Goal: Information Seeking & Learning: Learn about a topic

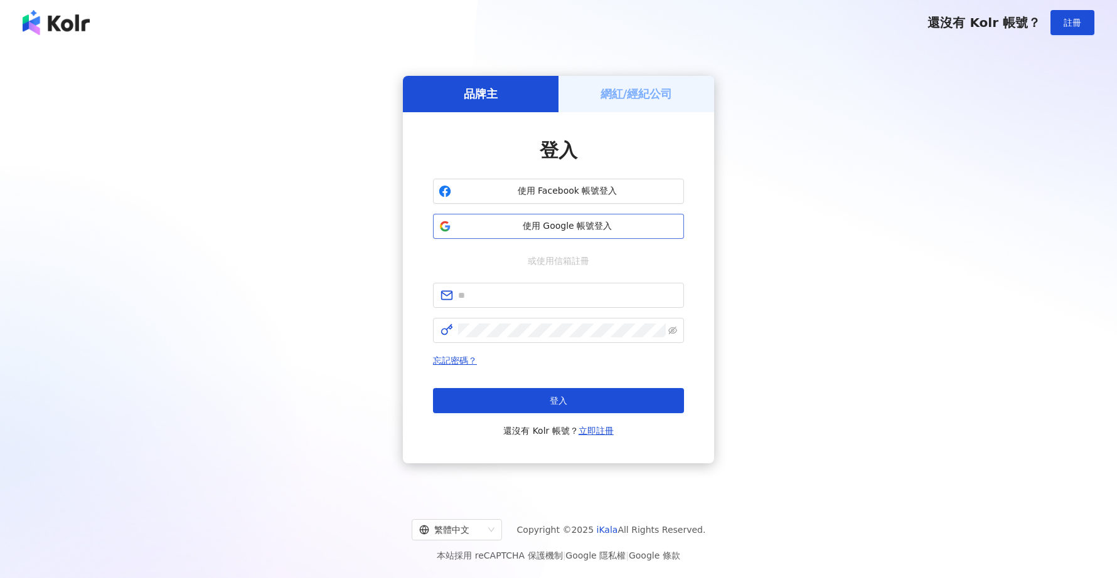
click at [519, 237] on button "使用 Google 帳號登入" at bounding box center [558, 226] width 251 height 25
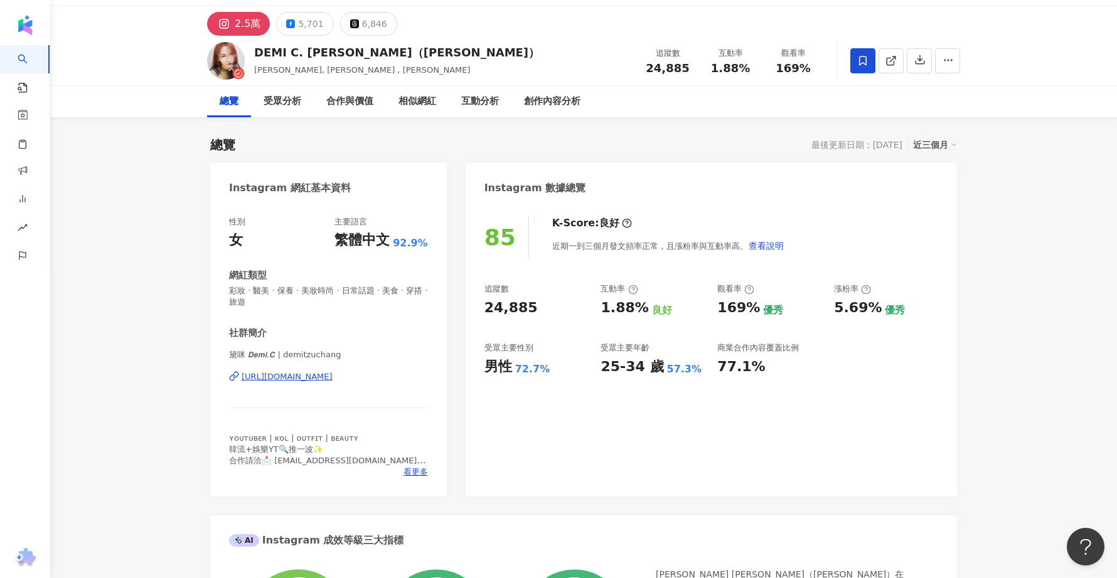
scroll to position [40, 0]
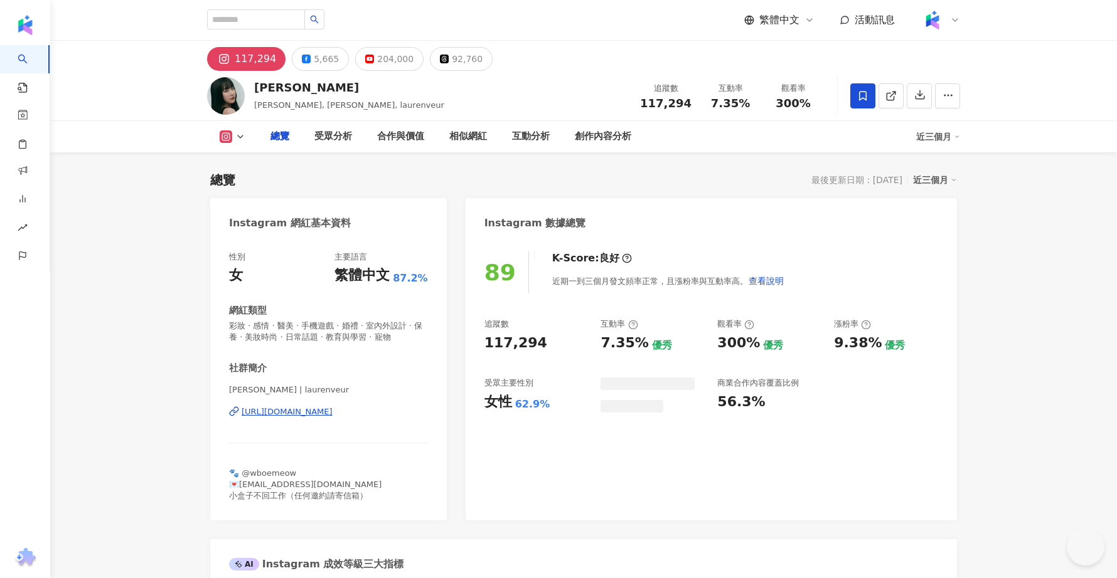
type input "***"
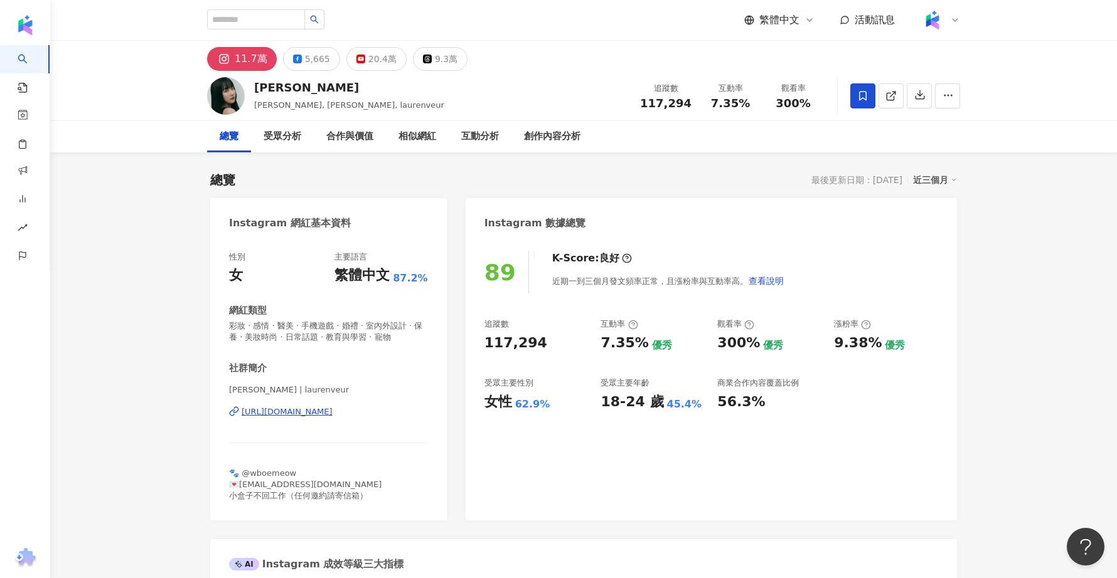
click at [253, 6] on div "繁體中文 活動訊息" at bounding box center [583, 20] width 753 height 40
click at [252, 18] on input "search" at bounding box center [256, 19] width 98 height 20
paste input "**********"
type input "**********"
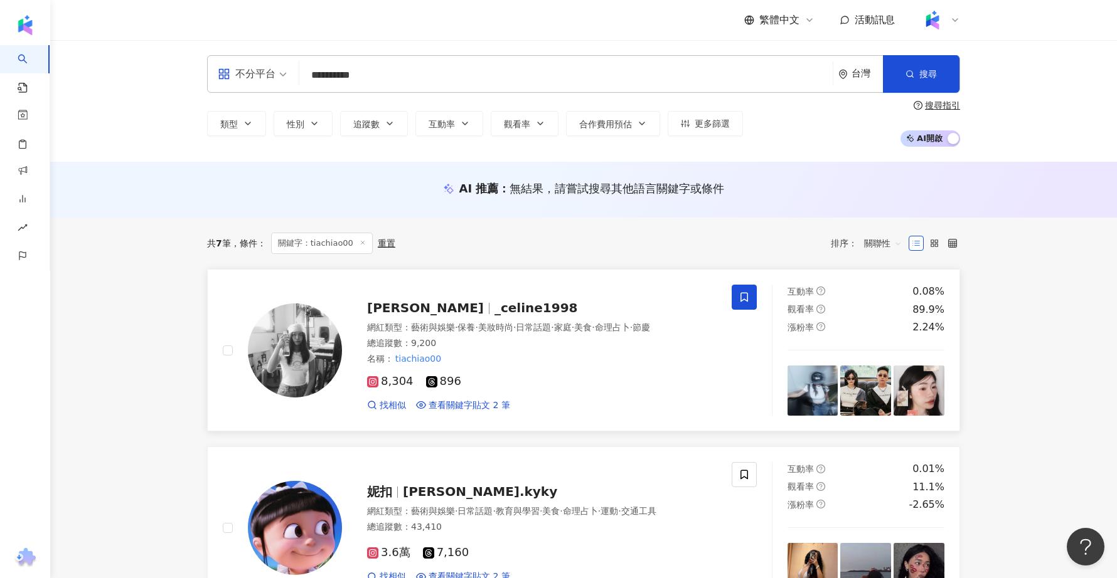
click at [482, 314] on div "峭玲Celine _celine1998" at bounding box center [541, 308] width 349 height 18
click at [392, 70] on input "**********" at bounding box center [565, 75] width 523 height 24
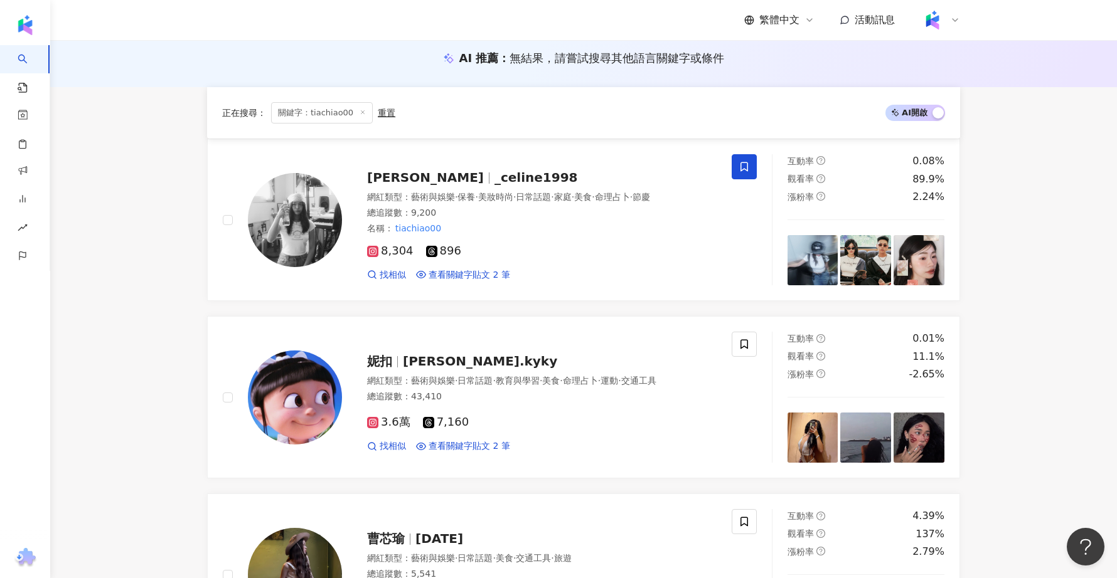
scroll to position [8, 0]
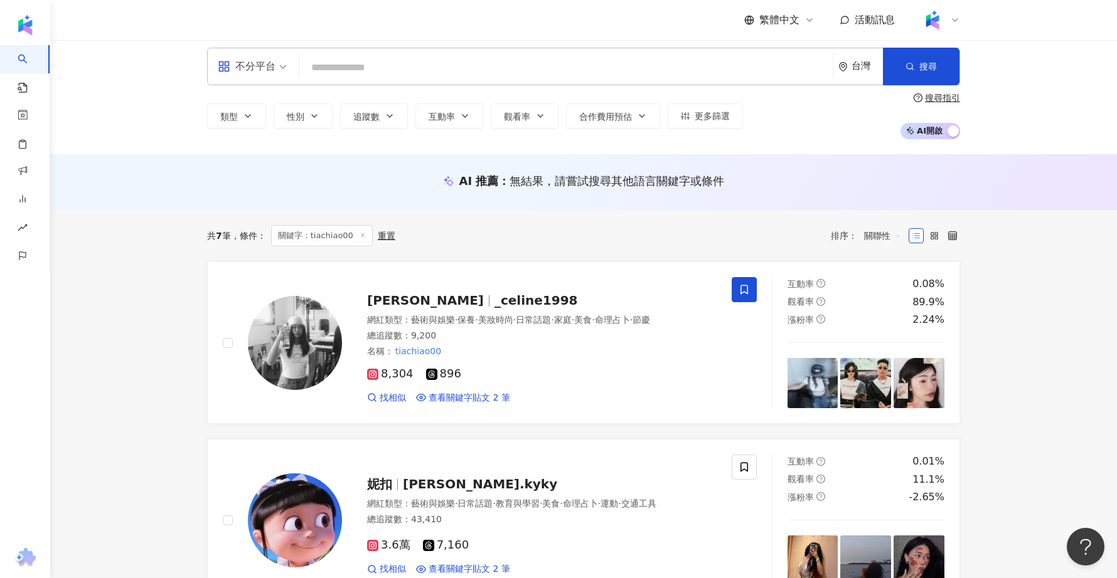
click at [423, 68] on input "search" at bounding box center [565, 68] width 523 height 24
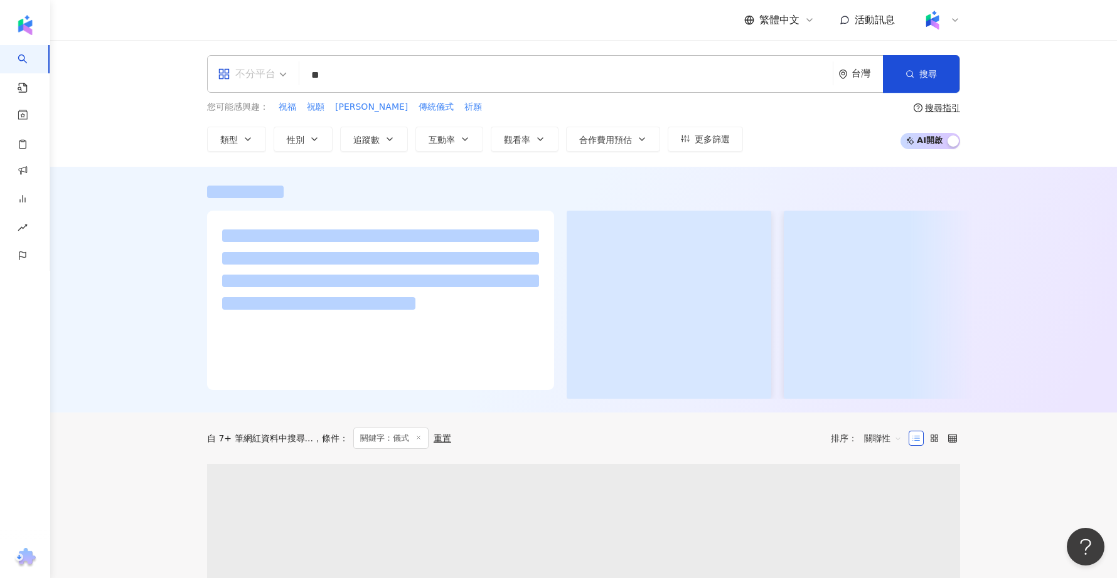
click at [255, 68] on div "不分平台" at bounding box center [247, 74] width 58 height 20
type input "**"
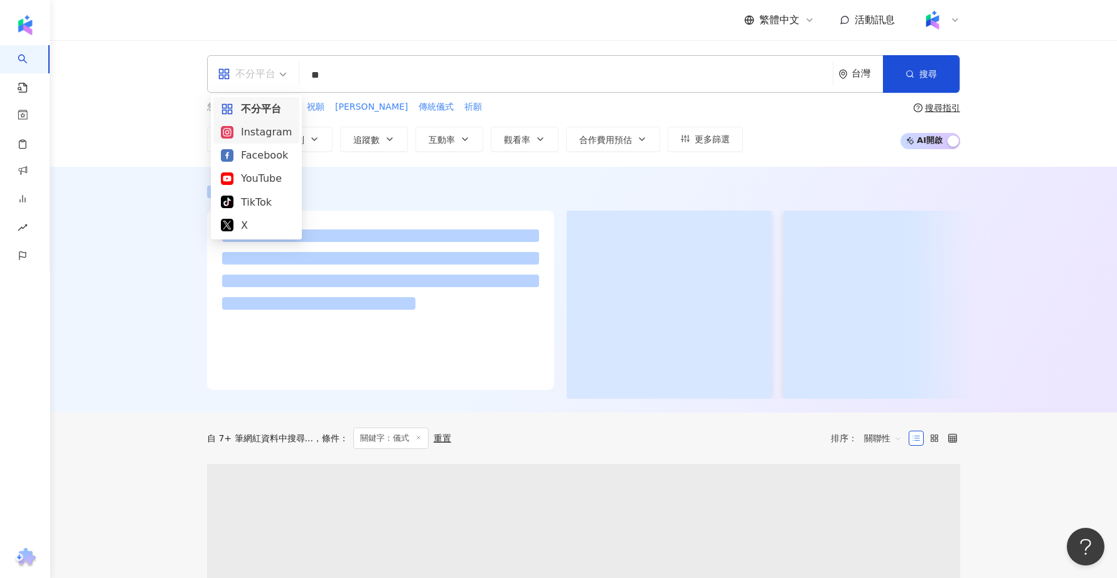
click at [263, 134] on div "Instagram" at bounding box center [256, 132] width 71 height 16
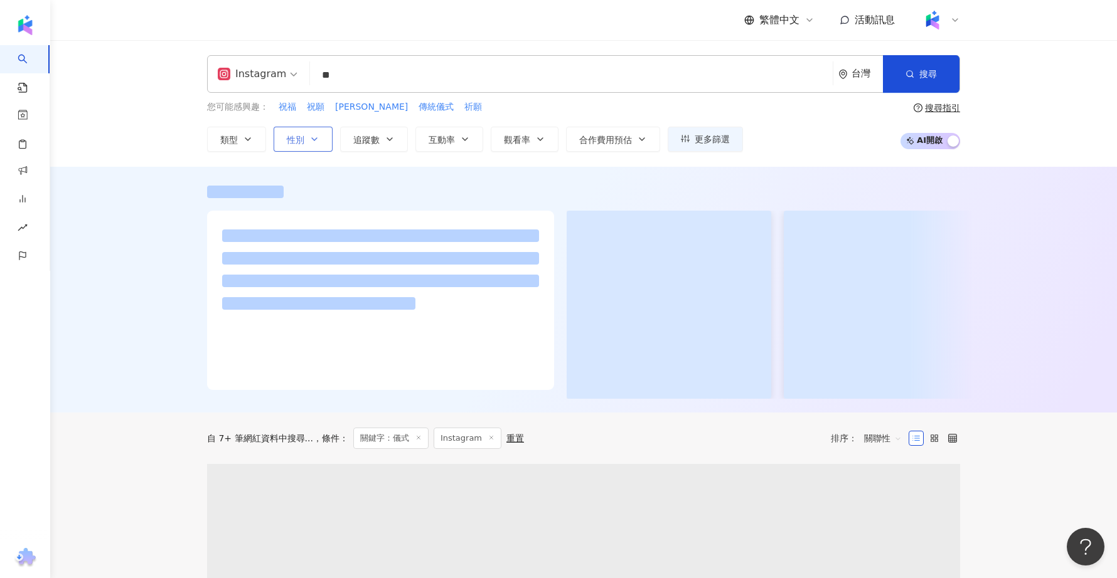
click at [328, 137] on button "性別" at bounding box center [303, 139] width 59 height 25
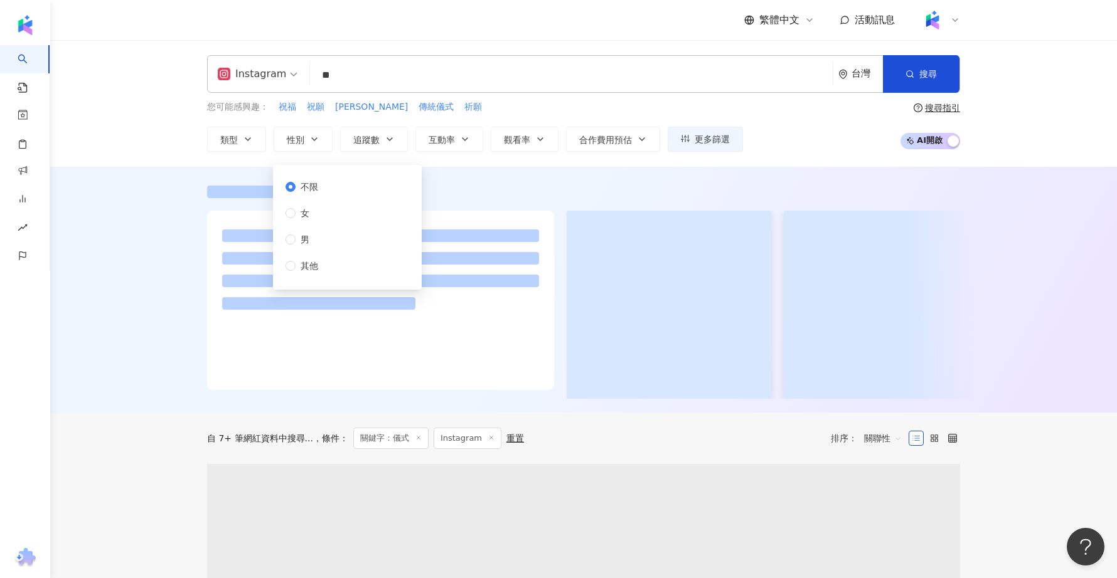
click at [322, 221] on div "不限 女 男 其他" at bounding box center [306, 226] width 43 height 93
click at [371, 139] on span "追蹤數" at bounding box center [366, 140] width 26 height 10
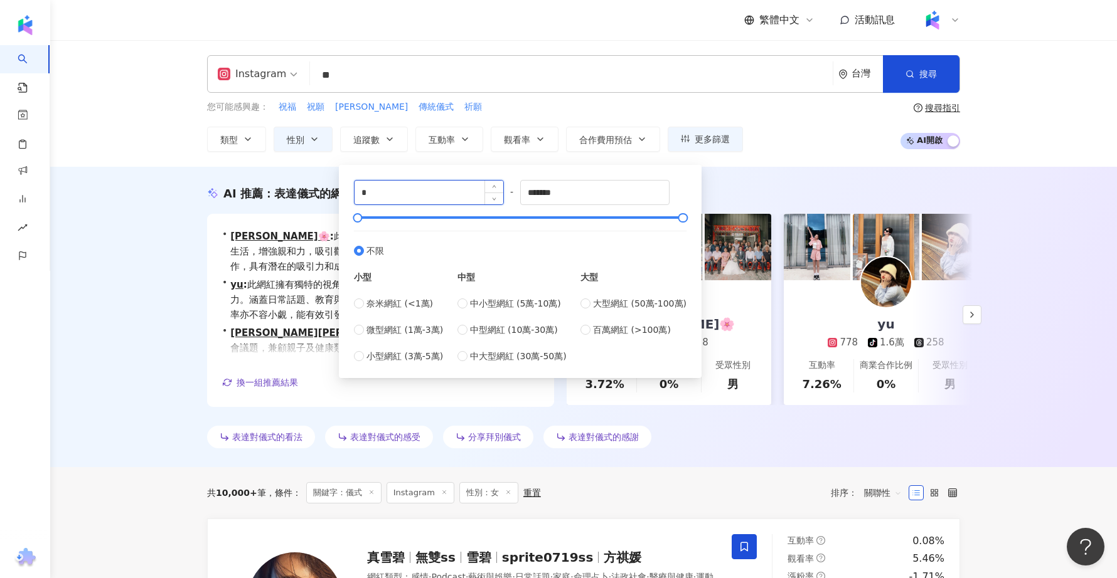
click at [378, 203] on input "*" at bounding box center [429, 193] width 149 height 24
type input "*"
type input "****"
click at [555, 195] on input "*******" at bounding box center [595, 193] width 149 height 24
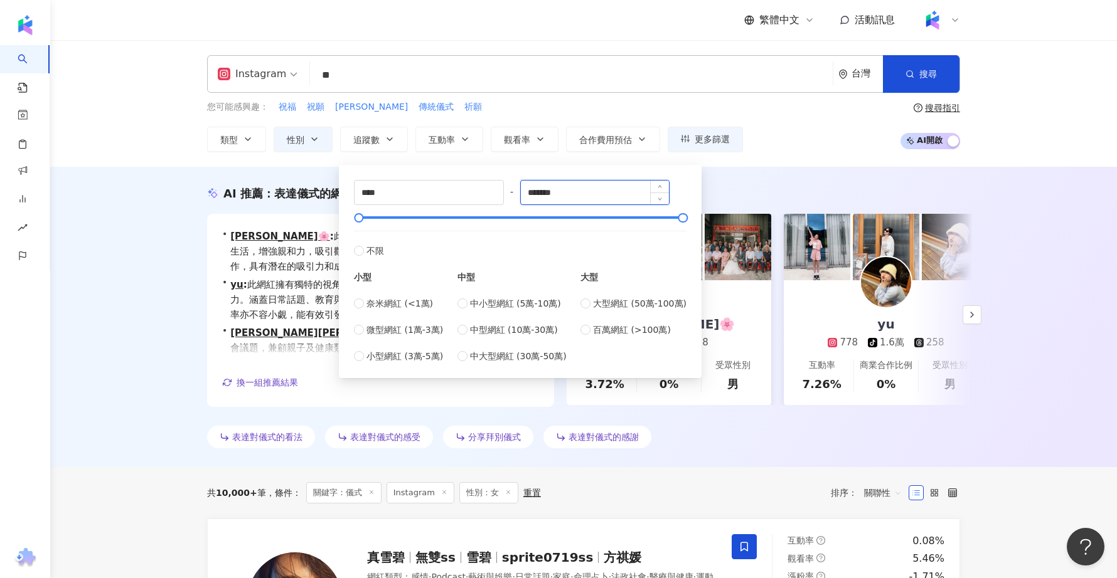
click at [555, 195] on input "*******" at bounding box center [595, 193] width 149 height 24
type input "*****"
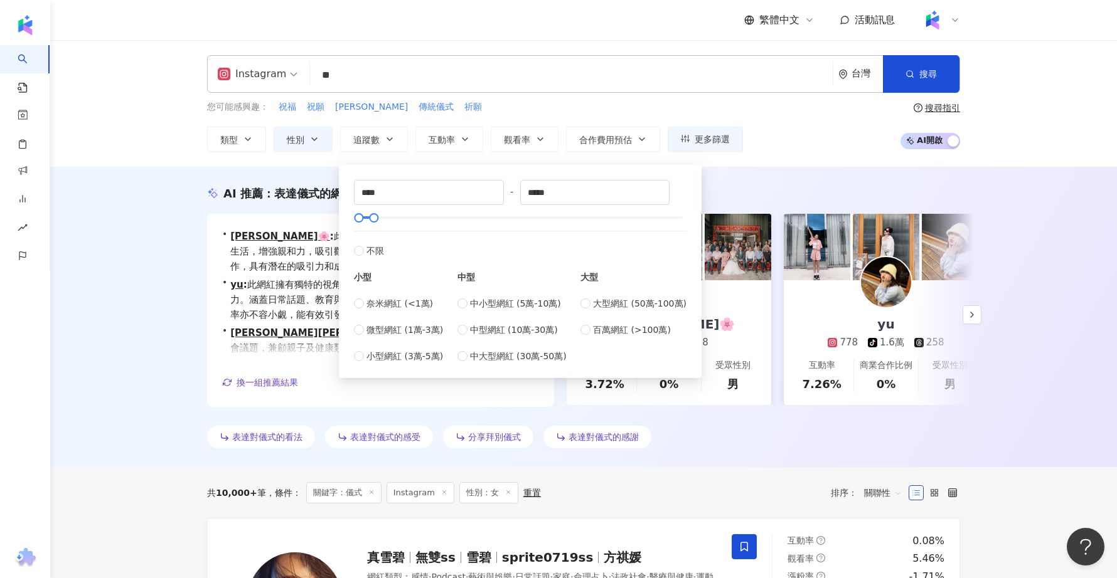
click at [156, 275] on div "AI 推薦 ： 表達儀式的網紅 • 鄭瑄🌸 : 此網紅擅長分享個人日常與文定儀式，內容貼近生活，增強親和力，吸引觀眾互動。雖然互動率偏低，但其專注於貼文創作，…" at bounding box center [583, 317] width 1067 height 301
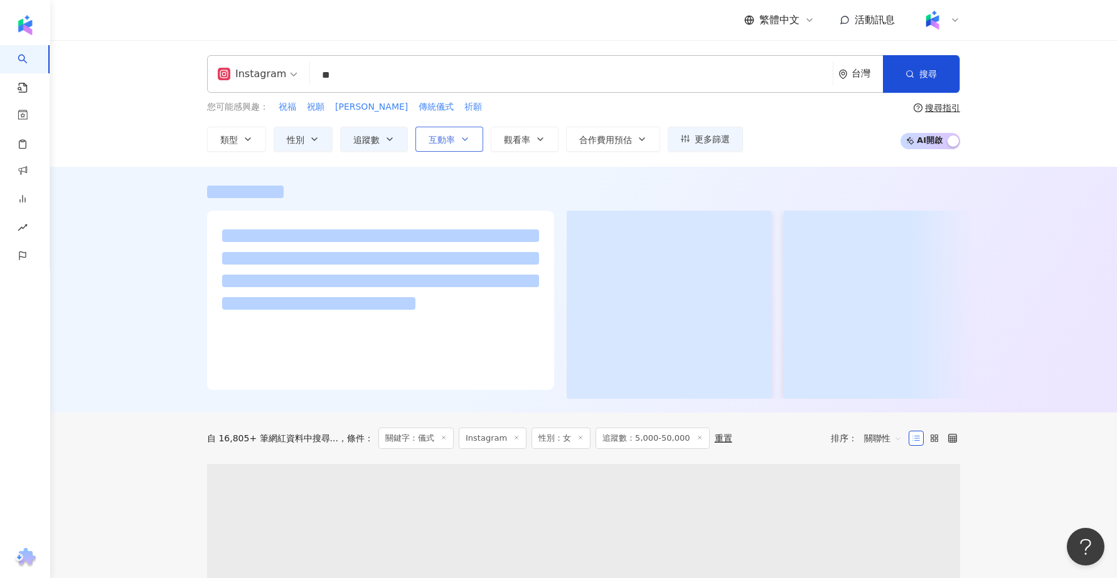
click at [449, 136] on span "互動率" at bounding box center [442, 140] width 26 height 10
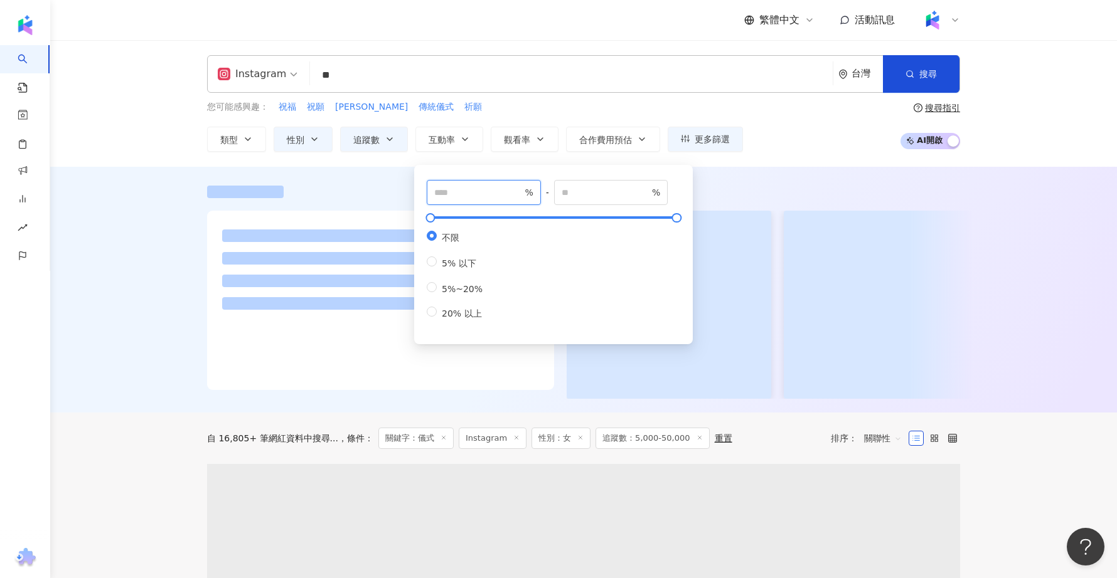
click at [484, 199] on input "number" at bounding box center [478, 193] width 88 height 14
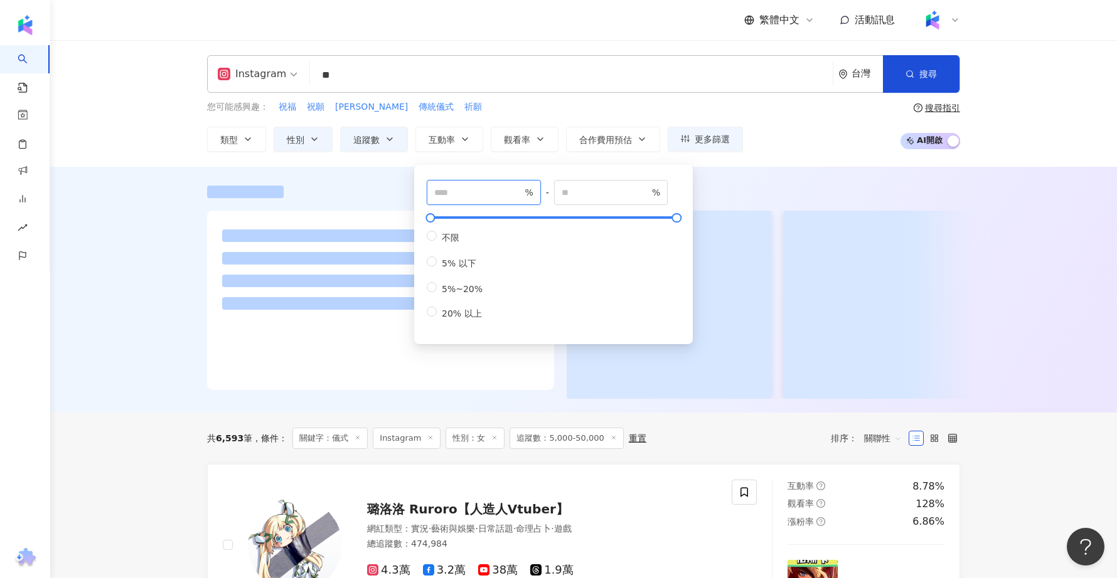
type input "*"
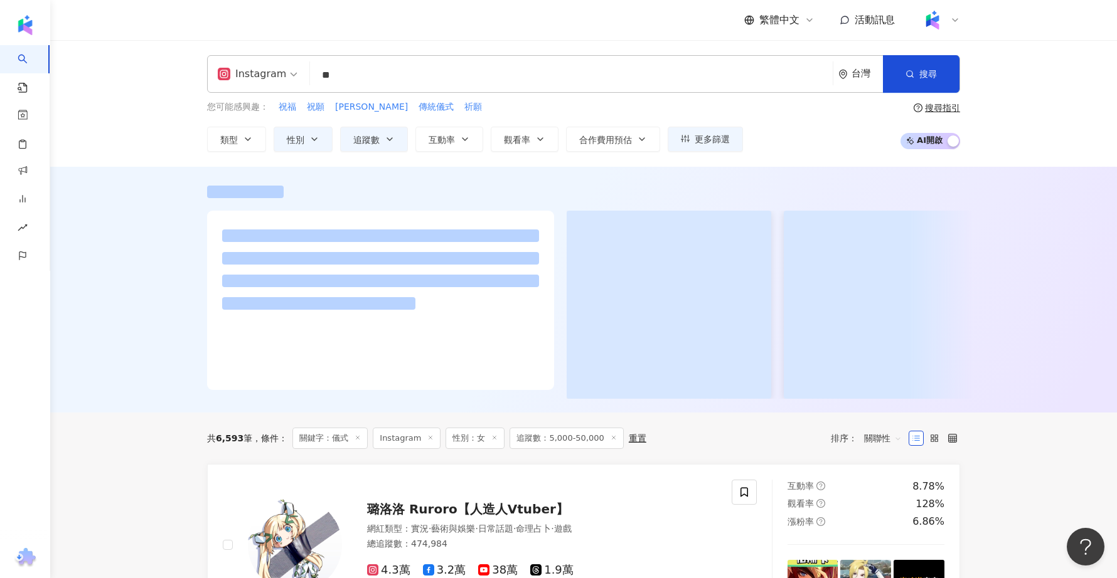
click at [201, 266] on div at bounding box center [583, 292] width 803 height 213
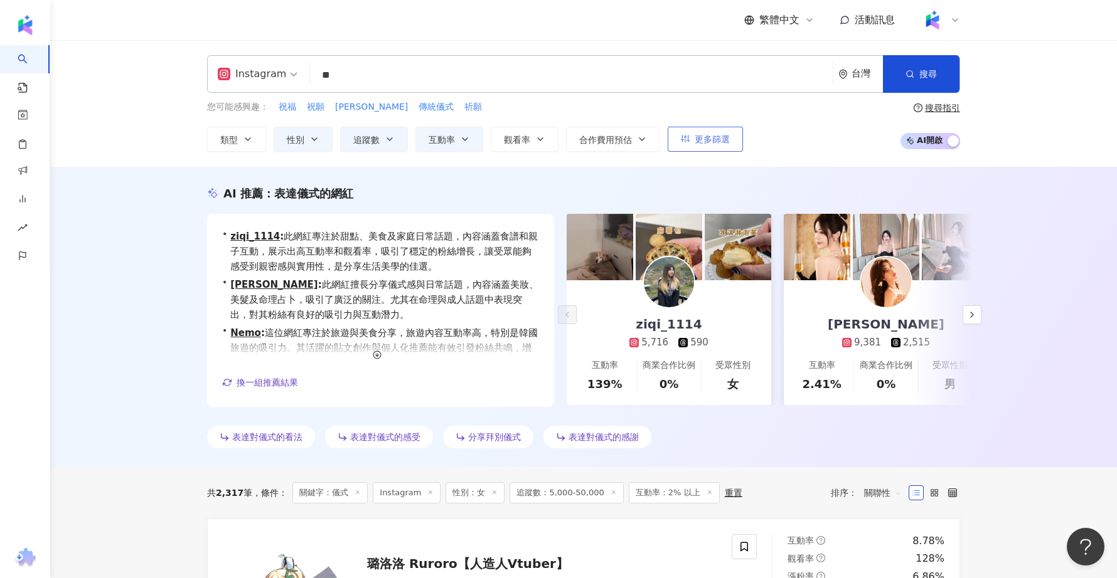
click at [671, 139] on button "更多篩選" at bounding box center [705, 139] width 75 height 25
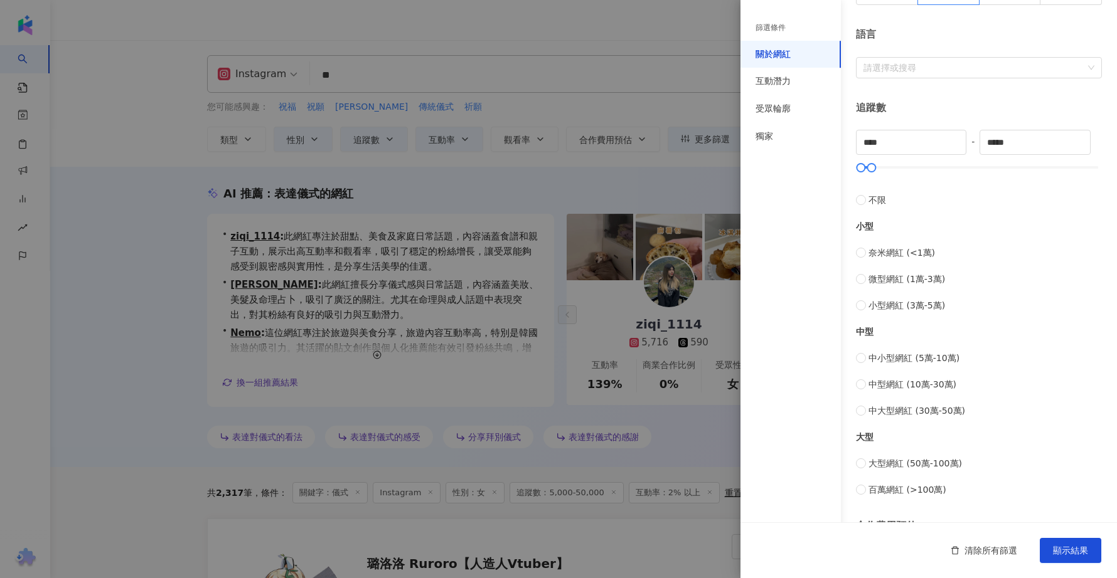
scroll to position [366, 0]
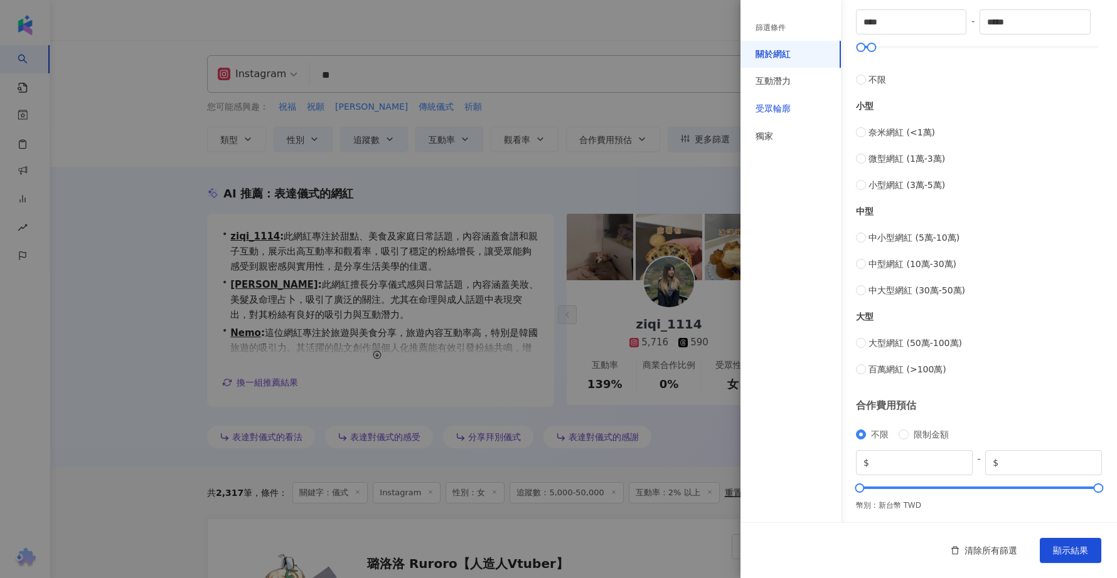
click at [784, 114] on div "受眾輪廓" at bounding box center [772, 109] width 35 height 13
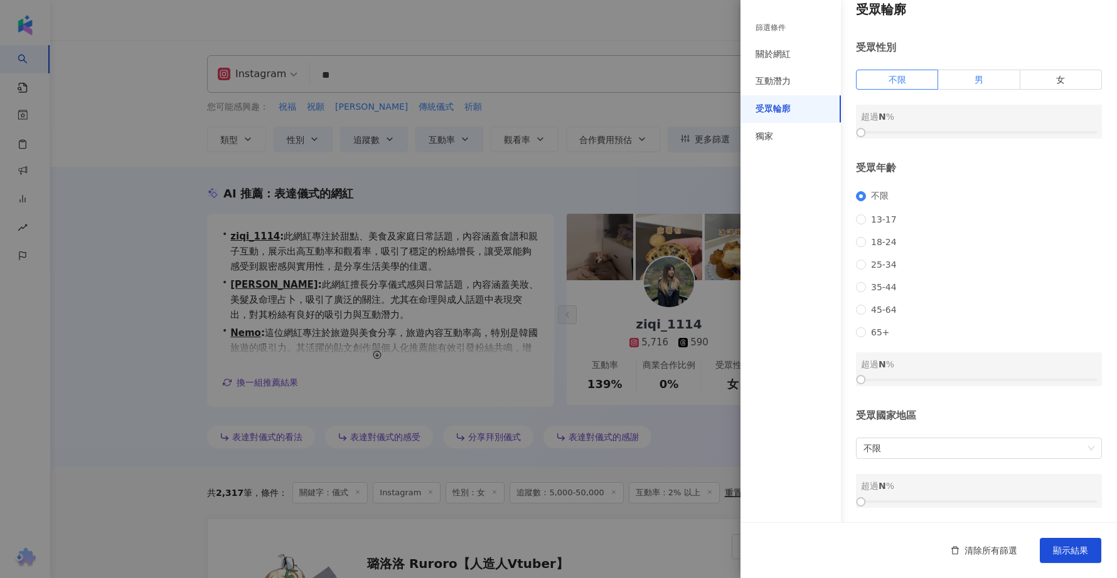
click at [958, 70] on label "男" at bounding box center [979, 80] width 82 height 20
click at [1054, 70] on label "女" at bounding box center [1061, 80] width 82 height 20
click at [1067, 549] on span "顯示結果" at bounding box center [1070, 551] width 35 height 10
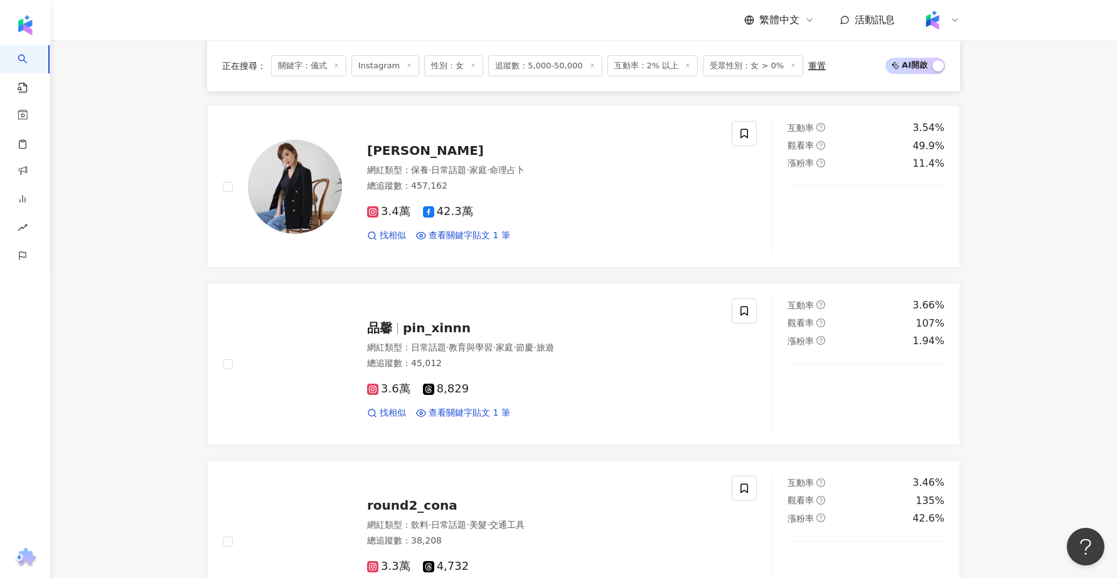
scroll to position [1836, 0]
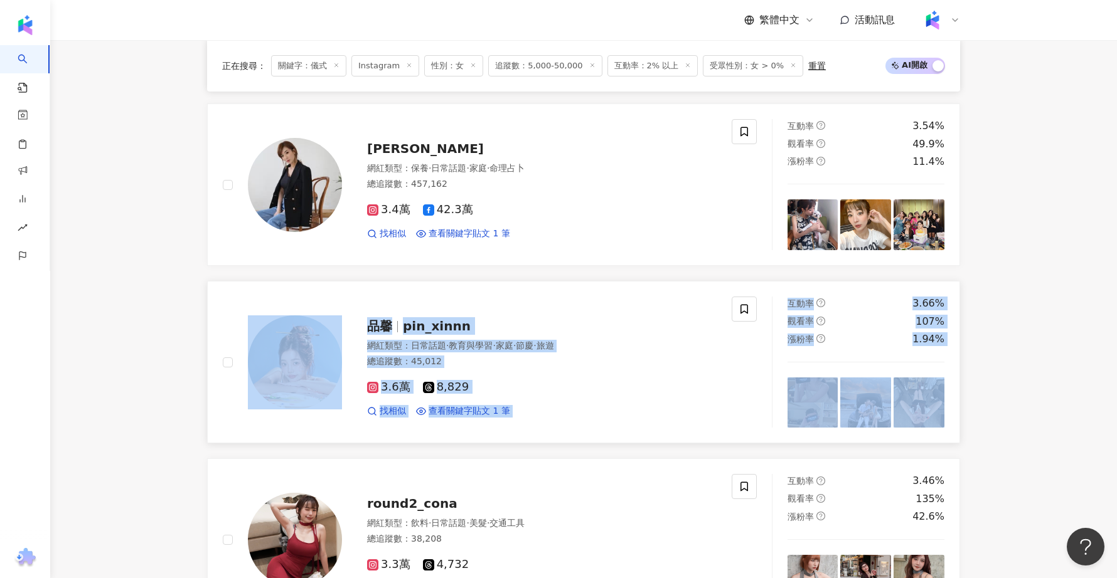
click at [429, 319] on span "pin_xinnn" at bounding box center [437, 326] width 68 height 15
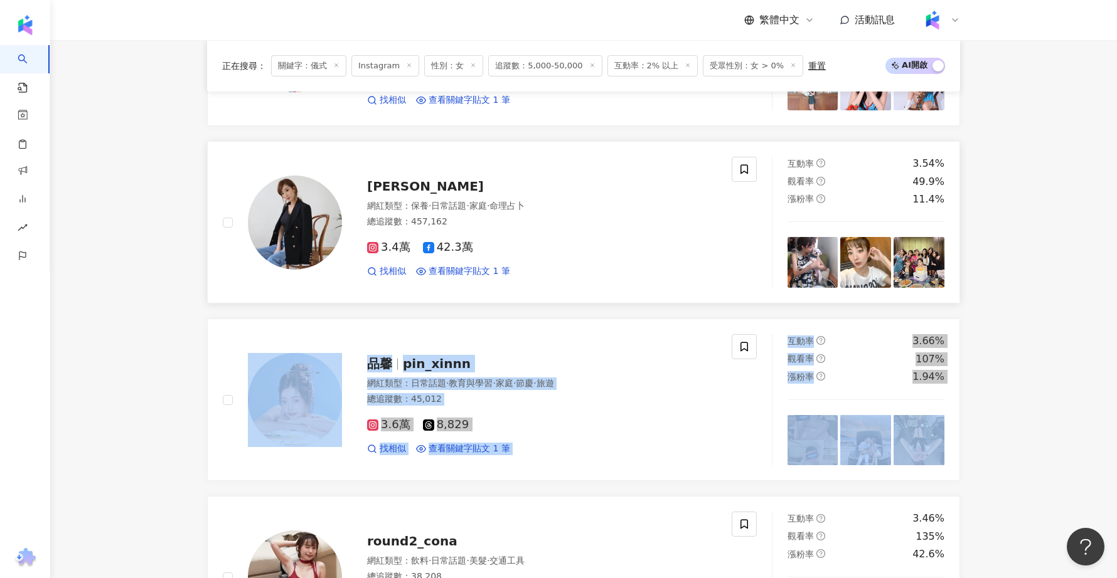
scroll to position [1787, 0]
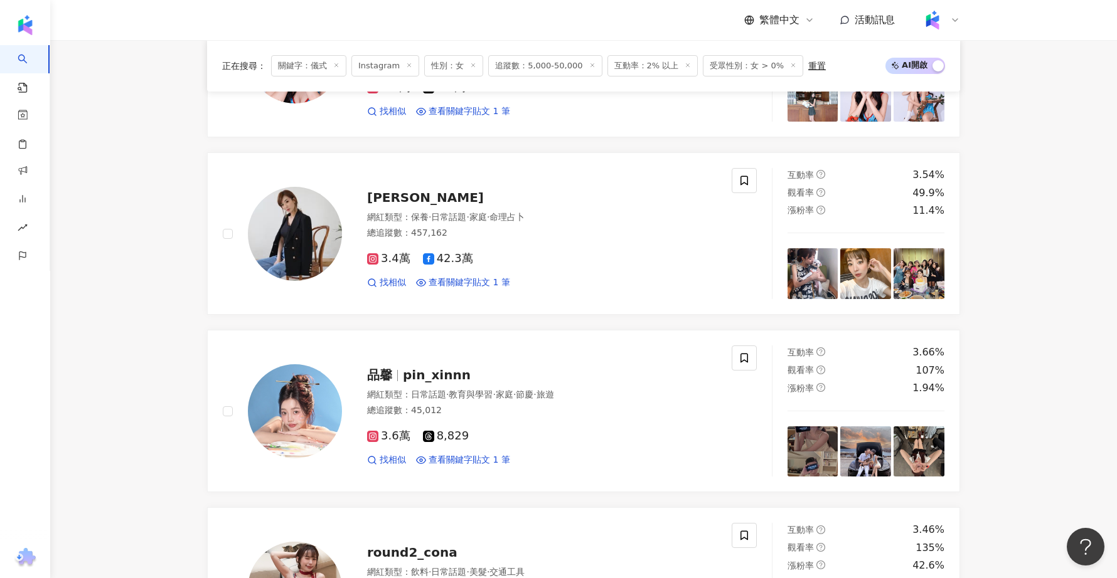
click at [727, 70] on span "受眾性別：女 > 0%" at bounding box center [753, 65] width 100 height 21
click at [767, 70] on span "受眾性別：女 > 0%" at bounding box center [753, 65] width 100 height 21
click at [754, 68] on span "受眾性別：女 > 0%" at bounding box center [753, 65] width 100 height 21
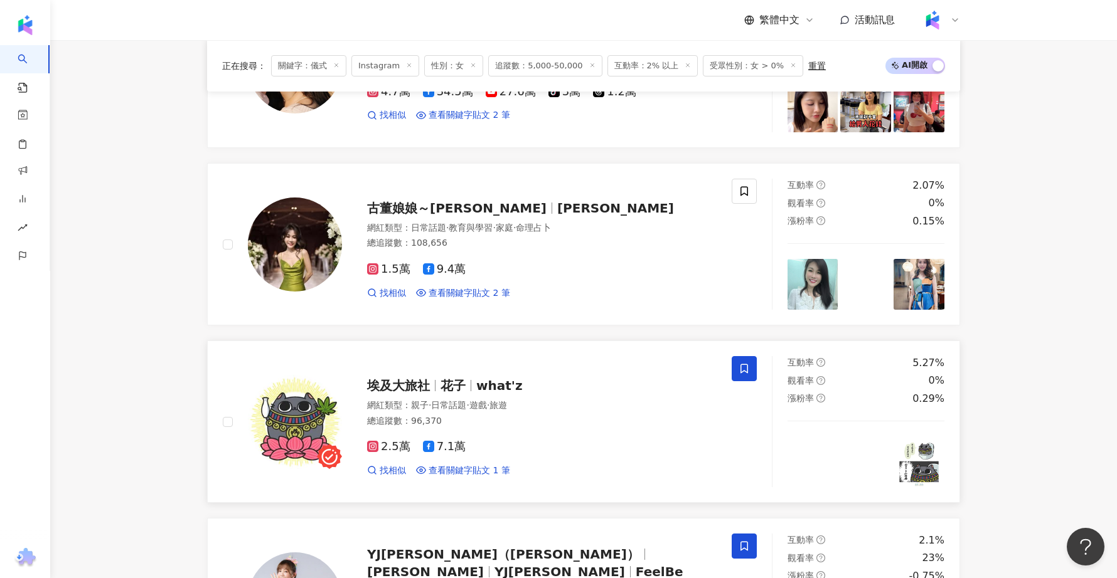
scroll to position [0, 0]
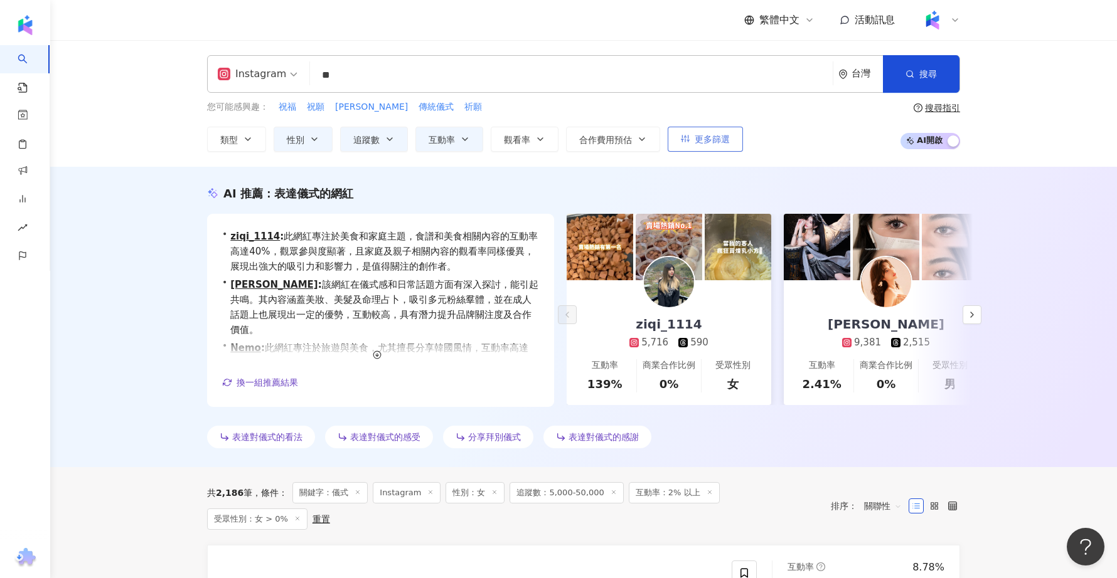
click at [712, 141] on span "更多篩選" at bounding box center [712, 139] width 35 height 10
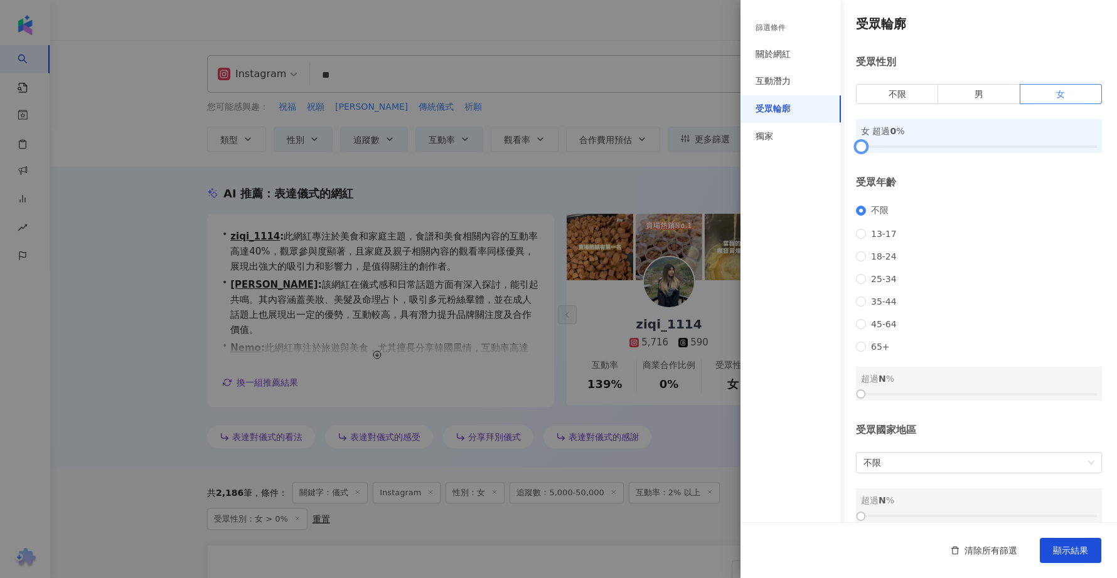
click at [879, 147] on div at bounding box center [979, 147] width 236 height 8
click at [870, 147] on div at bounding box center [979, 147] width 236 height 8
click at [879, 398] on div at bounding box center [979, 395] width 236 height 8
click at [1065, 542] on button "顯示結果" at bounding box center [1070, 550] width 61 height 25
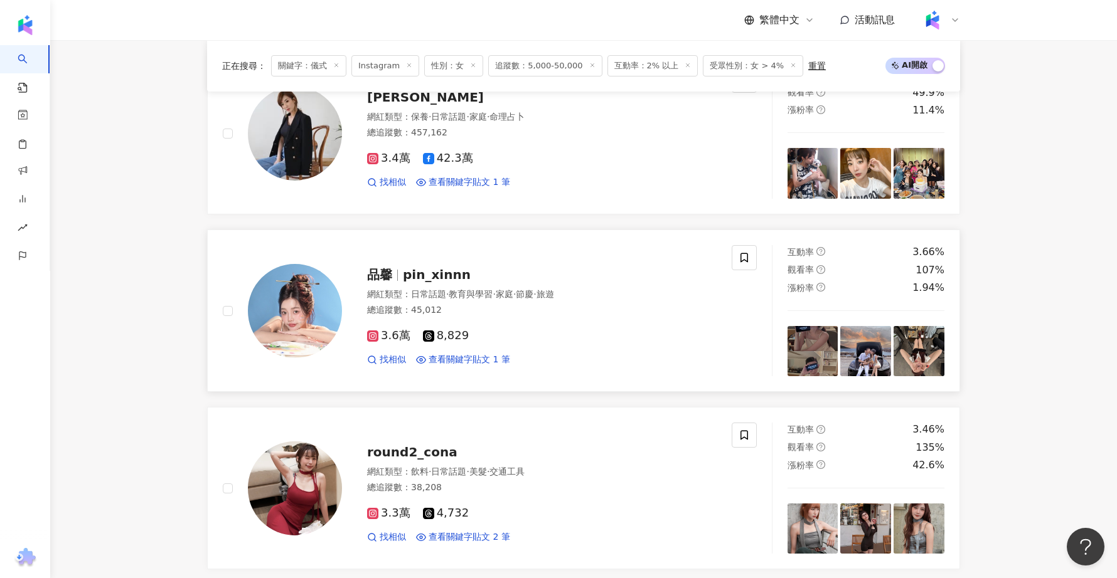
scroll to position [2089, 0]
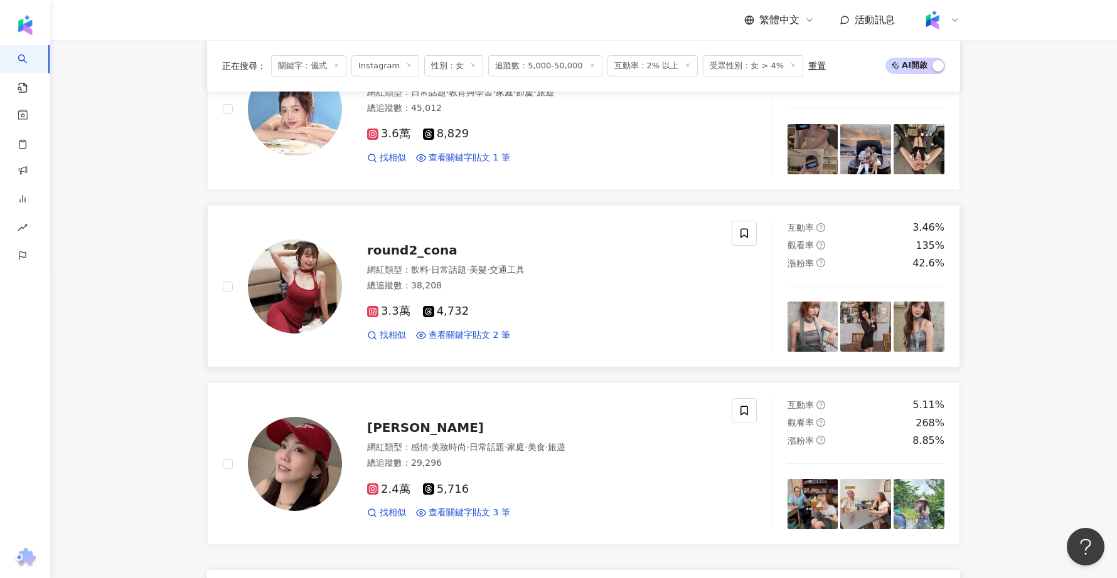
click at [418, 245] on span "round2_cona" at bounding box center [412, 250] width 90 height 15
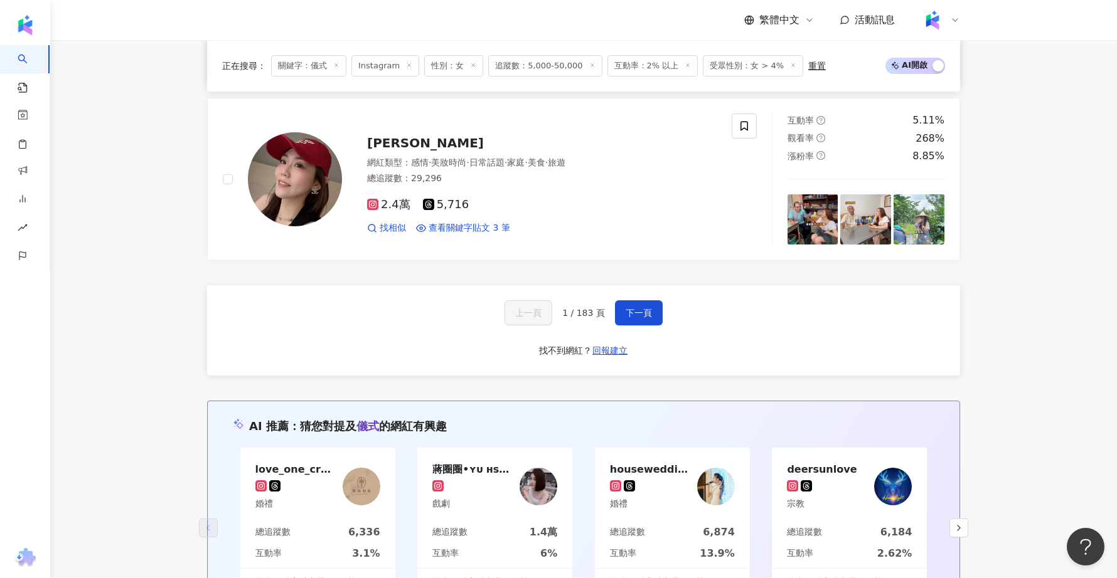
scroll to position [2372, 0]
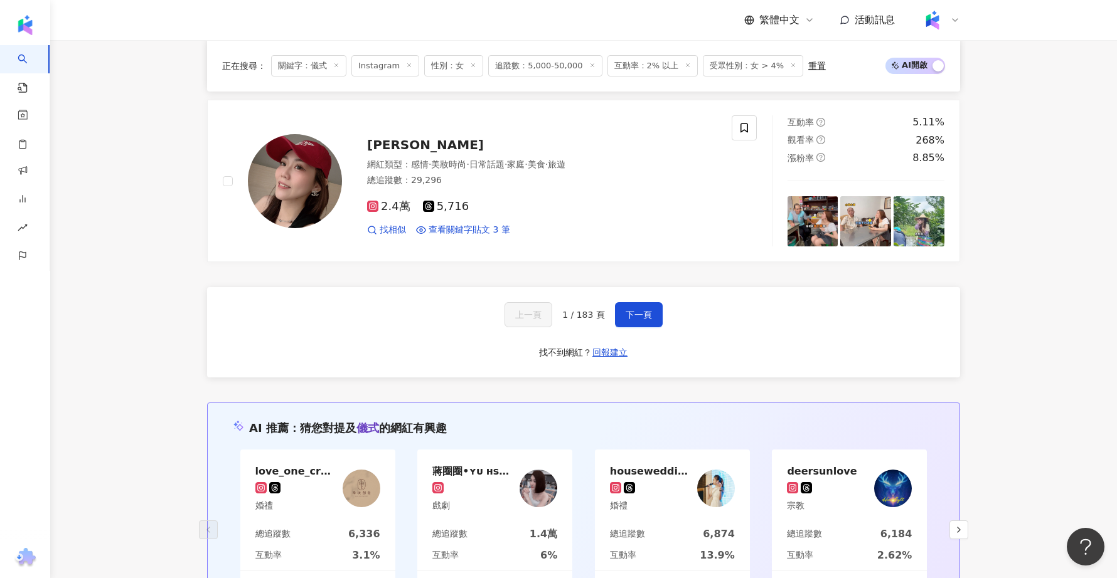
click at [727, 64] on span "受眾性別：女 > 4%" at bounding box center [753, 65] width 100 height 21
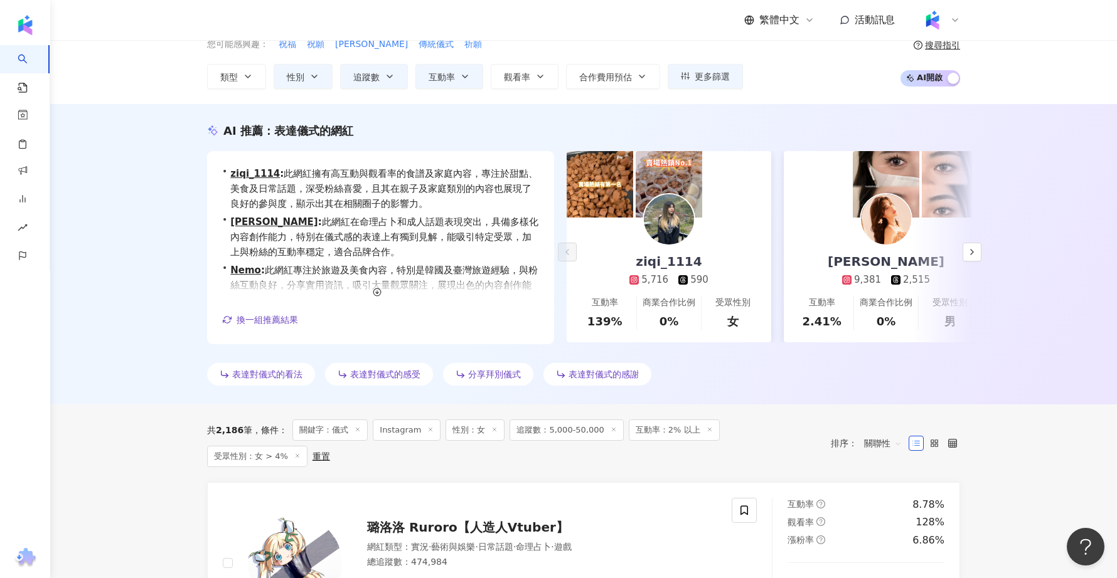
scroll to position [0, 0]
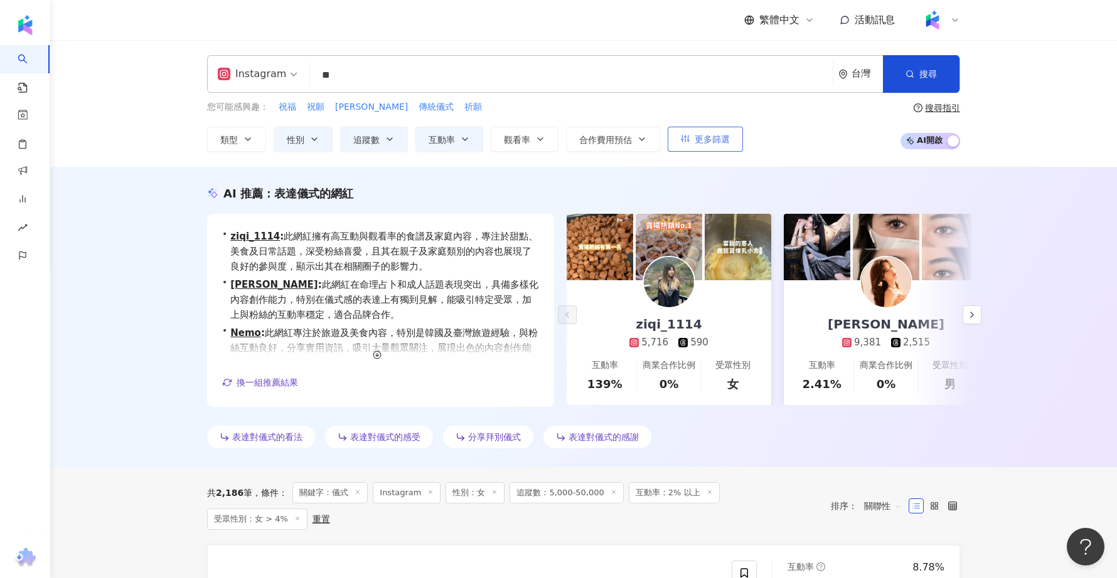
click at [695, 135] on span "更多篩選" at bounding box center [712, 139] width 35 height 10
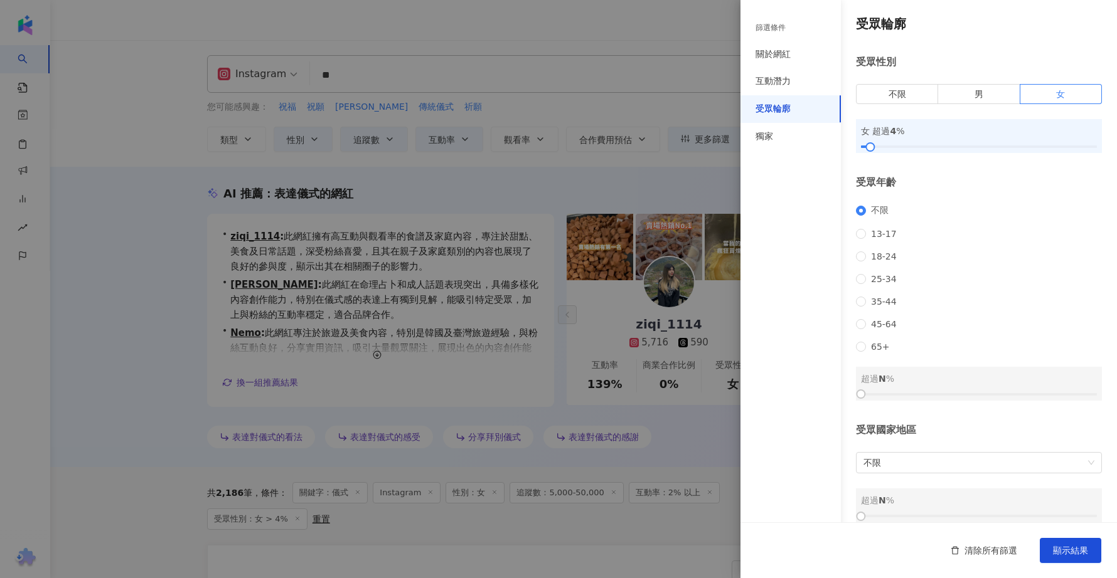
click at [920, 151] on div "女 超過 4 %" at bounding box center [979, 136] width 246 height 34
click at [940, 144] on div at bounding box center [979, 147] width 236 height 8
click at [954, 147] on div at bounding box center [979, 147] width 236 height 8
click at [972, 147] on div at bounding box center [979, 147] width 236 height 8
click at [993, 148] on div at bounding box center [979, 147] width 236 height 8
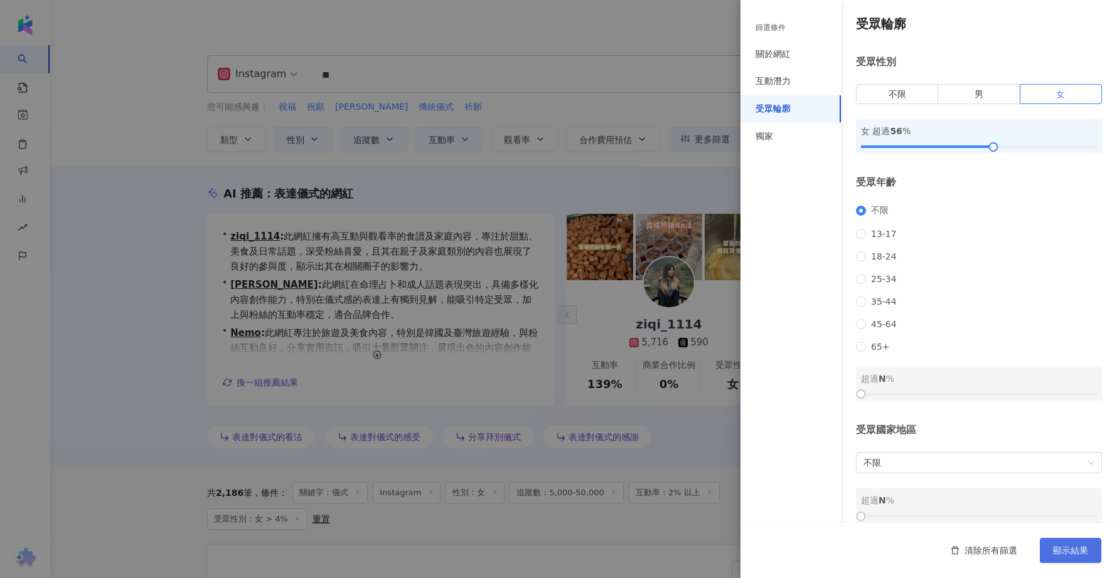
click at [1068, 556] on button "顯示結果" at bounding box center [1070, 550] width 61 height 25
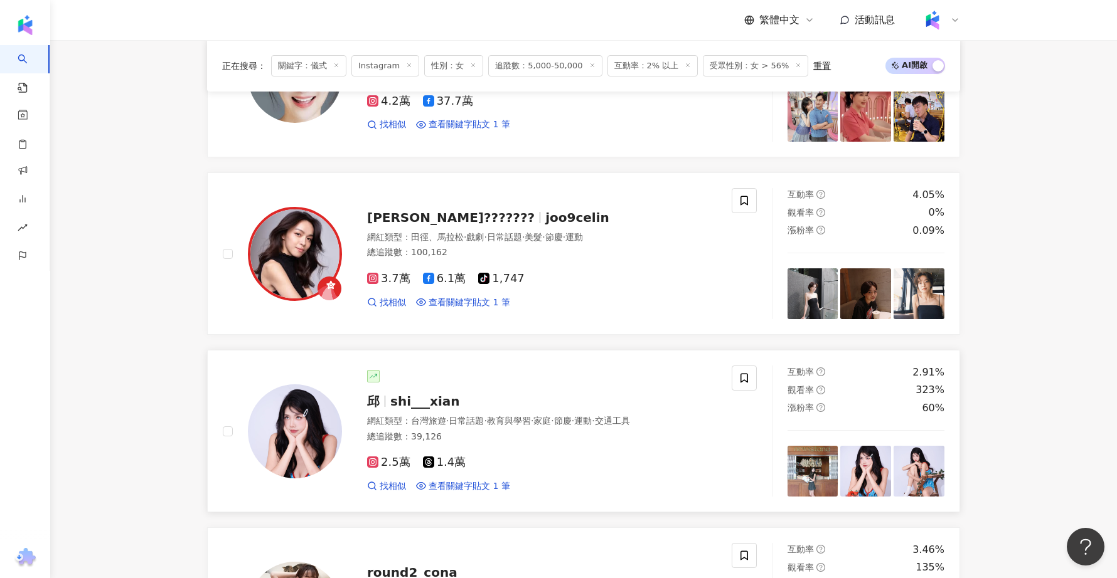
scroll to position [743, 0]
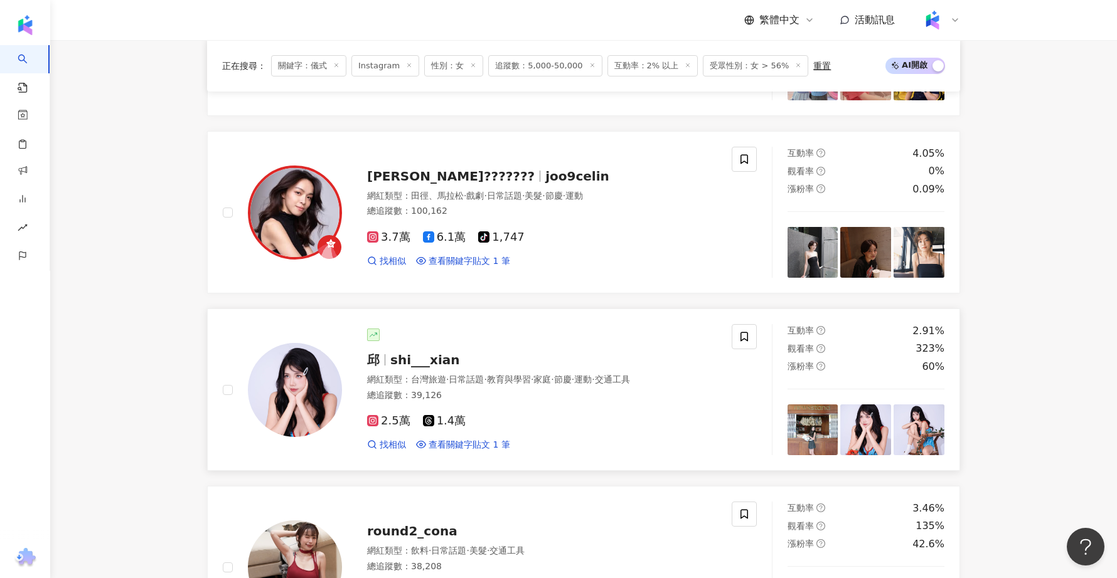
click at [391, 353] on span "shi___xian" at bounding box center [425, 360] width 70 height 15
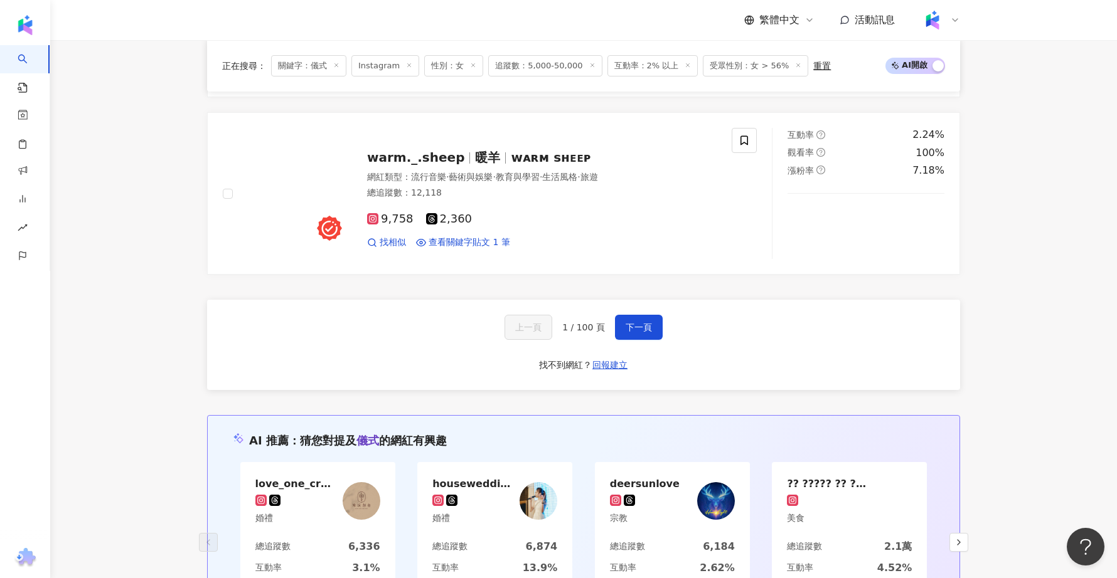
scroll to position [2367, 0]
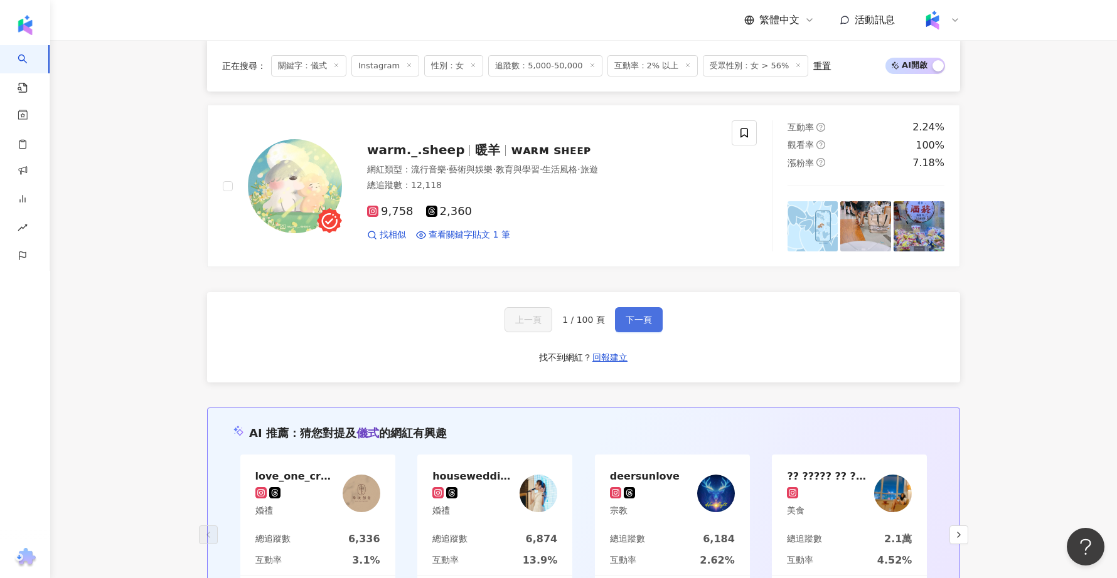
click at [632, 315] on span "下一頁" at bounding box center [639, 320] width 26 height 10
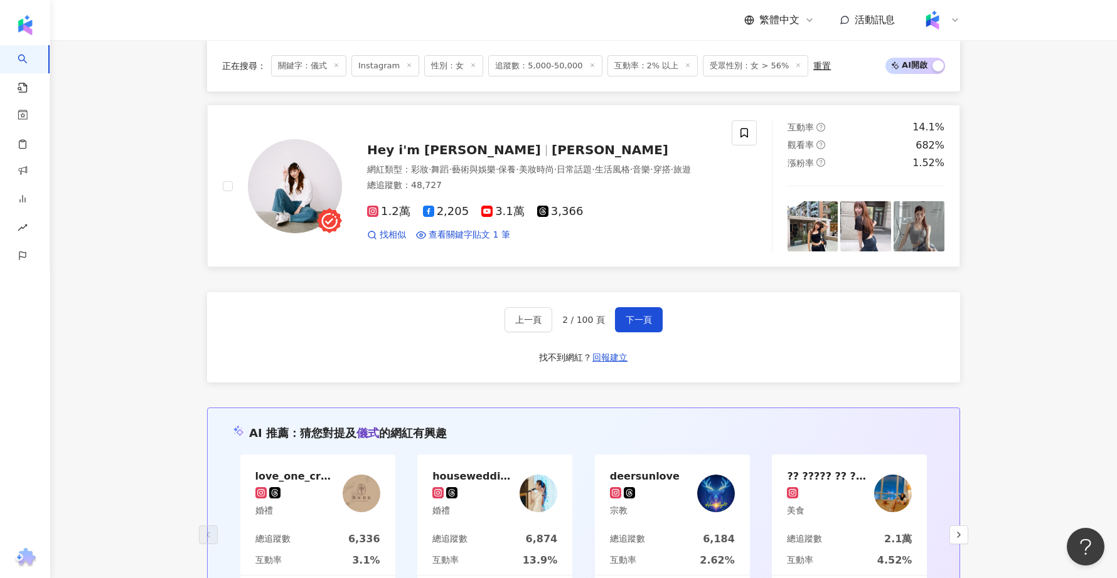
click at [552, 142] on span "愛麗絲" at bounding box center [610, 149] width 117 height 15
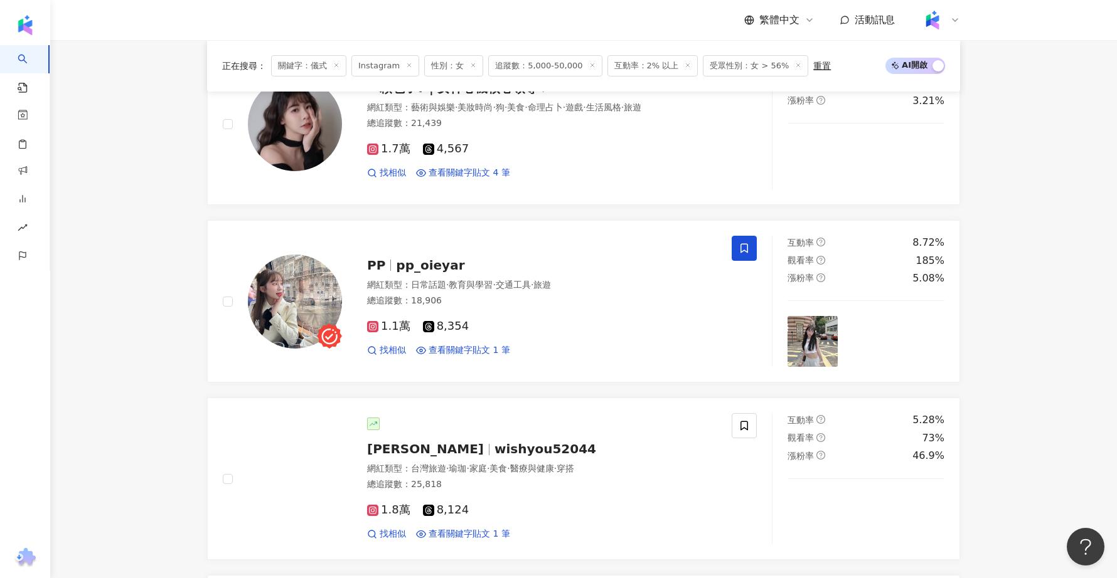
scroll to position [1703, 0]
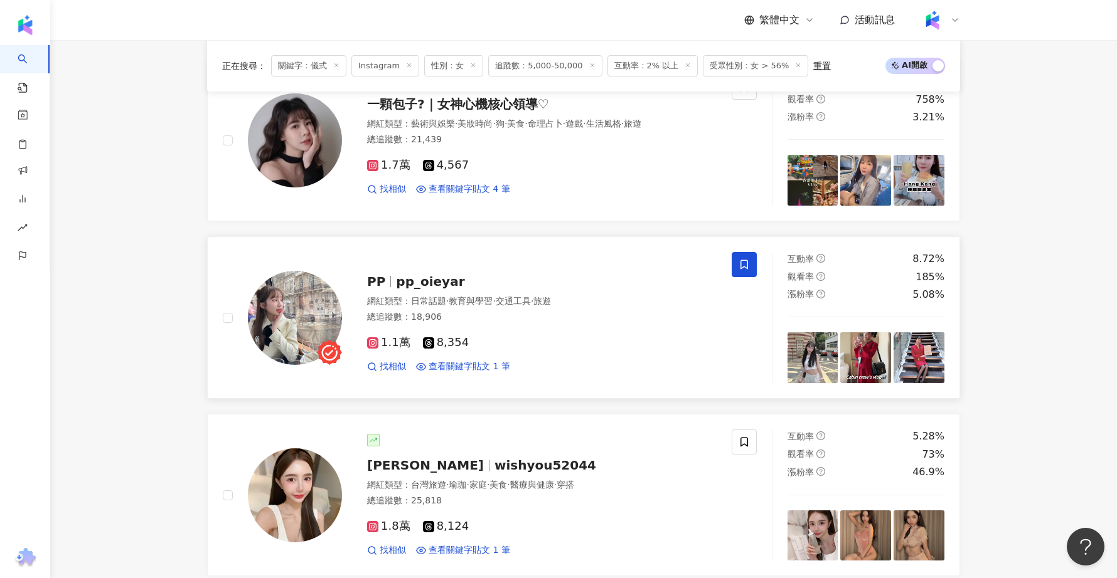
click at [422, 278] on span "pp_oieyar" at bounding box center [430, 281] width 68 height 15
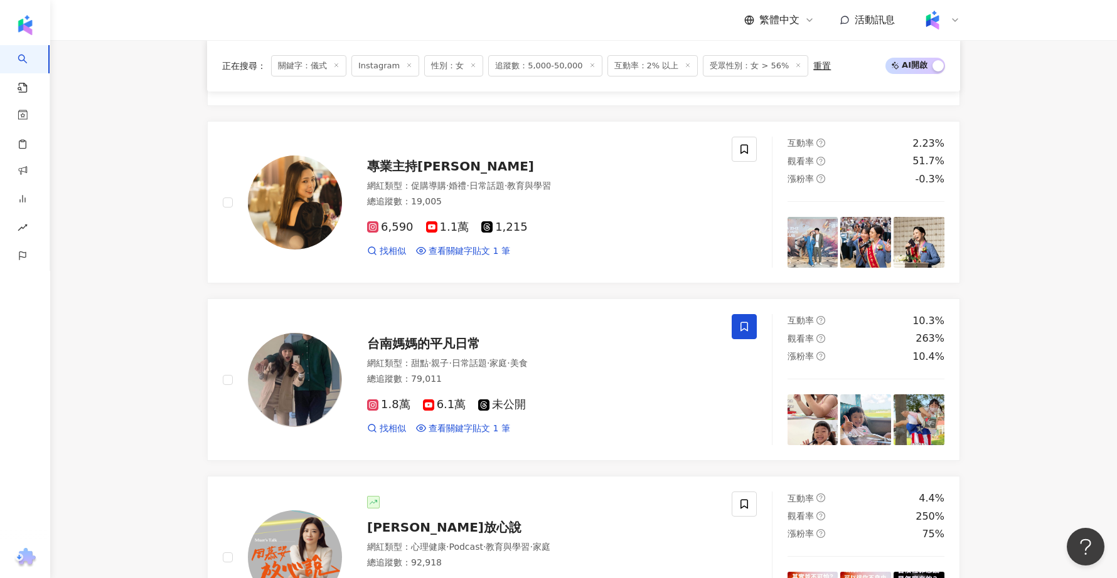
scroll to position [927, 0]
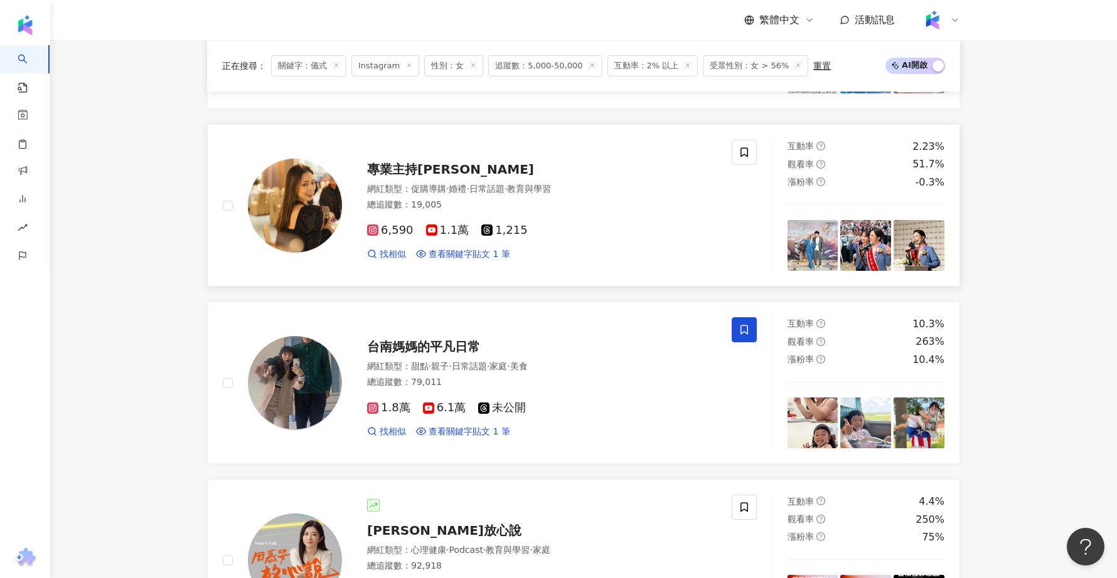
click at [415, 163] on span "專業主持Mika" at bounding box center [450, 169] width 167 height 15
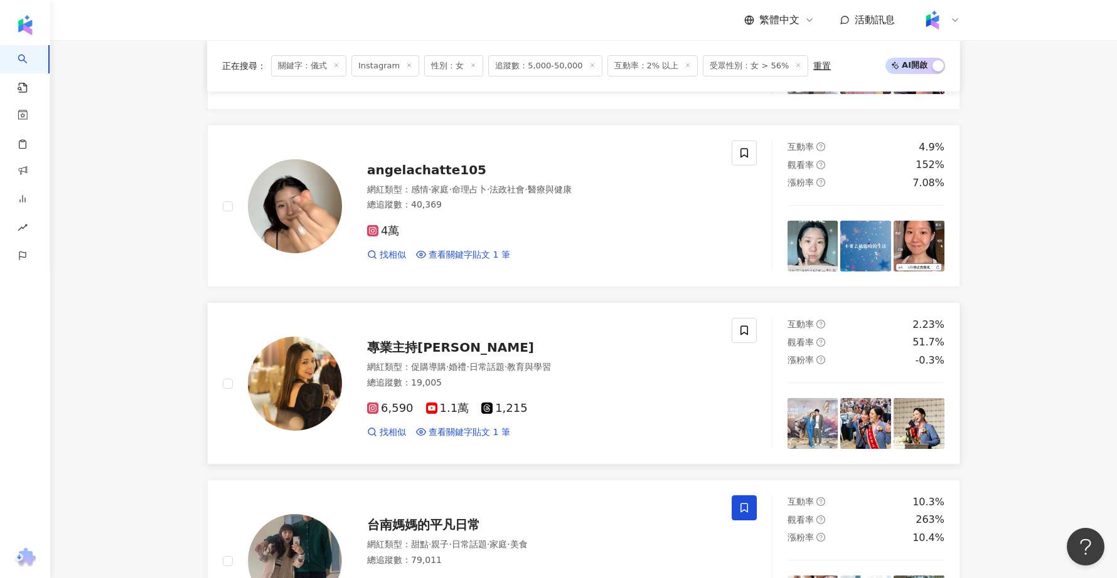
scroll to position [730, 0]
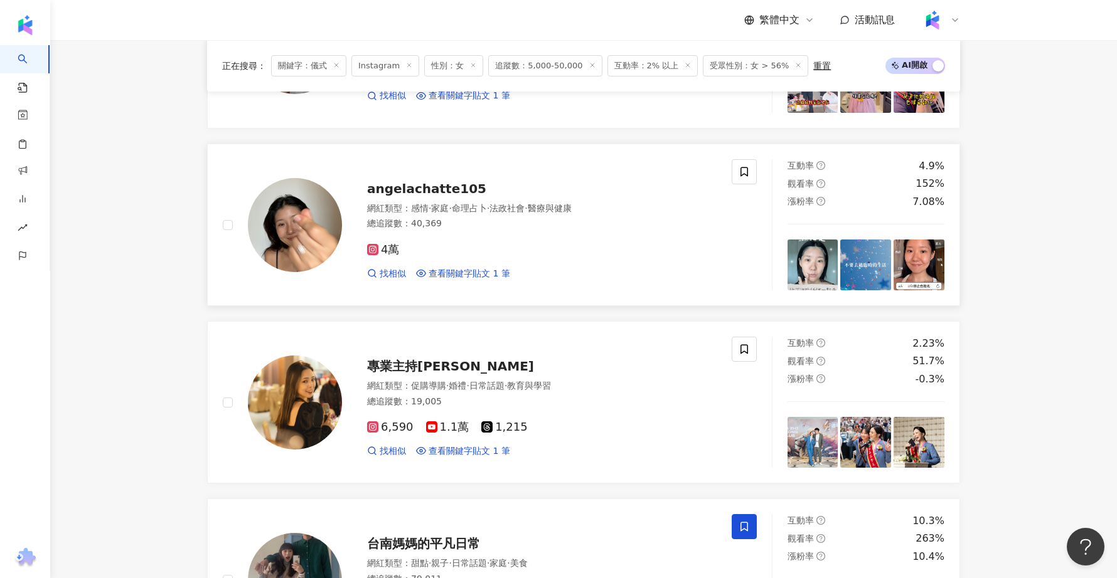
click at [434, 180] on div "angelachatte105" at bounding box center [541, 189] width 349 height 18
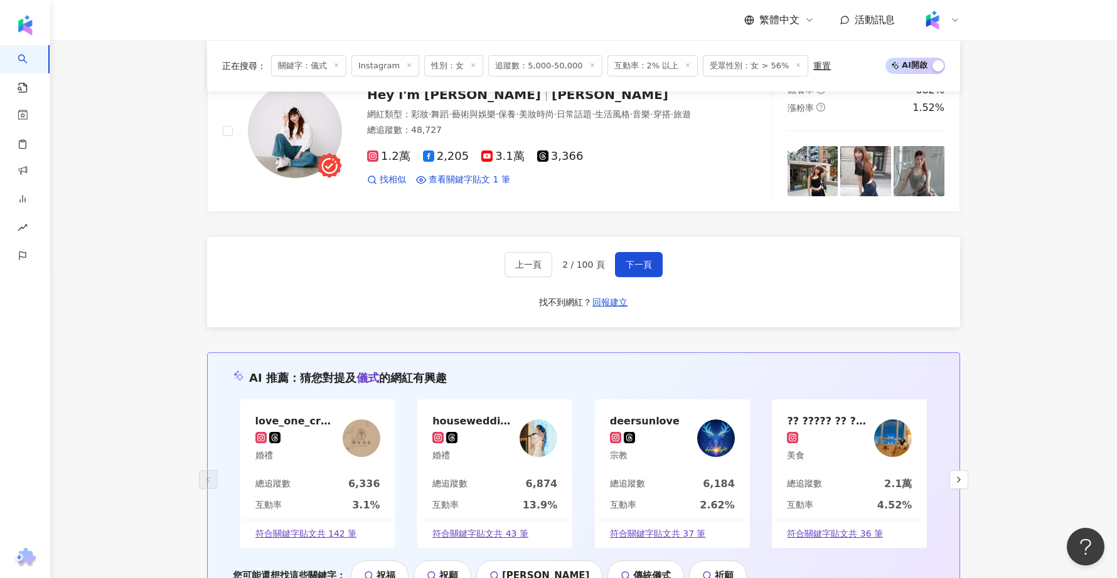
scroll to position [2421, 0]
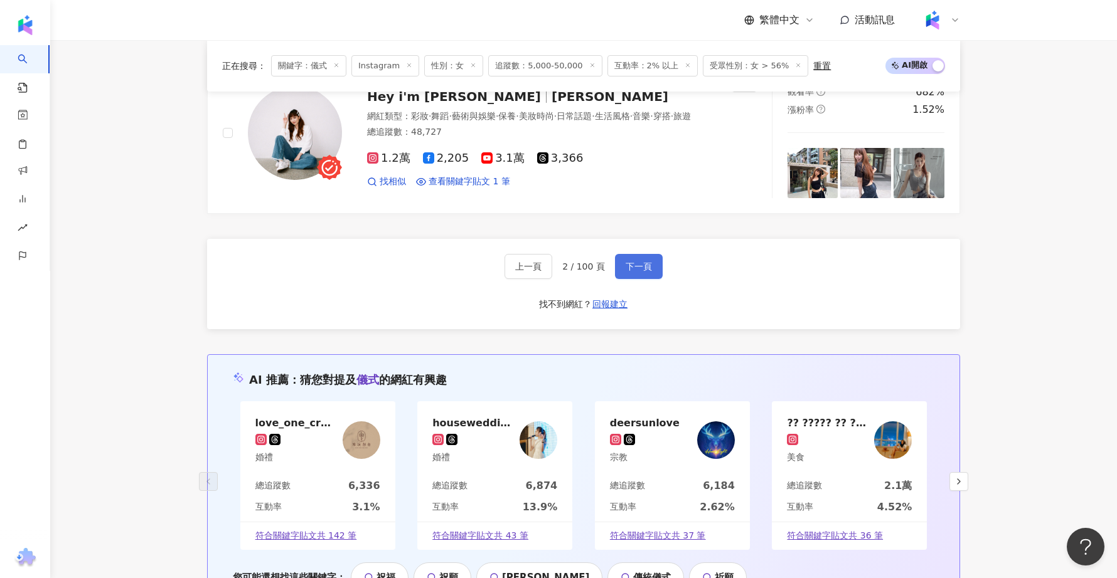
click at [649, 262] on span "下一頁" at bounding box center [639, 267] width 26 height 10
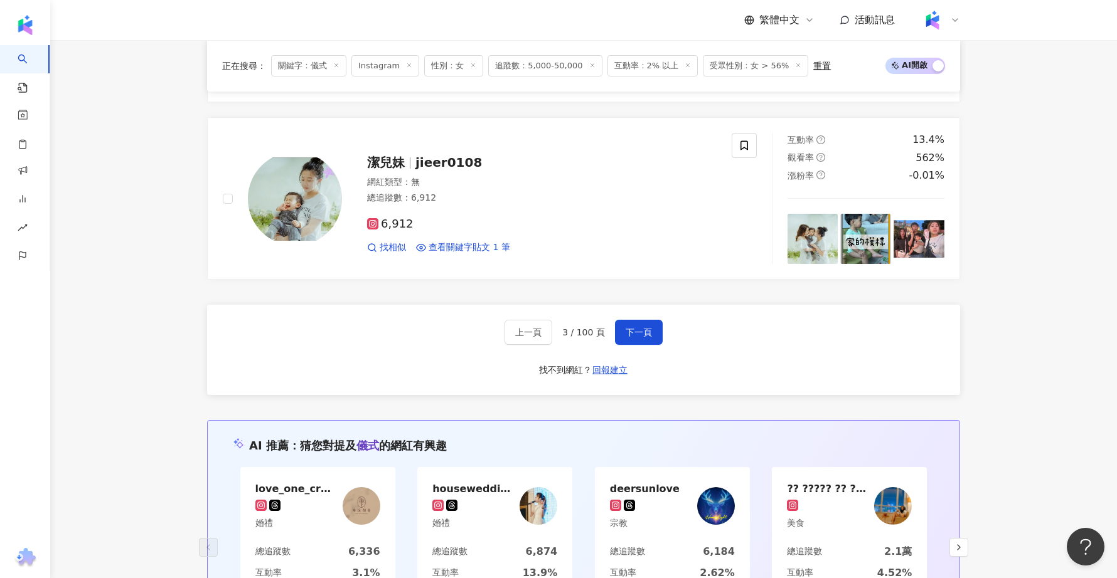
scroll to position [2350, 0]
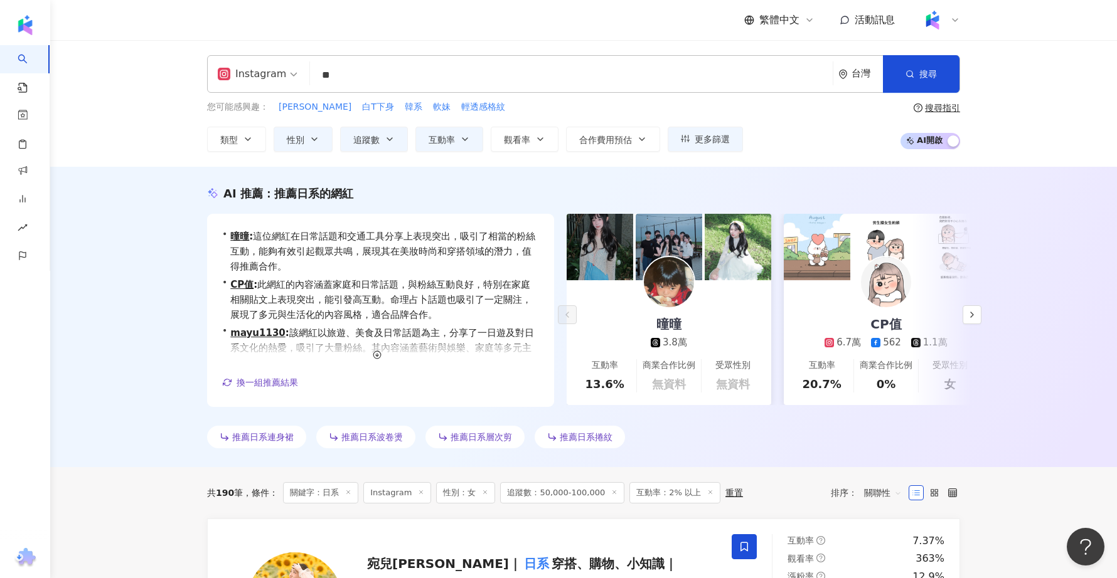
click at [360, 73] on input "**" at bounding box center [571, 75] width 513 height 24
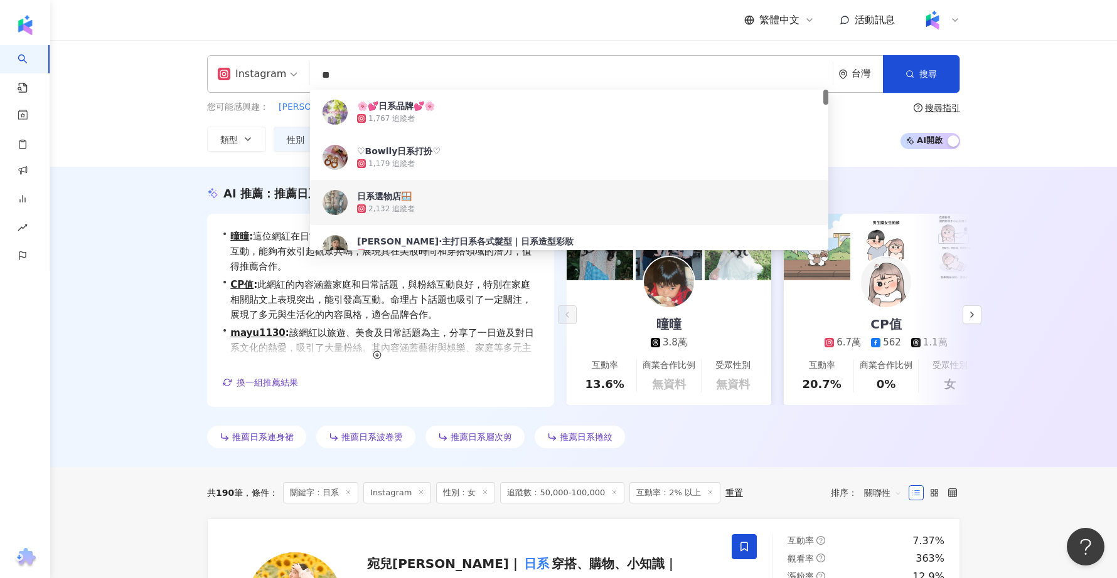
type input "*"
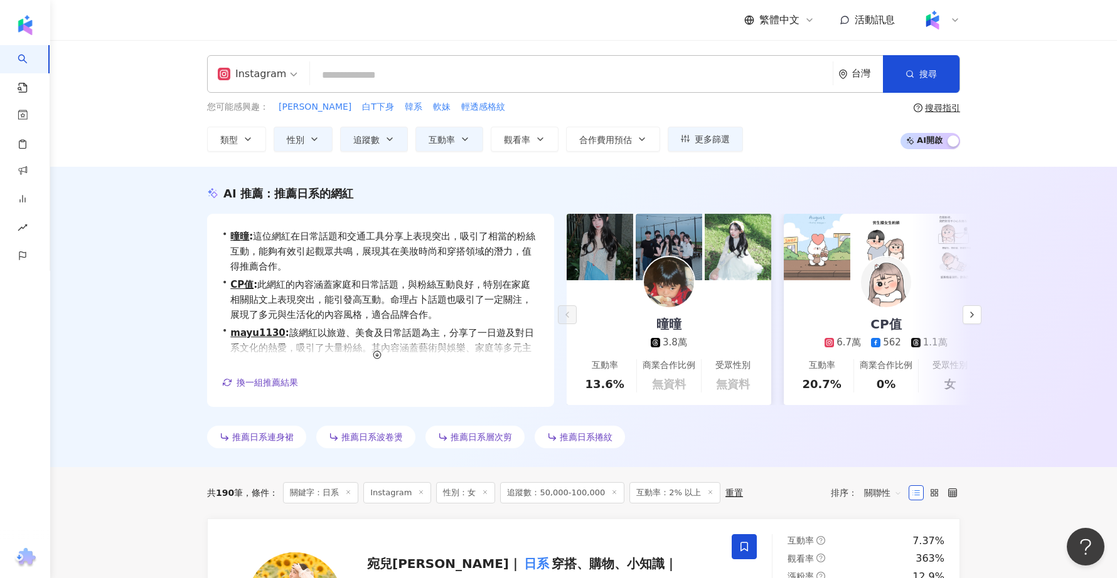
paste input "*********"
type input "*********"
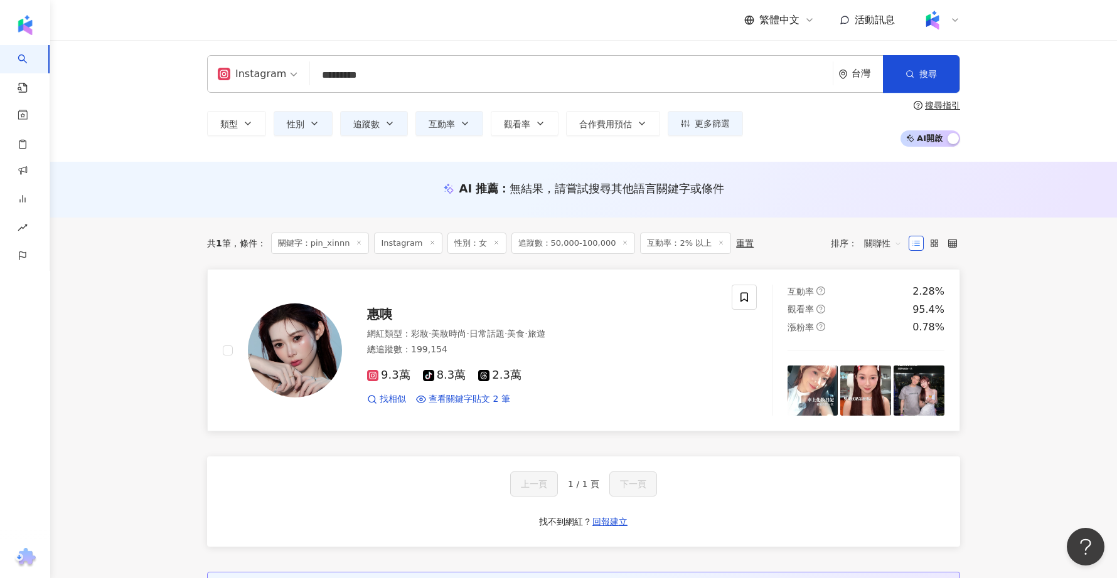
click at [607, 366] on div "9.3萬 tiktok-icon 8.3萬 2.3萬 找相似 查看關鍵字貼文 2 筆" at bounding box center [541, 382] width 349 height 46
click at [412, 63] on input "*********" at bounding box center [571, 75] width 513 height 24
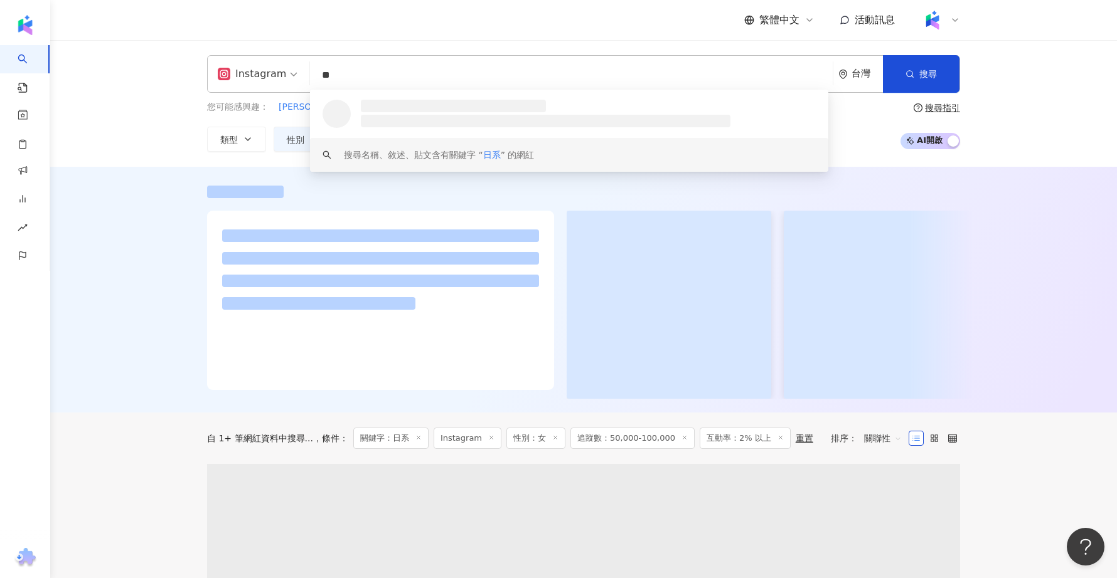
click at [150, 242] on div at bounding box center [583, 290] width 1067 height 246
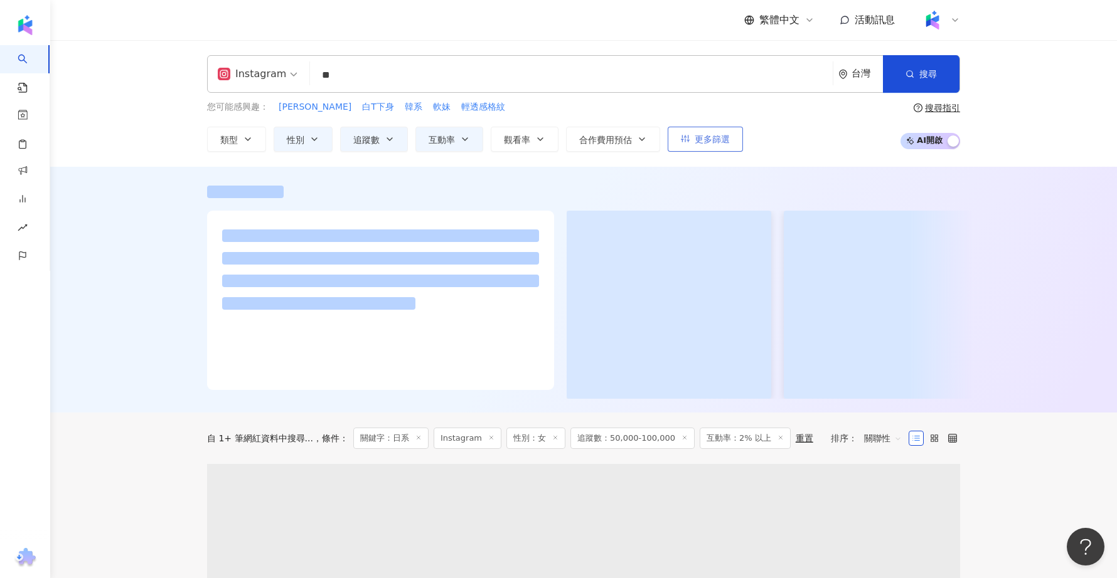
click at [691, 146] on button "更多篩選" at bounding box center [705, 139] width 75 height 25
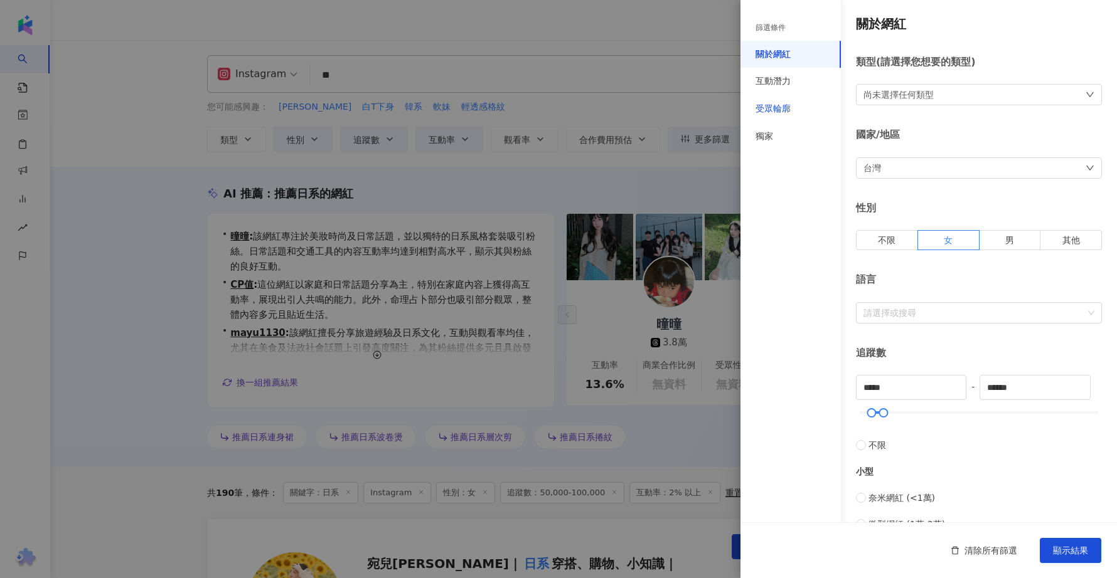
click at [790, 108] on div "受眾輪廓" at bounding box center [772, 109] width 35 height 13
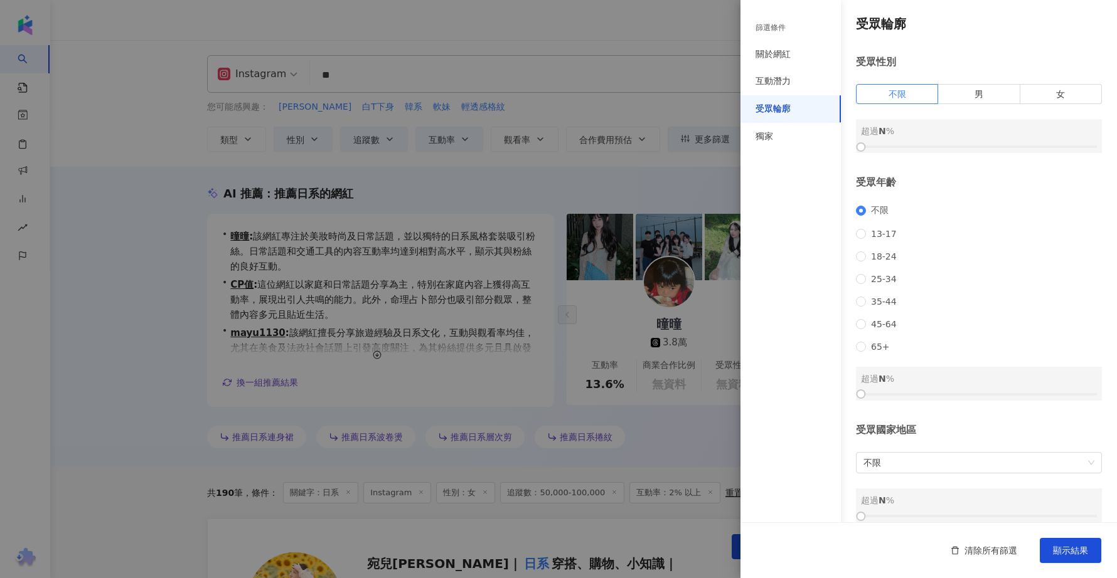
click at [945, 151] on div "超過 N %" at bounding box center [979, 136] width 246 height 34
click at [1045, 97] on label "女" at bounding box center [1061, 94] width 82 height 20
click at [961, 149] on div at bounding box center [979, 147] width 236 height 8
click at [976, 149] on div at bounding box center [979, 147] width 236 height 8
click at [989, 147] on div at bounding box center [979, 147] width 236 height 8
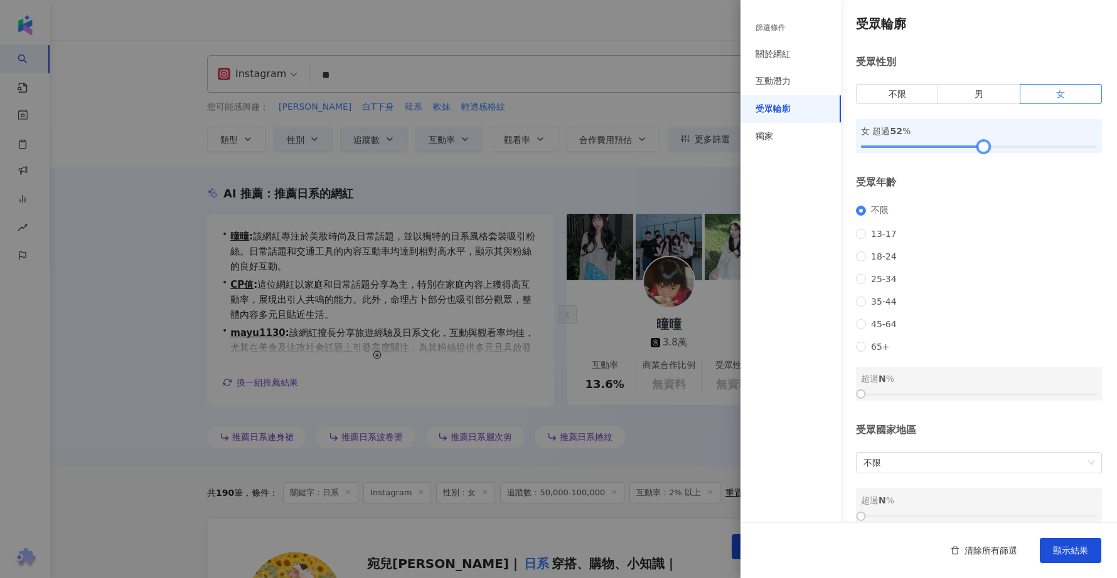
drag, startPoint x: 985, startPoint y: 147, endPoint x: 979, endPoint y: 152, distance: 8.0
click at [980, 151] on div at bounding box center [983, 147] width 7 height 7
click at [1055, 555] on span "顯示結果" at bounding box center [1070, 551] width 35 height 10
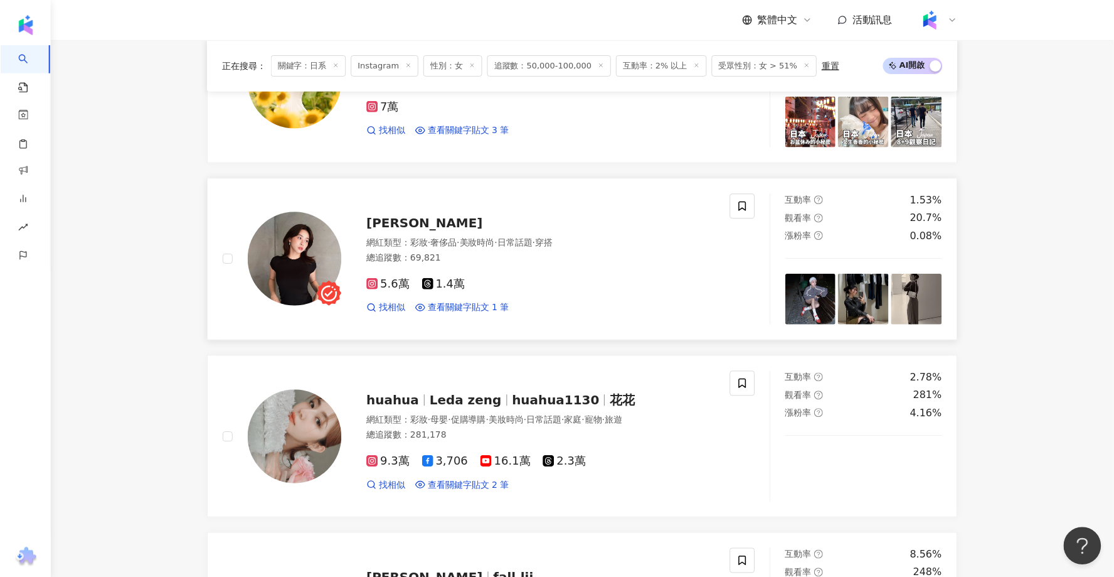
scroll to position [528, 0]
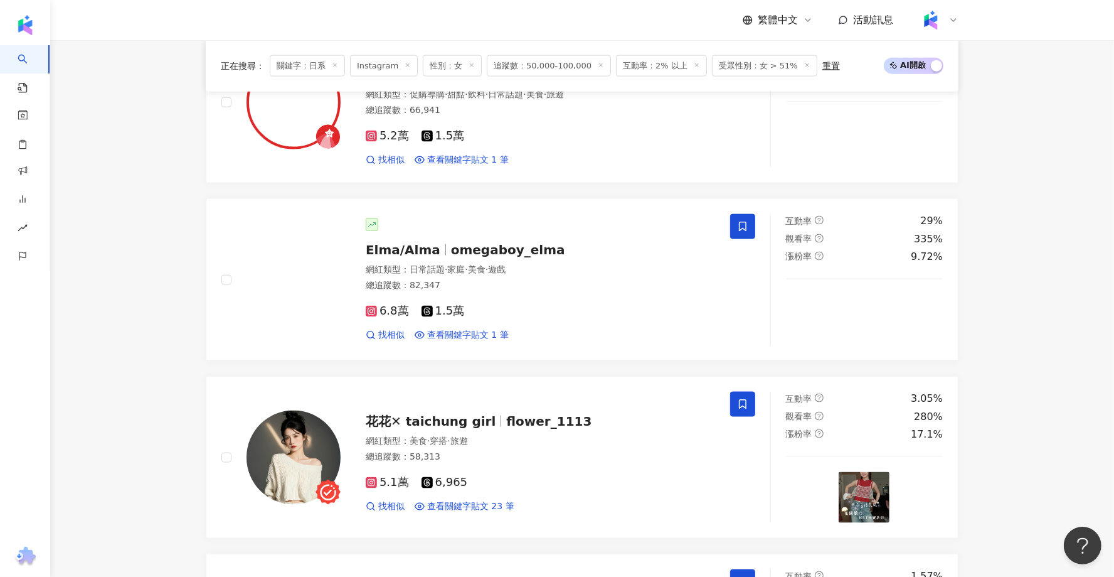
scroll to position [1591, 0]
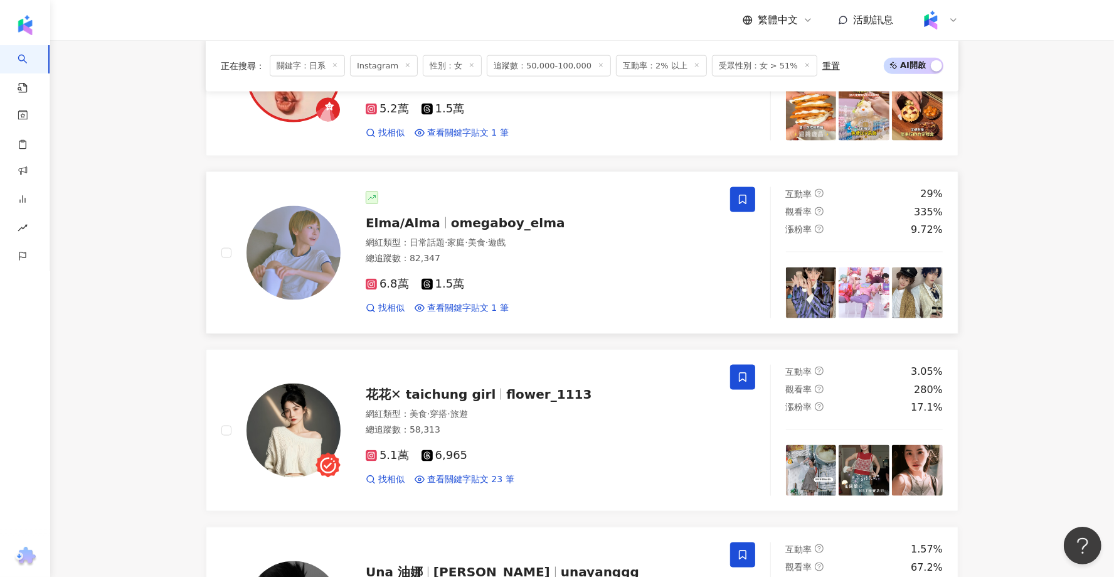
click at [427, 215] on span "Elma/Alma" at bounding box center [403, 222] width 75 height 15
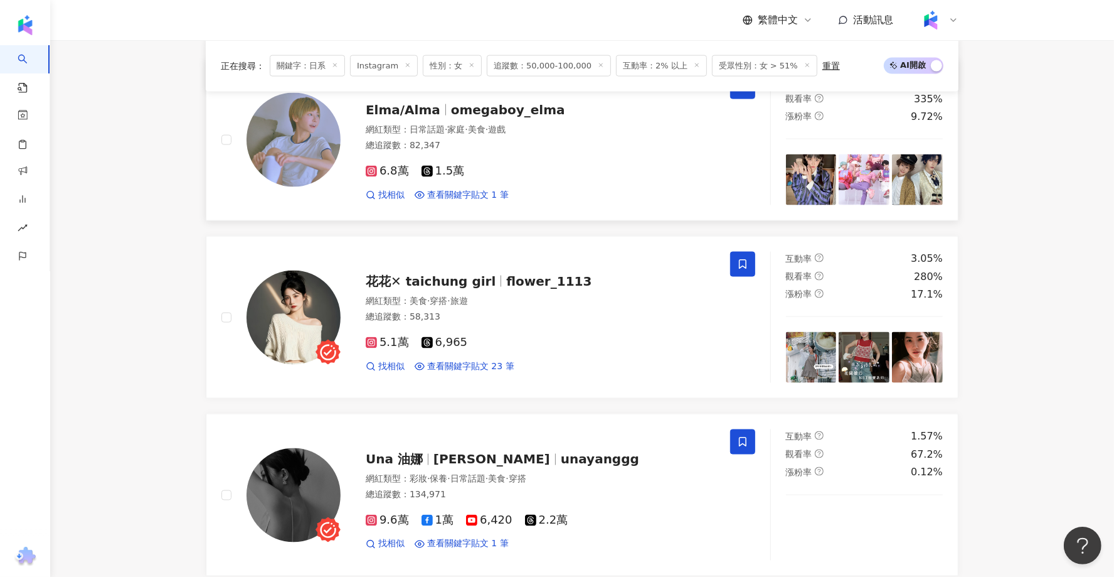
scroll to position [1708, 0]
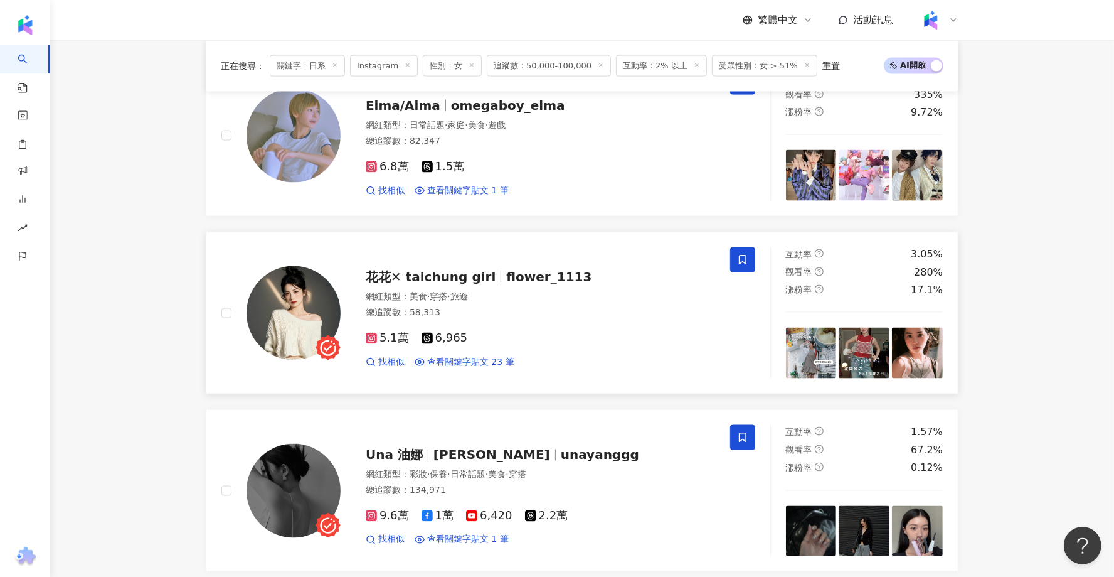
click at [427, 277] on div "花花✕ taichung girl flower_1113" at bounding box center [540, 277] width 349 height 18
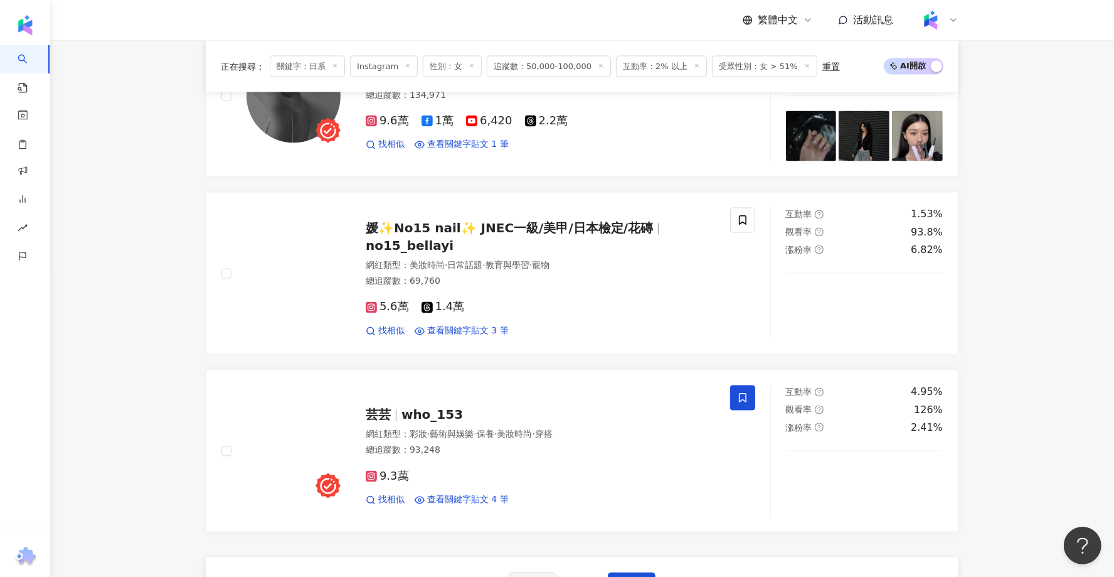
scroll to position [2204, 0]
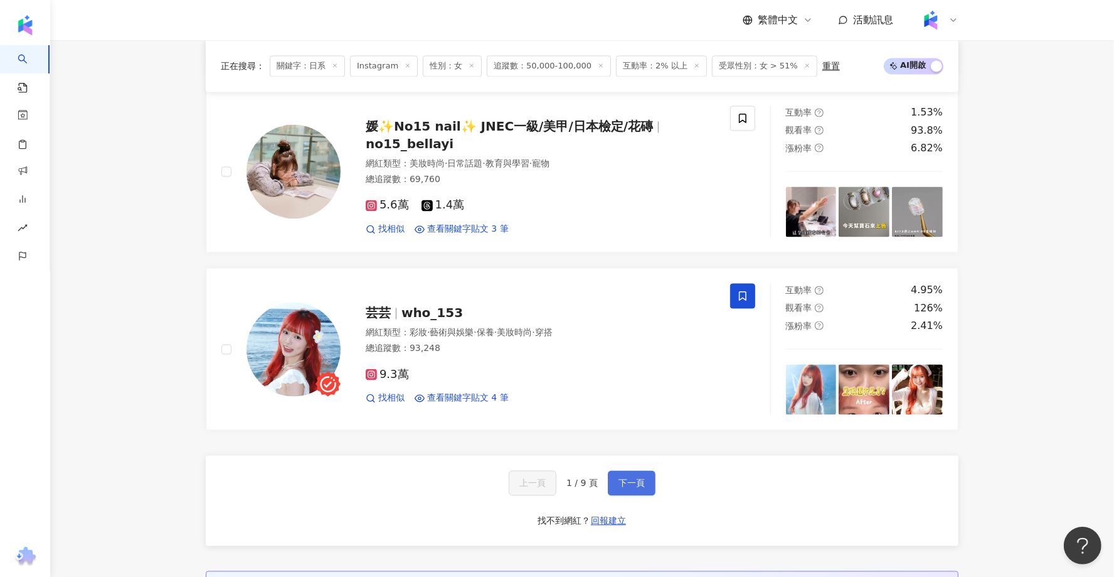
click at [629, 478] on span "下一頁" at bounding box center [632, 483] width 26 height 10
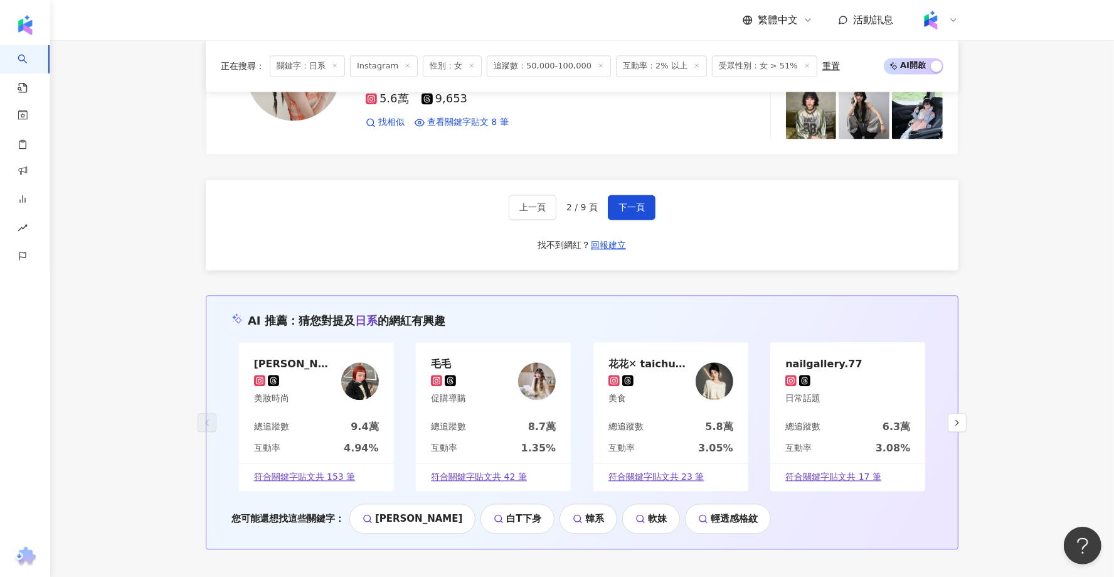
scroll to position [2461, 0]
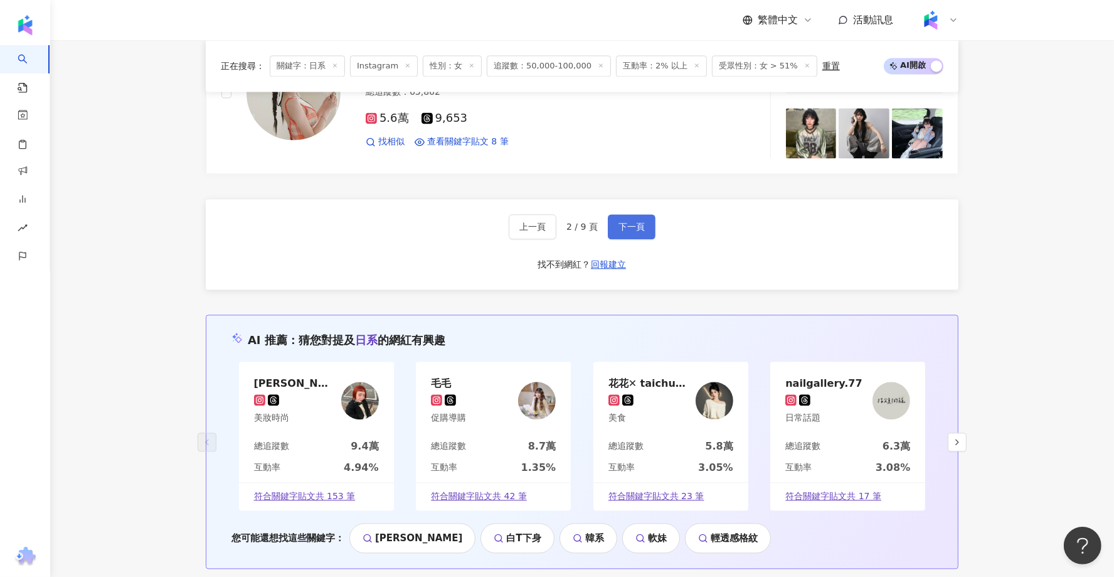
click at [640, 214] on button "下一頁" at bounding box center [632, 226] width 48 height 25
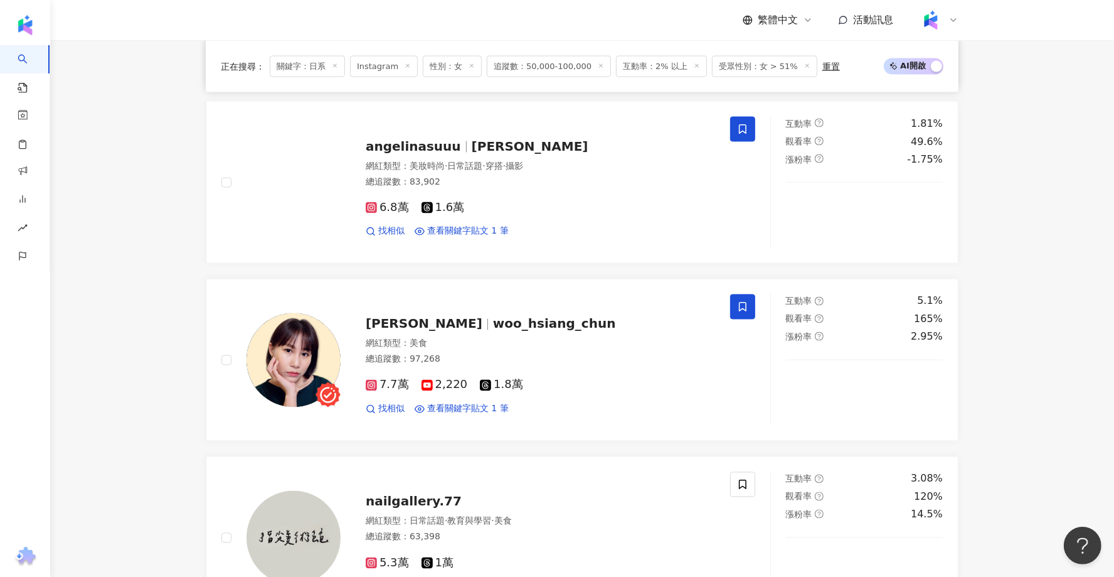
scroll to position [2014, 0]
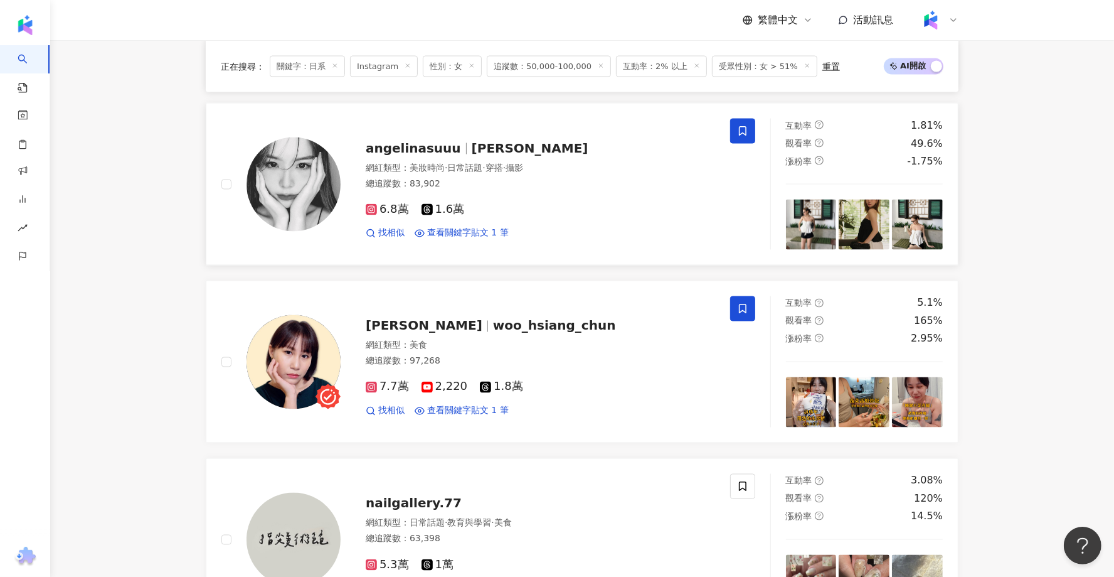
click at [509, 141] on span "Angelina S." at bounding box center [530, 148] width 117 height 15
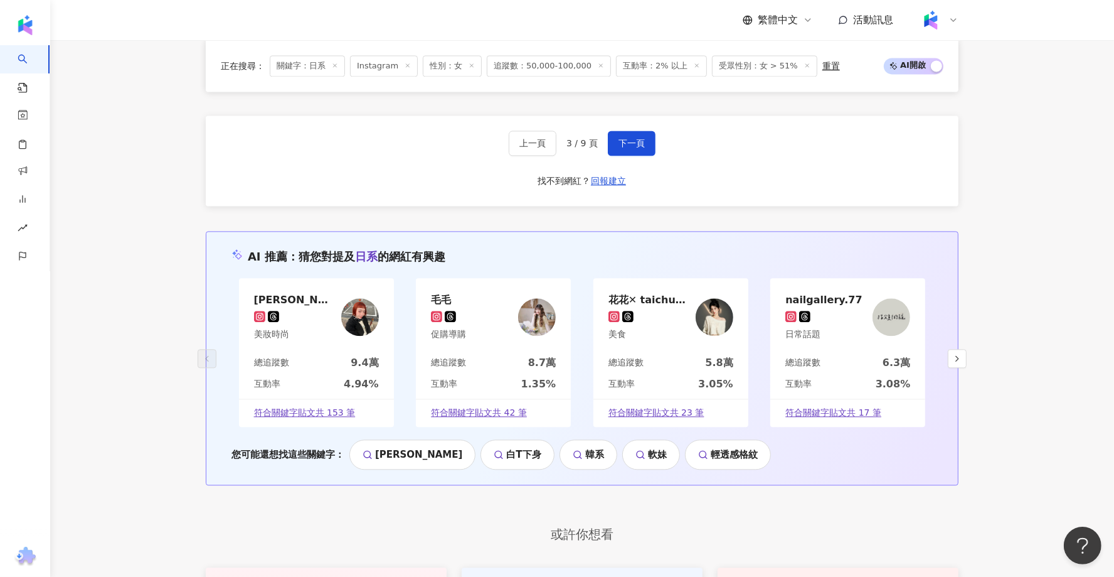
scroll to position [2519, 0]
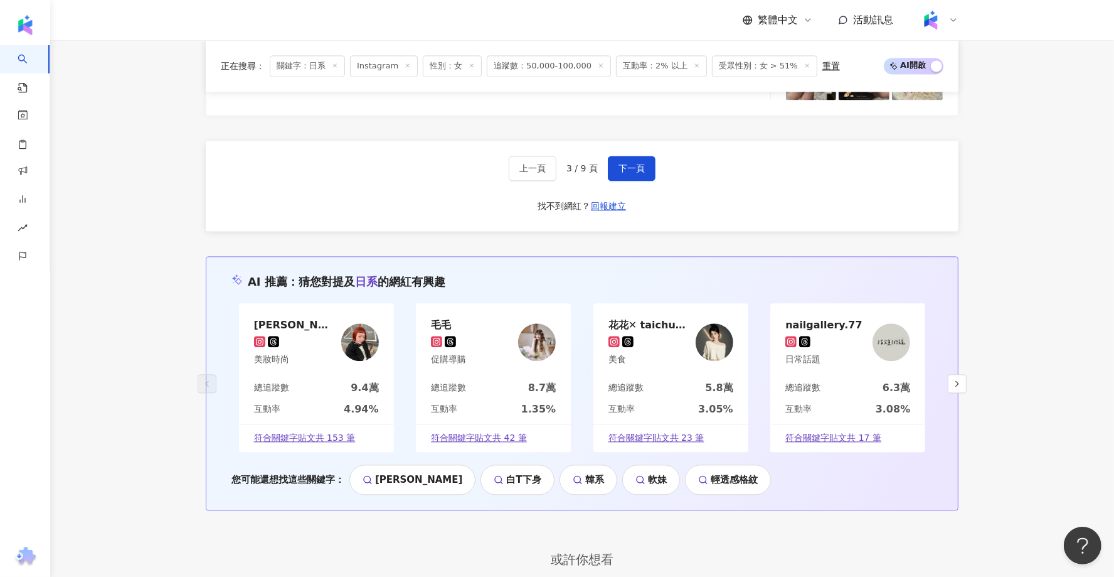
click at [640, 144] on div "上一頁 3 / 9 頁 下一頁 找不到網紅？ 回報建立" at bounding box center [582, 186] width 753 height 90
click at [631, 163] on span "下一頁" at bounding box center [632, 168] width 26 height 10
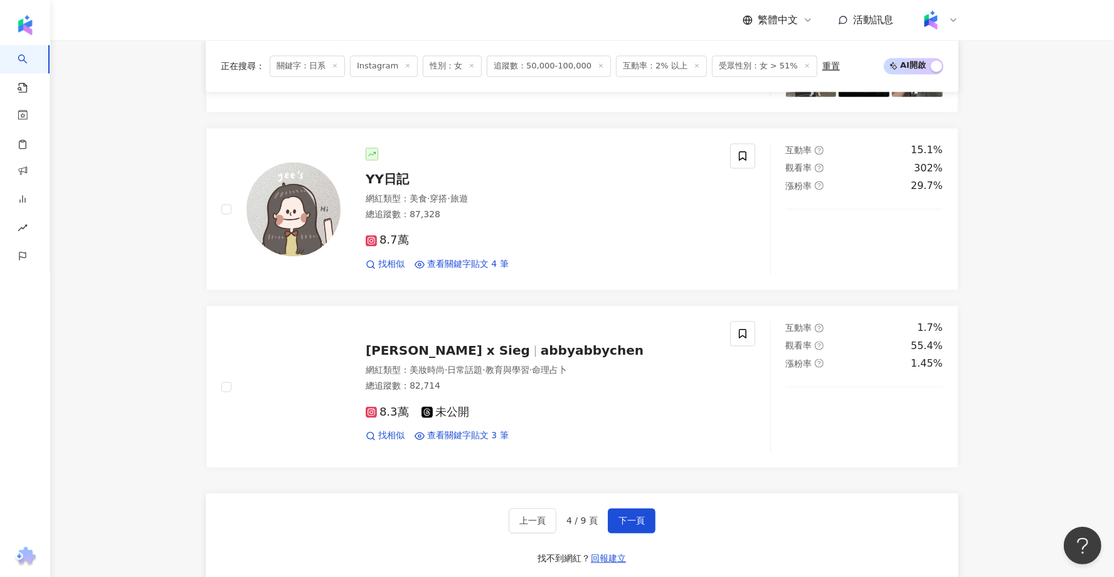
scroll to position [2169, 0]
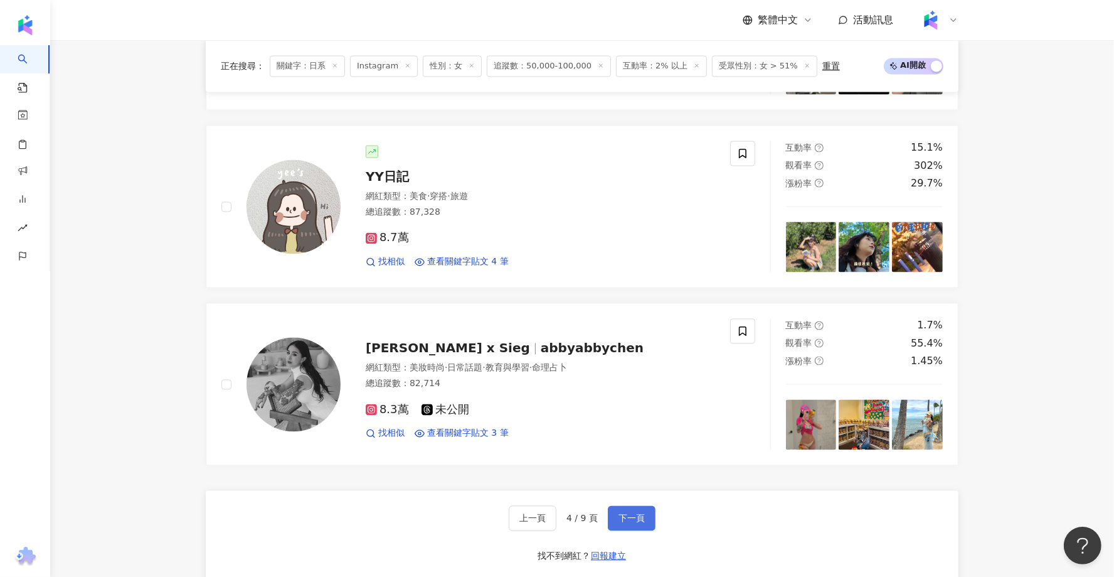
click at [629, 514] on span "下一頁" at bounding box center [632, 518] width 26 height 10
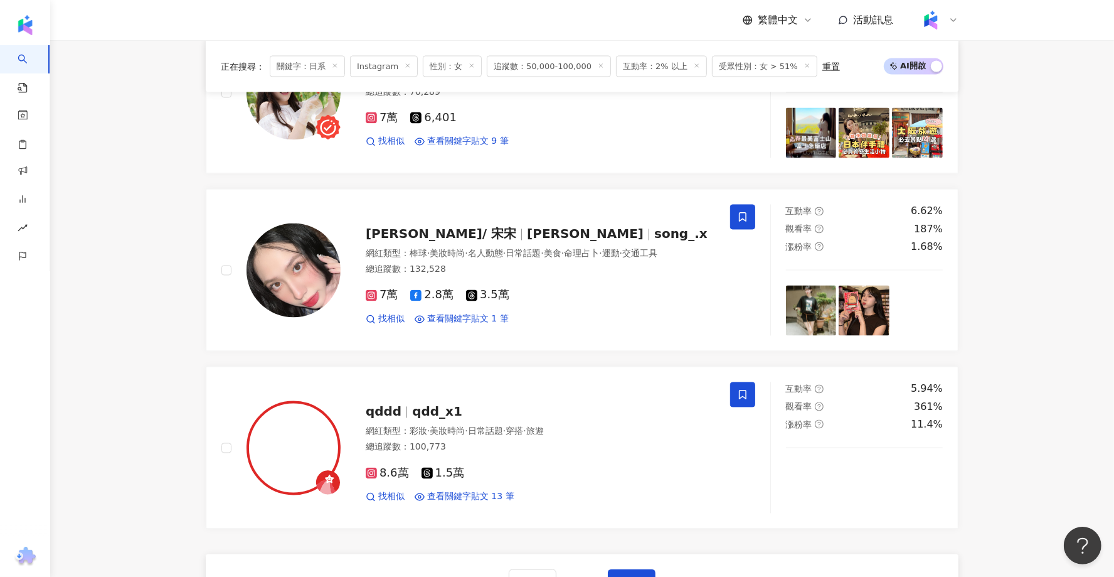
scroll to position [2093, 0]
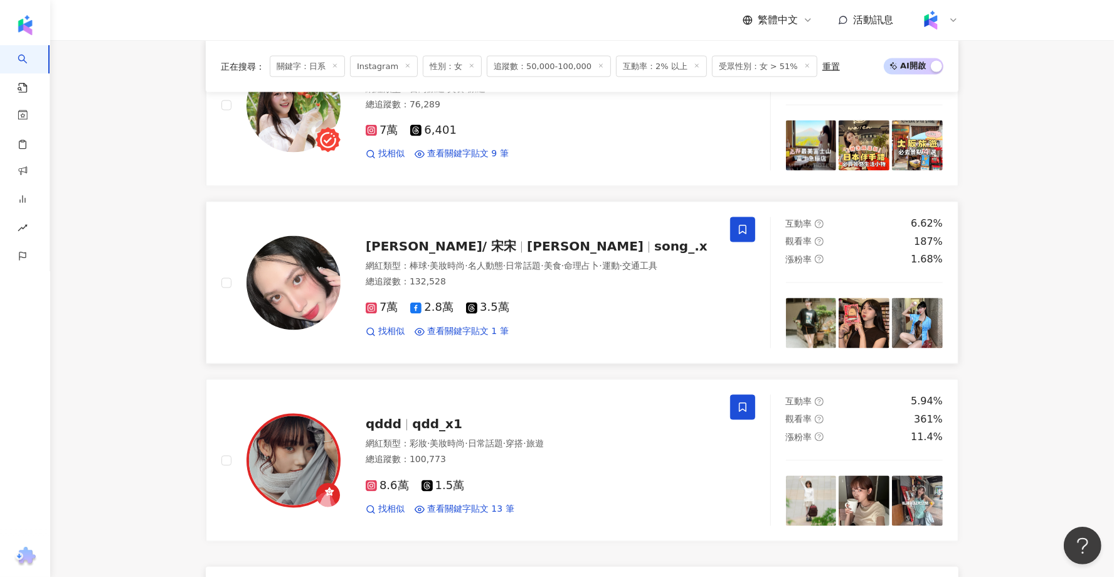
click at [649, 242] on div at bounding box center [649, 247] width 1 height 11
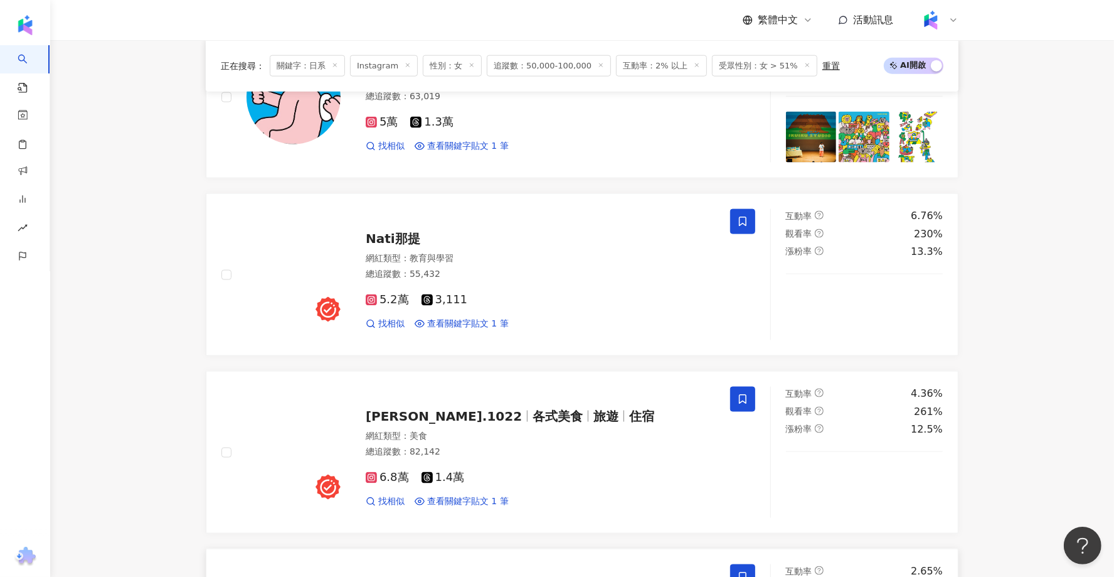
scroll to position [1565, 0]
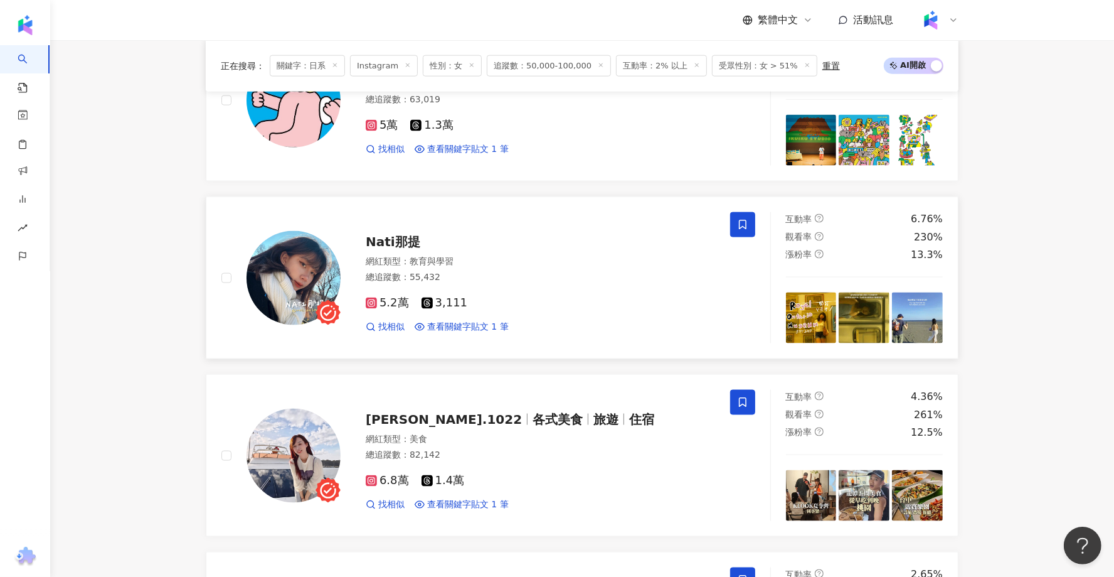
click at [395, 237] on span "Nati那提" at bounding box center [393, 241] width 55 height 15
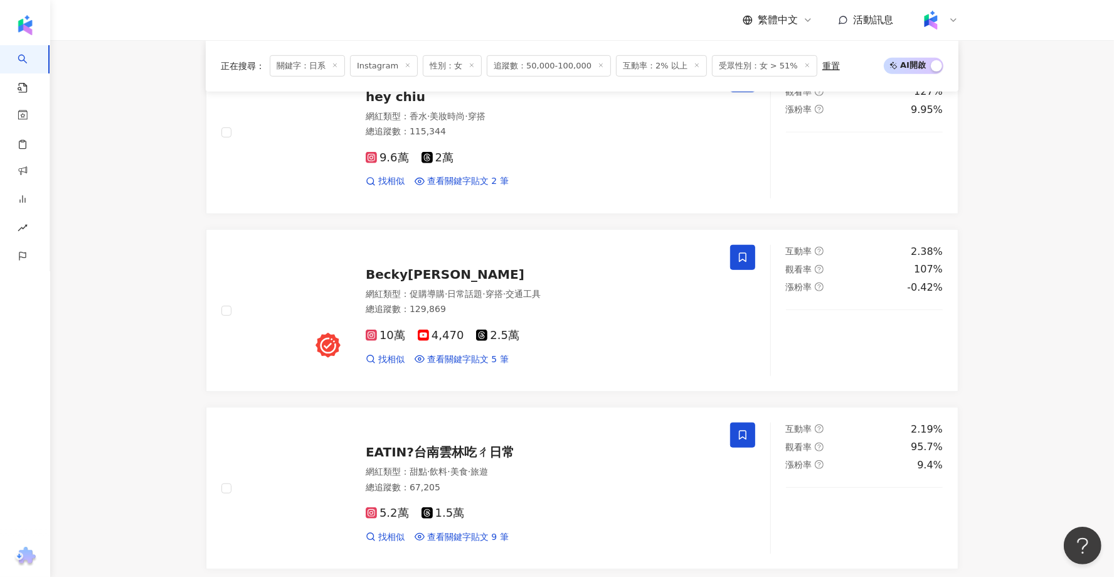
scroll to position [648, 0]
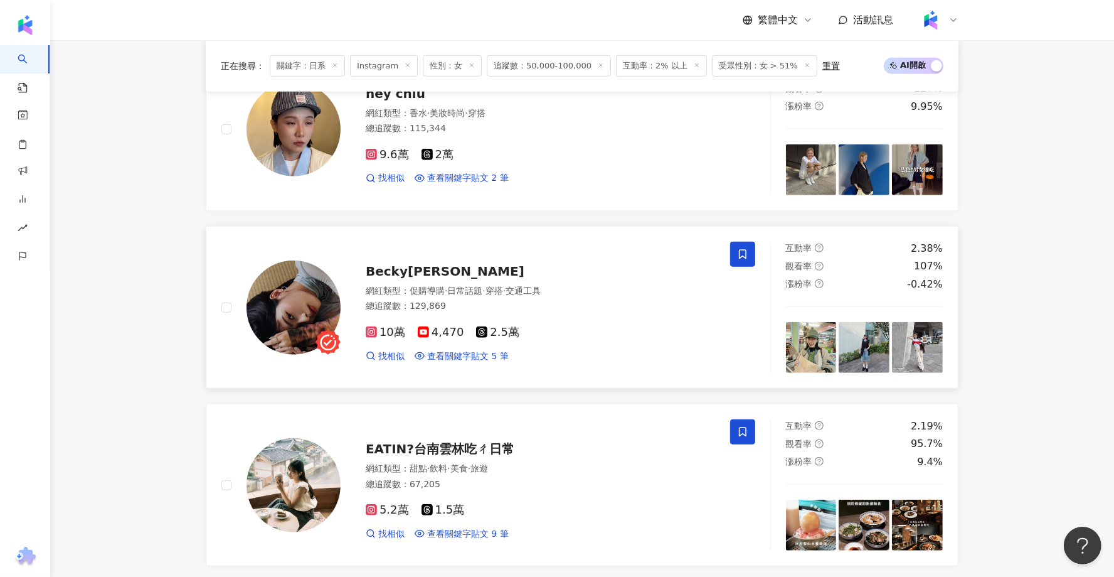
click at [416, 262] on div "Becky黃芊瑞" at bounding box center [540, 271] width 349 height 18
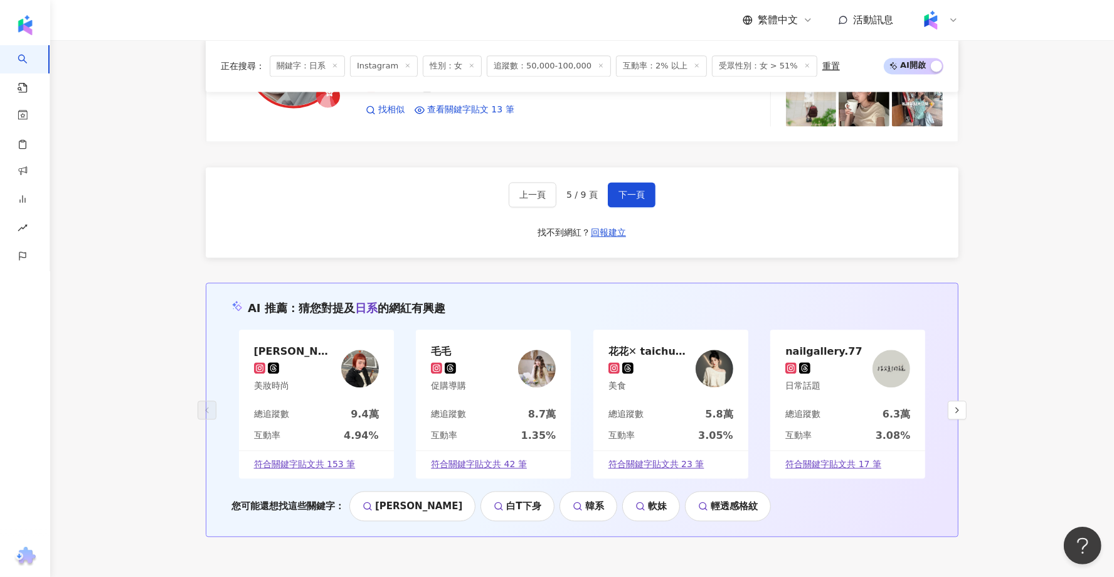
scroll to position [2475, 0]
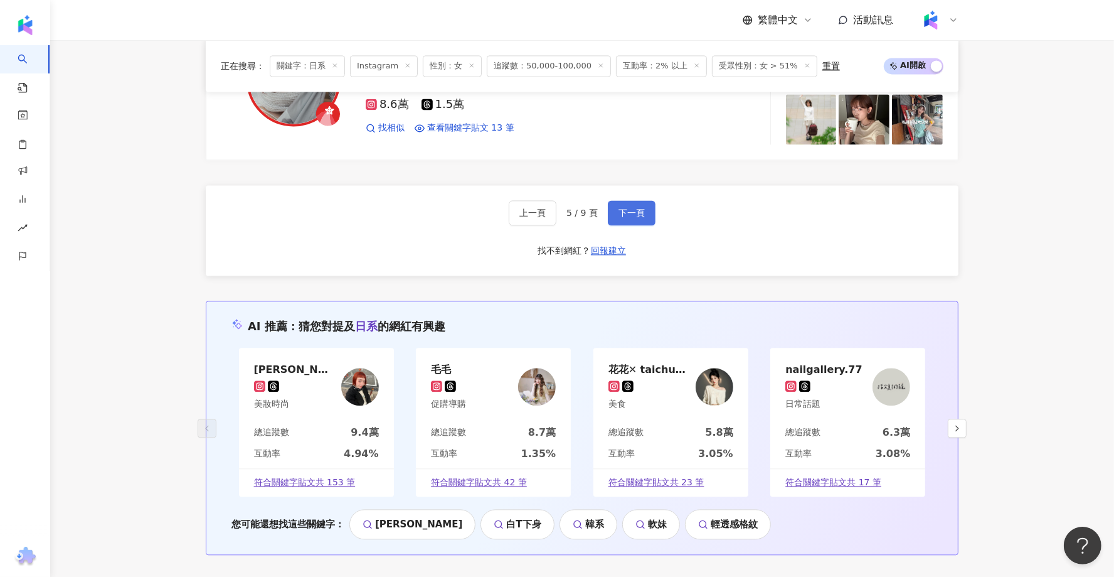
click at [645, 201] on button "下一頁" at bounding box center [632, 212] width 48 height 25
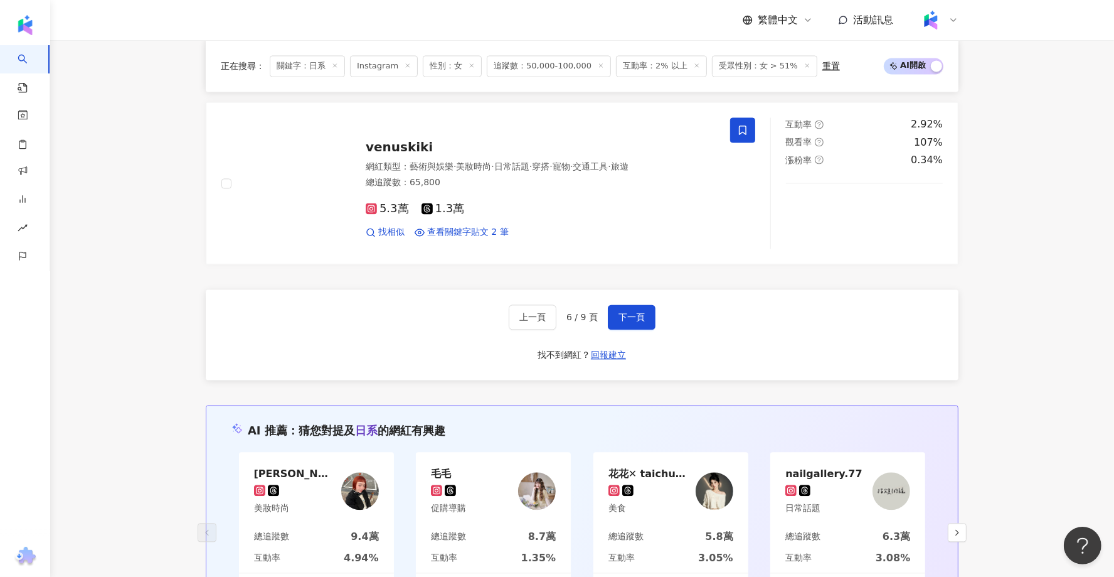
scroll to position [2273, 0]
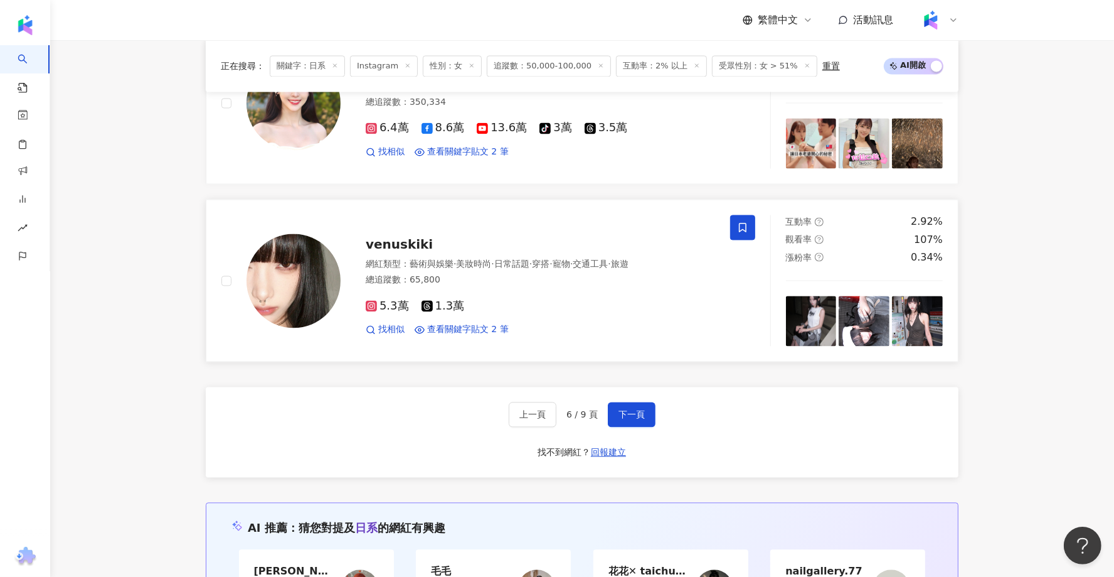
click at [393, 237] on span "venuskiki" at bounding box center [399, 244] width 67 height 15
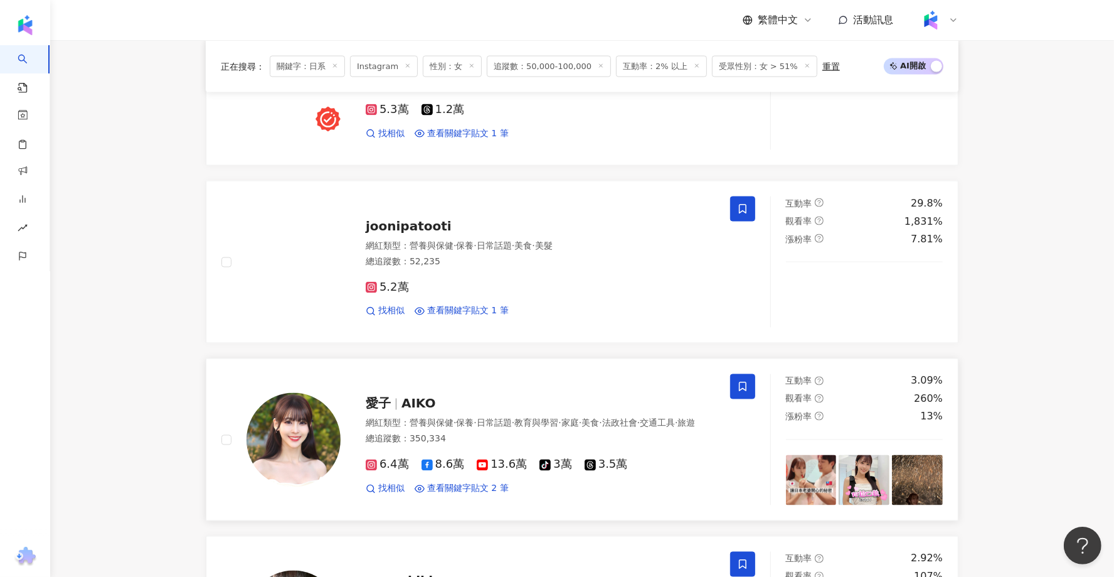
scroll to position [1926, 0]
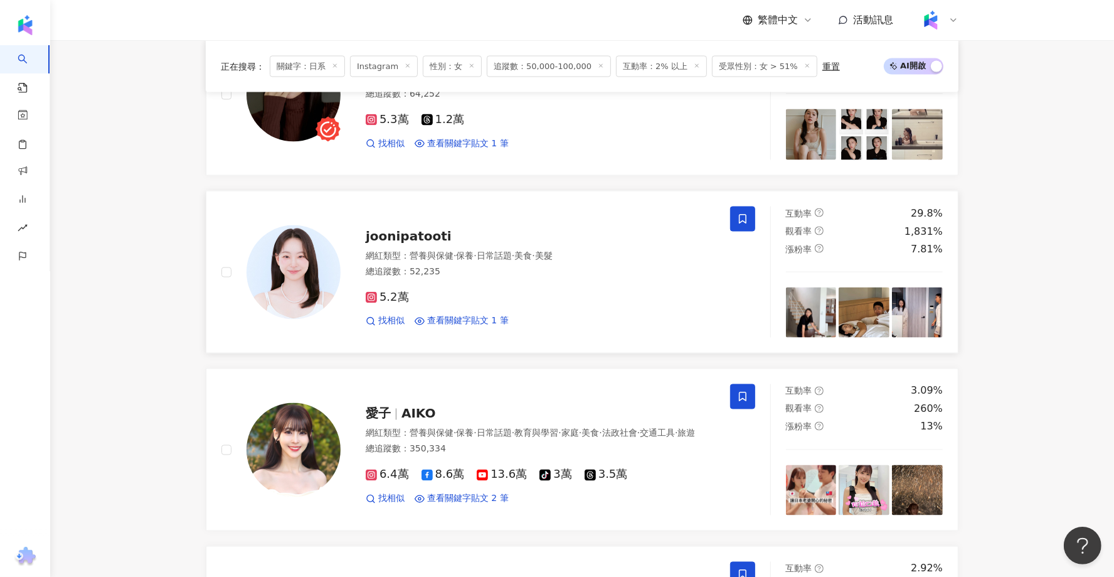
click at [377, 228] on span "joonipatooti" at bounding box center [409, 235] width 86 height 15
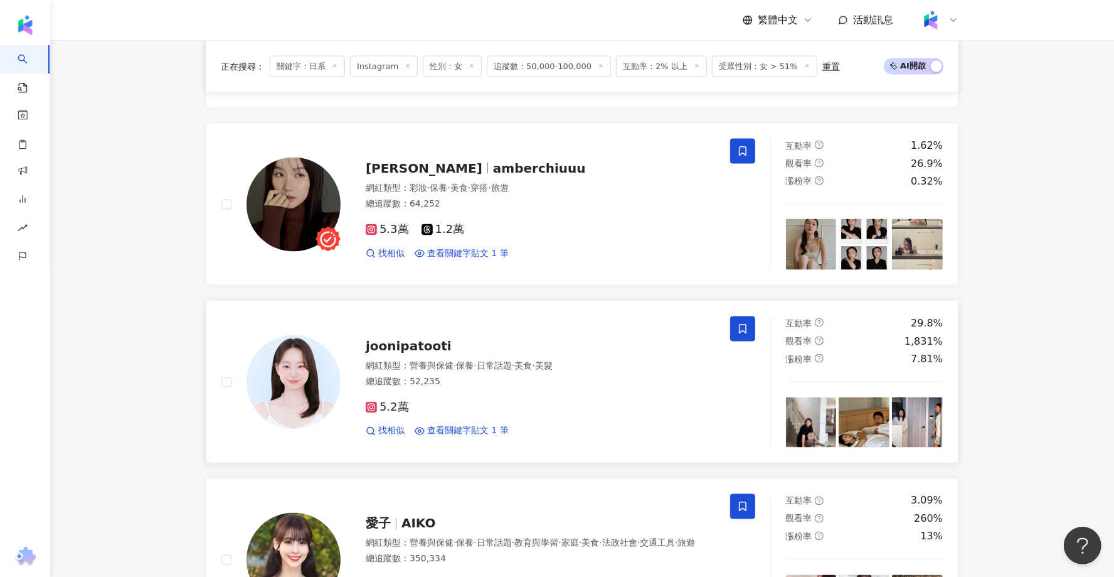
scroll to position [1813, 0]
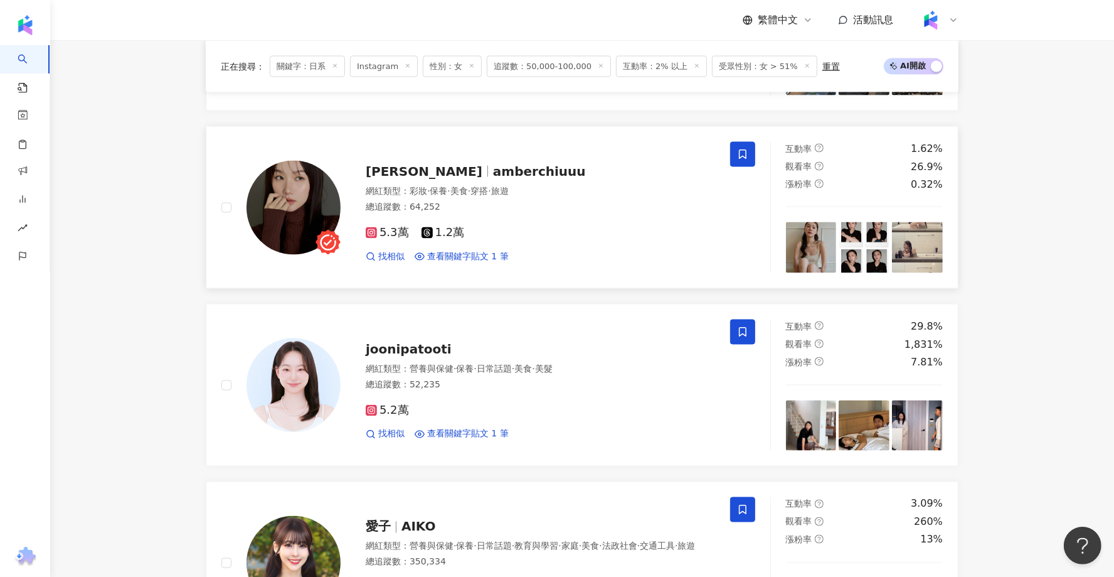
click at [407, 164] on span "Amber Chiu" at bounding box center [424, 171] width 117 height 15
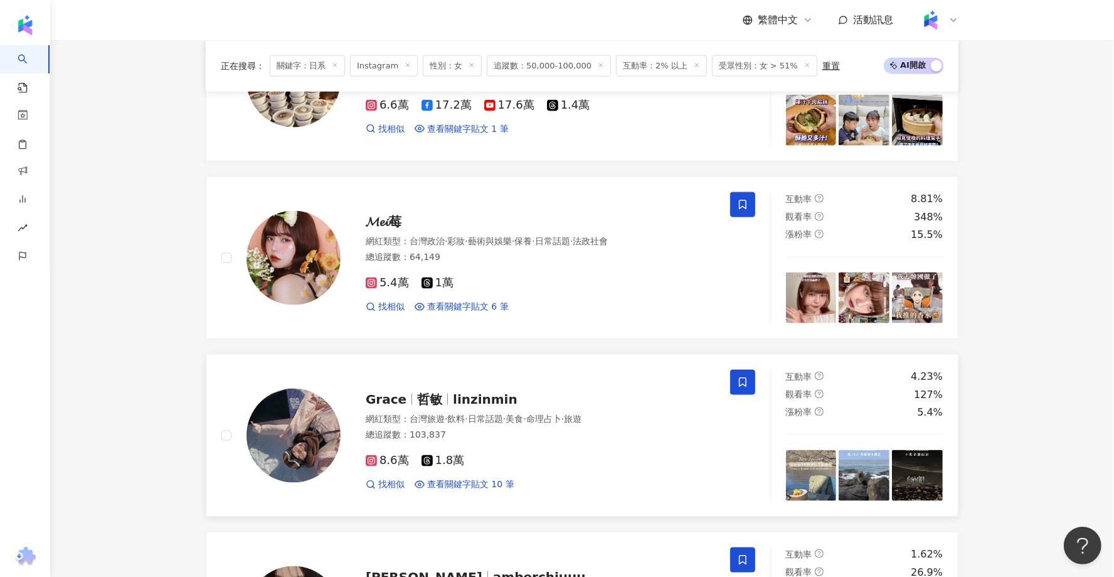
scroll to position [1405, 0]
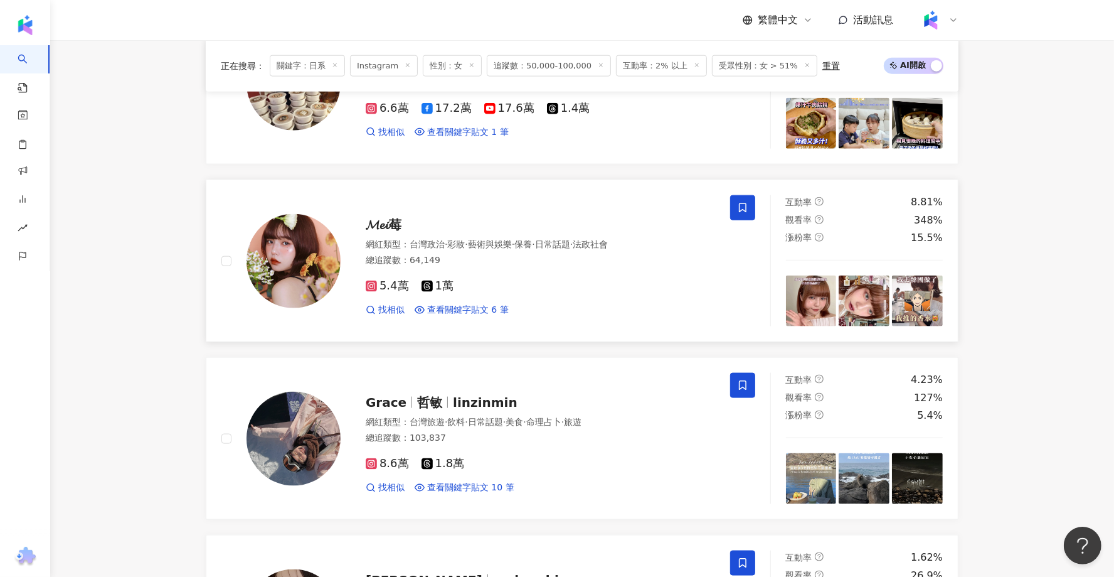
click at [385, 217] on span "𝓜𝓮𝓲莓" at bounding box center [384, 224] width 36 height 15
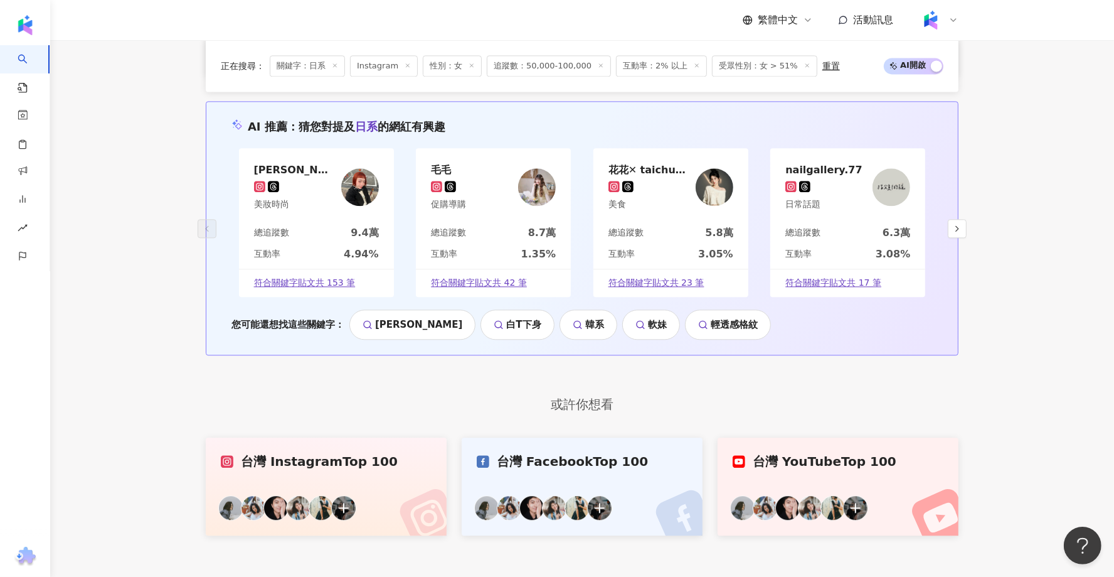
scroll to position [2473, 0]
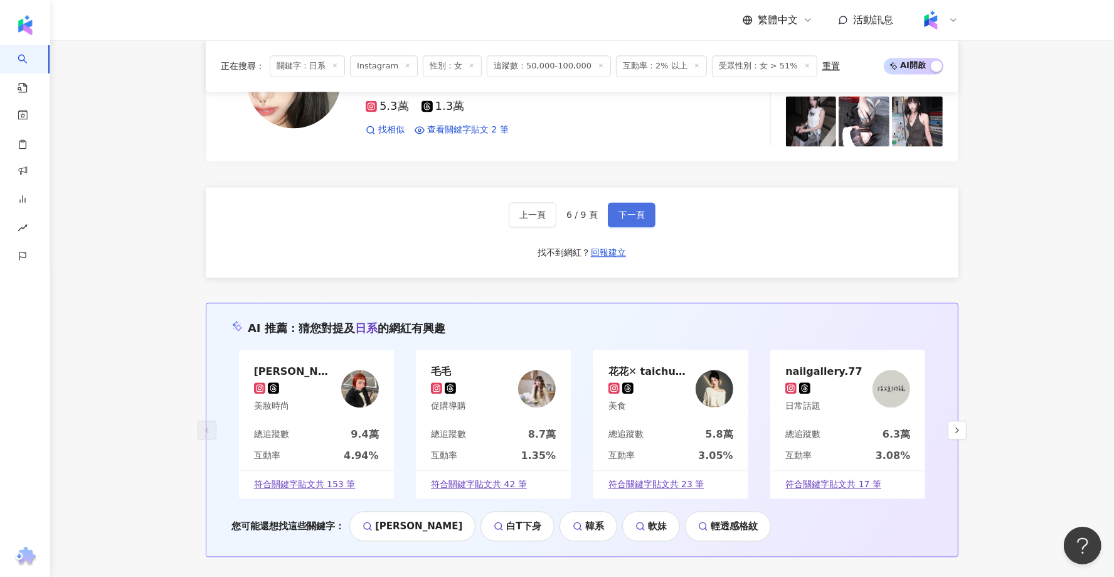
click at [648, 205] on button "下一頁" at bounding box center [632, 214] width 48 height 25
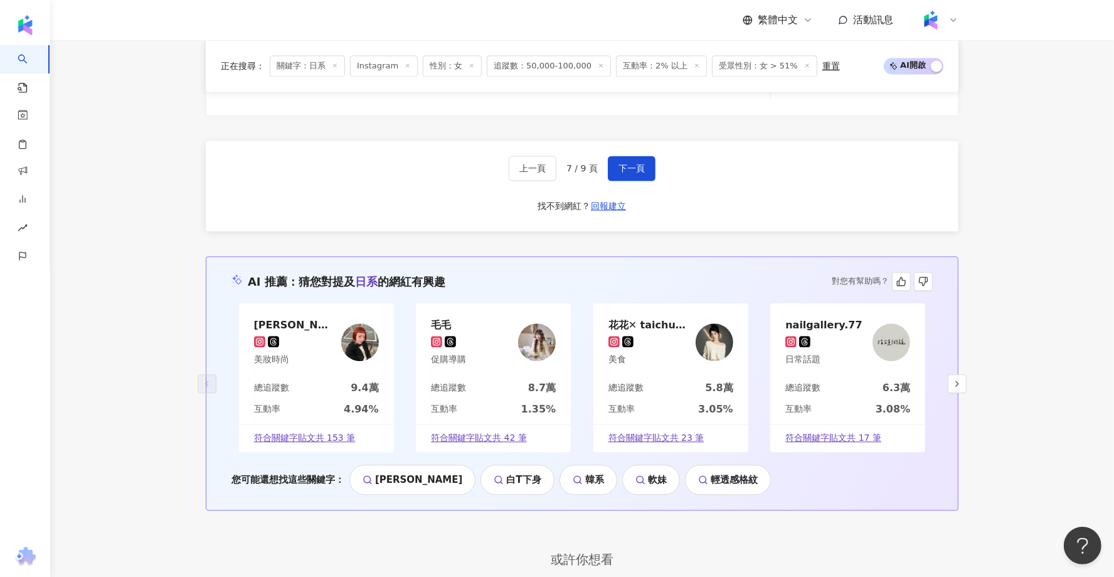
scroll to position [2495, 0]
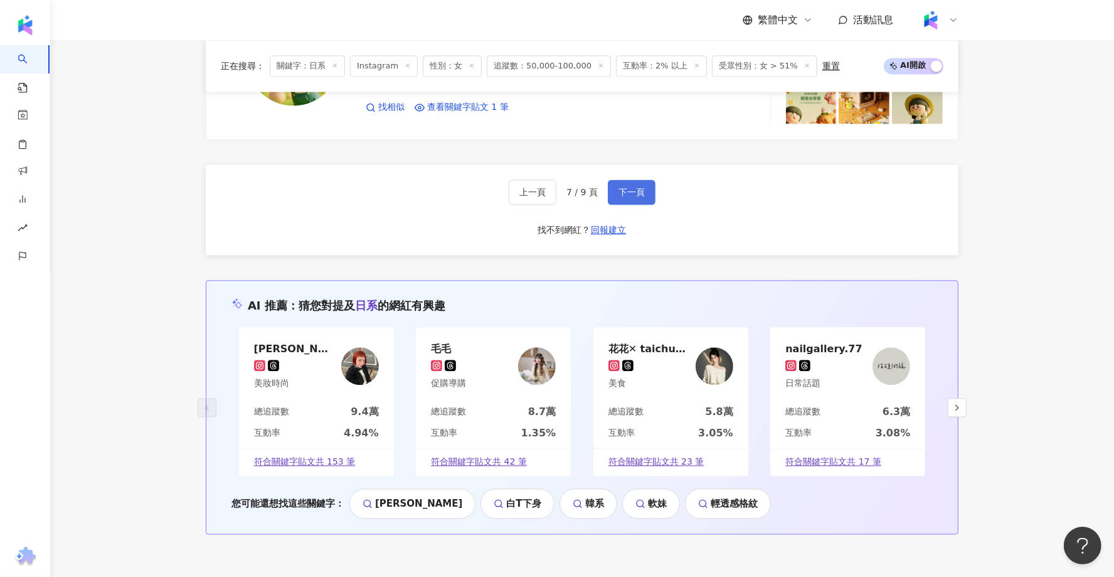
click at [625, 187] on span "下一頁" at bounding box center [632, 192] width 26 height 10
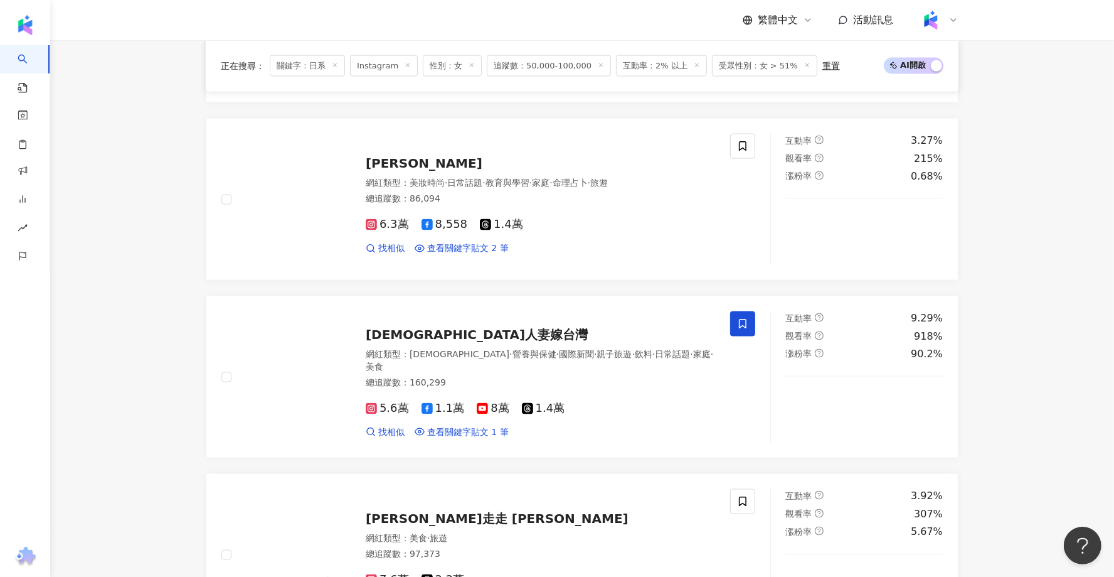
scroll to position [1645, 0]
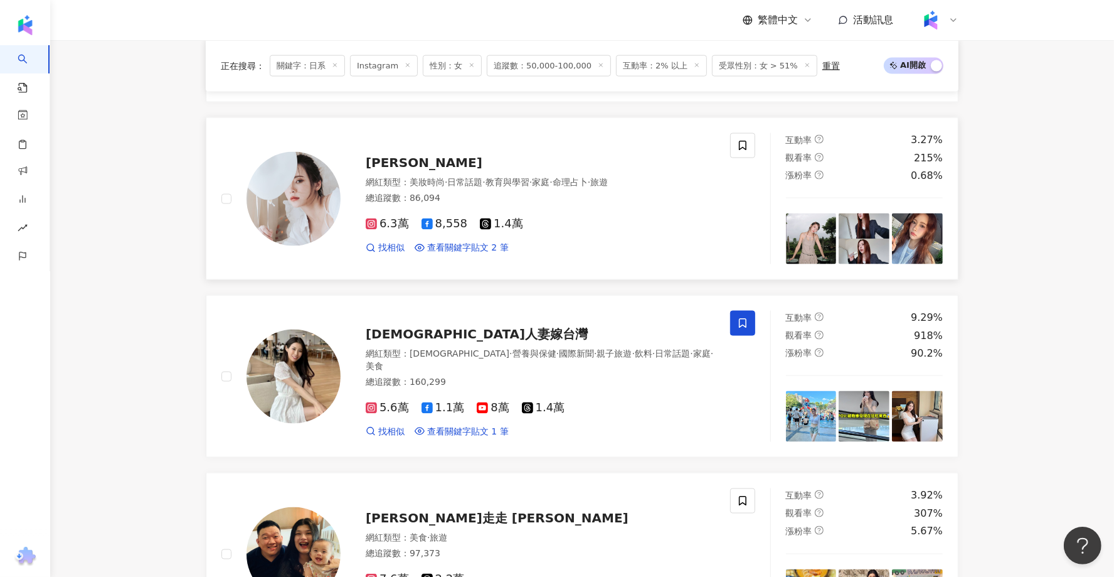
click at [315, 180] on img at bounding box center [294, 199] width 94 height 94
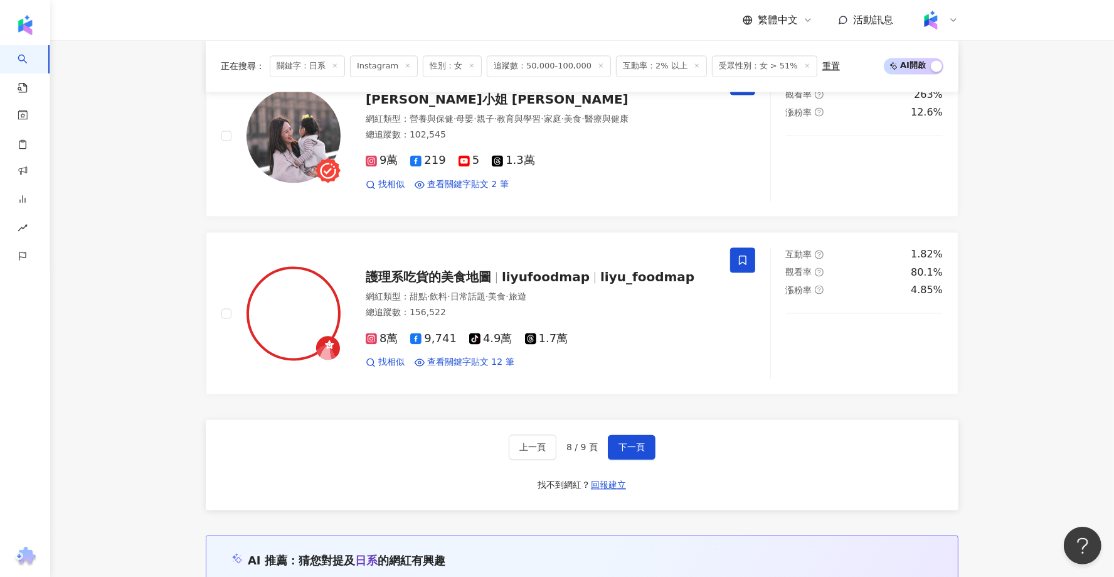
scroll to position [2278, 0]
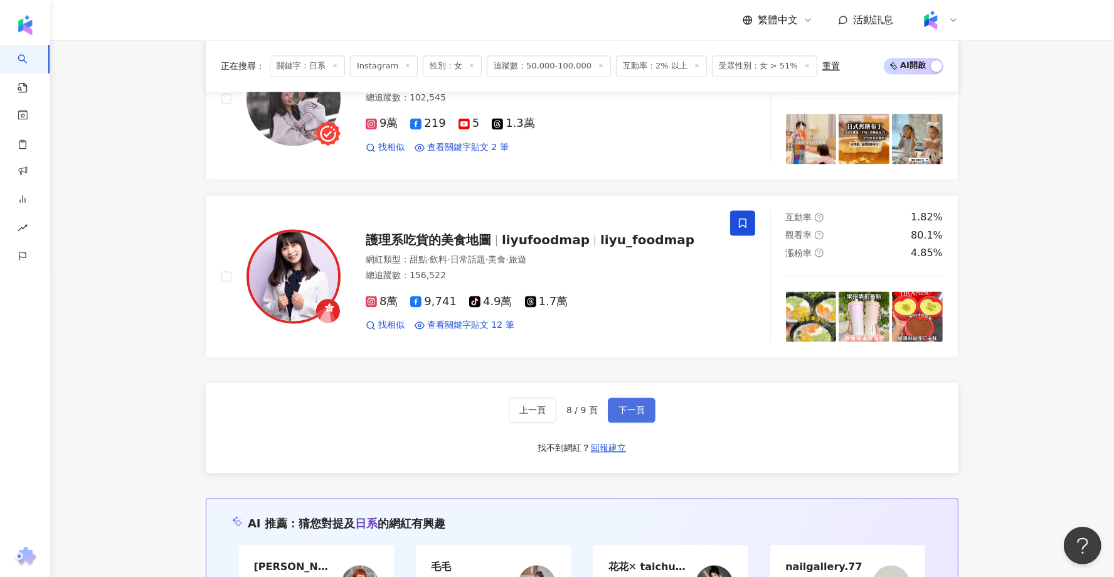
click at [645, 413] on button "下一頁" at bounding box center [632, 409] width 48 height 25
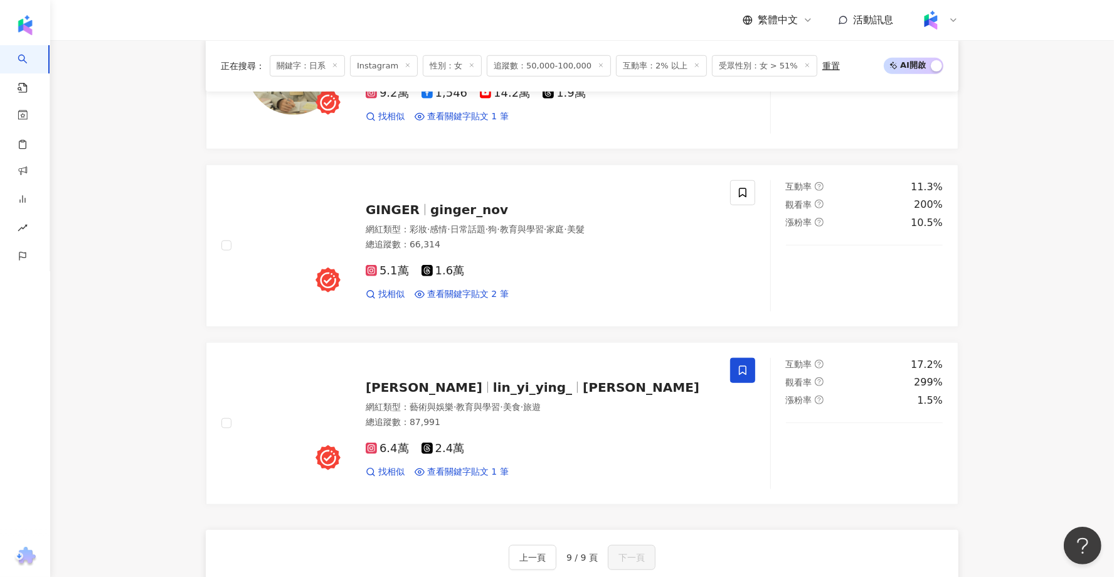
scroll to position [888, 0]
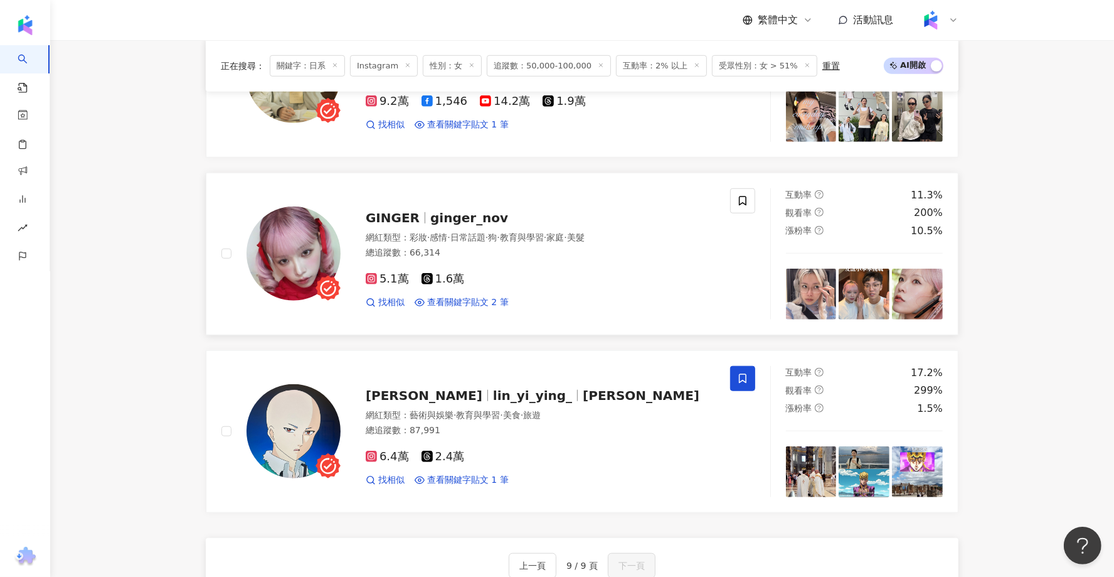
click at [379, 262] on div "5.1萬 1.6萬 找相似 查看關鍵字貼文 2 筆" at bounding box center [540, 285] width 349 height 46
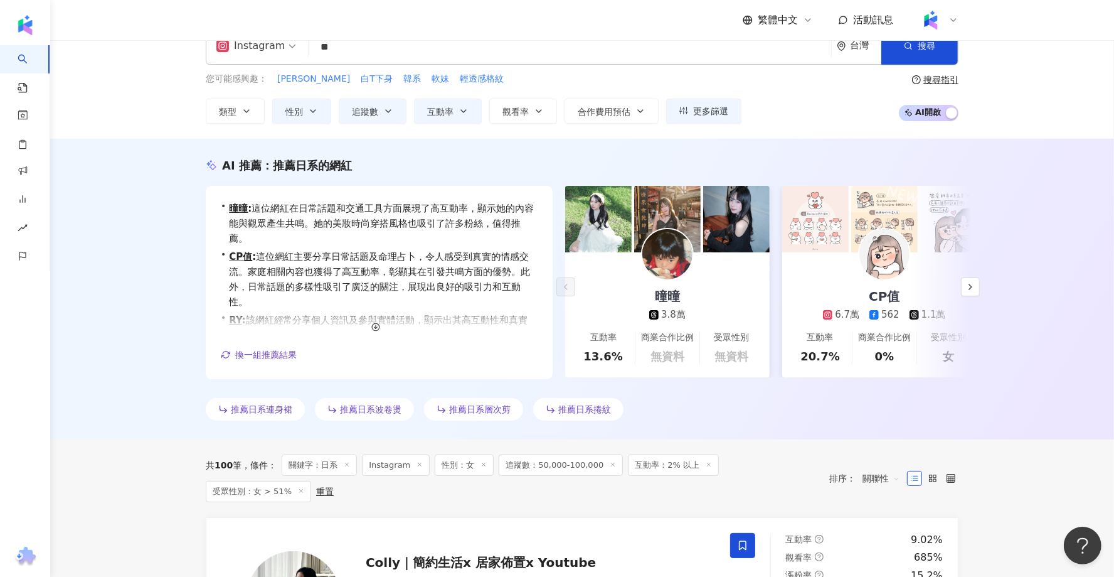
scroll to position [0, 0]
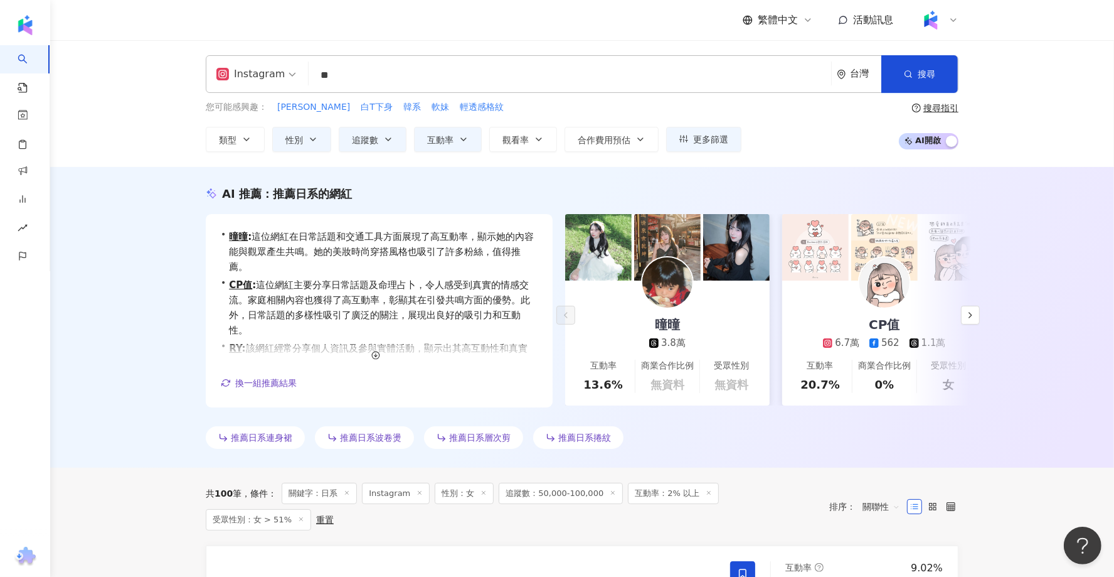
click at [402, 78] on input "**" at bounding box center [570, 75] width 513 height 24
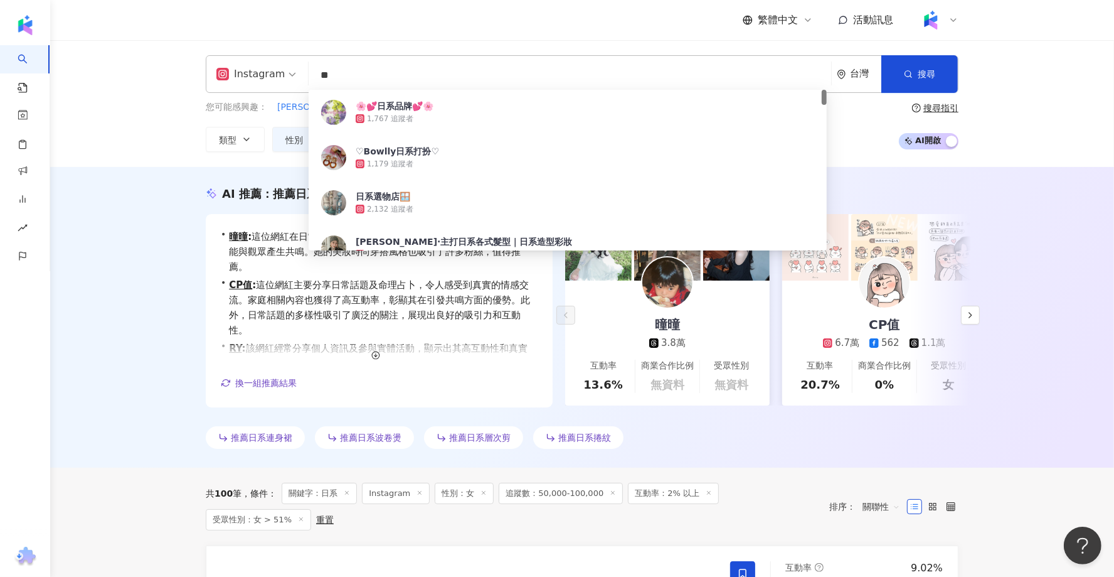
type input "*"
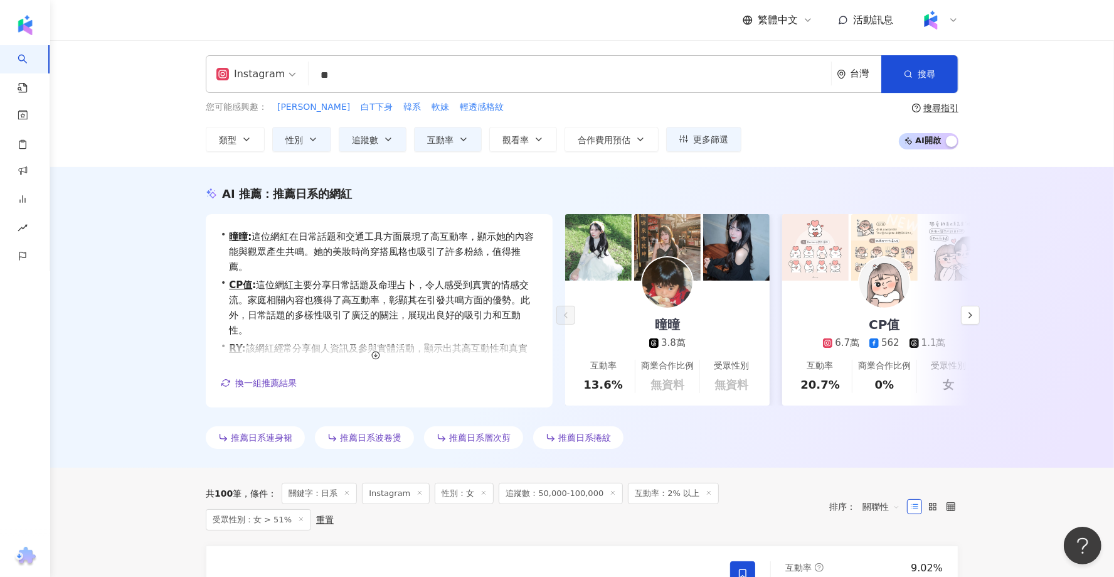
type input "*"
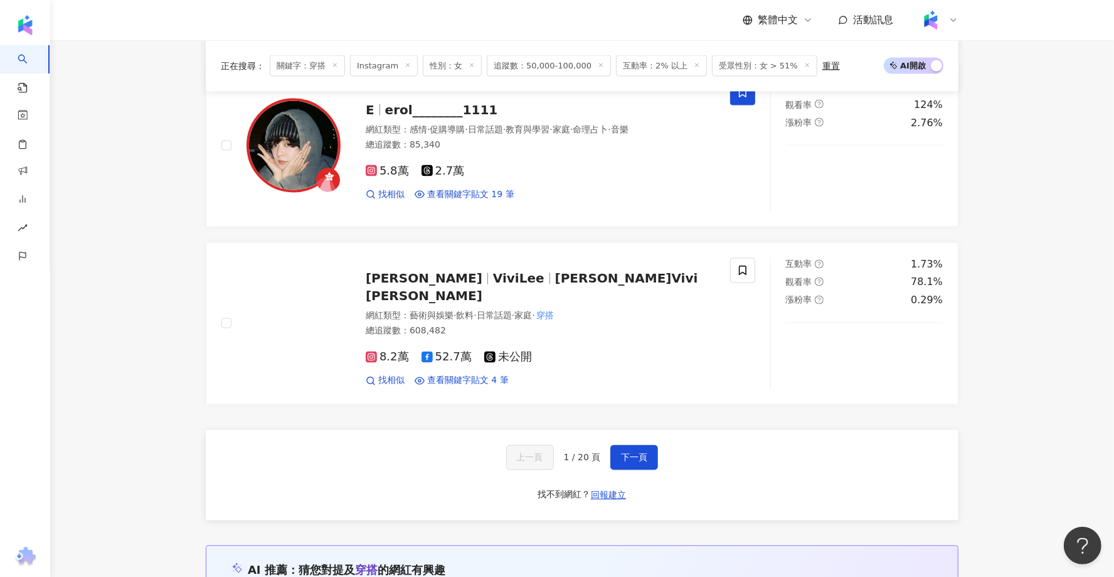
scroll to position [1983, 0]
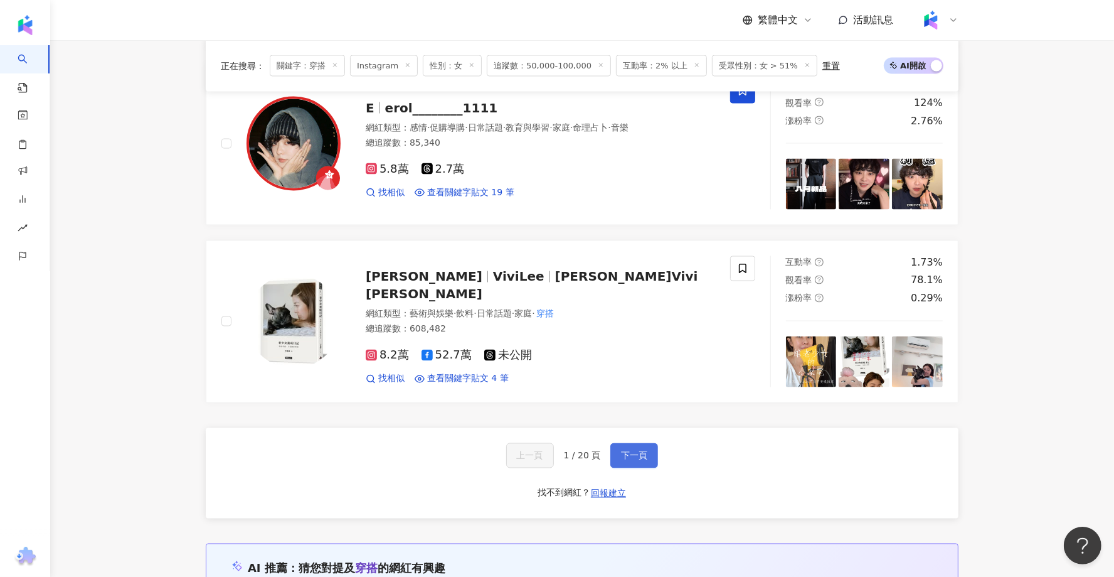
click at [624, 443] on button "下一頁" at bounding box center [634, 455] width 48 height 25
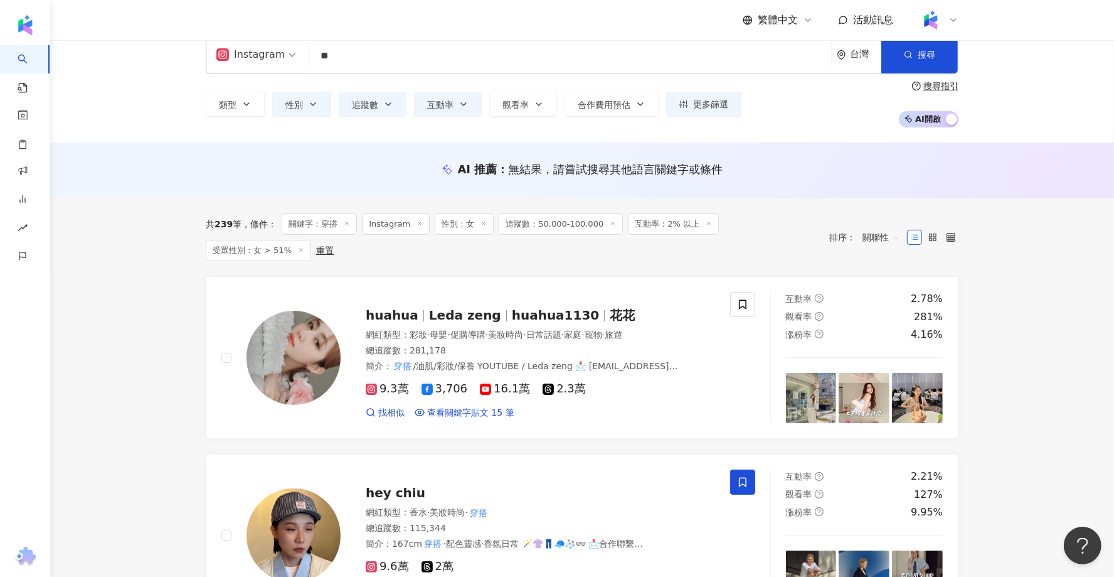
scroll to position [16, 0]
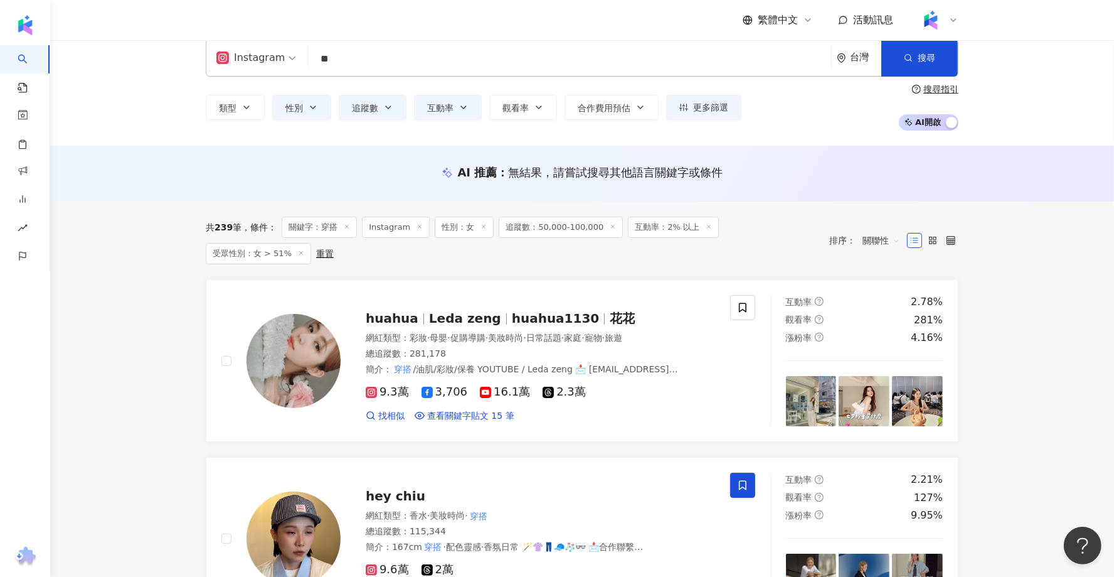
click at [417, 52] on input "**" at bounding box center [570, 59] width 513 height 24
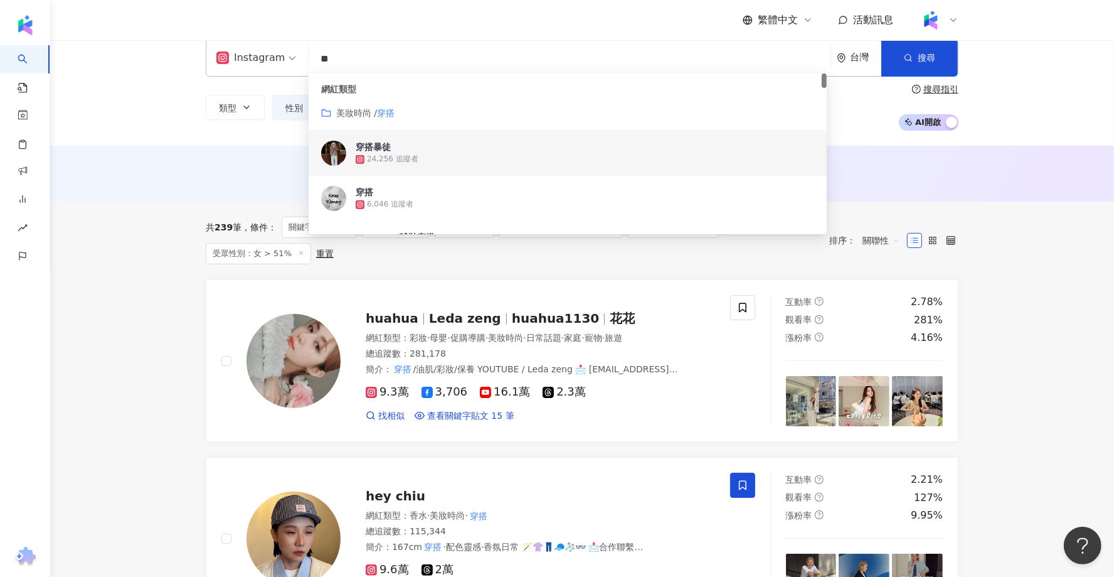
type input "*"
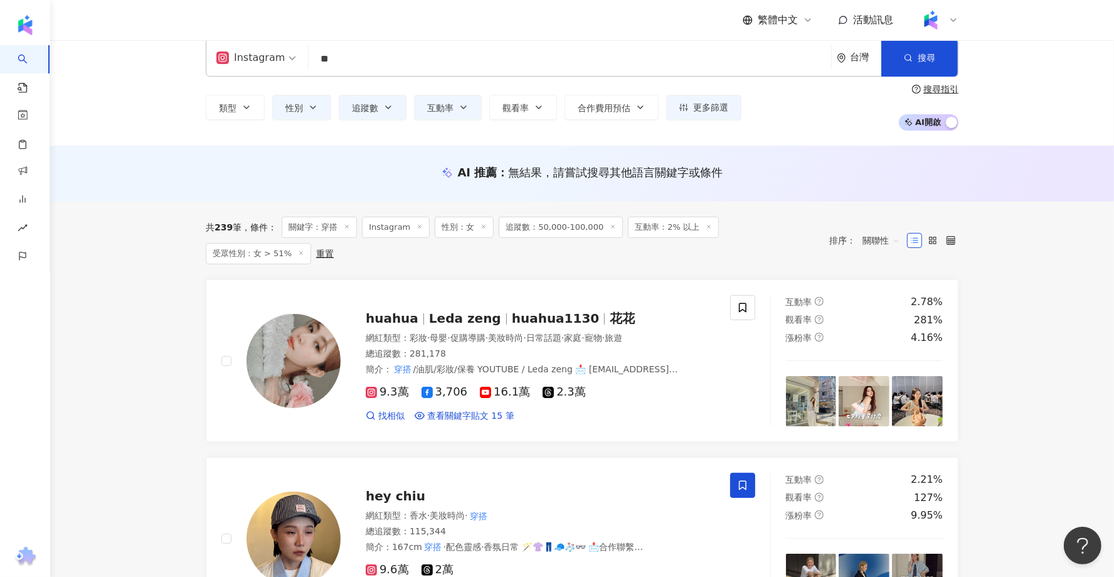
type input "*"
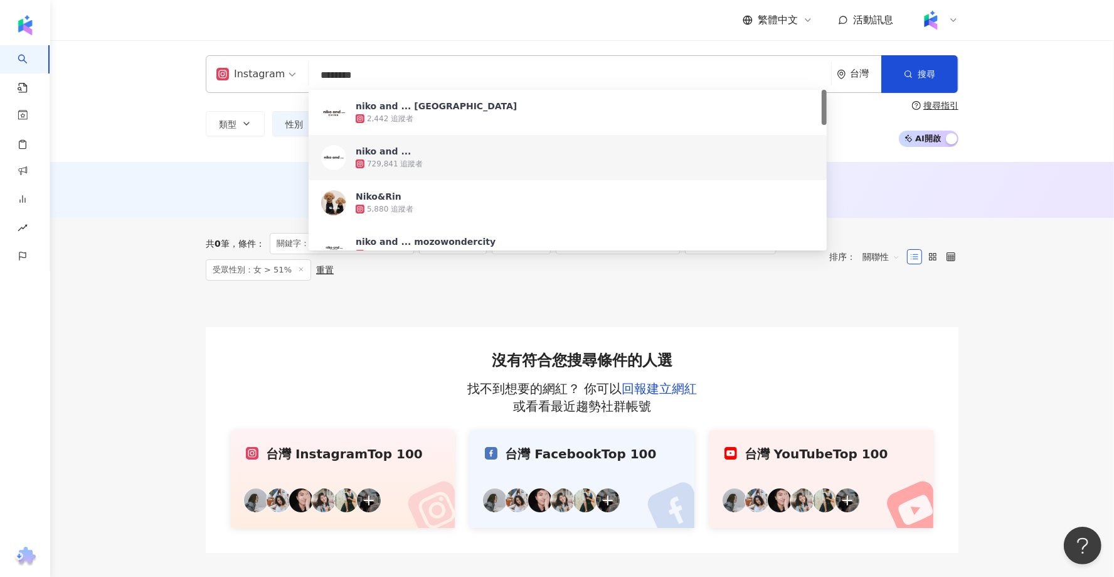
click at [113, 245] on main "Instagram ******** 台灣 搜尋 b9bb31ae-570c-48c3-bcec-ad6bcbf803aa 4d24a649-62e2-46e…" at bounding box center [582, 296] width 1064 height 513
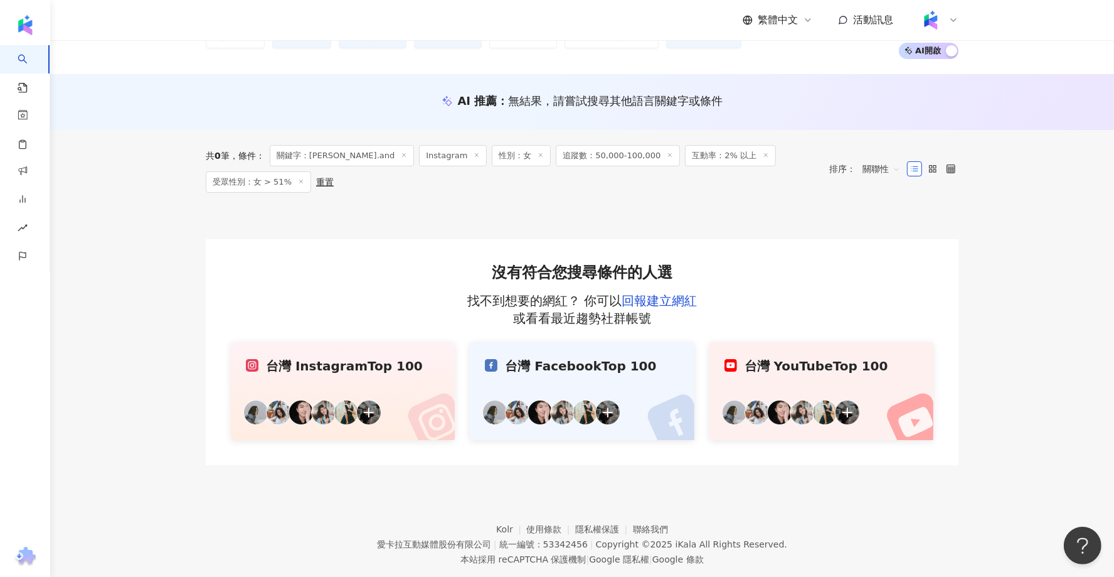
scroll to position [85, 0]
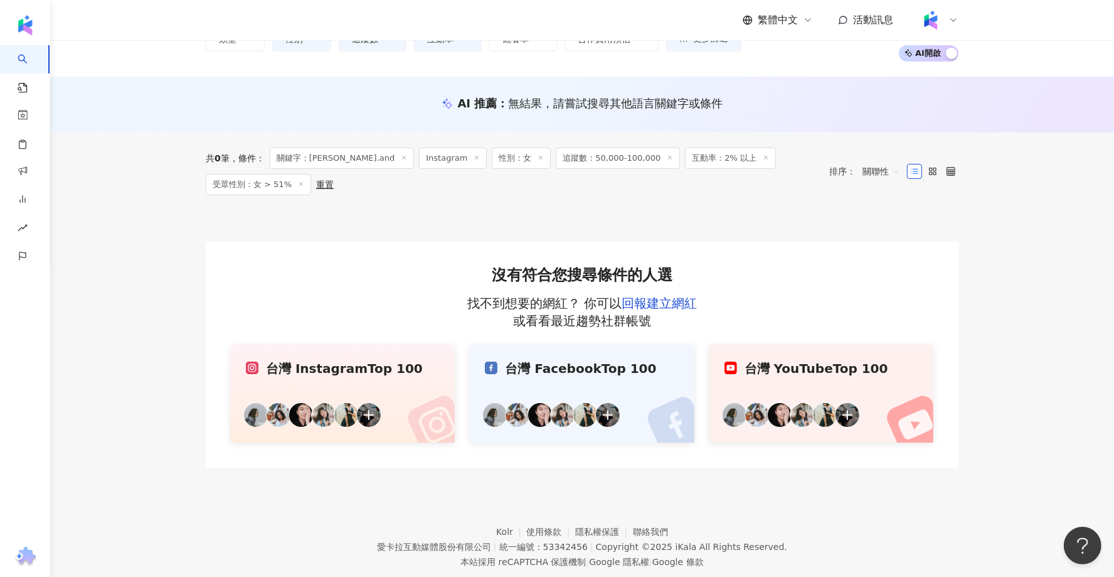
click at [311, 174] on span "受眾性別：女 > 51%" at bounding box center [258, 184] width 105 height 21
click at [304, 181] on icon at bounding box center [301, 184] width 6 height 6
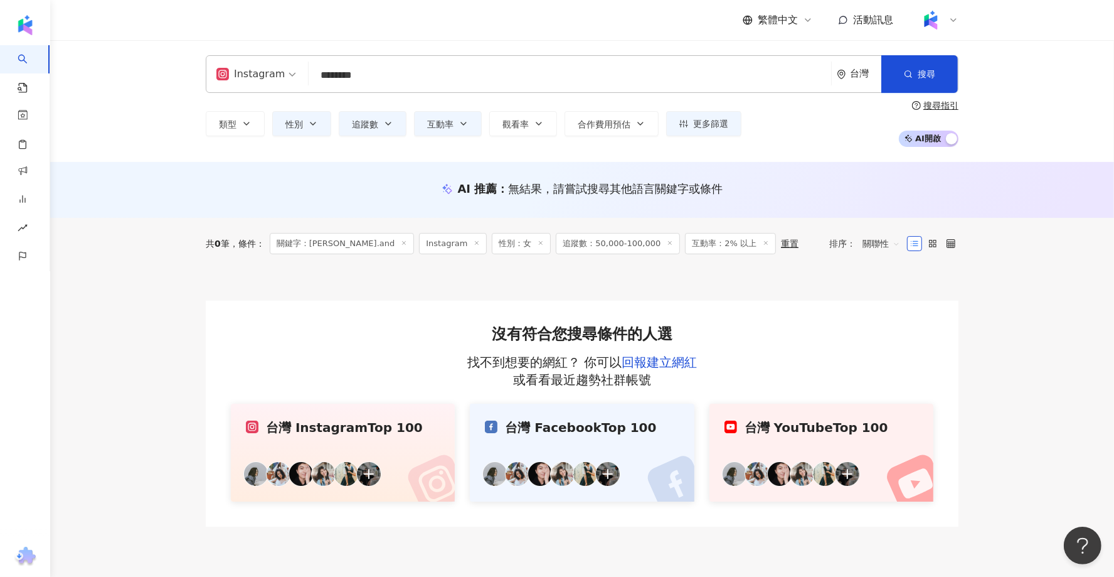
scroll to position [17, 0]
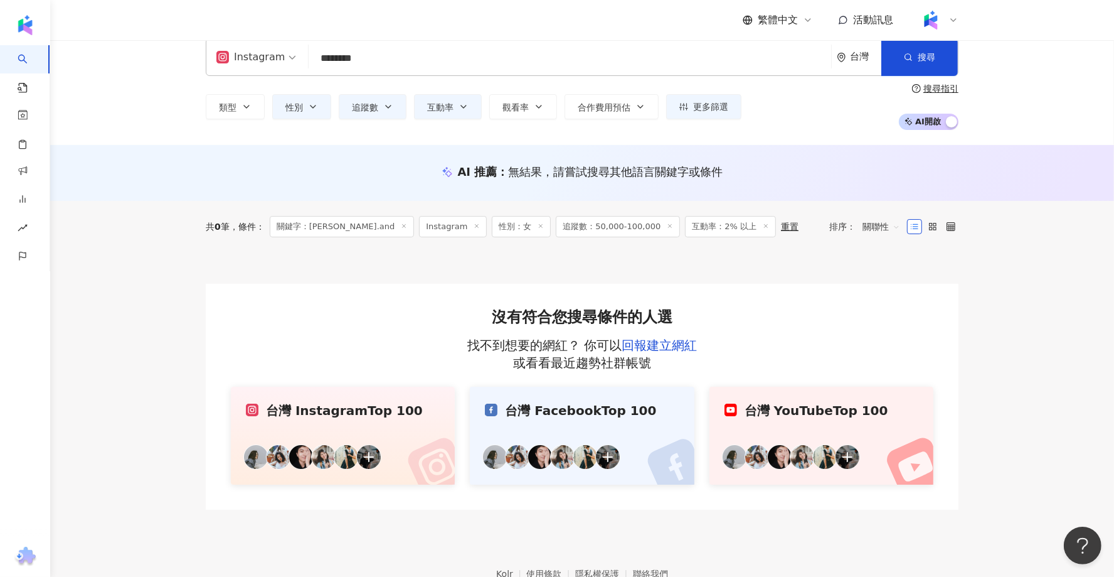
click at [339, 60] on input "********" at bounding box center [570, 58] width 513 height 24
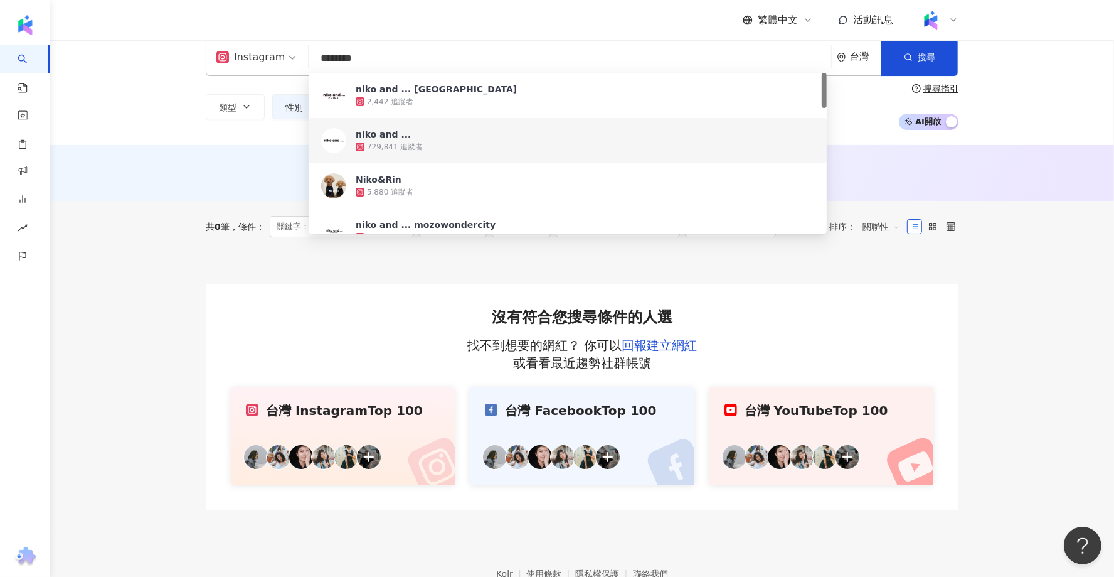
click at [405, 58] on input "********" at bounding box center [570, 58] width 513 height 24
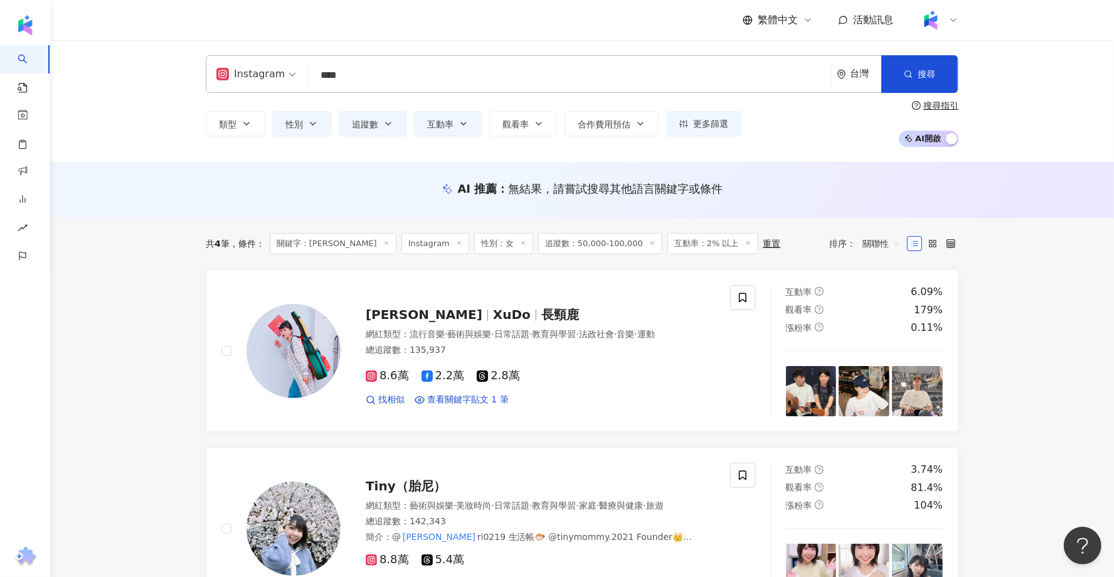
click at [385, 73] on input "****" at bounding box center [570, 75] width 513 height 24
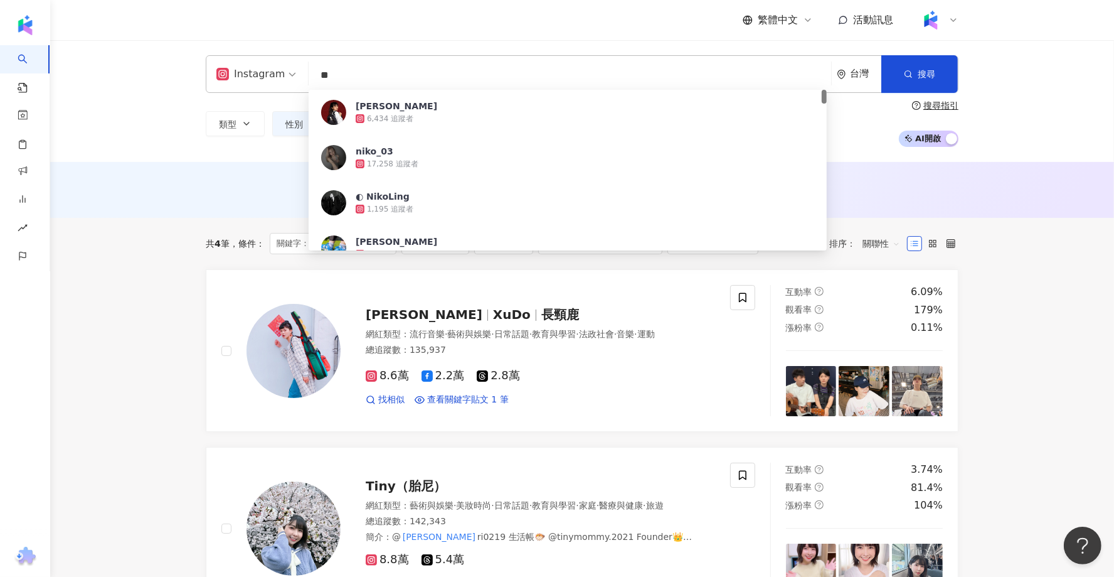
type input "*"
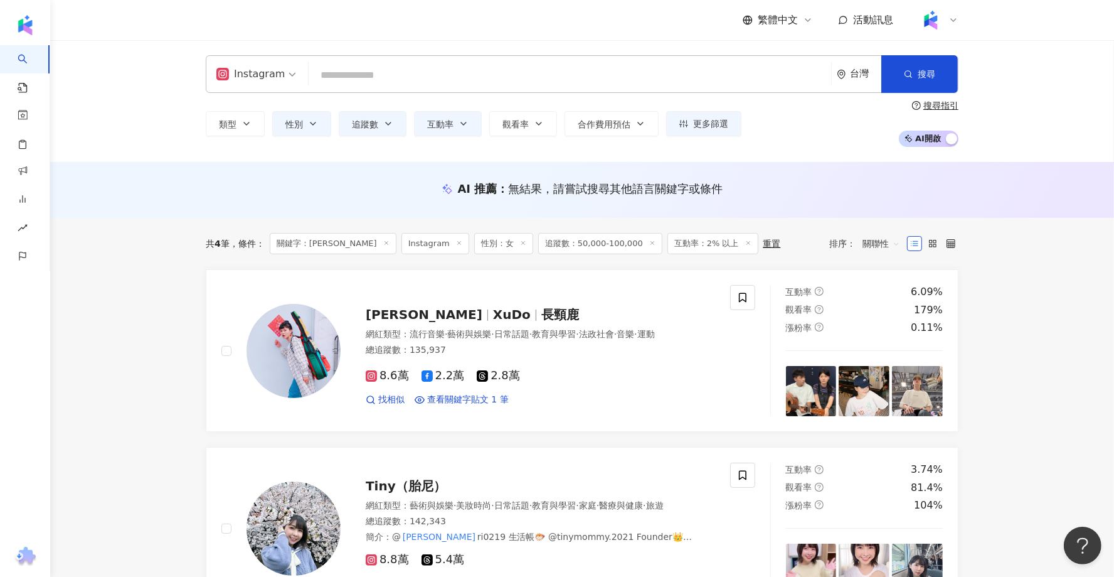
paste input "********"
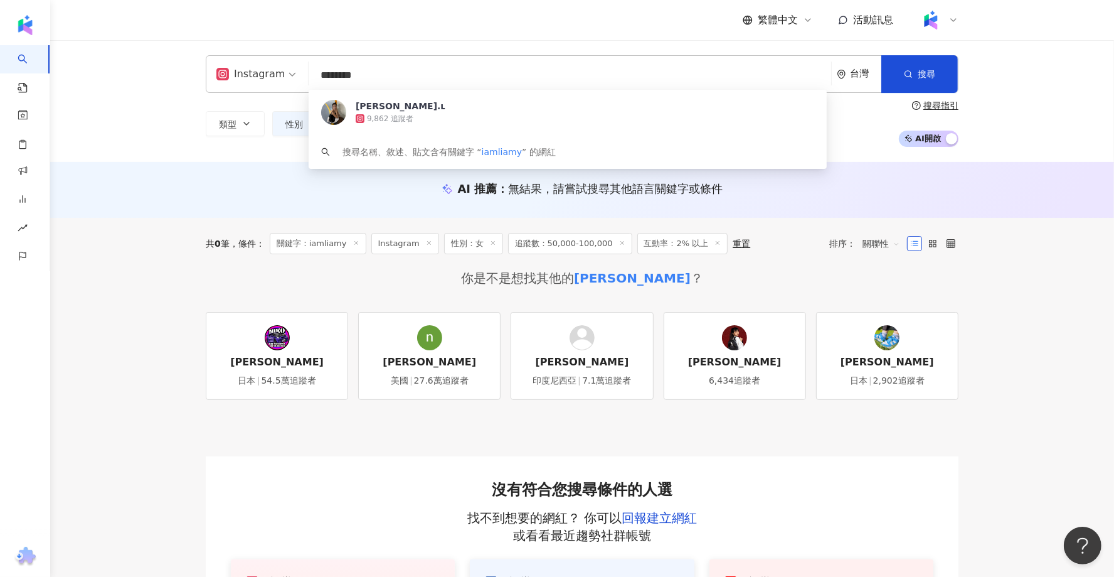
type input "********"
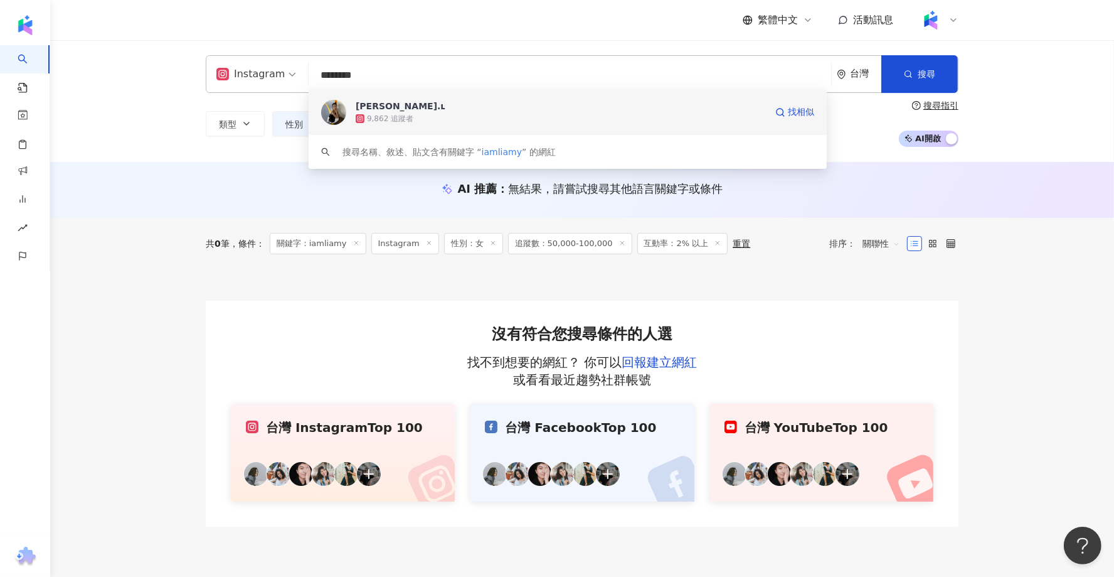
click at [428, 119] on div "9,862 追蹤者" at bounding box center [561, 118] width 410 height 13
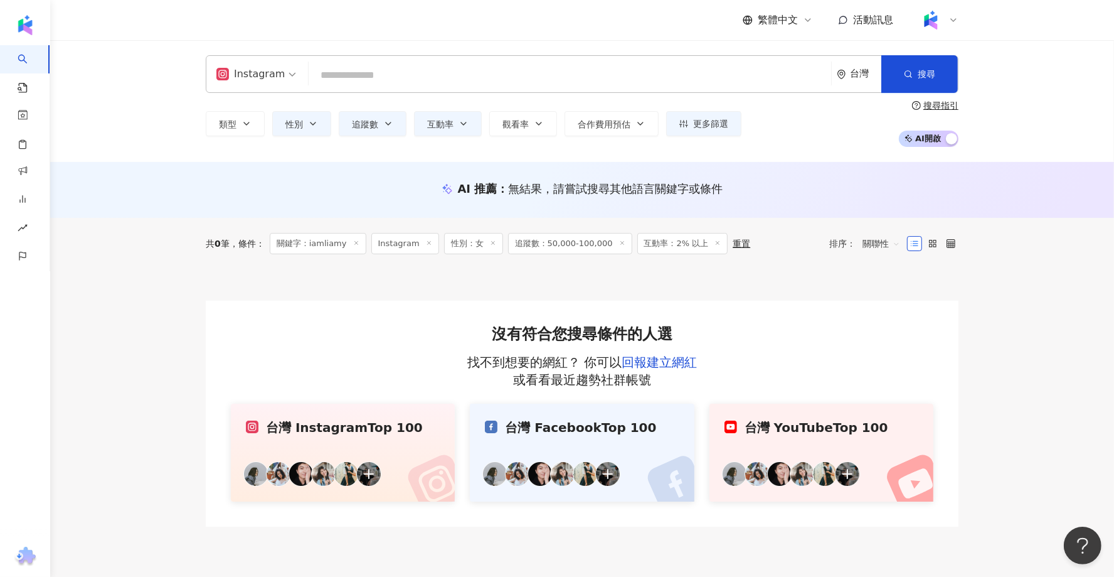
click at [346, 83] on input "search" at bounding box center [570, 75] width 513 height 24
paste input "*********"
type input "*********"
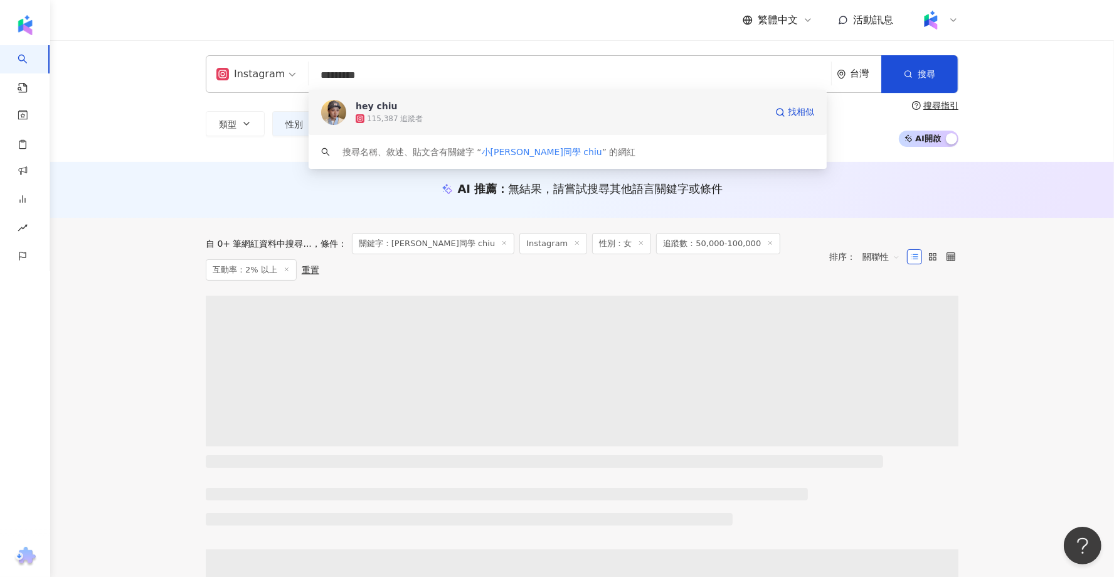
click at [425, 106] on span "hey chiu" at bounding box center [561, 106] width 410 height 13
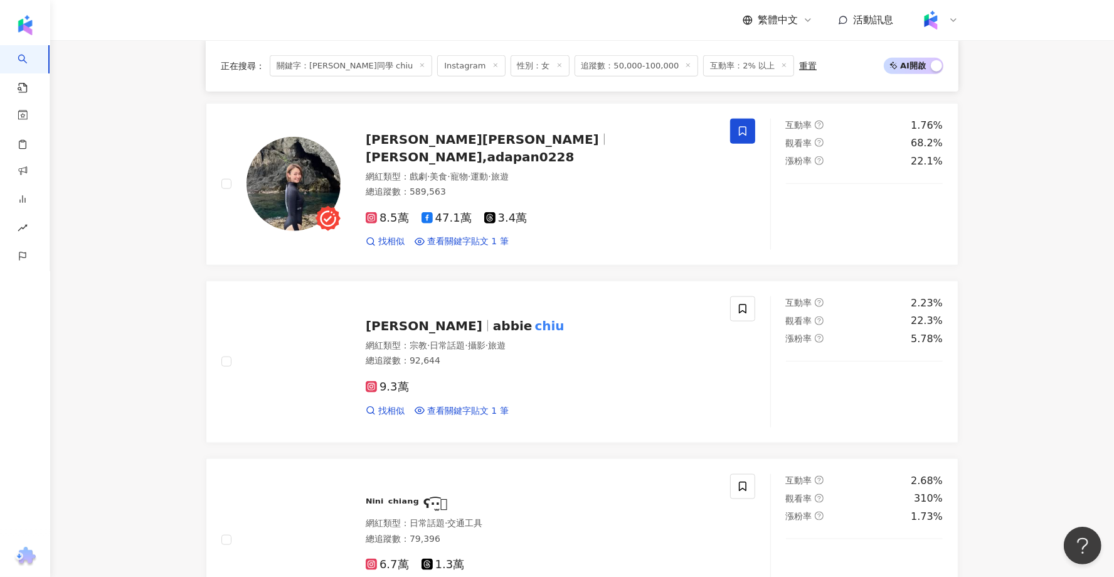
scroll to position [1451, 0]
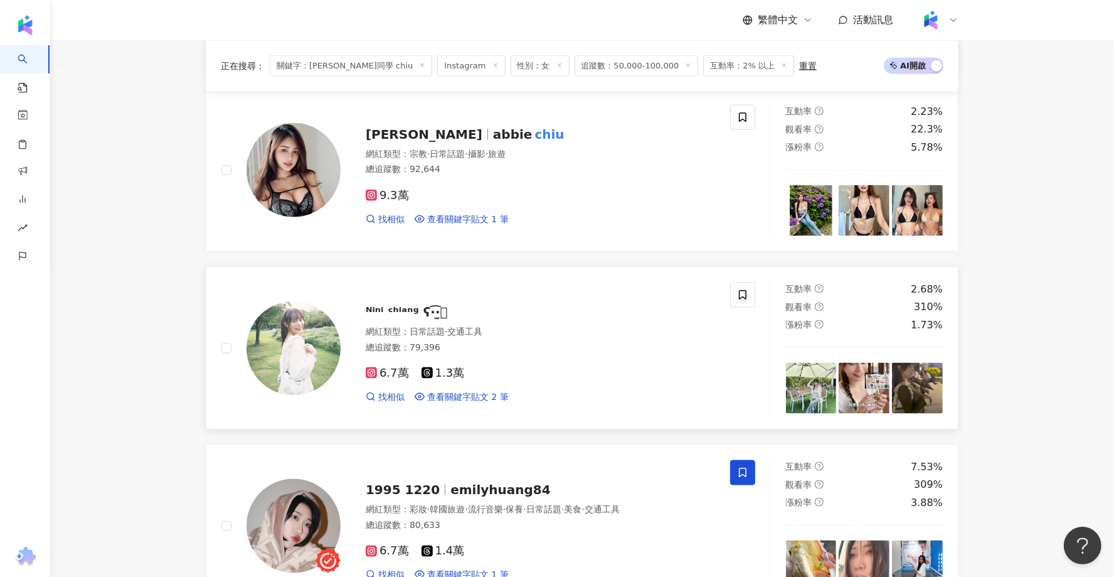
click at [420, 293] on div "ᴺⁱⁿⁱ ᶜʰⁱᵃⁿᵍ ʕ·͡·̫͖ 網紅類型 ： 日常話題 · 交通工具 總追蹤數 ： 79,396 6.7萬 1.3萬 找相似 查看關鍵字貼文 2 筆" at bounding box center [528, 348] width 375 height 110
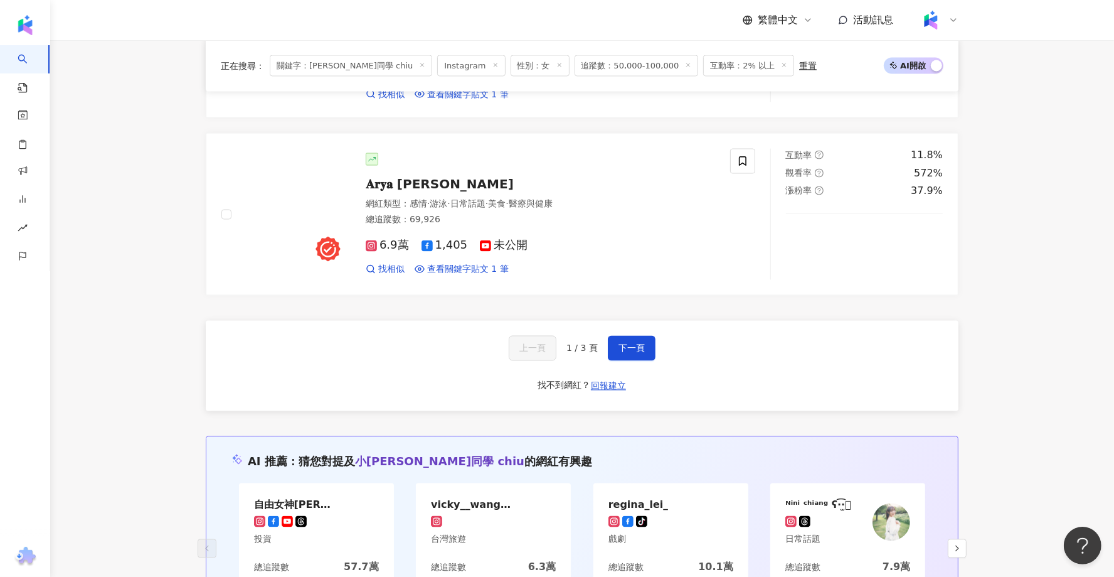
scroll to position [2122, 0]
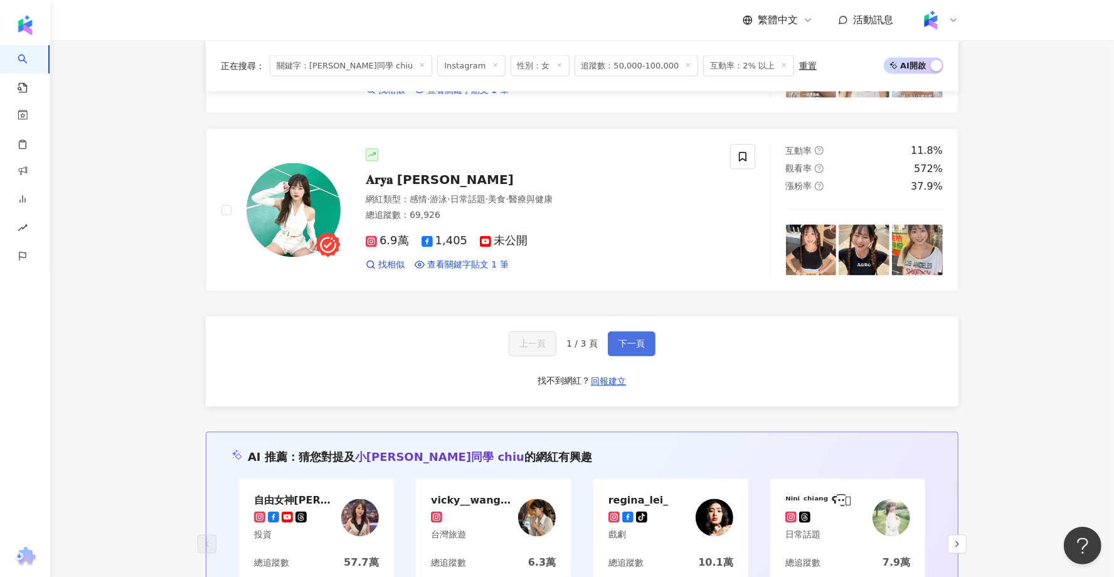
click at [629, 331] on button "下一頁" at bounding box center [632, 343] width 48 height 25
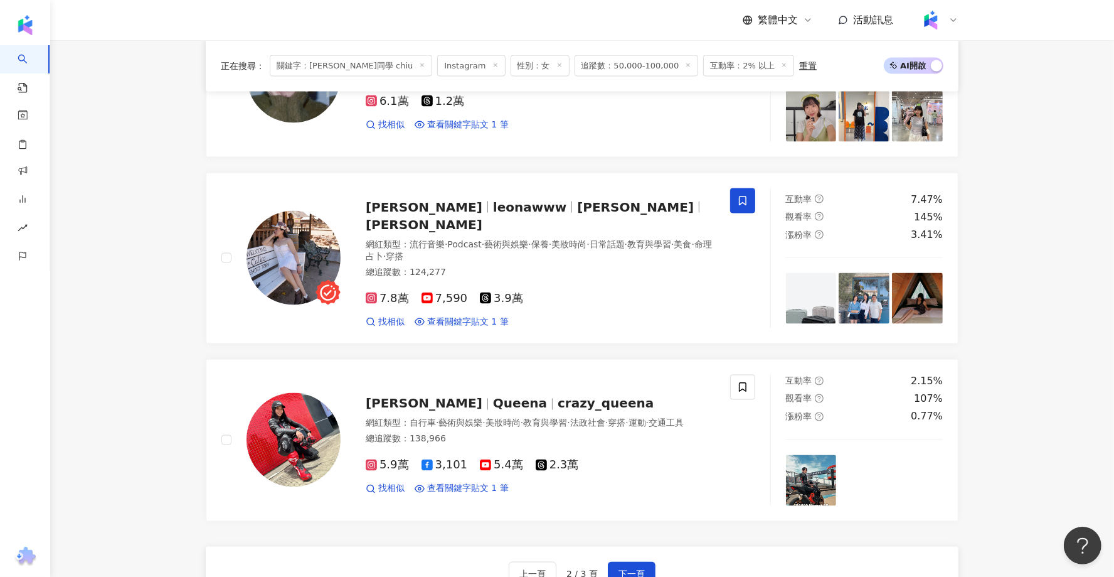
scroll to position [1875, 0]
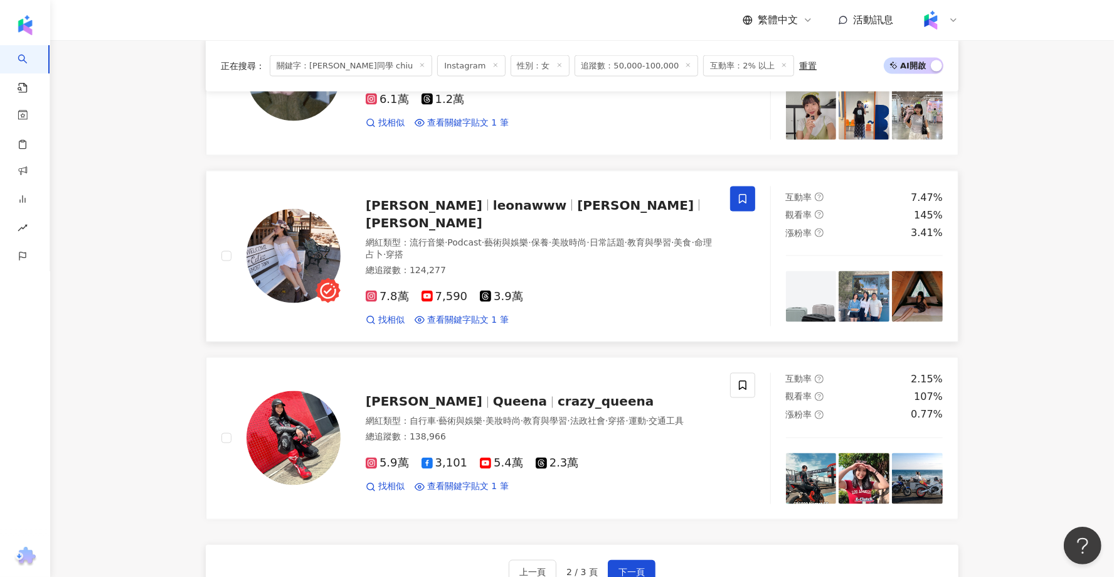
click at [436, 201] on span "Leona Wang" at bounding box center [424, 205] width 117 height 15
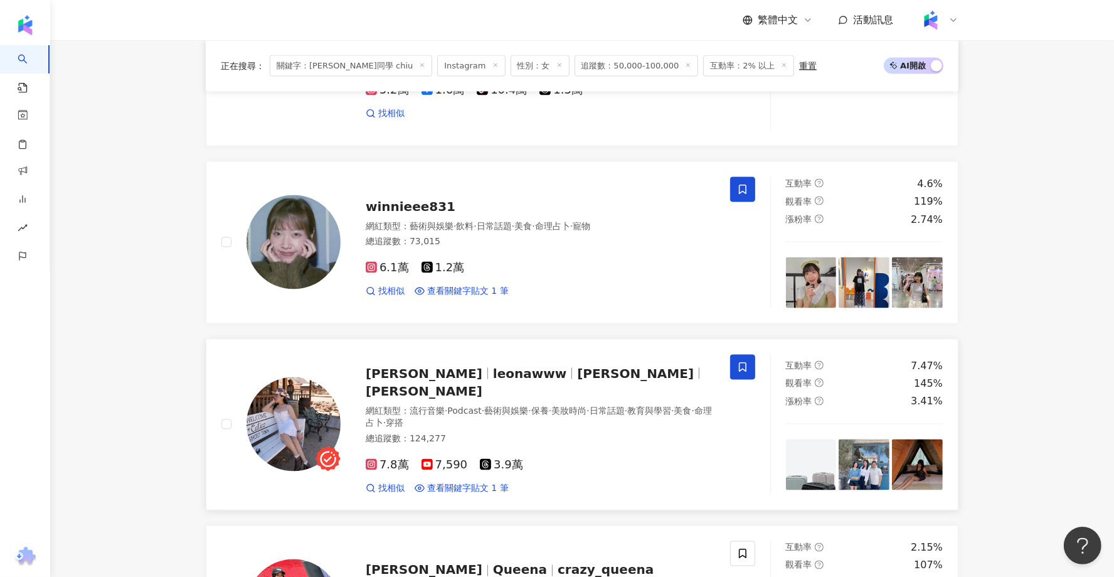
scroll to position [1698, 0]
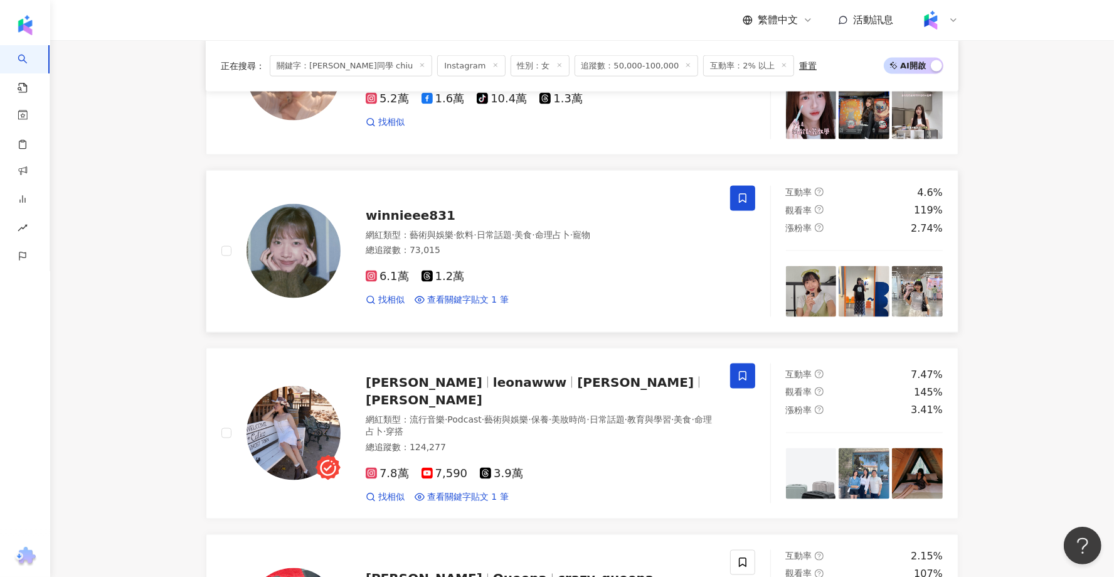
click at [307, 246] on img at bounding box center [294, 251] width 94 height 94
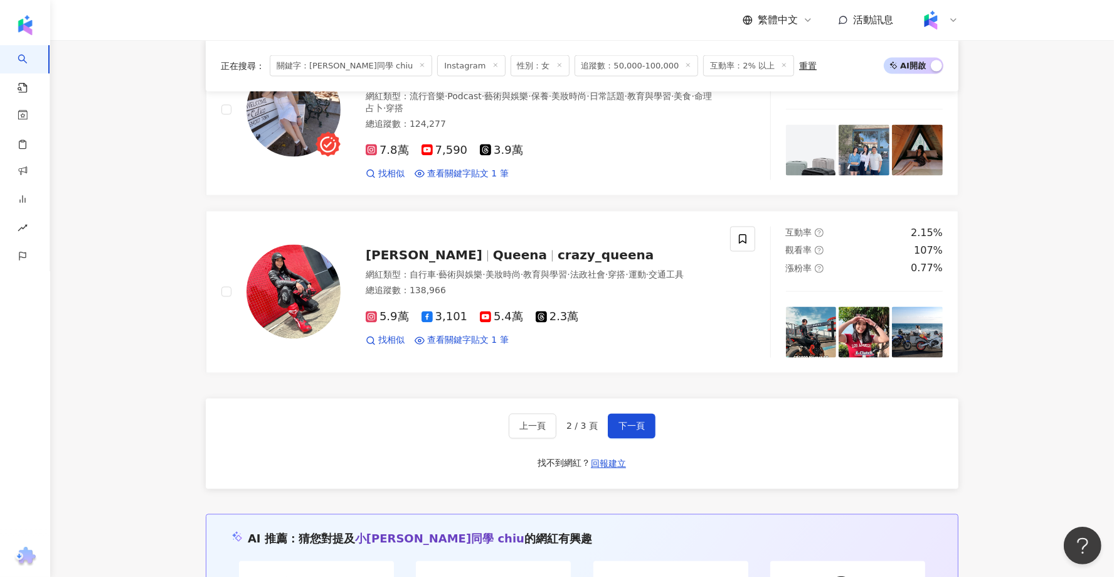
scroll to position [2027, 0]
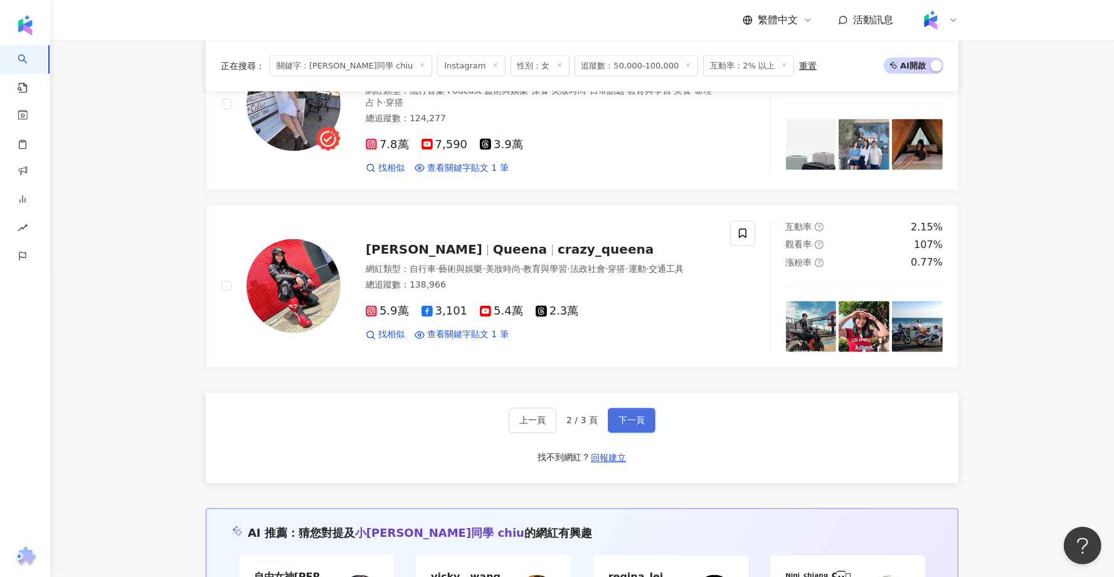
click at [622, 415] on span "下一頁" at bounding box center [632, 420] width 26 height 10
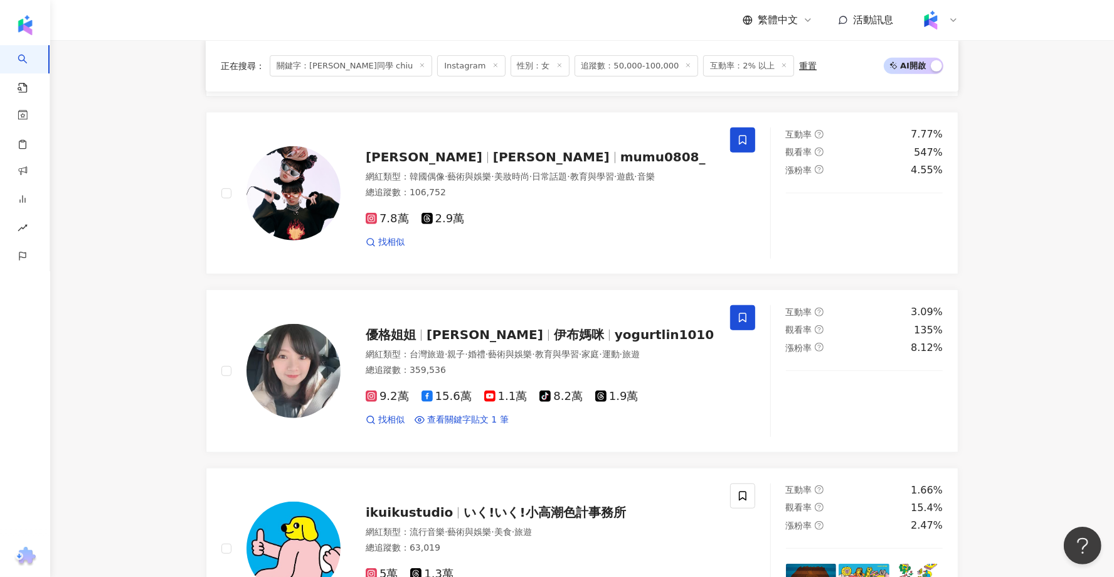
scroll to position [686, 0]
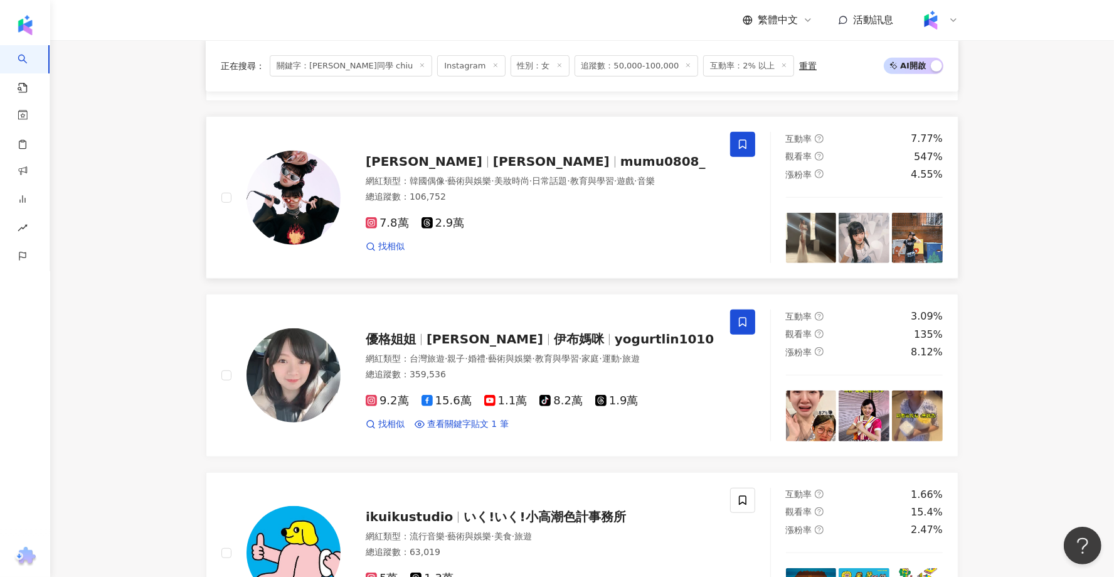
click at [294, 193] on img at bounding box center [294, 198] width 94 height 94
click at [421, 66] on line at bounding box center [422, 65] width 3 height 3
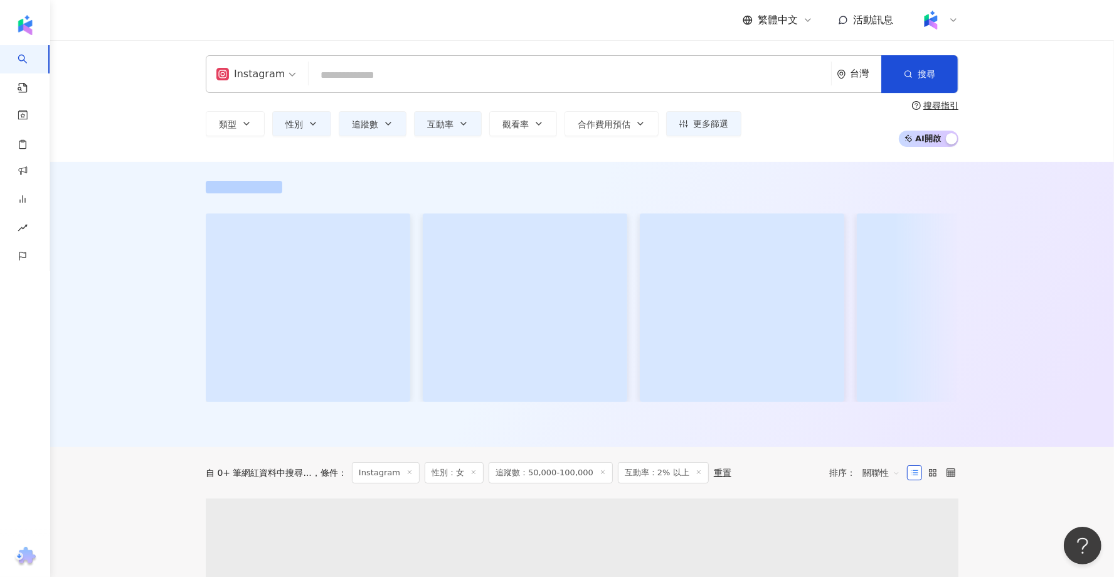
click at [380, 73] on input "search" at bounding box center [570, 75] width 513 height 24
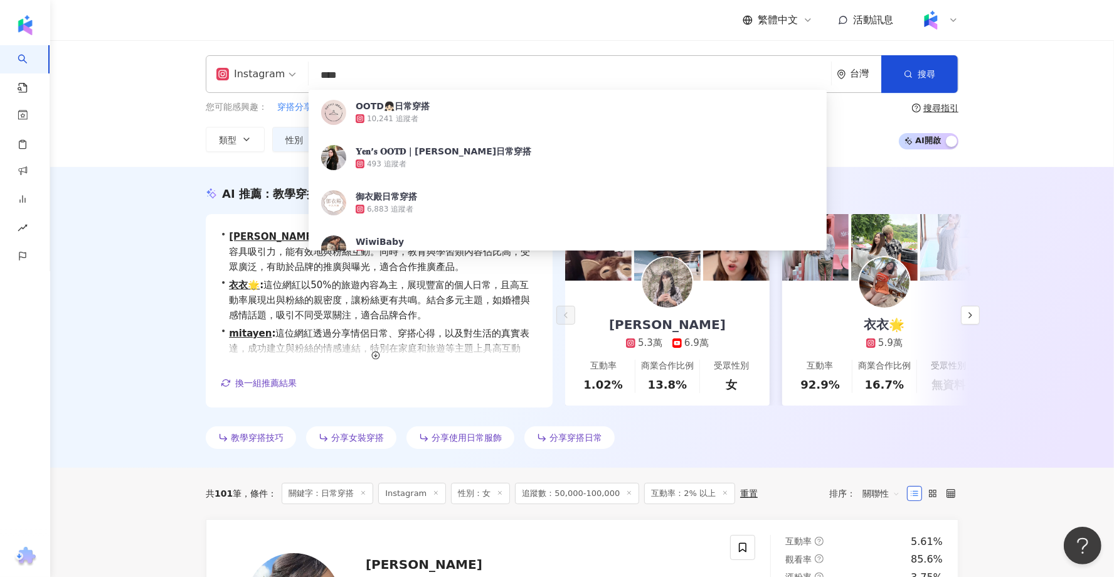
click at [73, 387] on div "AI 推薦 ： 教學穿搭日常的網紅 • Claire : 此網紅專注於分享穿搭、搞笑日常及約會穿搭，其內容具吸引力，能有效地與粉絲互動。同時，教育與學習類內容…" at bounding box center [582, 317] width 1064 height 301
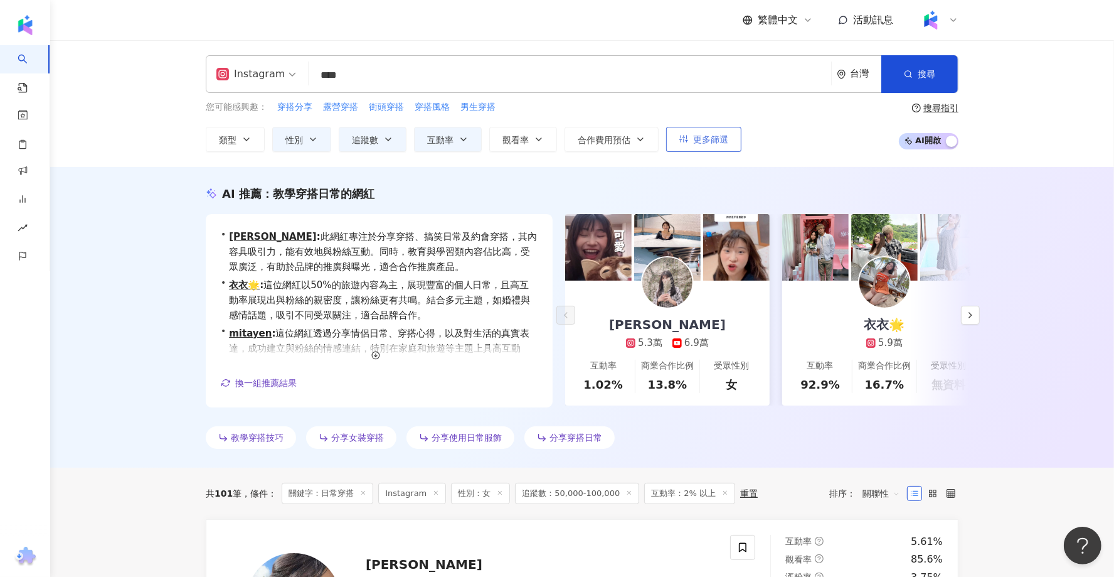
click at [685, 139] on icon "button" at bounding box center [684, 138] width 9 height 9
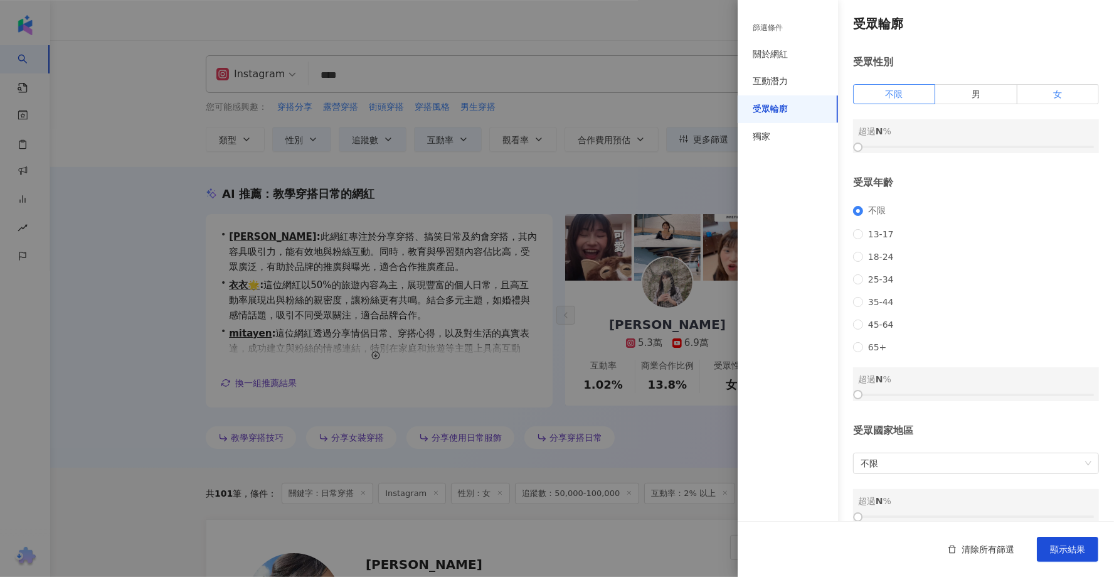
click at [1039, 102] on label "女" at bounding box center [1059, 94] width 82 height 20
click at [799, 57] on div "關於網紅" at bounding box center [788, 55] width 100 height 28
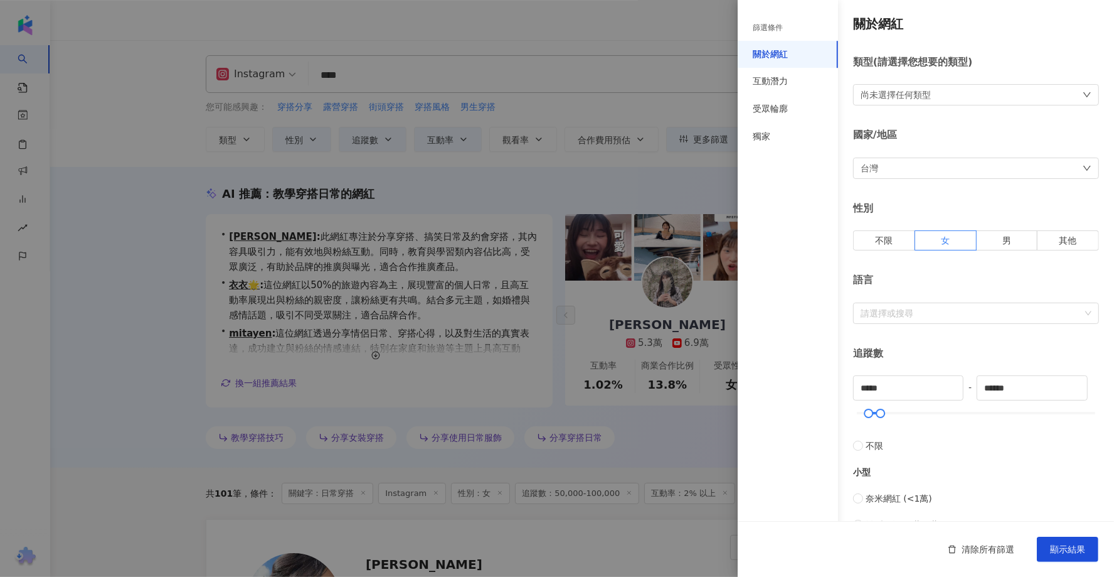
click at [920, 89] on div "尚未選擇任何類型" at bounding box center [896, 95] width 70 height 14
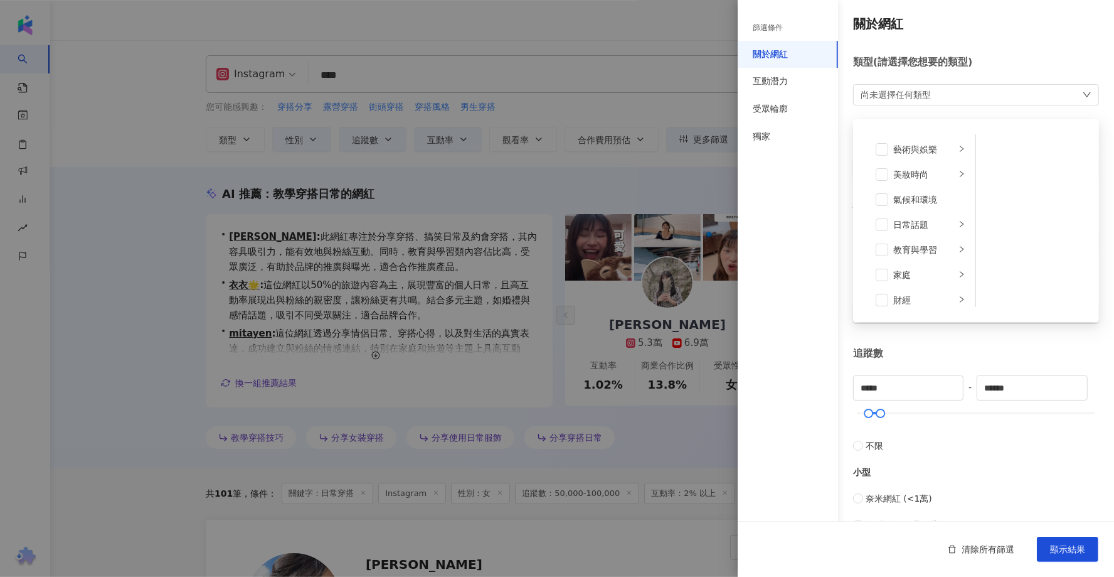
click at [959, 36] on div "關於網紅 類型 ( 請選擇您想要的類型 ) 尚未選擇任何類型 藝術與娛樂 美妝時尚 氣候和環境 日常話題 教育與學習 家庭 財經 美食 命理占卜 遊戲 法政社…" at bounding box center [926, 446] width 376 height 892
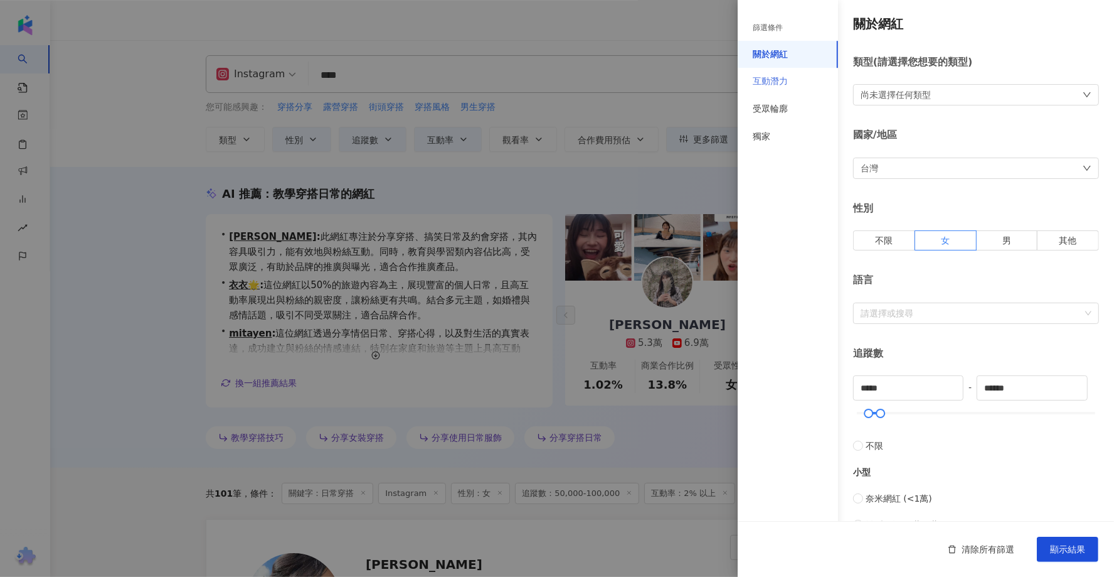
click at [807, 82] on div "互動潛力" at bounding box center [788, 82] width 100 height 28
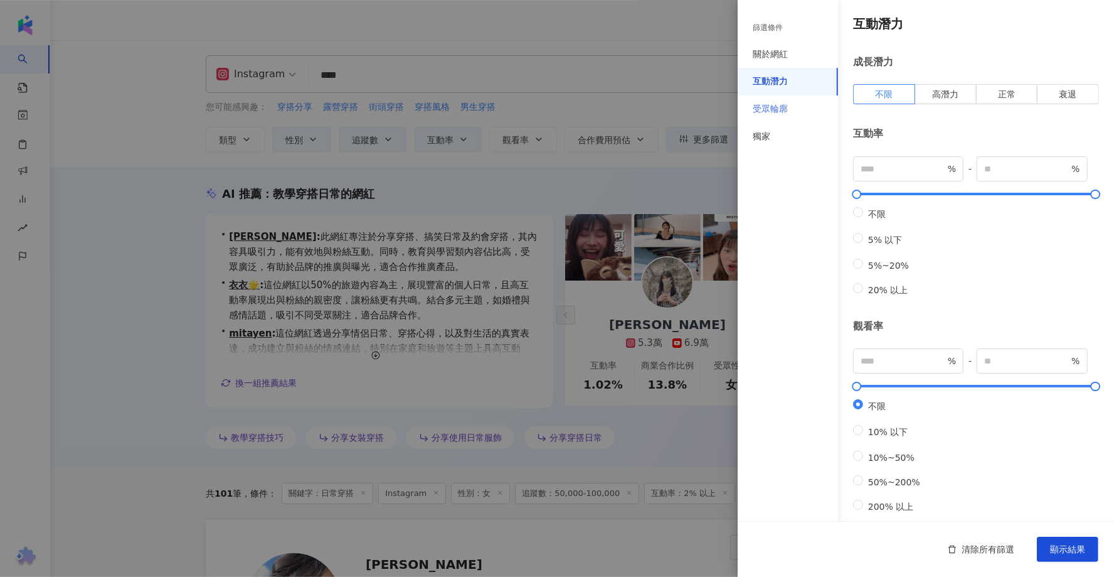
click at [802, 116] on div "受眾輪廓" at bounding box center [788, 109] width 100 height 28
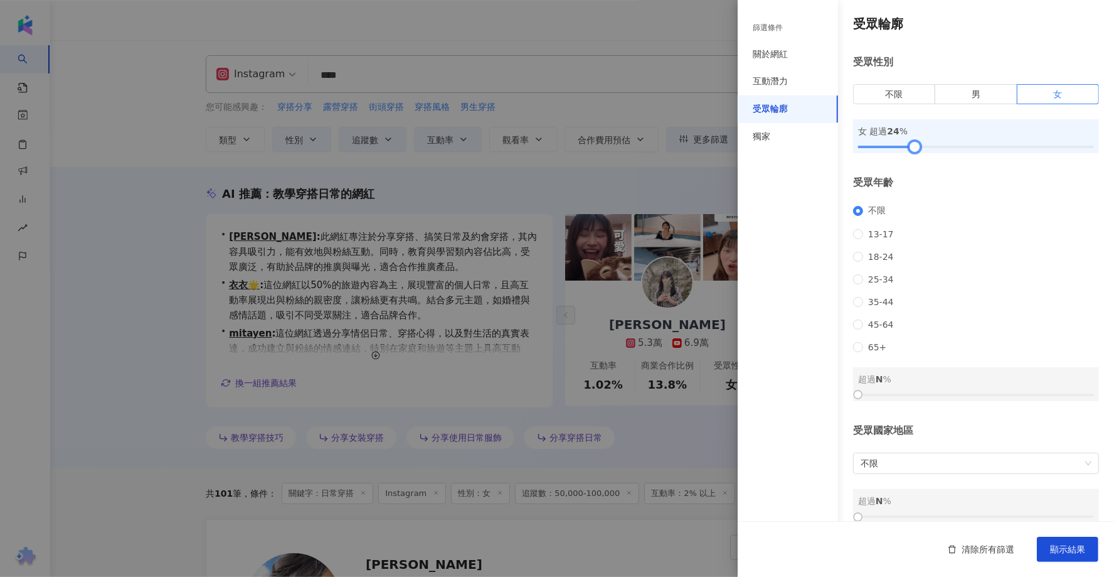
click at [915, 146] on div at bounding box center [976, 147] width 236 height 8
click at [947, 146] on div at bounding box center [976, 147] width 236 height 8
click at [963, 150] on div at bounding box center [976, 147] width 236 height 8
click at [974, 143] on div at bounding box center [976, 147] width 236 height 8
click at [983, 145] on div at bounding box center [976, 147] width 236 height 8
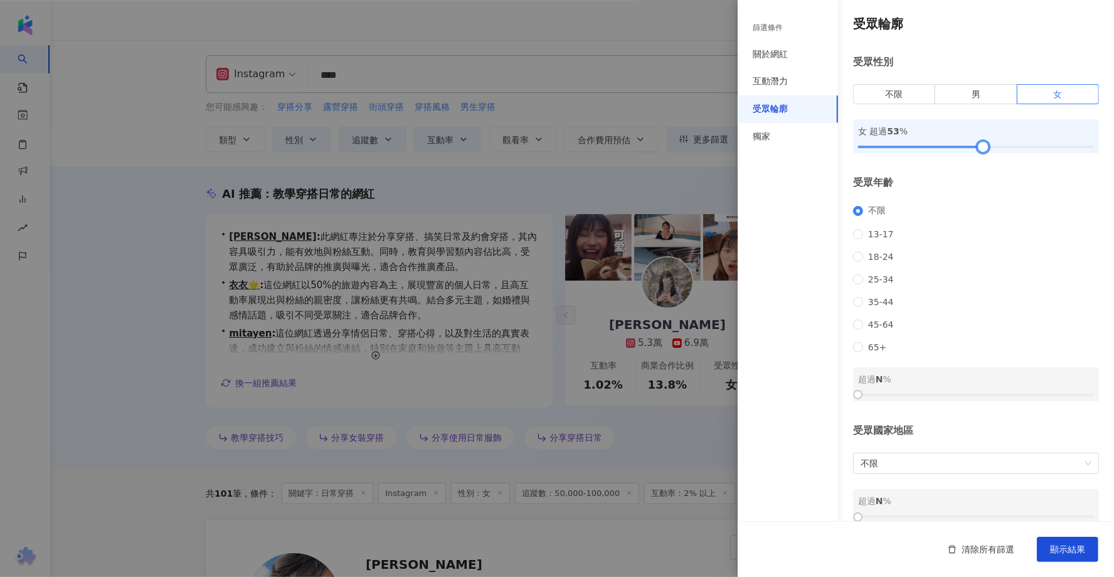
click at [981, 146] on div at bounding box center [983, 147] width 7 height 7
click at [1064, 548] on span "顯示結果" at bounding box center [1067, 549] width 35 height 10
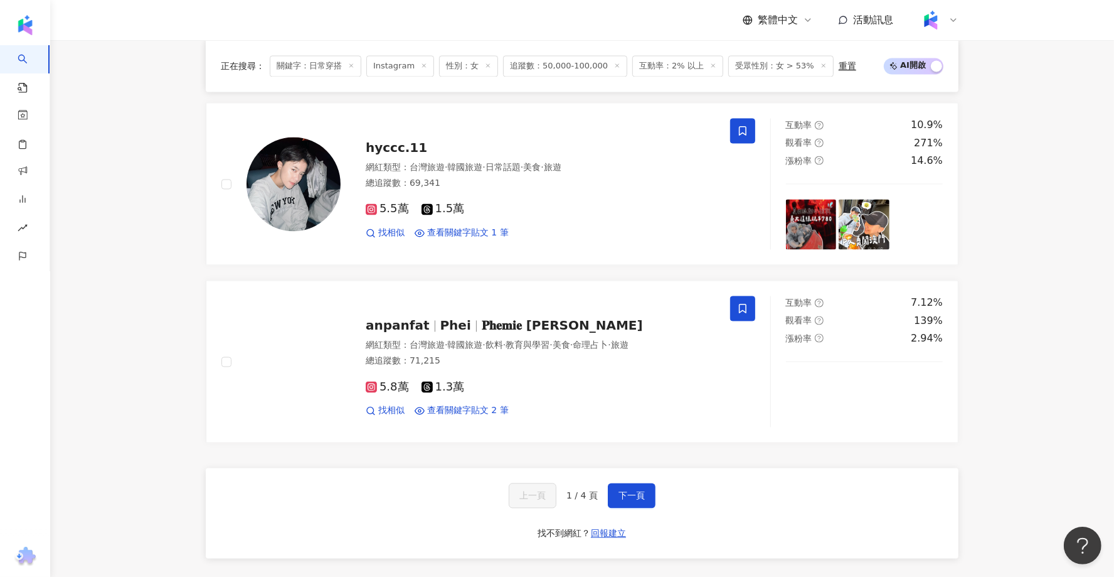
scroll to position [2194, 0]
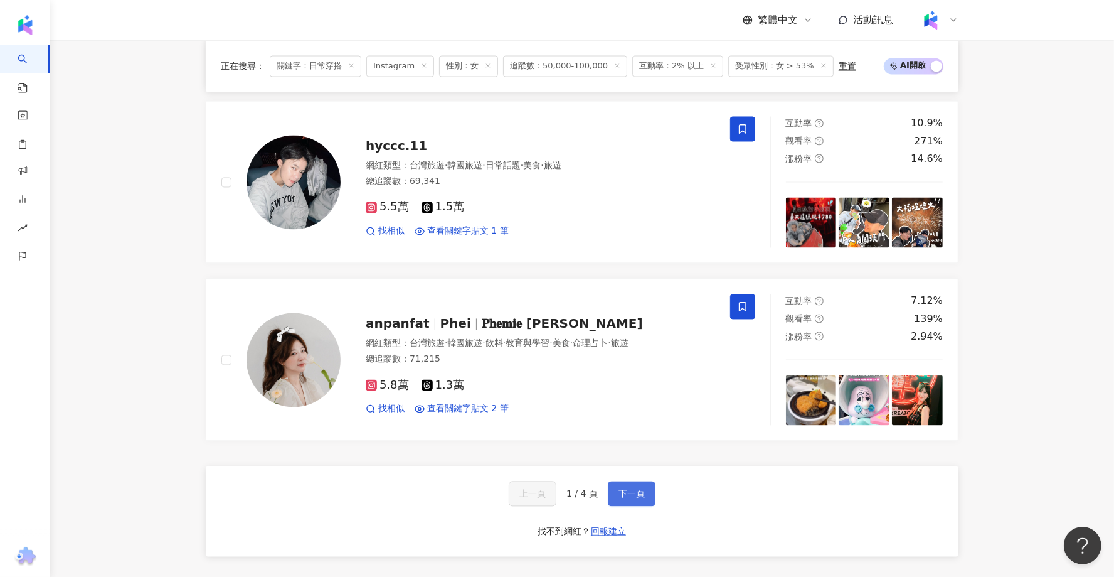
click at [632, 481] on button "下一頁" at bounding box center [632, 493] width 48 height 25
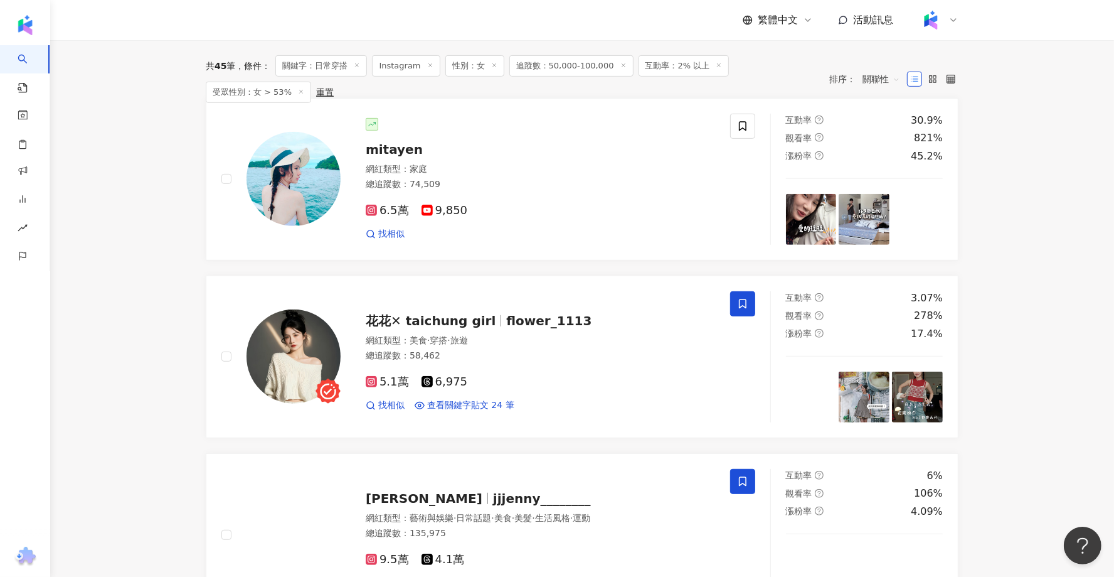
scroll to position [0, 0]
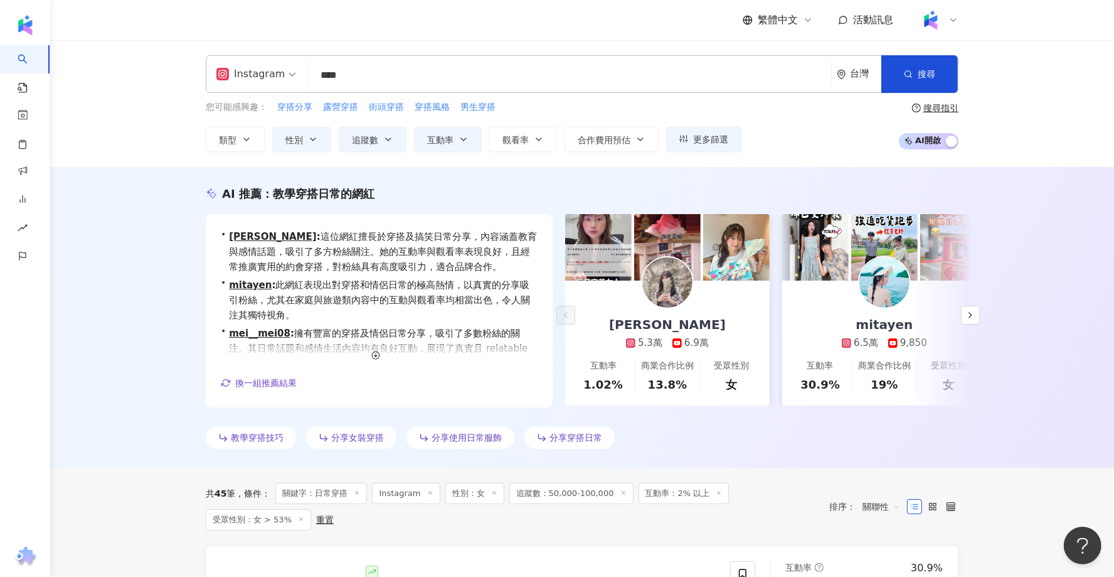
click at [399, 72] on input "****" at bounding box center [570, 75] width 513 height 24
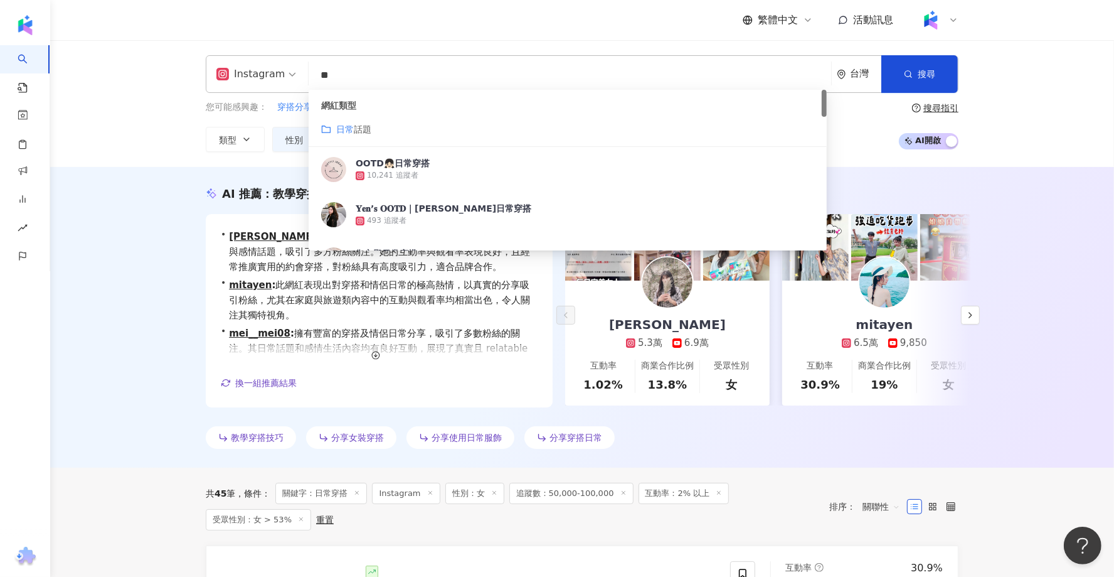
type input "*"
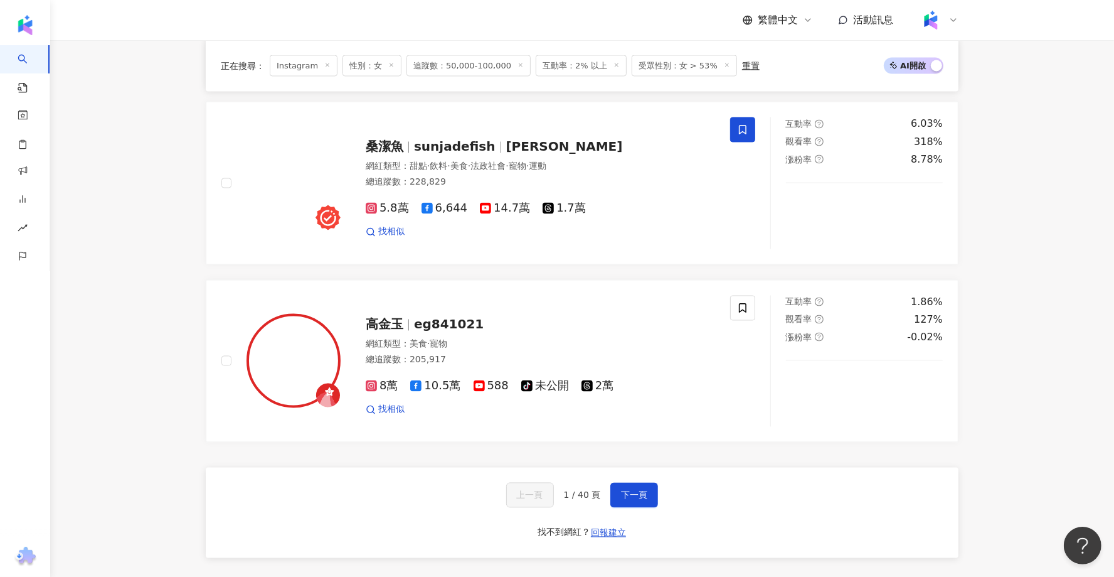
scroll to position [2179, 0]
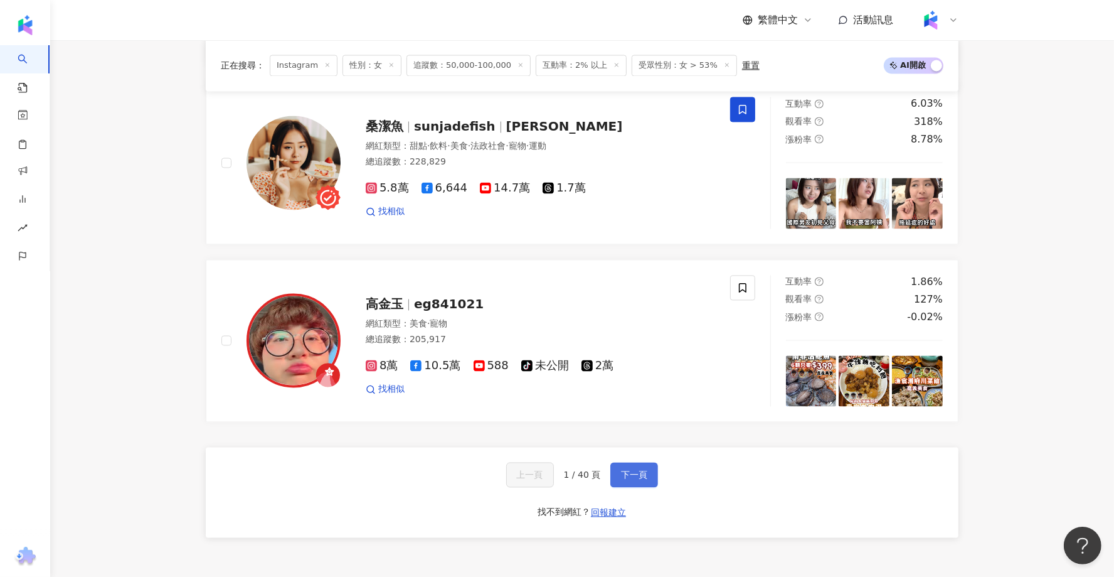
click at [647, 477] on button "下一頁" at bounding box center [634, 474] width 48 height 25
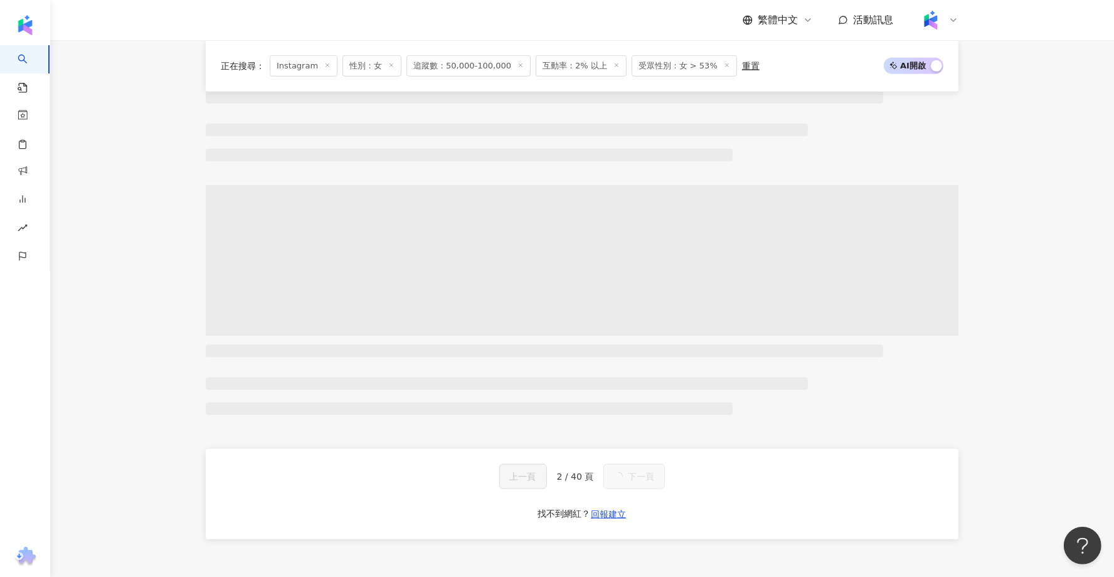
scroll to position [2171, 0]
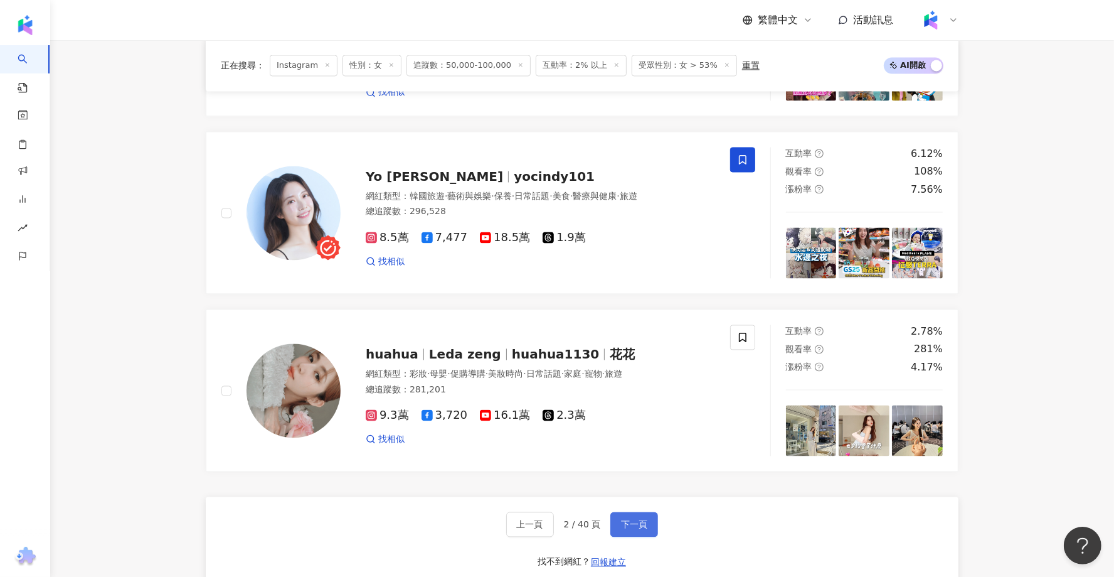
click at [647, 512] on button "下一頁" at bounding box center [634, 524] width 48 height 25
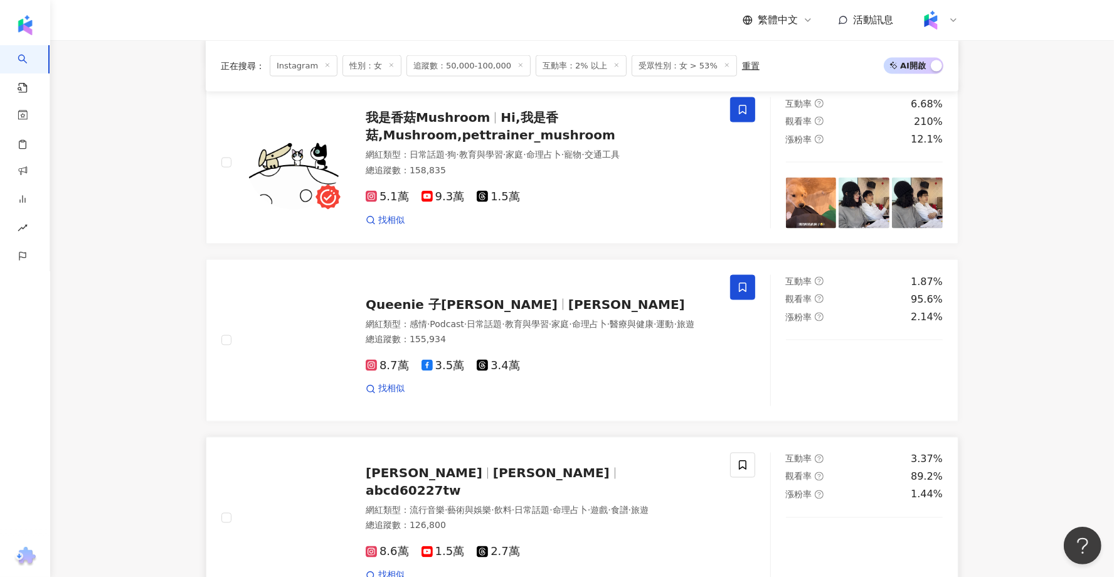
scroll to position [1767, 0]
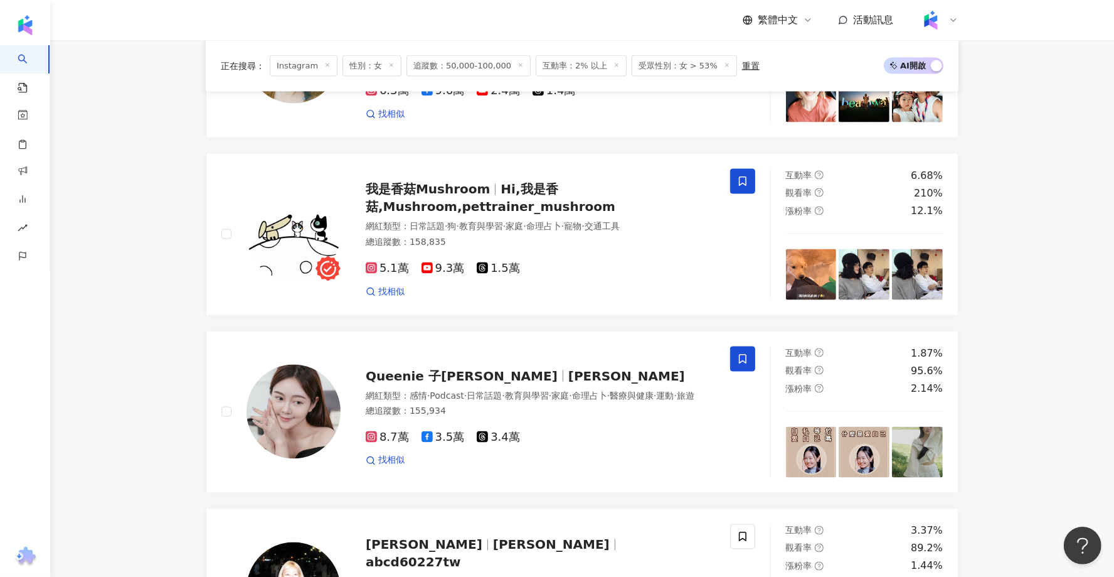
click at [724, 65] on icon at bounding box center [727, 65] width 6 height 6
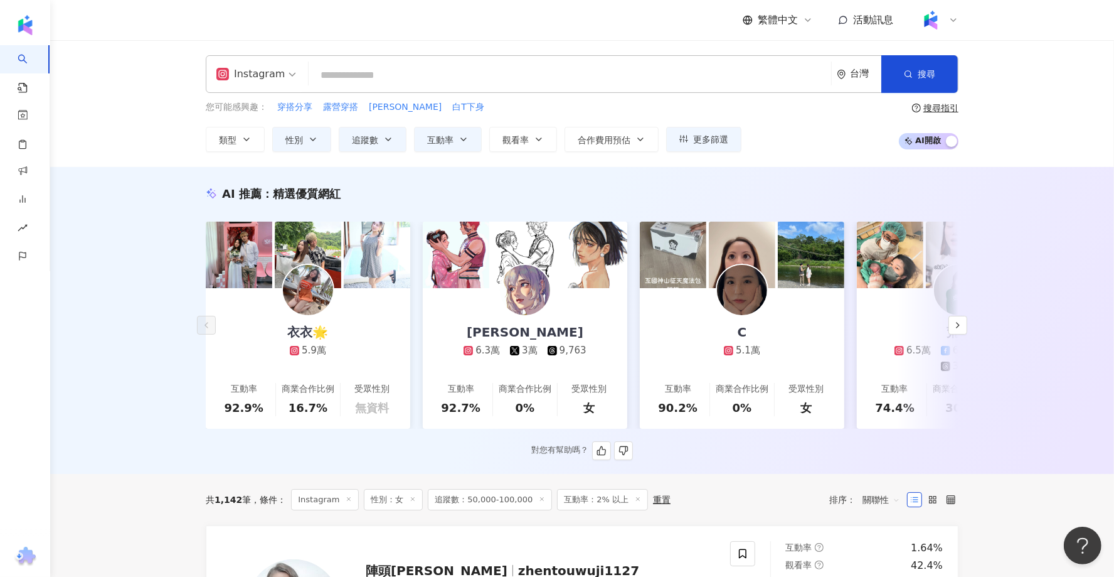
click at [340, 72] on input "search" at bounding box center [570, 75] width 513 height 24
paste input "**********"
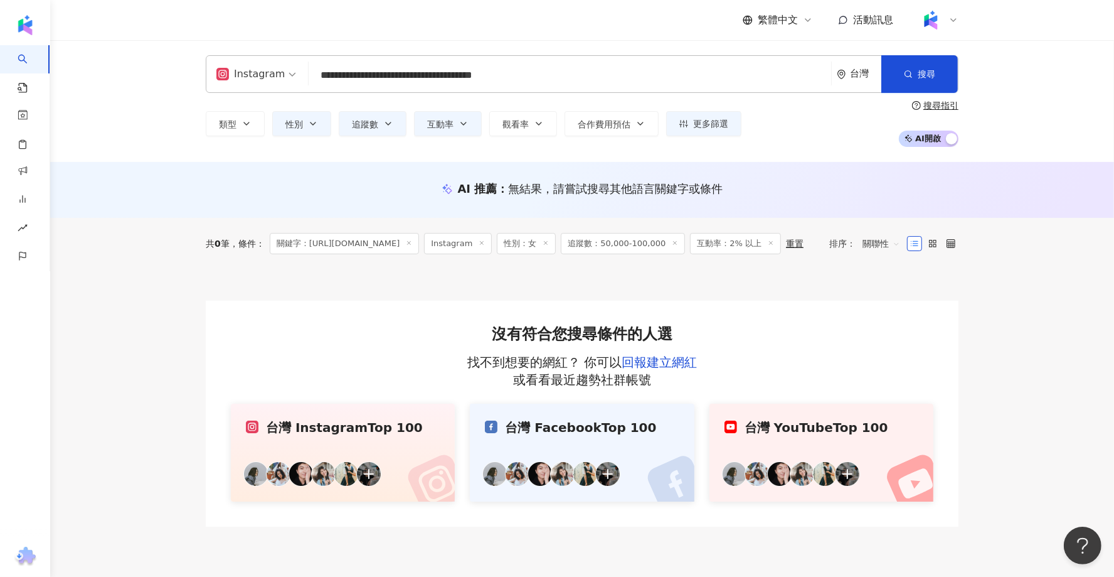
drag, startPoint x: 497, startPoint y: 75, endPoint x: 656, endPoint y: 50, distance: 160.7
click at [654, 54] on div "**********" at bounding box center [582, 101] width 1064 height 122
click at [619, 87] on div "**********" at bounding box center [582, 74] width 753 height 38
click at [607, 82] on input "**********" at bounding box center [570, 75] width 513 height 24
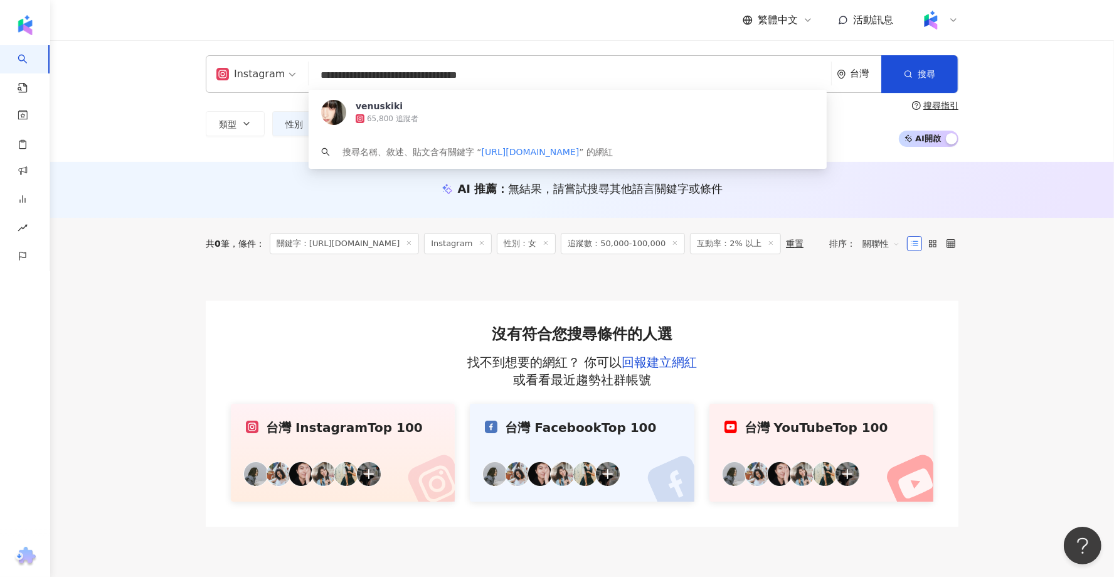
type input "**********"
drag, startPoint x: 449, startPoint y: 78, endPoint x: 204, endPoint y: 83, distance: 245.4
click at [206, 83] on div "**********" at bounding box center [582, 74] width 753 height 38
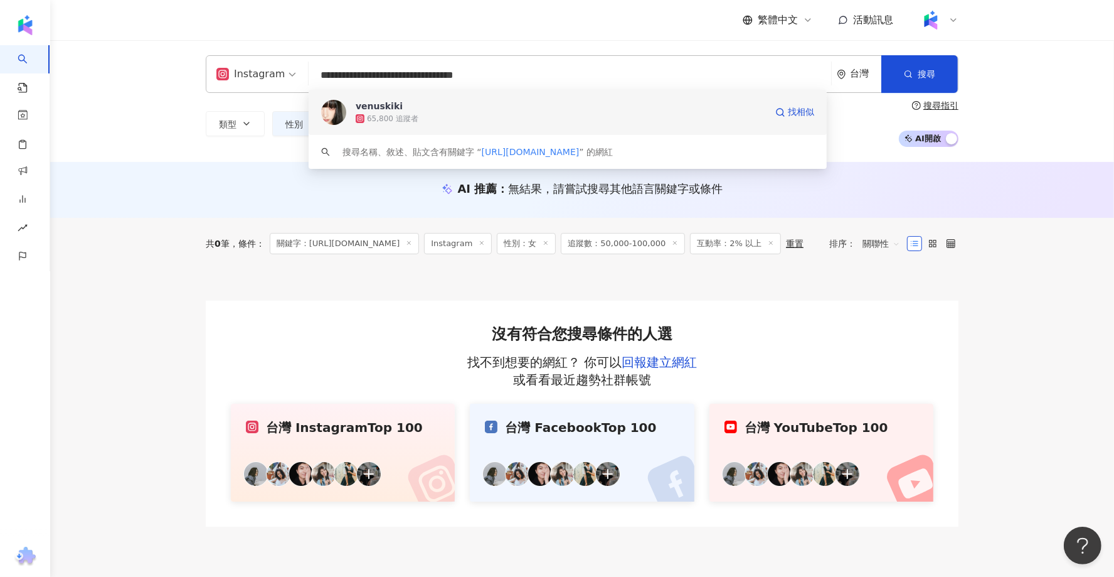
click at [388, 117] on div "65,800 追蹤者" at bounding box center [392, 119] width 51 height 11
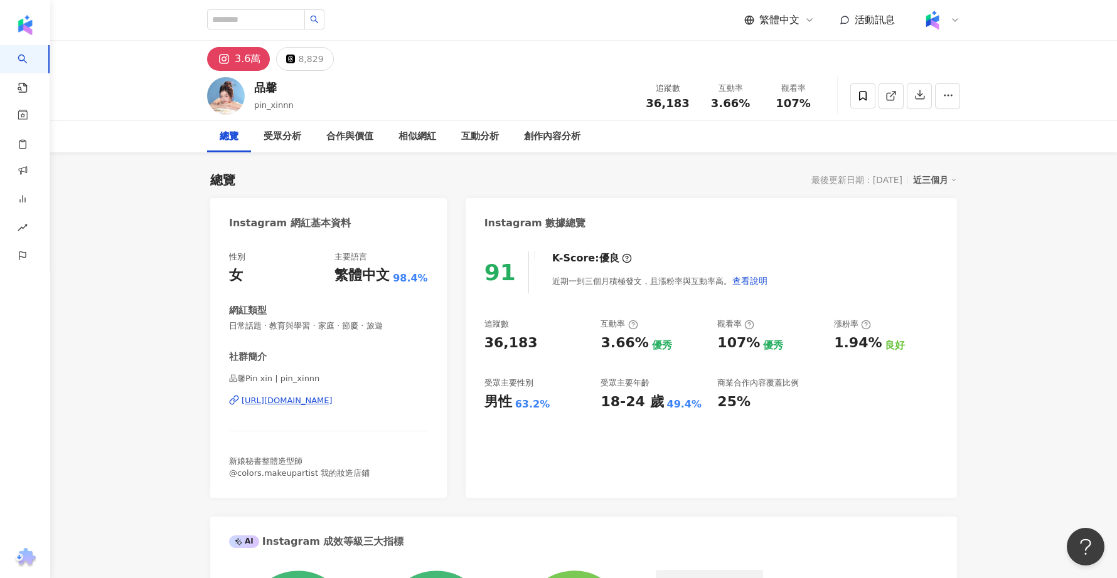
click at [333, 403] on div "https://www.instagram.com/pin_xinnn/" at bounding box center [287, 400] width 91 height 11
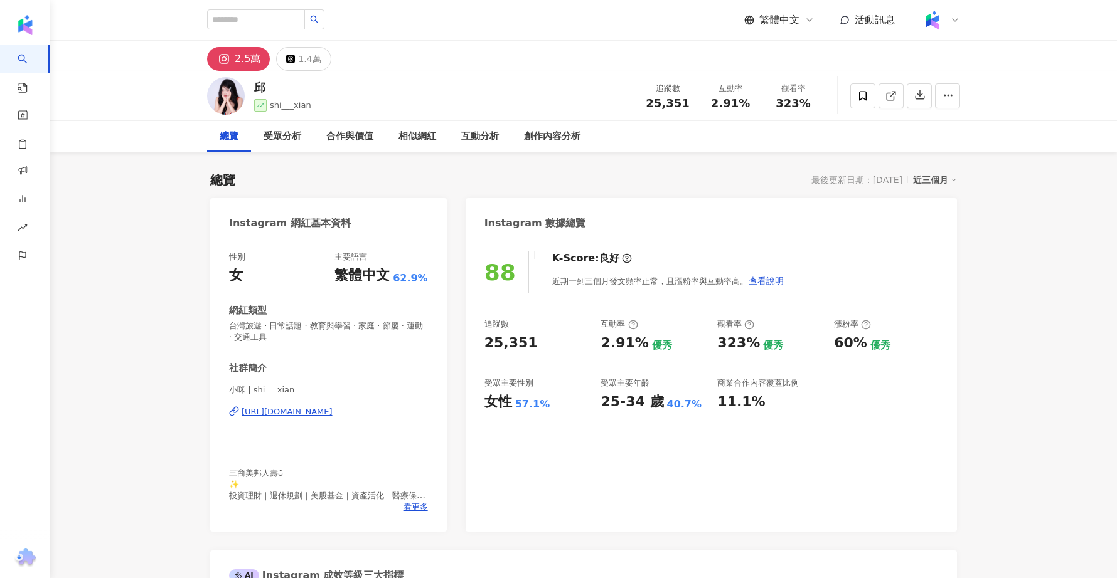
click at [333, 415] on div "https://www.instagram.com/shi___xian/" at bounding box center [287, 412] width 91 height 11
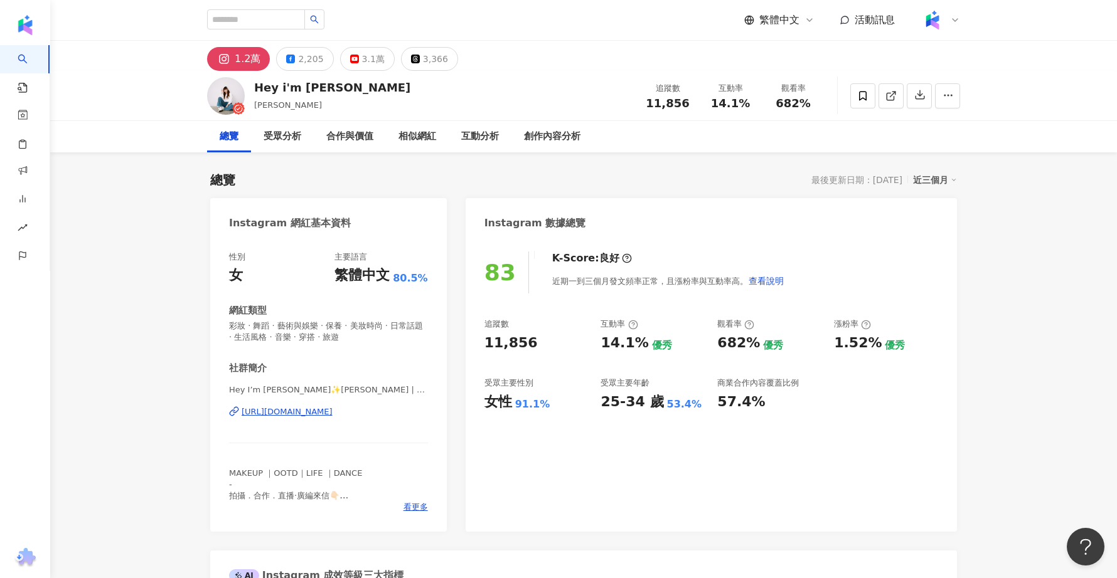
click at [360, 420] on div "Hey I’m [PERSON_NAME]✨[PERSON_NAME] | alicehsu_o [URL][DOMAIN_NAME]" at bounding box center [328, 421] width 199 height 73
click at [333, 409] on div "https://www.instagram.com/alicehsu_o/" at bounding box center [287, 412] width 91 height 11
click at [370, 77] on div "Hey i'm Alice 愛麗絲 愛麗絲 追蹤數 11,856 互動率 14.1% 觀看率 682%" at bounding box center [583, 96] width 803 height 50
drag, startPoint x: 364, startPoint y: 90, endPoint x: 300, endPoint y: 92, distance: 64.0
click at [299, 93] on div "Hey i'm Alice 愛麗絲 愛麗絲 追蹤數 11,856 互動率 14.1% 觀看率 682%" at bounding box center [583, 96] width 803 height 50
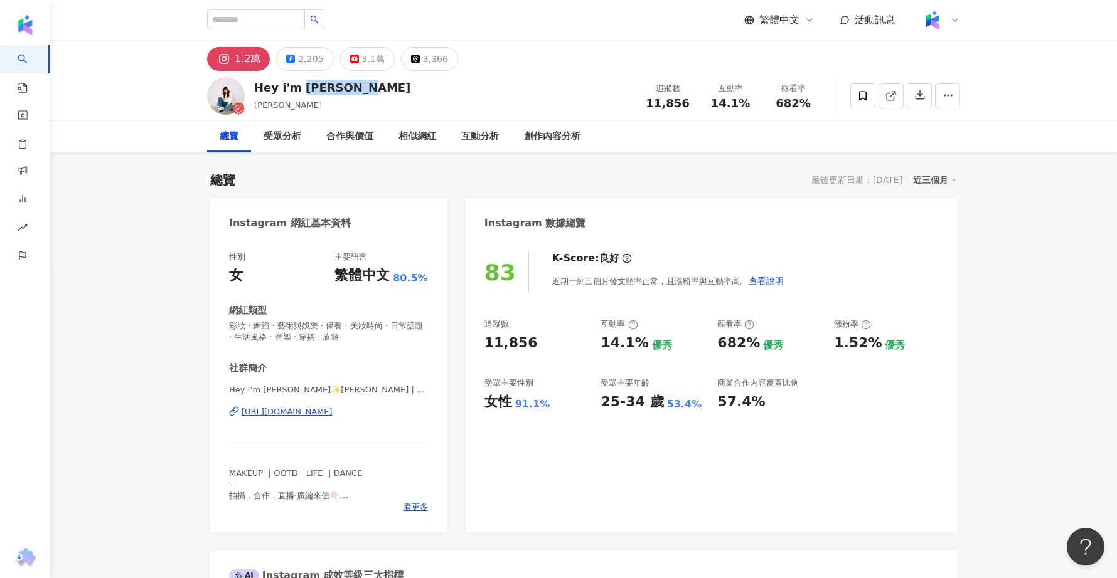
copy div "Alice 愛麗絲"
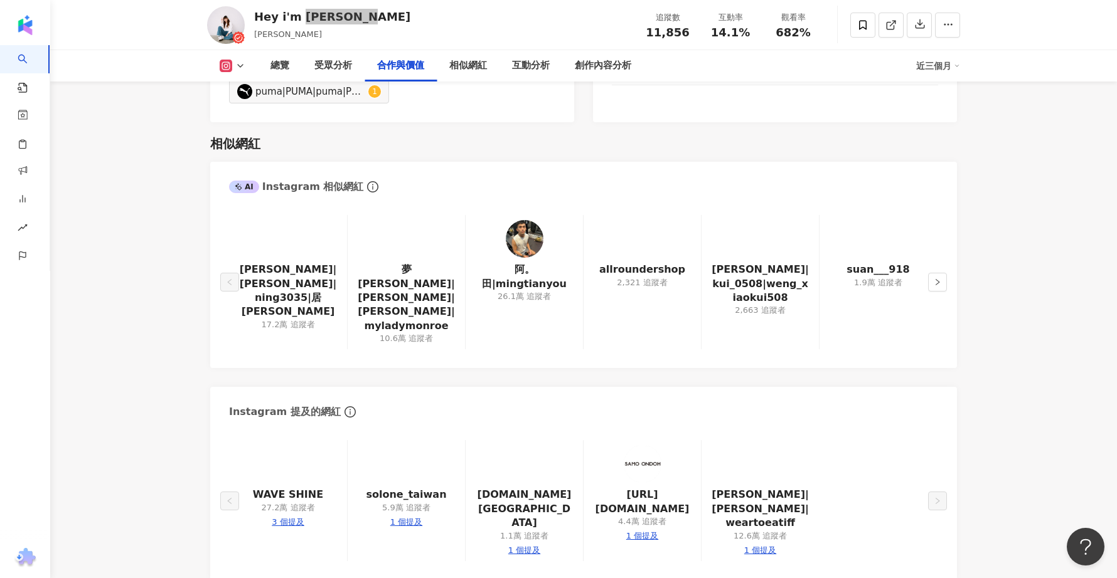
scroll to position [2042, 0]
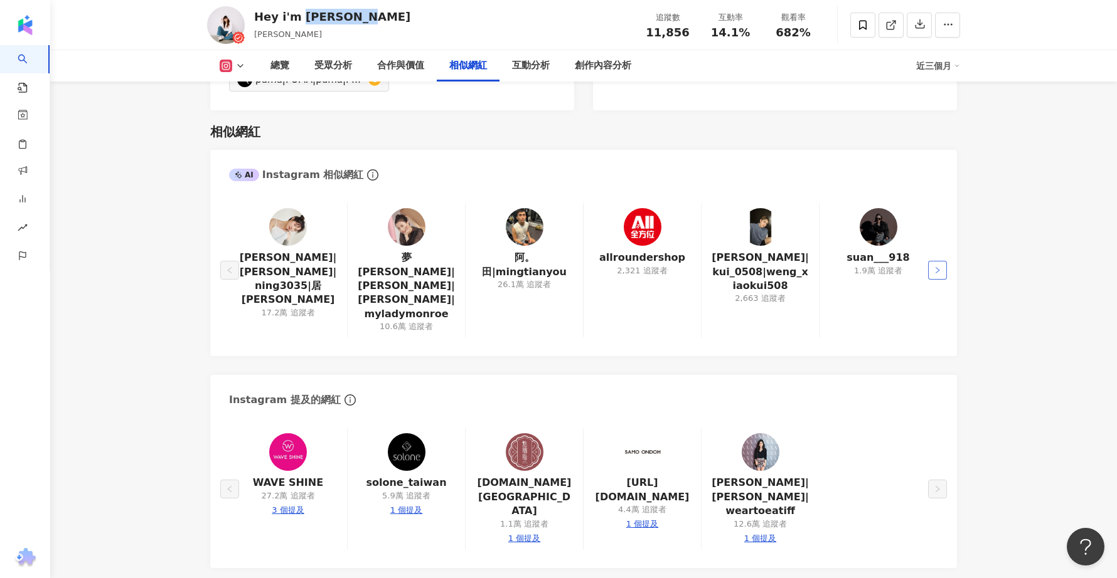
click at [893, 261] on button "button" at bounding box center [937, 270] width 19 height 19
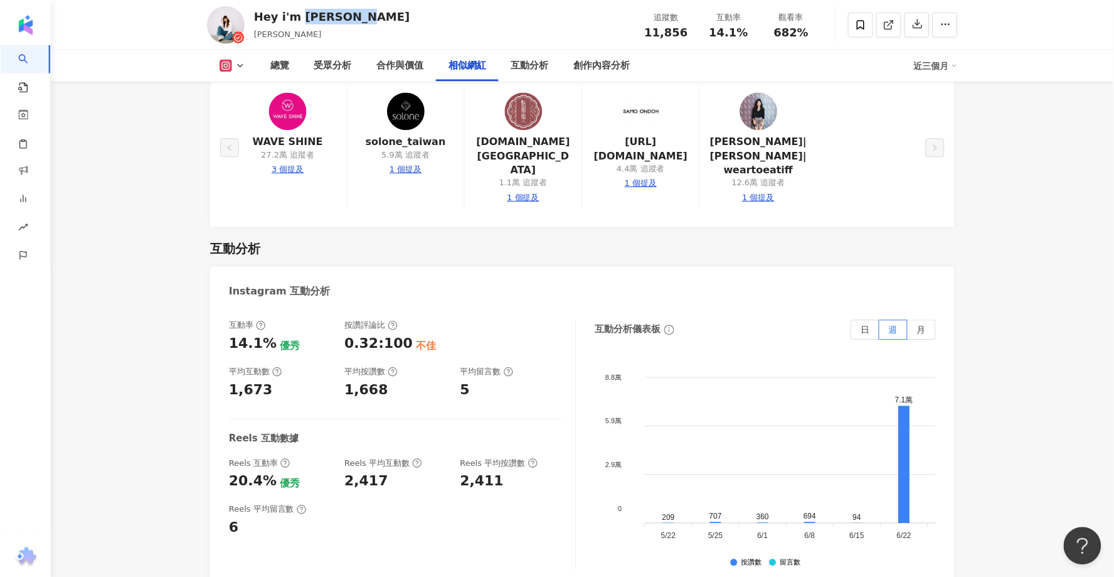
scroll to position [2335, 0]
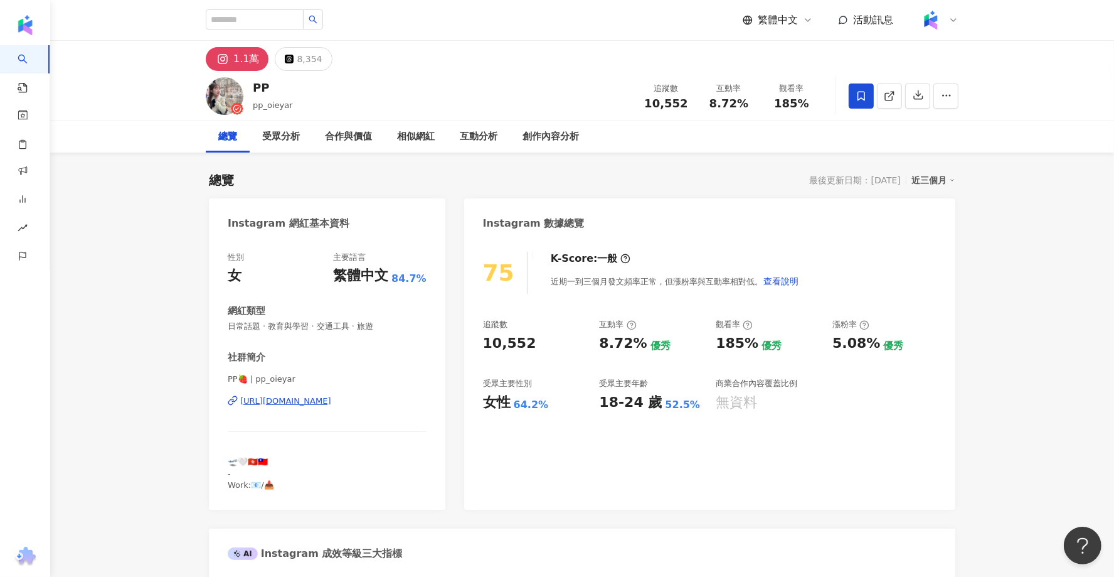
click at [331, 402] on div "[URL][DOMAIN_NAME]" at bounding box center [285, 400] width 91 height 11
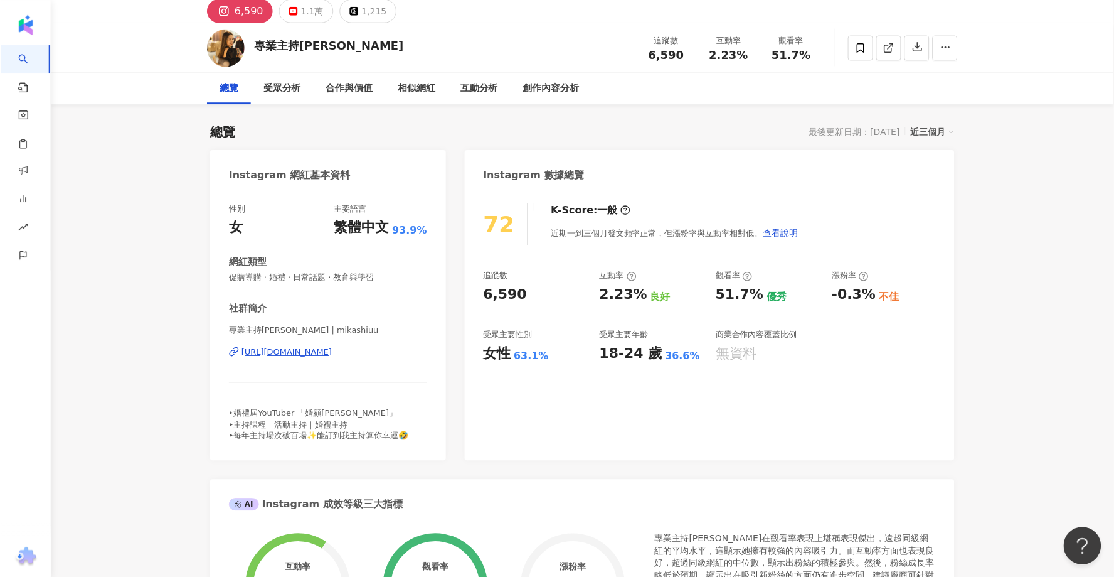
scroll to position [80, 0]
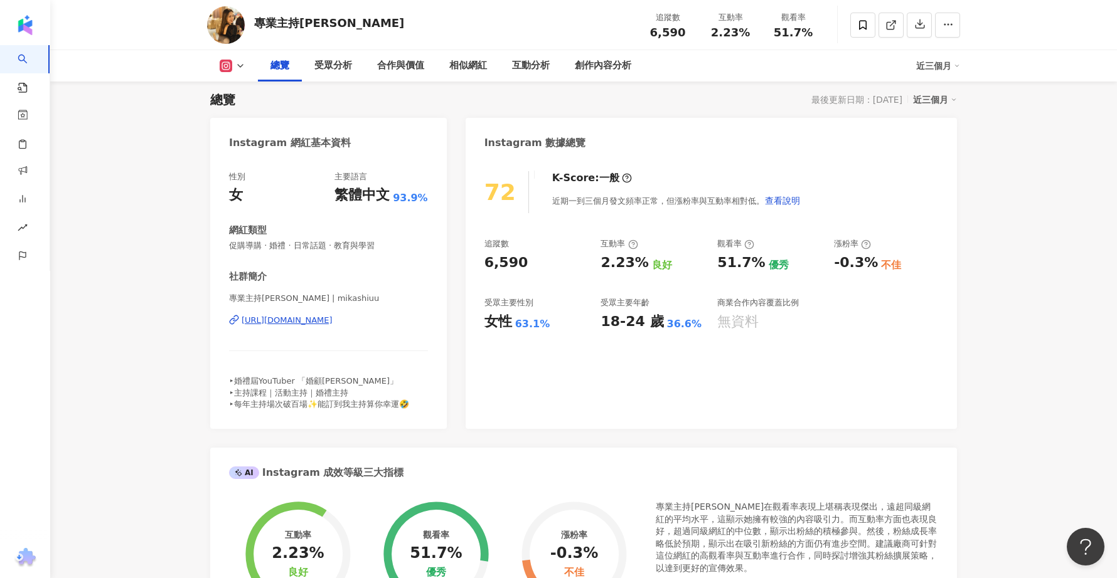
click at [289, 328] on div "專業主持[PERSON_NAME] | mikashiuu [URL][DOMAIN_NAME]" at bounding box center [328, 329] width 199 height 73
click at [294, 312] on div "專業主持[PERSON_NAME] | mikashiuu [URL][DOMAIN_NAME]" at bounding box center [328, 329] width 199 height 73
click at [294, 319] on div "[URL][DOMAIN_NAME]" at bounding box center [287, 320] width 91 height 11
click at [301, 318] on div "https://www.instagram.com/mikashiuu/" at bounding box center [285, 320] width 91 height 11
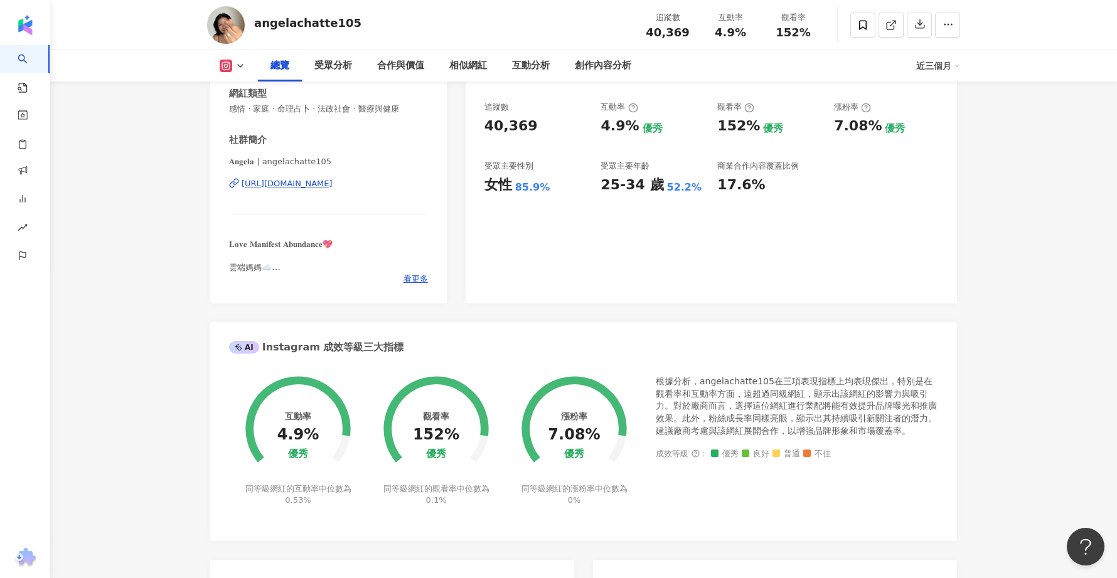
scroll to position [215, 0]
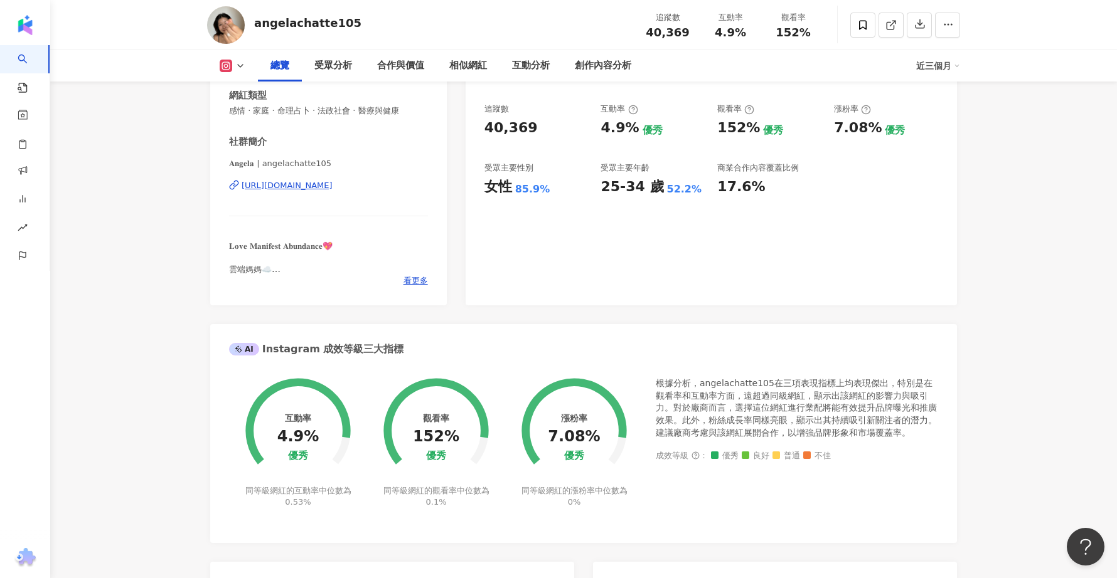
click at [333, 181] on div "https://www.instagram.com/angelachatte105/" at bounding box center [287, 185] width 91 height 11
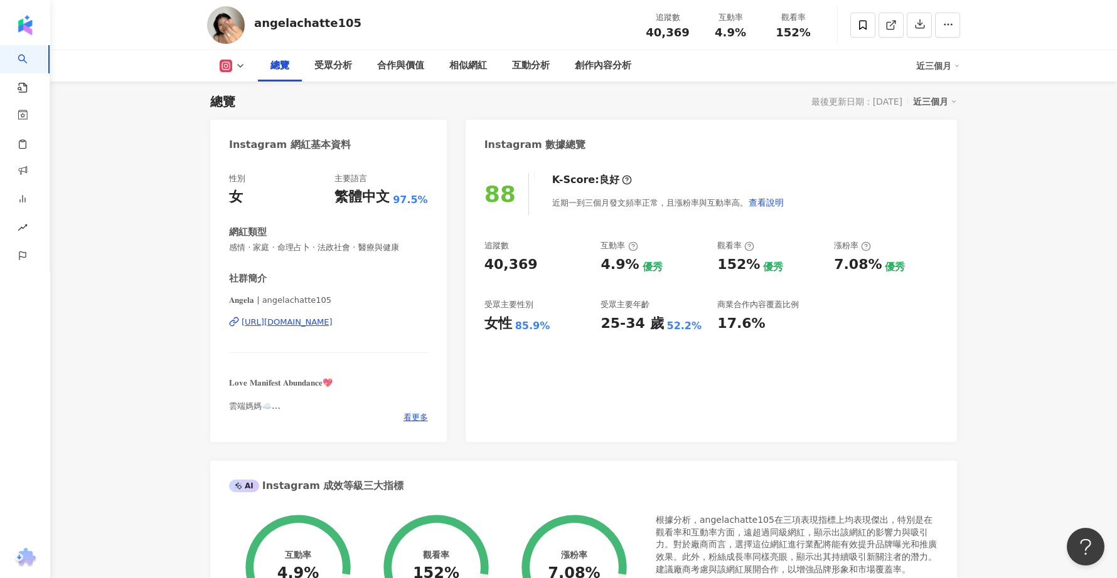
scroll to position [82, 0]
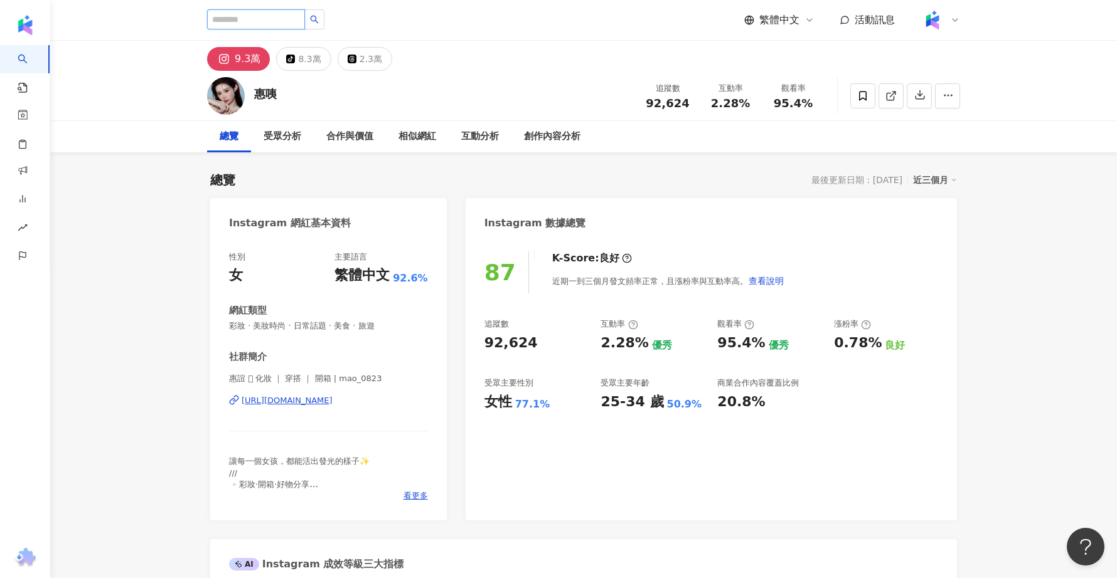
click at [261, 22] on input "search" at bounding box center [256, 19] width 98 height 20
paste input "*********"
type input "*********"
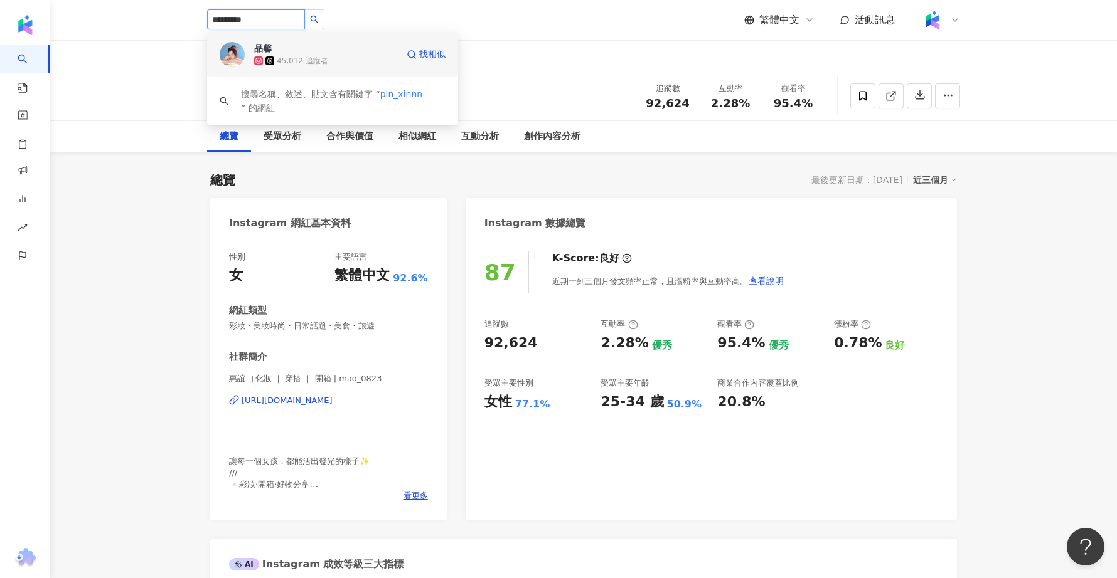
click at [323, 53] on span "品馨" at bounding box center [295, 48] width 82 height 13
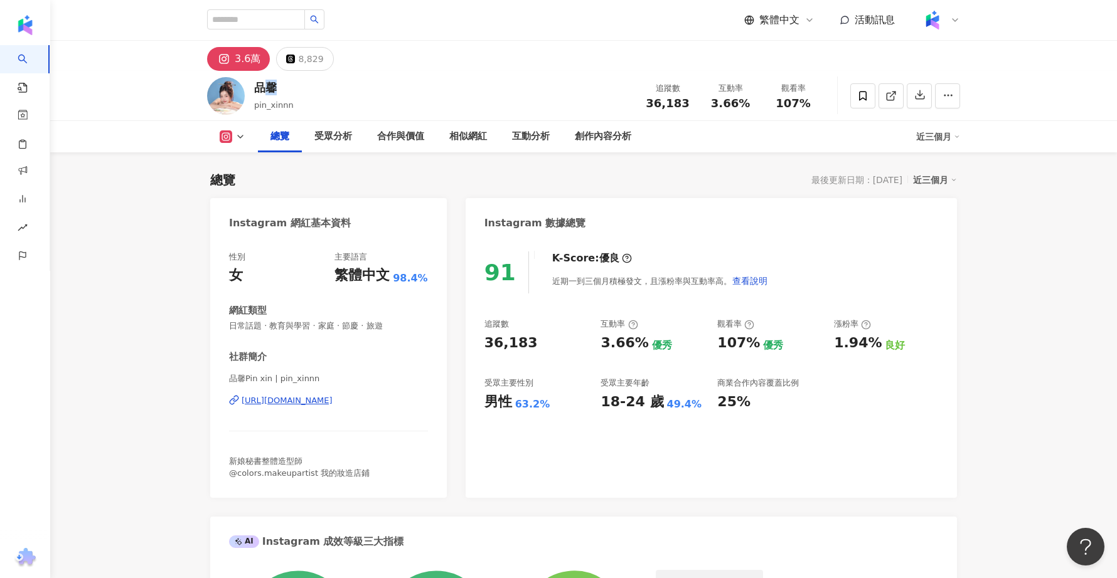
drag, startPoint x: 289, startPoint y: 82, endPoint x: 257, endPoint y: 83, distance: 32.7
click at [256, 83] on div "品馨" at bounding box center [274, 88] width 40 height 16
copy div "馨"
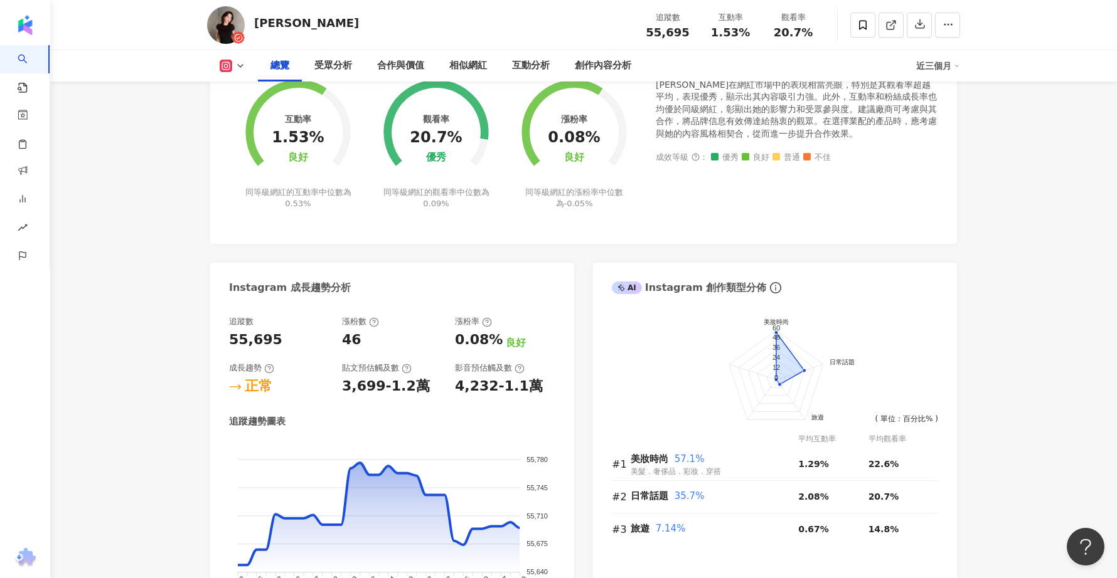
scroll to position [315, 0]
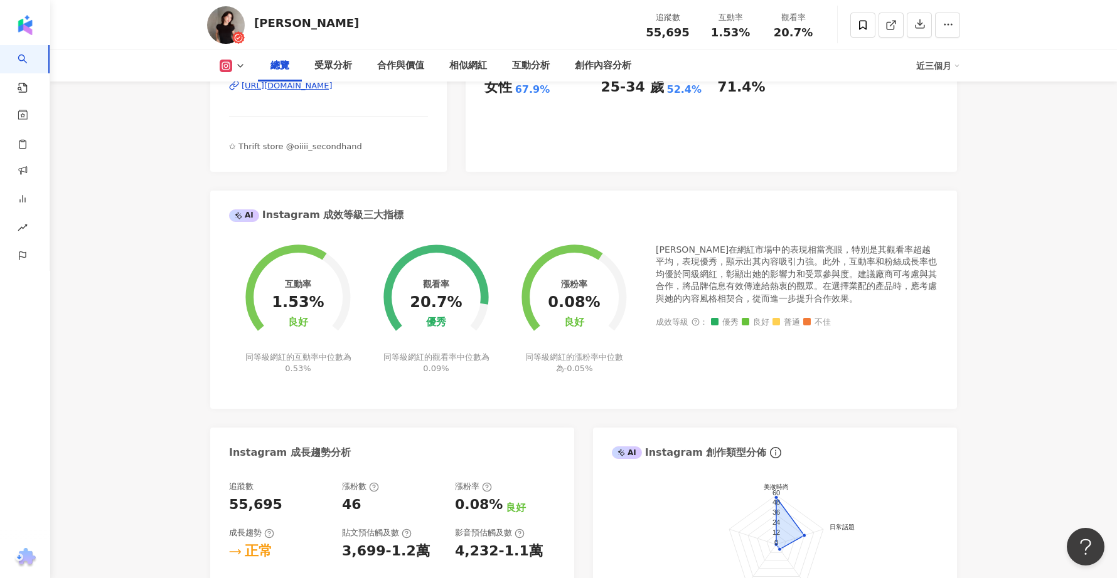
click at [333, 88] on div "https://www.instagram.com/0oshinyo0/" at bounding box center [287, 85] width 91 height 11
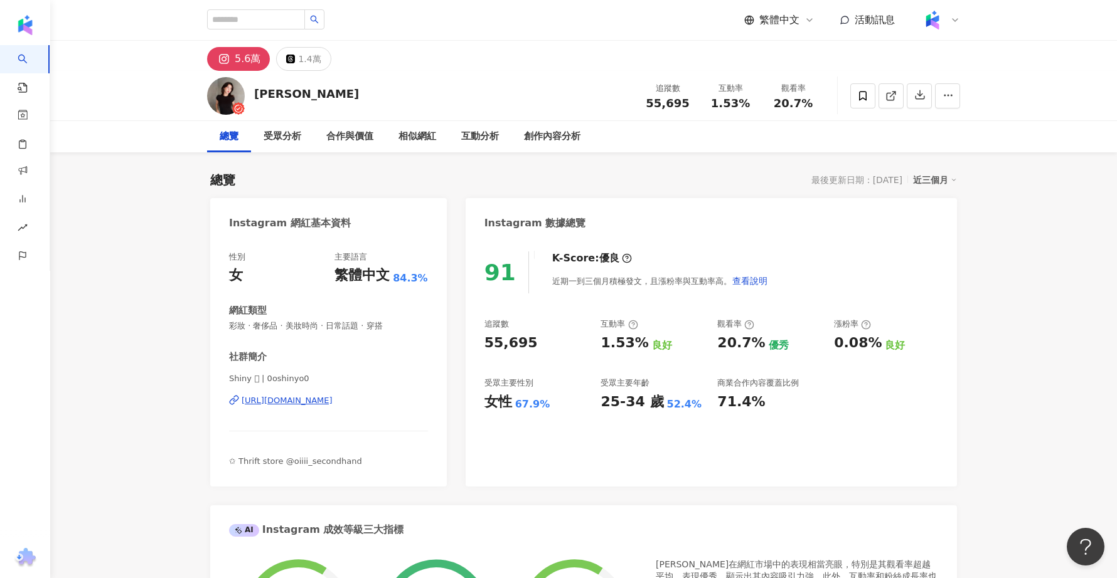
scroll to position [80, 0]
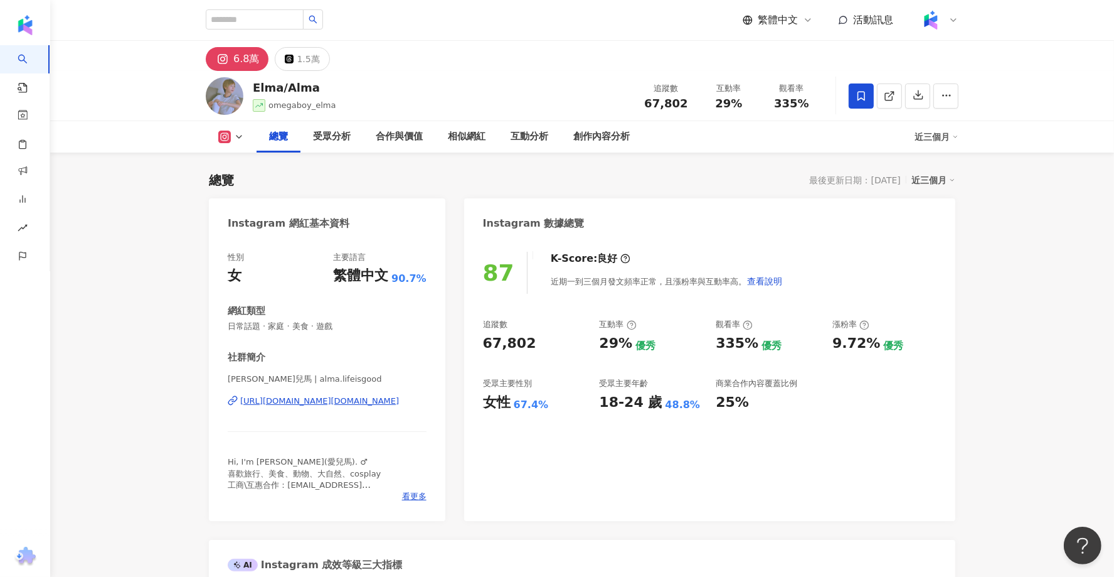
click at [328, 395] on div "[URL][DOMAIN_NAME][DOMAIN_NAME]" at bounding box center [319, 400] width 159 height 11
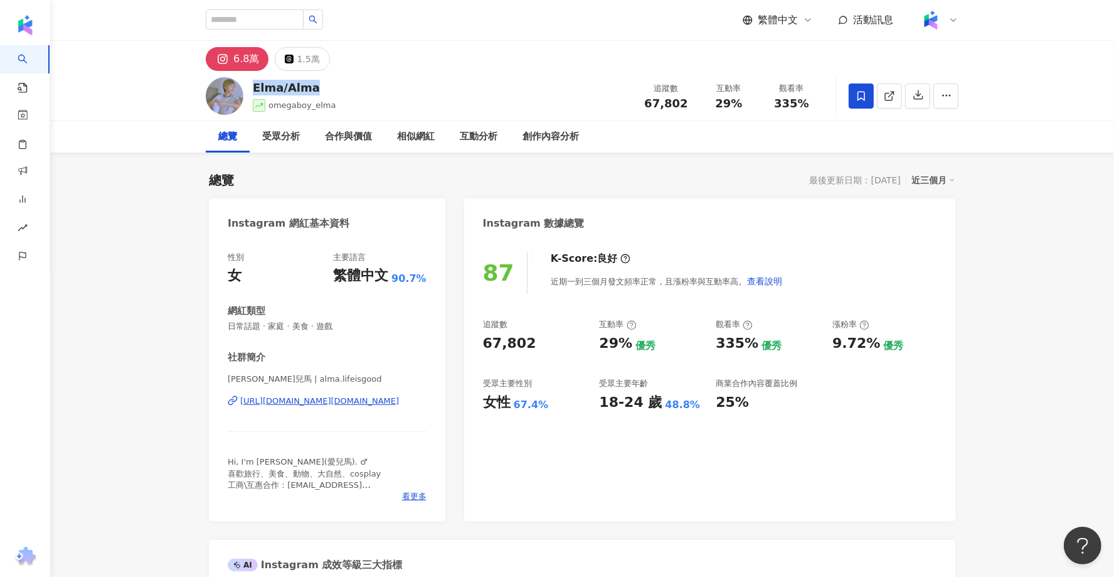
drag, startPoint x: 316, startPoint y: 89, endPoint x: 252, endPoint y: 89, distance: 64.6
click at [252, 89] on div "Elma/Alma omegaboy_elma 追蹤數 67,802 互動率 29% 觀看率 335%" at bounding box center [582, 96] width 803 height 50
copy div "Elma/Alma"
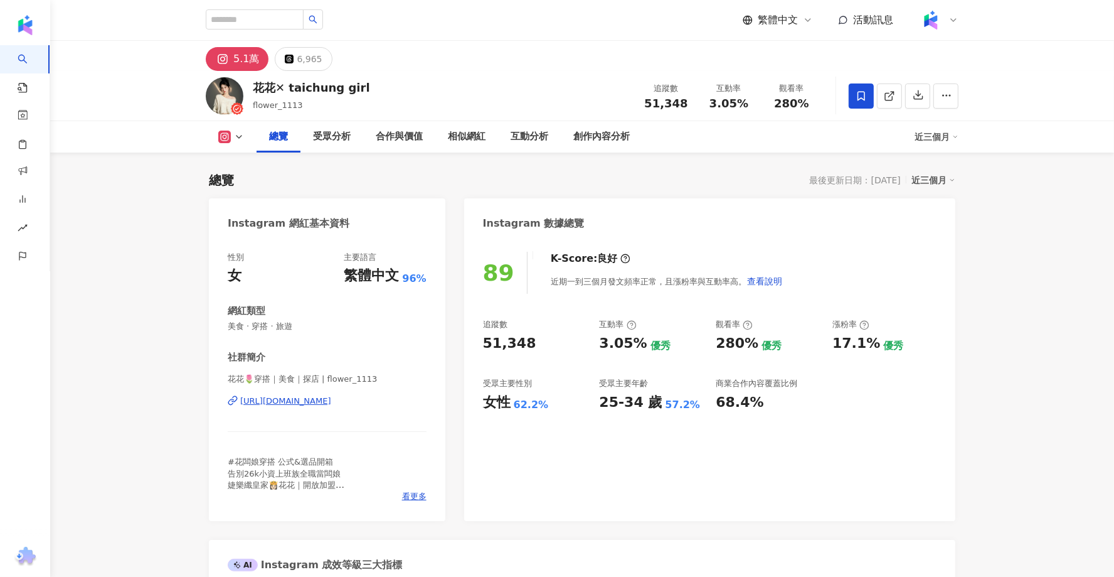
click at [301, 396] on div "https://www.instagram.com/flower_1113/" at bounding box center [285, 400] width 91 height 11
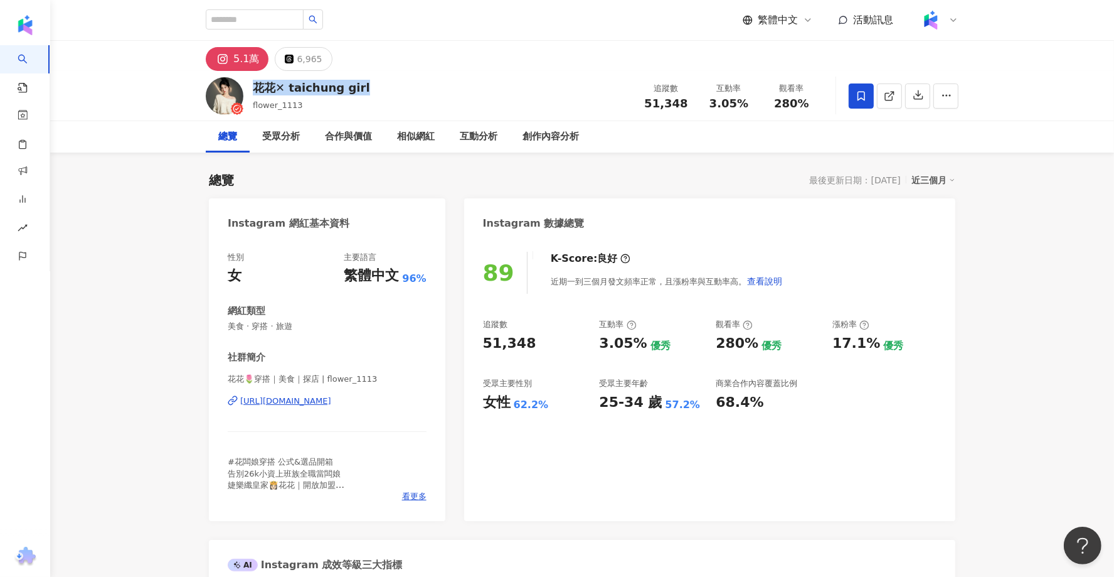
drag, startPoint x: 361, startPoint y: 84, endPoint x: 255, endPoint y: 85, distance: 106.7
click at [255, 85] on div "花花✕ taichung girl flower_1113 追蹤數 51,348 互動率 3.05% 觀看率 280%" at bounding box center [582, 96] width 803 height 50
click at [324, 398] on div "https://www.instagram.com/flower_1113/" at bounding box center [285, 400] width 91 height 11
click at [384, 84] on div "花花✕ taichung girl flower_1113 追蹤數 51,348 互動率 3.05% 觀看率 280%" at bounding box center [582, 96] width 803 height 50
drag, startPoint x: 359, startPoint y: 88, endPoint x: 257, endPoint y: 88, distance: 101.6
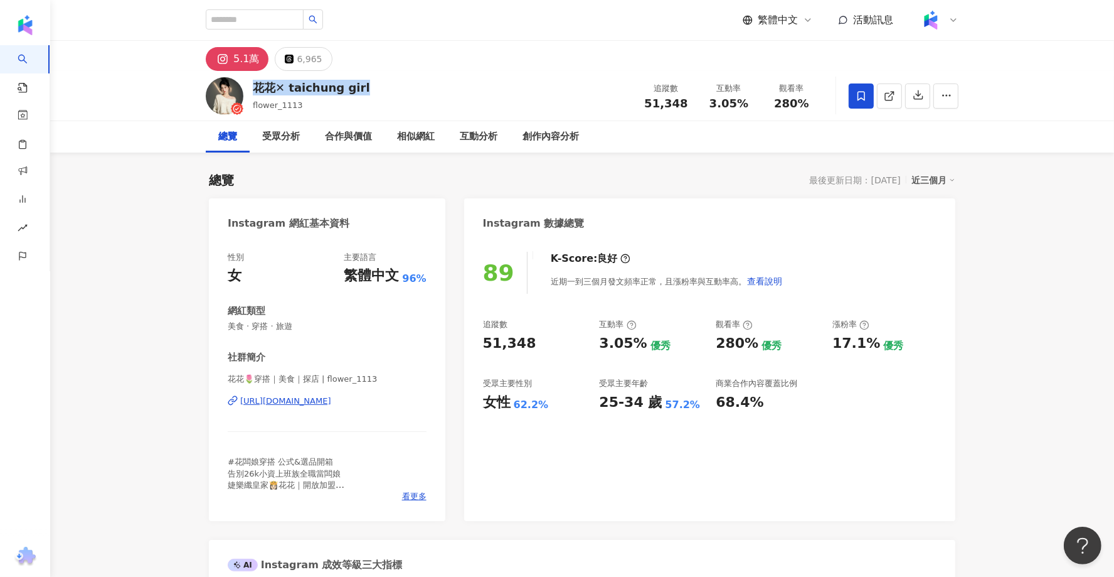
click at [257, 88] on div "花花✕ taichung girl flower_1113 追蹤數 51,348 互動率 3.05% 觀看率 280%" at bounding box center [582, 96] width 803 height 50
copy div "花花✕ taichung girl"
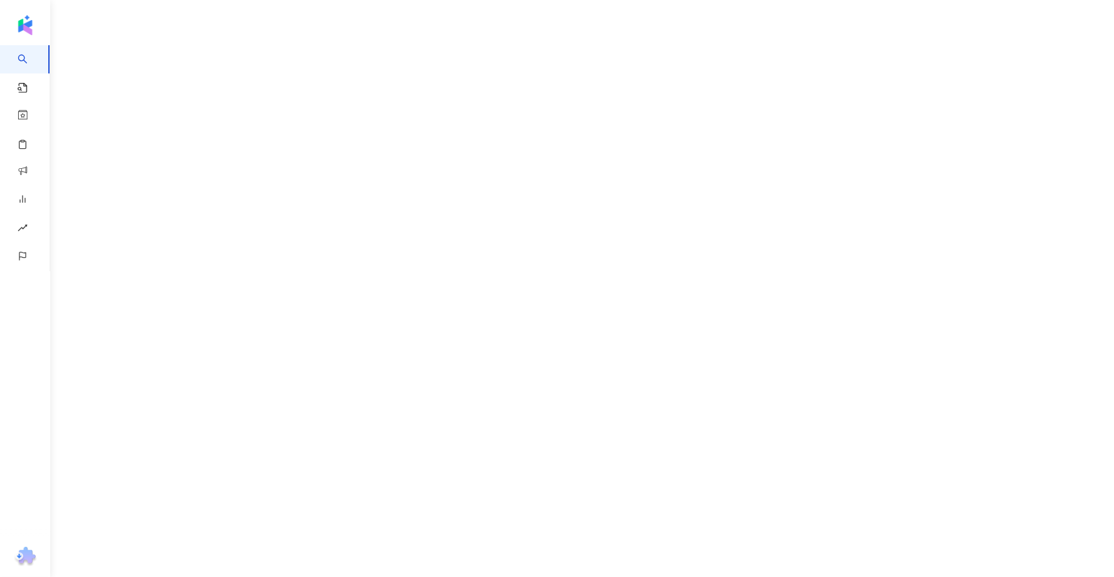
scroll to position [26, 0]
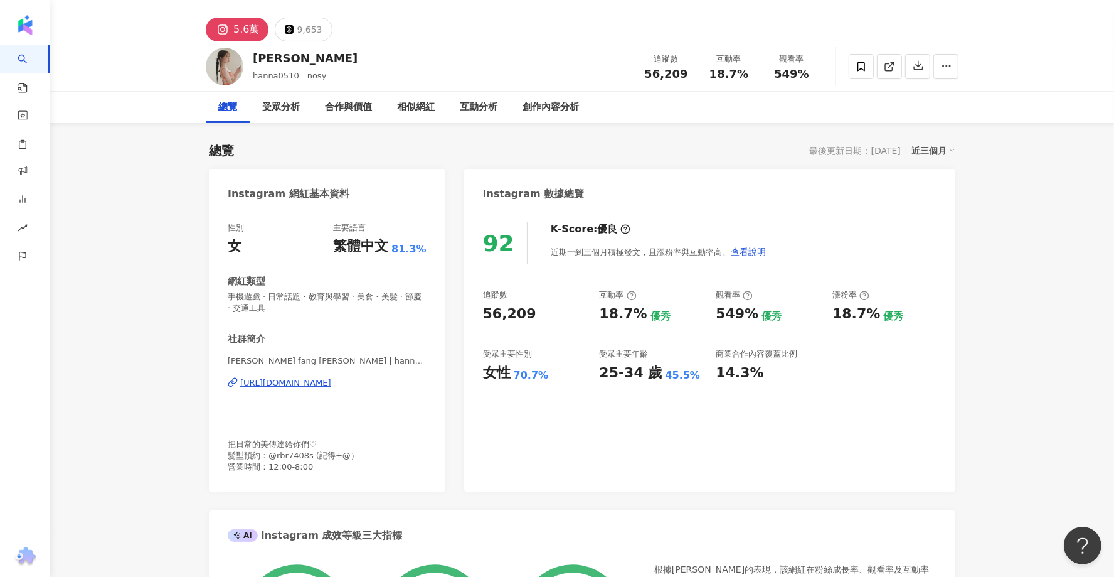
scroll to position [18, 0]
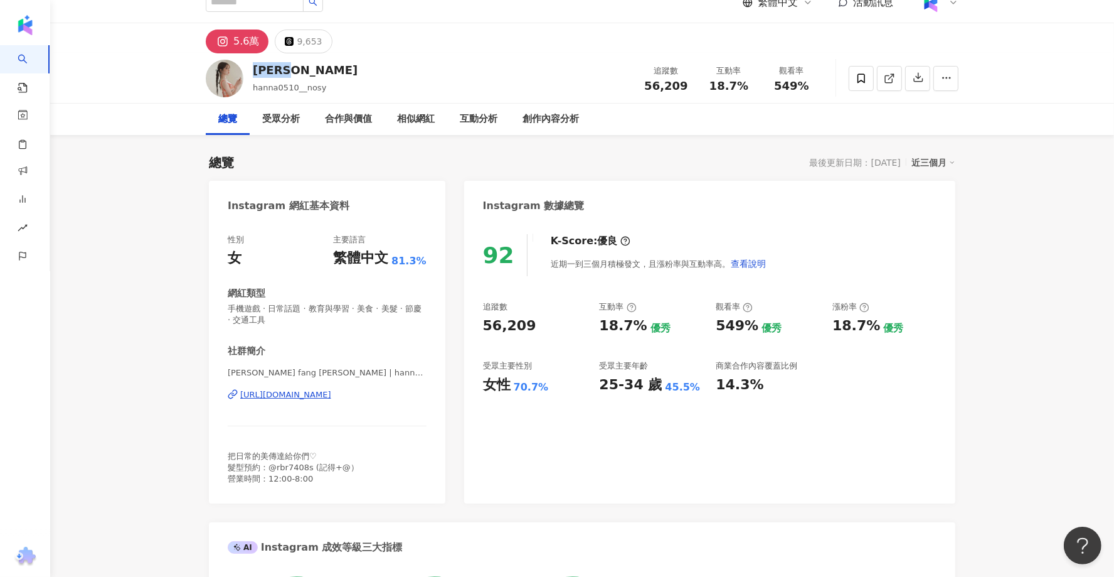
drag, startPoint x: 292, startPoint y: 70, endPoint x: 253, endPoint y: 67, distance: 38.5
click at [253, 67] on div "[PERSON_NAME]" at bounding box center [305, 70] width 105 height 16
copy div "[PERSON_NAME]"
click at [274, 391] on div "[URL][DOMAIN_NAME]" at bounding box center [285, 394] width 91 height 11
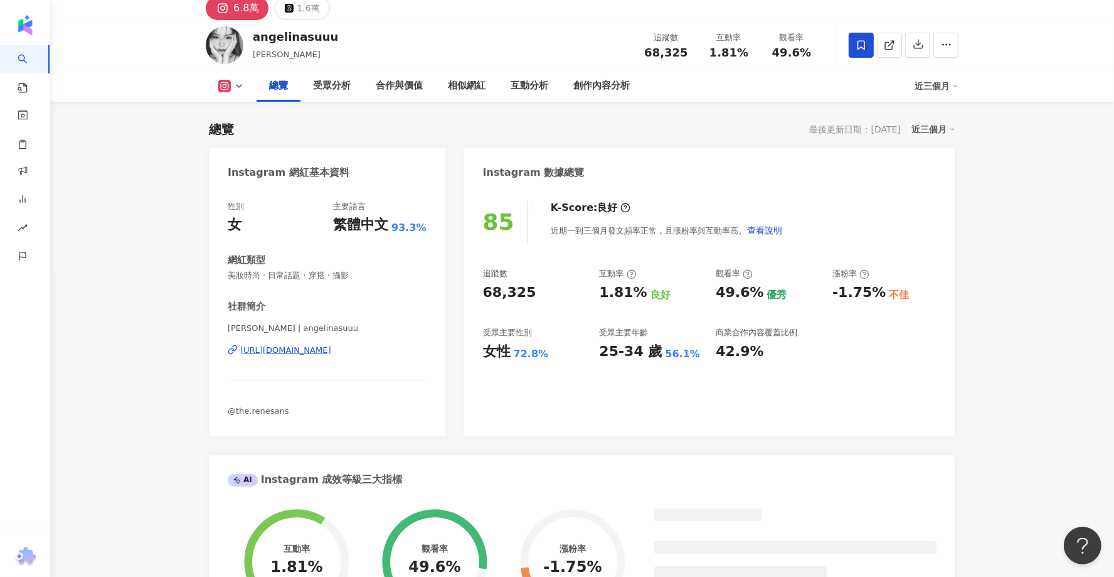
scroll to position [54, 0]
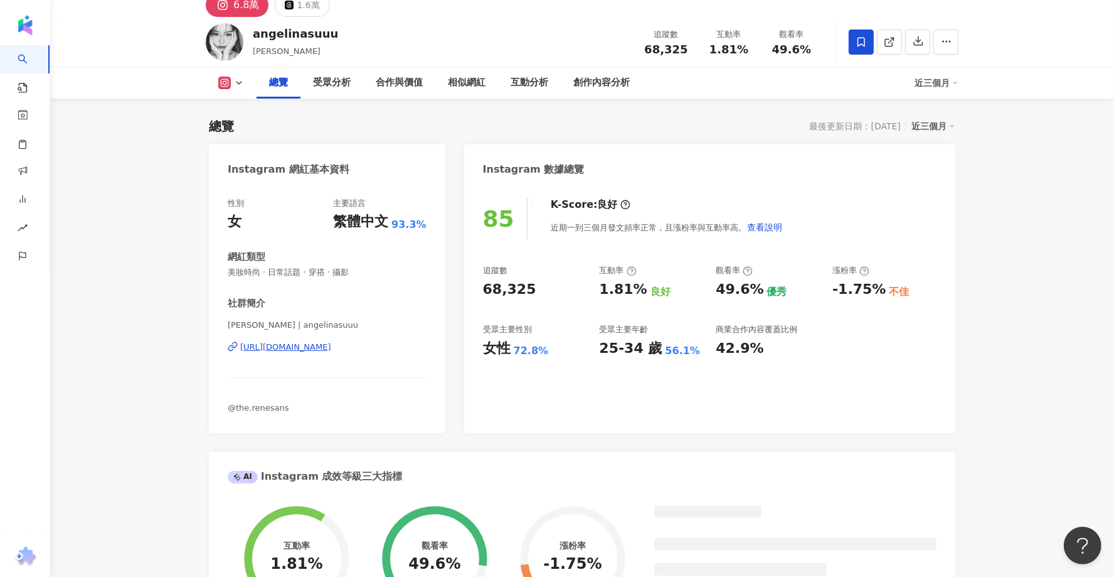
click at [355, 355] on div "[PERSON_NAME] | angelinasuuu [URL][DOMAIN_NAME]" at bounding box center [327, 355] width 199 height 73
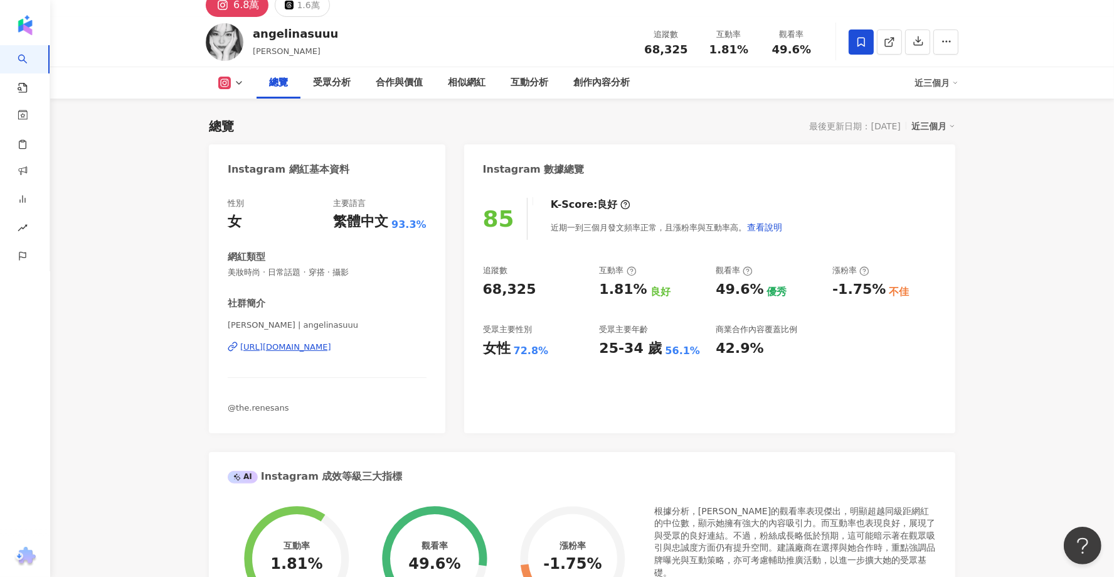
click at [331, 348] on div "[URL][DOMAIN_NAME]" at bounding box center [285, 346] width 91 height 11
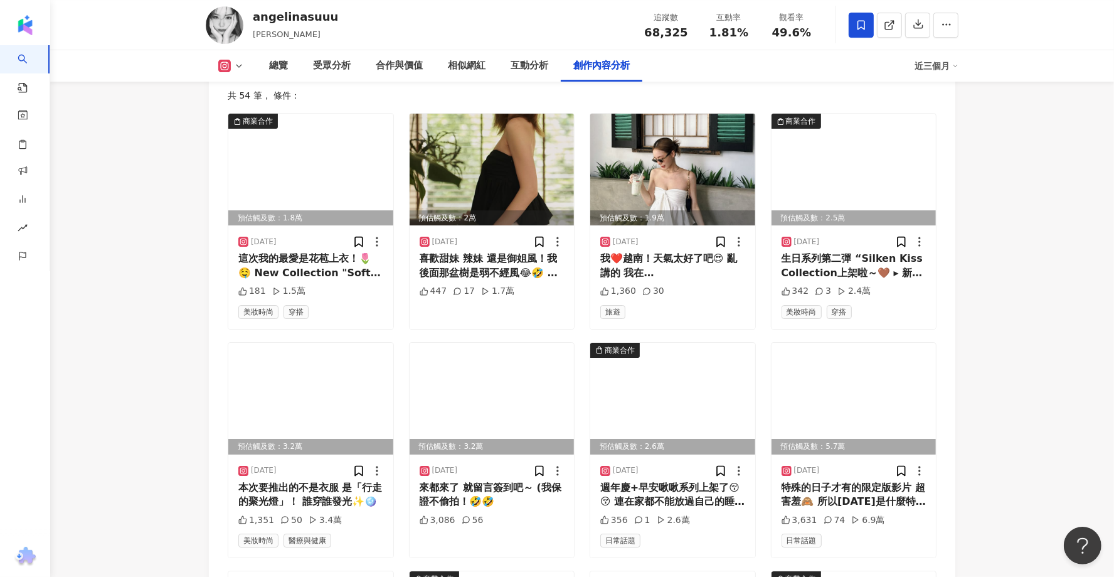
scroll to position [3891, 0]
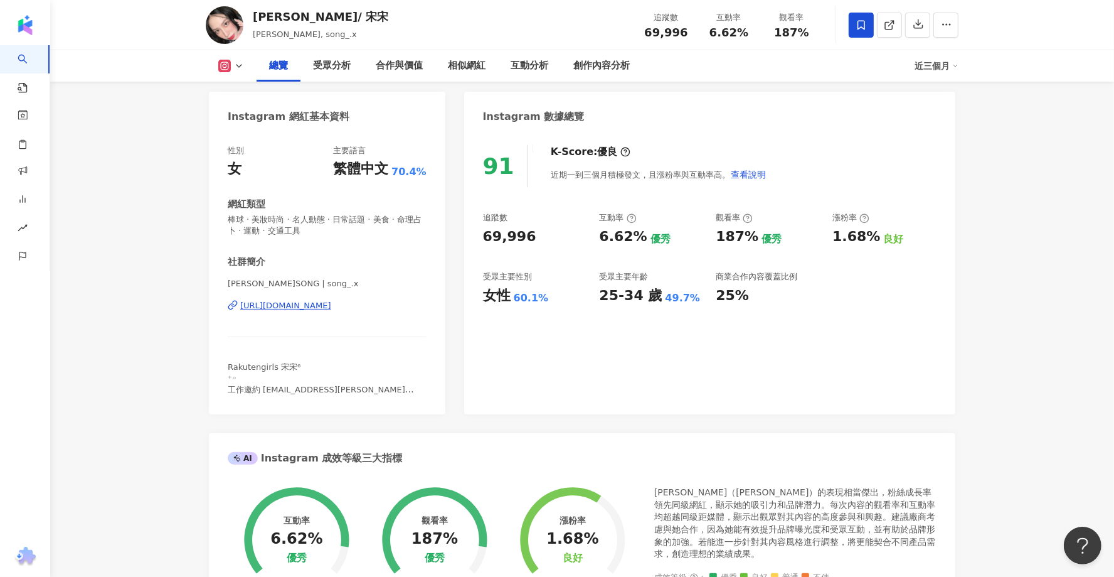
click at [310, 307] on div "https://www.instagram.com/song_.x/" at bounding box center [285, 305] width 91 height 11
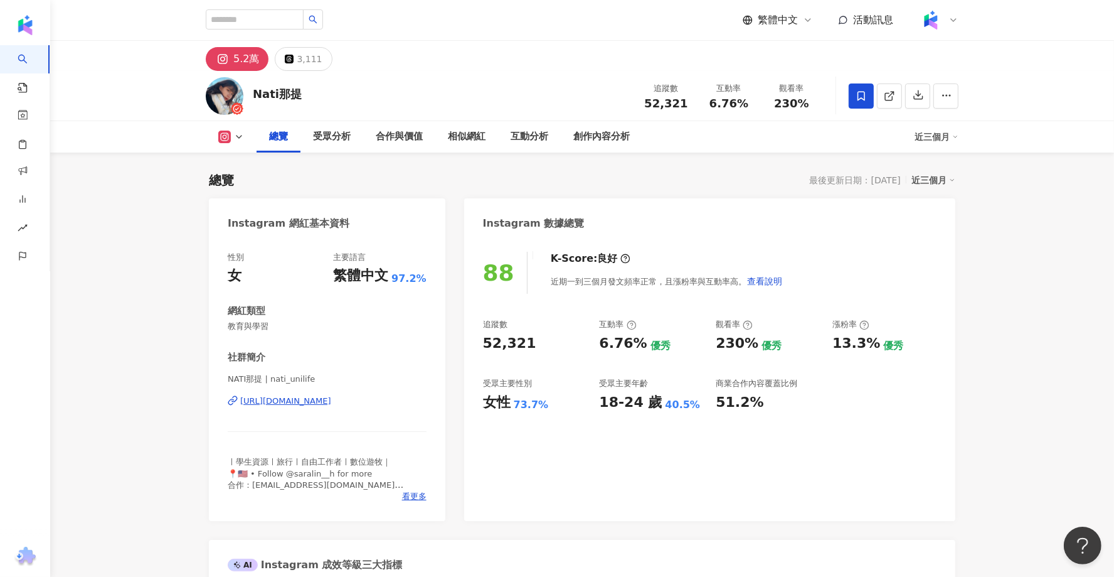
click at [290, 402] on div "https://www.instagram.com/nati_unilife/" at bounding box center [285, 400] width 91 height 11
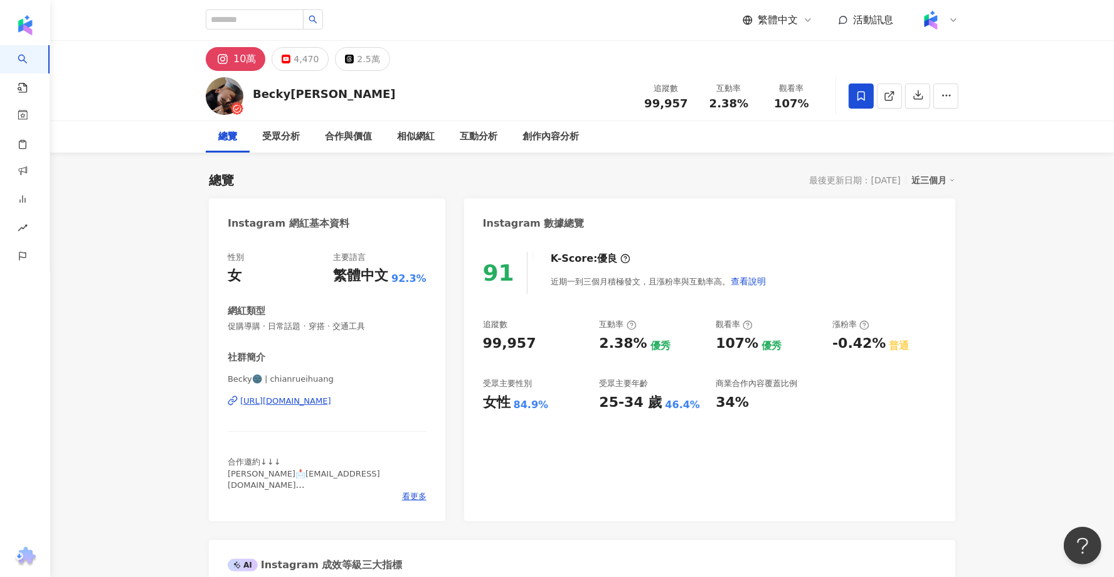
click at [319, 402] on div "https://www.instagram.com/chianrueihuang/" at bounding box center [285, 400] width 91 height 11
drag, startPoint x: 253, startPoint y: 92, endPoint x: 337, endPoint y: 92, distance: 84.1
click at [338, 92] on div "Becky黃芊瑞 追蹤數 99,957 互動率 2.38% 觀看率 107%" at bounding box center [582, 96] width 803 height 50
copy div "Becky黃芊瑞"
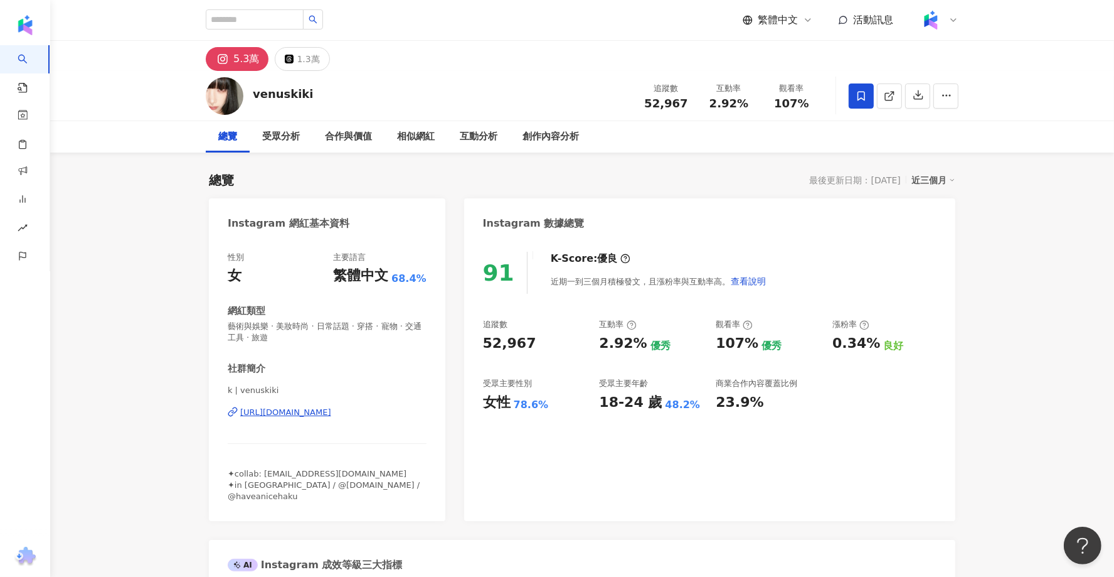
click at [314, 415] on div "[URL][DOMAIN_NAME]" at bounding box center [285, 412] width 91 height 11
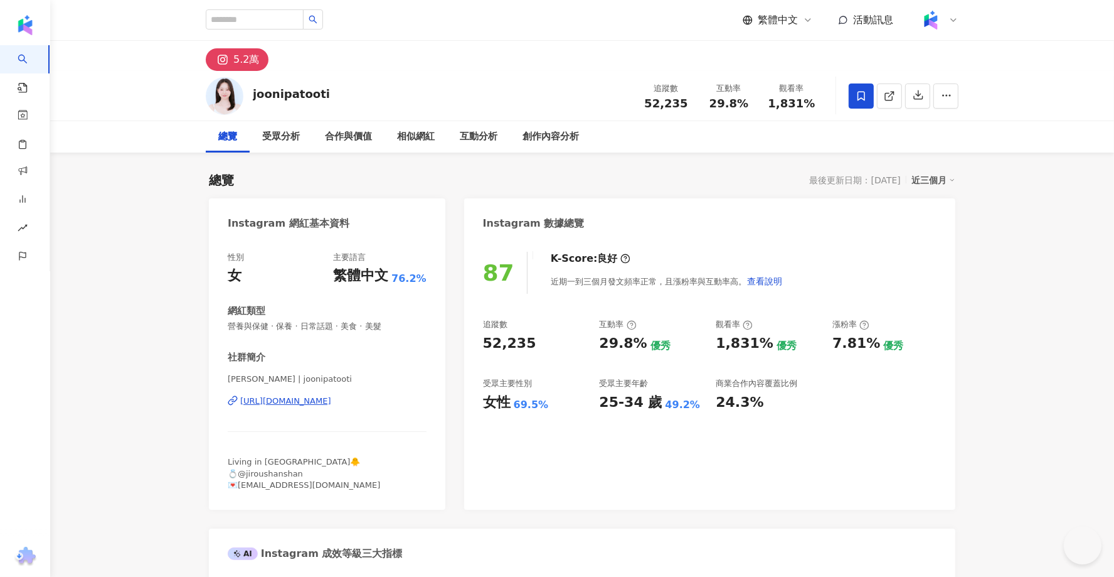
click at [311, 398] on div "[URL][DOMAIN_NAME]" at bounding box center [285, 400] width 91 height 11
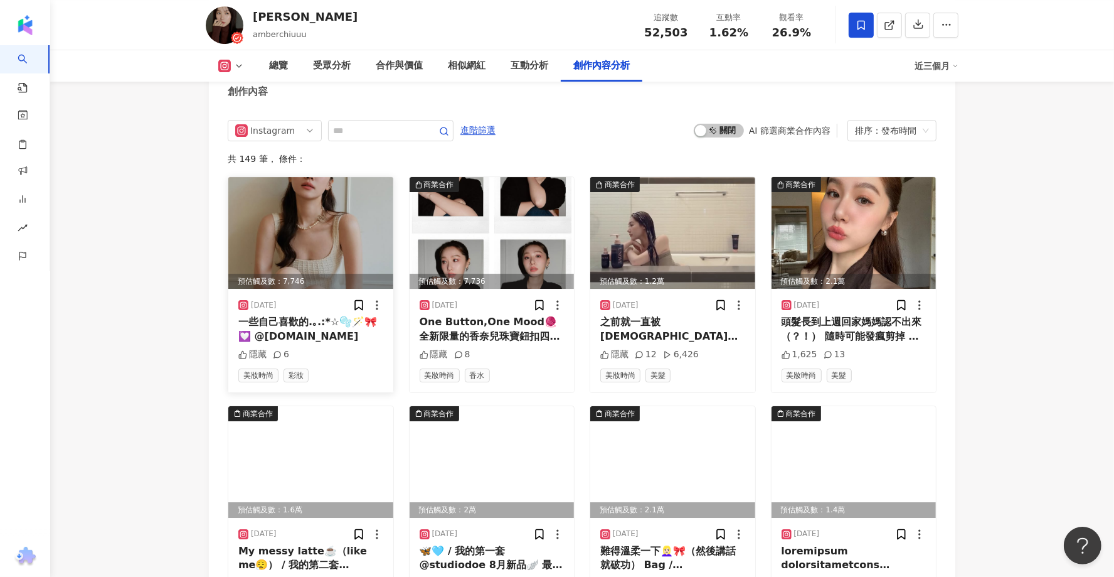
scroll to position [3819, 0]
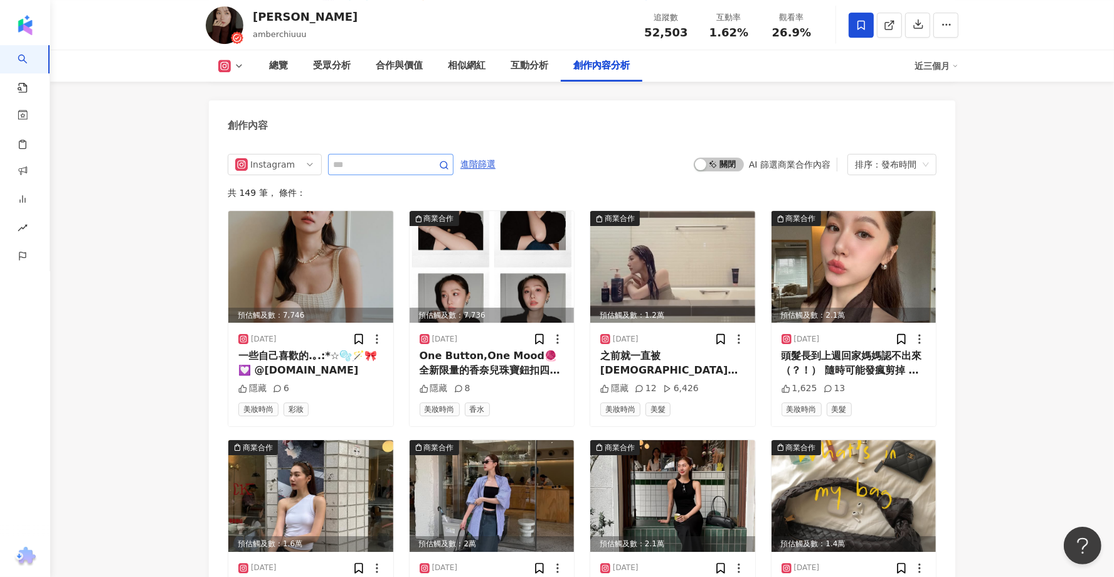
click at [355, 154] on span at bounding box center [390, 164] width 125 height 21
click at [355, 166] on input "text" at bounding box center [377, 164] width 88 height 15
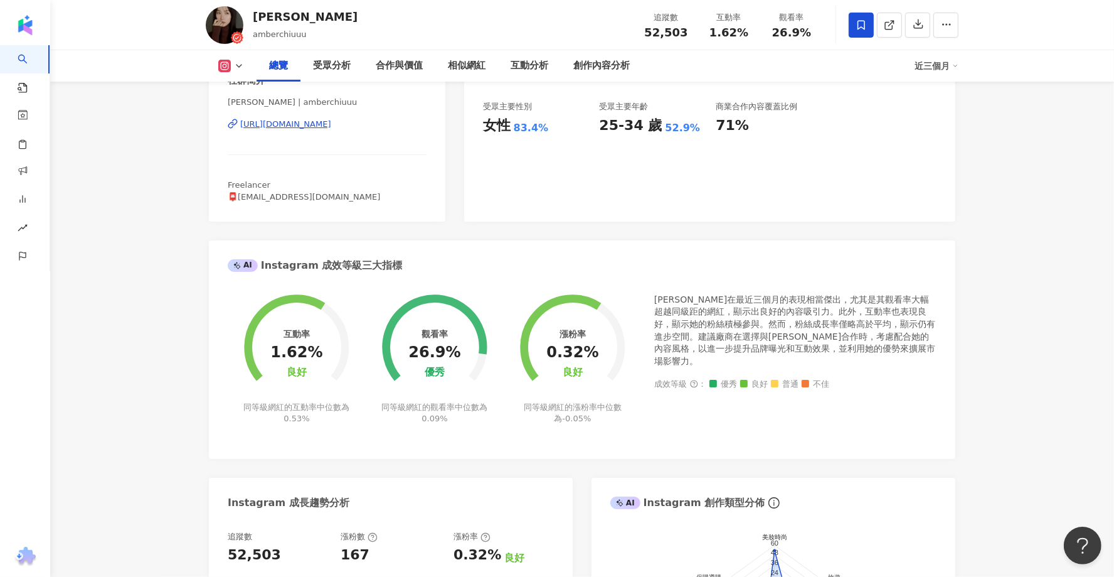
scroll to position [276, 0]
click at [294, 119] on div "[URL][DOMAIN_NAME]" at bounding box center [285, 124] width 91 height 11
drag, startPoint x: 334, startPoint y: 19, endPoint x: 253, endPoint y: 16, distance: 81.0
click at [253, 16] on div "Amber Chiu amberchiuuu 追蹤數 52,503 互動率 1.62% 觀看率 26.9%" at bounding box center [582, 25] width 803 height 50
copy div "[PERSON_NAME]"
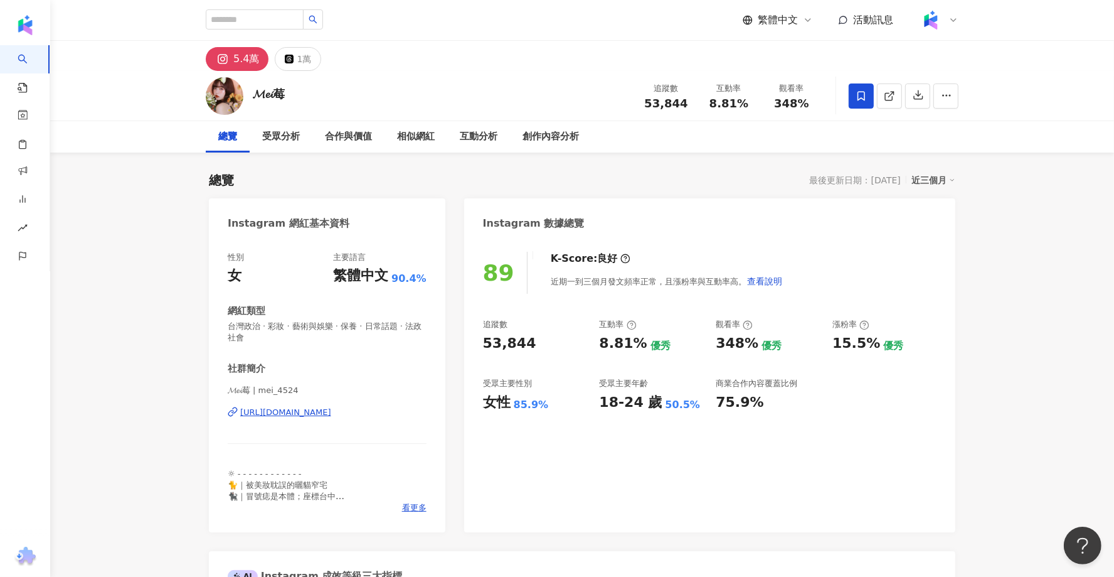
click at [280, 412] on div "[URL][DOMAIN_NAME]" at bounding box center [285, 412] width 91 height 11
drag, startPoint x: 292, startPoint y: 99, endPoint x: 249, endPoint y: 99, distance: 42.7
click at [249, 99] on div "𝓜𝓮𝓲莓 追蹤數 53,844 互動率 8.81% 觀看率 348%" at bounding box center [582, 96] width 803 height 50
copy div "𝓜𝓮𝓲莓"
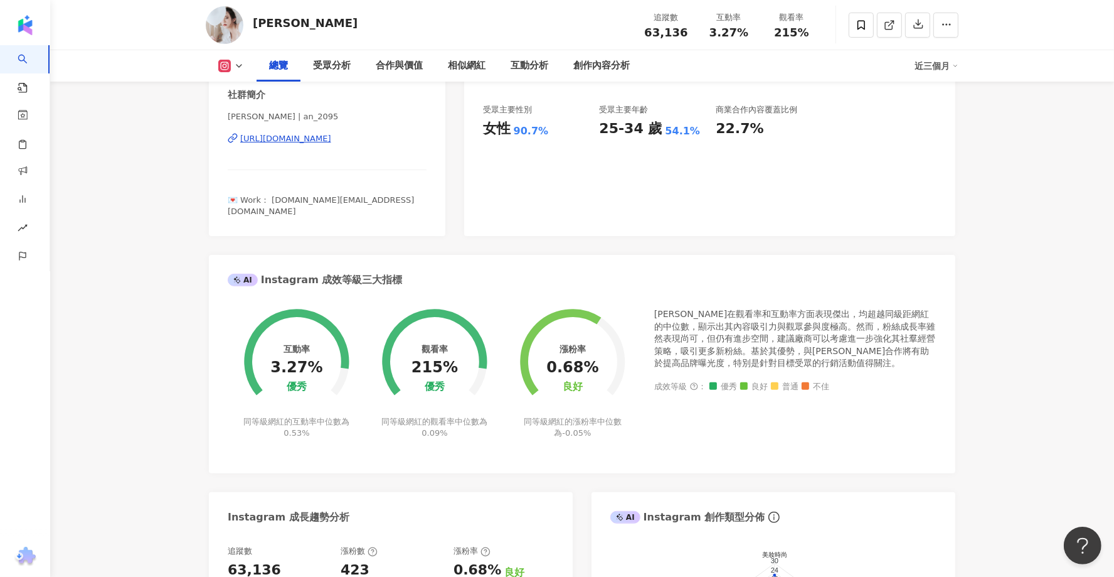
scroll to position [272, 0]
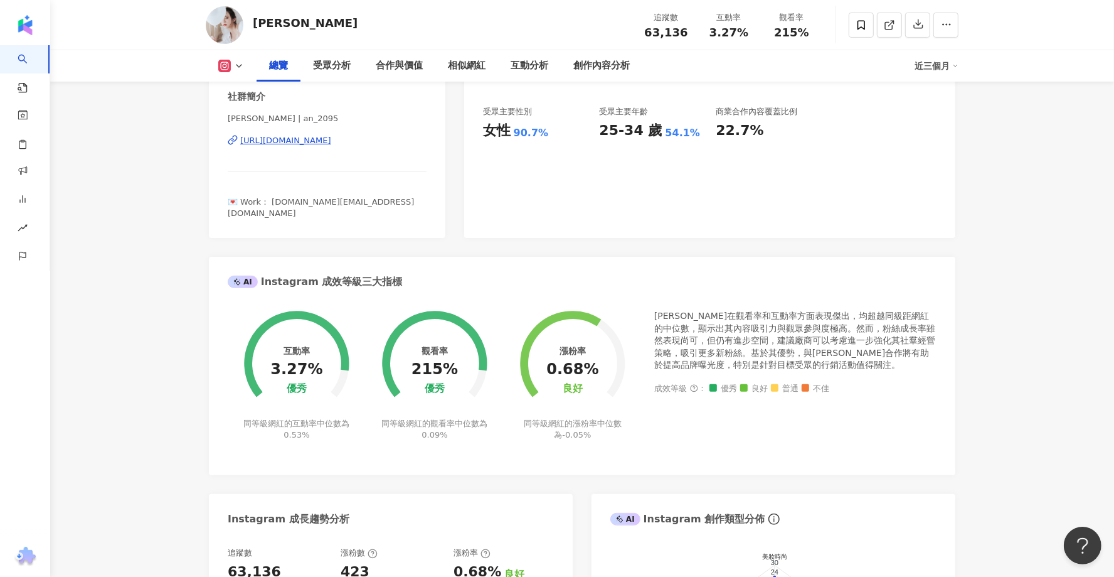
click at [282, 149] on div "[PERSON_NAME] | an_2095 [URL][DOMAIN_NAME]" at bounding box center [327, 149] width 199 height 73
click at [282, 143] on div "[URL][DOMAIN_NAME]" at bounding box center [285, 140] width 91 height 11
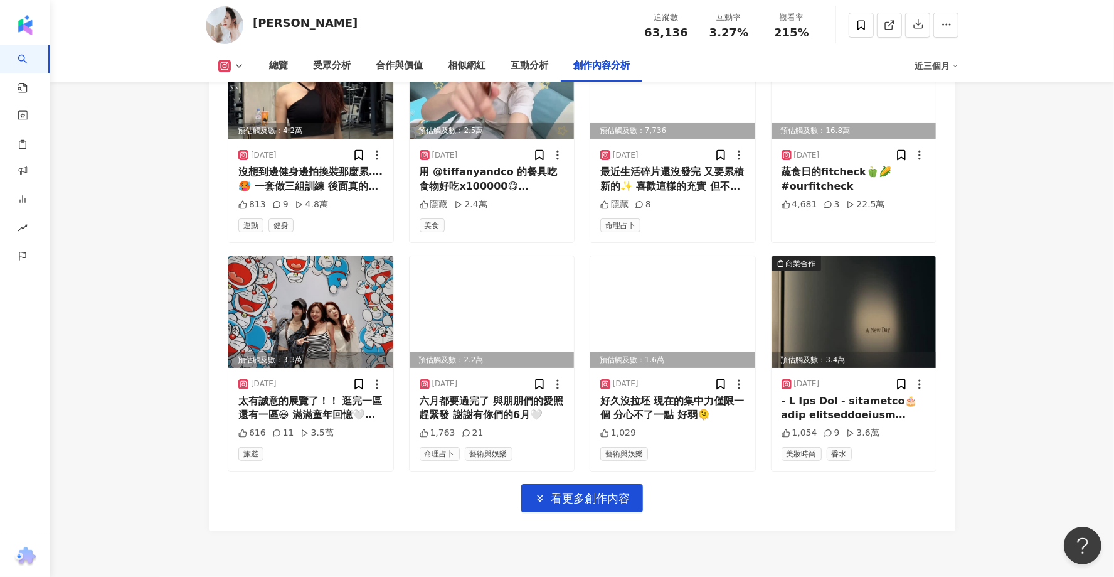
scroll to position [4290, 0]
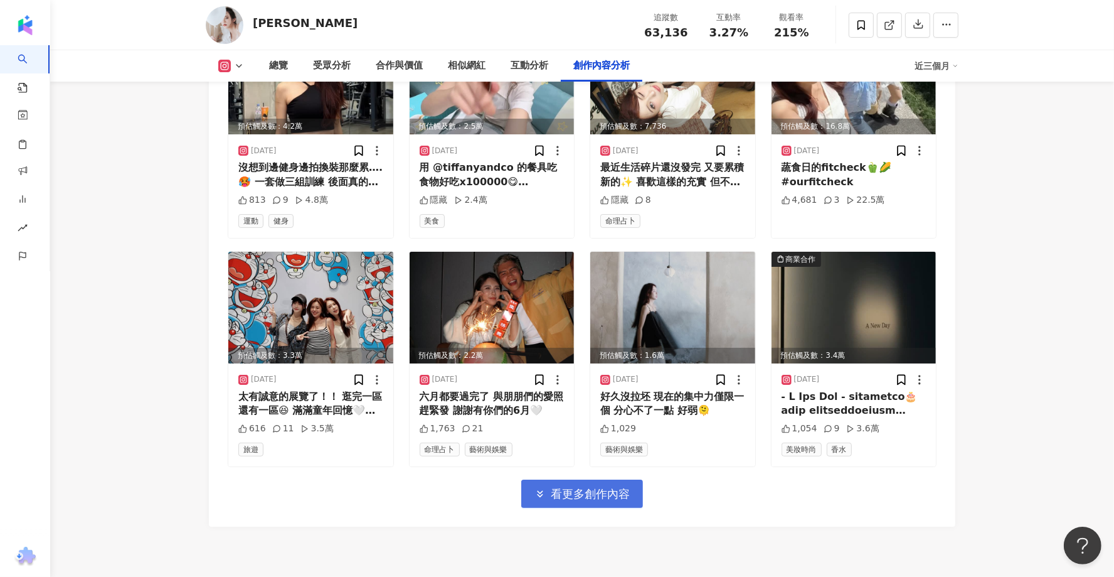
click at [565, 461] on span "看更多創作內容" at bounding box center [590, 494] width 79 height 14
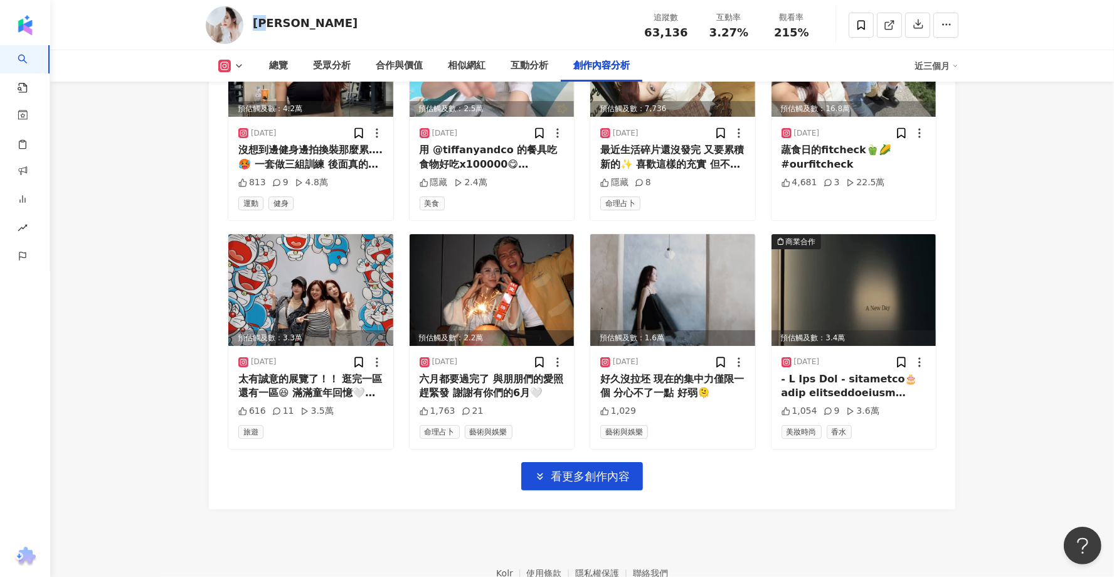
drag, startPoint x: 274, startPoint y: 24, endPoint x: 252, endPoint y: 24, distance: 22.6
click at [252, 24] on div "舒安 追蹤數 63,136 互動率 3.27% 觀看率 215%" at bounding box center [582, 25] width 803 height 50
copy div "舒安"
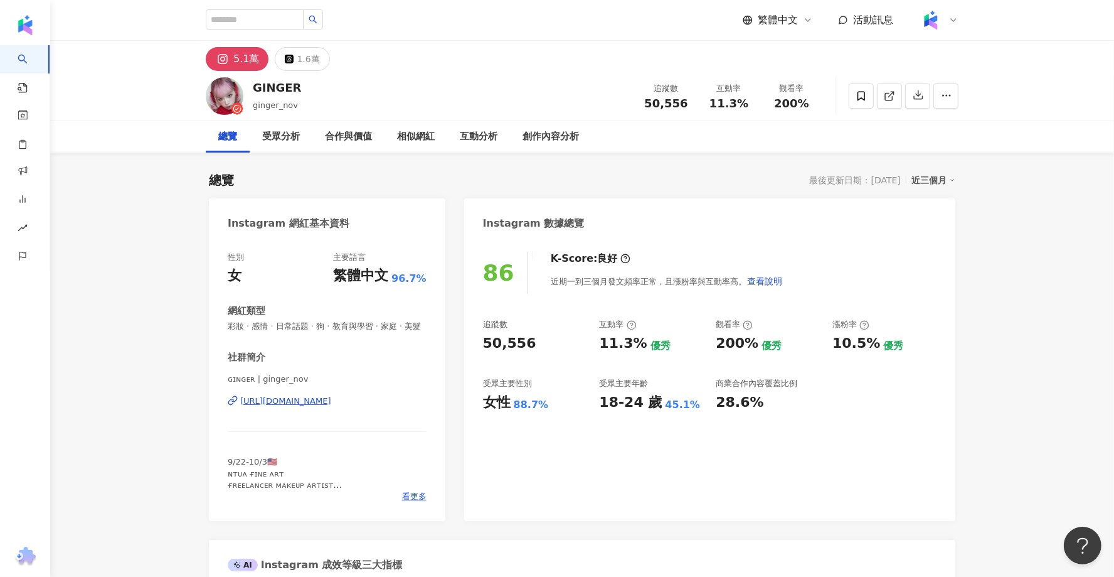
click at [321, 403] on div "https://www.instagram.com/ginger_nov/" at bounding box center [285, 400] width 91 height 11
drag, startPoint x: 307, startPoint y: 92, endPoint x: 255, endPoint y: 91, distance: 52.7
click at [255, 91] on div "GINGER ginger_nov 追蹤數 50,556 互動率 11.3% 觀看率 200%" at bounding box center [582, 96] width 803 height 50
copy div "GINGER"
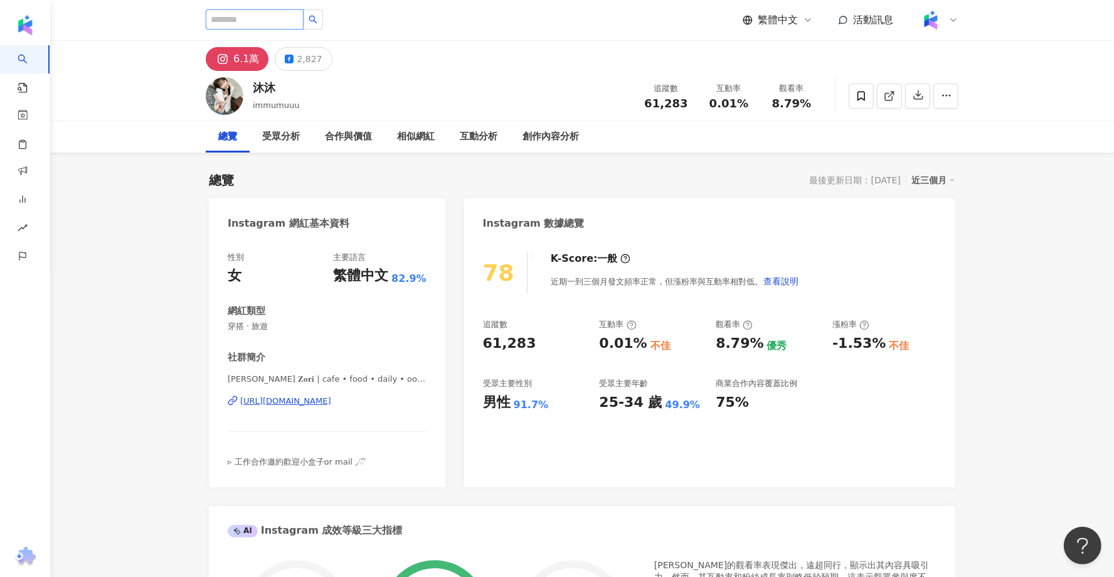
click at [272, 23] on input "search" at bounding box center [255, 19] width 98 height 20
type input "*"
click at [314, 397] on div "https://www.instagram.com/immumuuu/" at bounding box center [285, 400] width 91 height 11
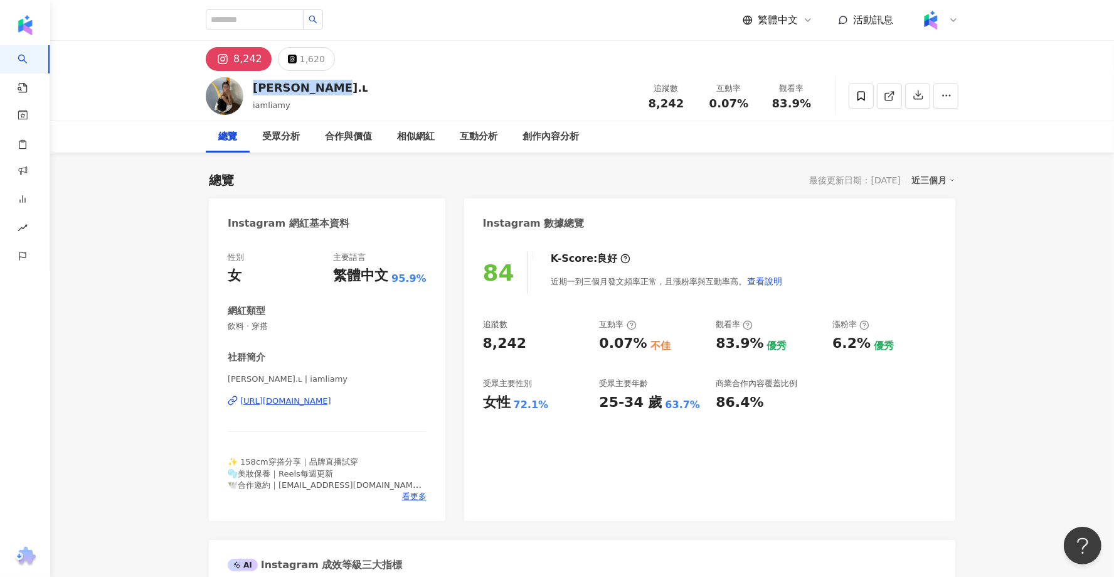
drag, startPoint x: 328, startPoint y: 88, endPoint x: 254, endPoint y: 85, distance: 73.5
click at [254, 85] on div "[PERSON_NAME].ʟ iamliamy 追蹤數 8,242 互動率 0.07% 觀看率 83.9%" at bounding box center [582, 96] width 803 height 50
copy div "[PERSON_NAME].ʟ"
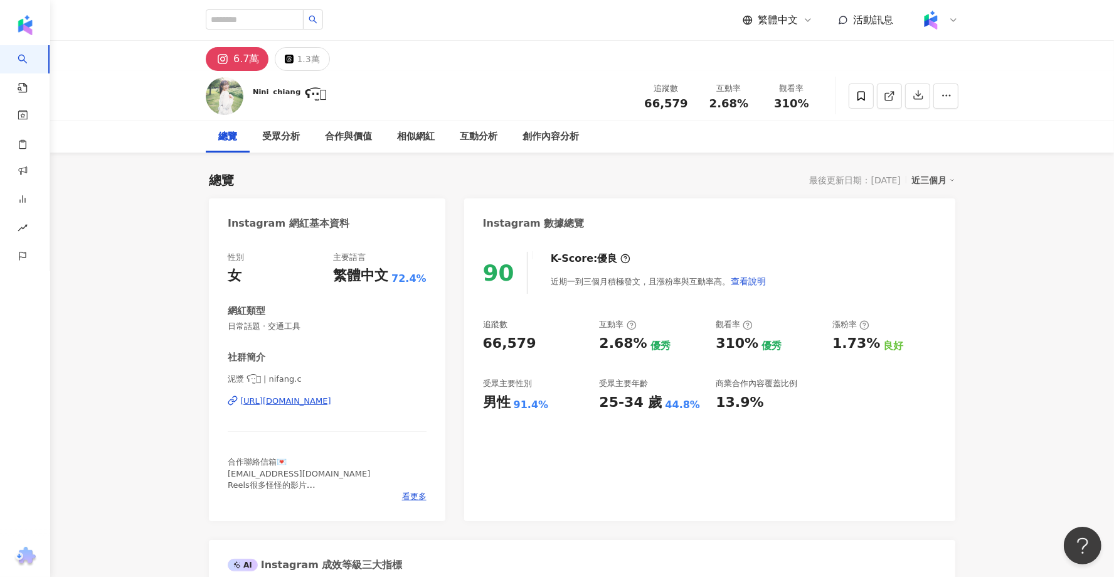
click at [331, 405] on div "[URL][DOMAIN_NAME]" at bounding box center [285, 400] width 91 height 11
drag, startPoint x: 243, startPoint y: 377, endPoint x: 230, endPoint y: 377, distance: 13.2
click at [230, 377] on span "泥漿 ʕ·͡·̫͖ | nifang.c" at bounding box center [327, 378] width 199 height 11
copy span "泥漿"
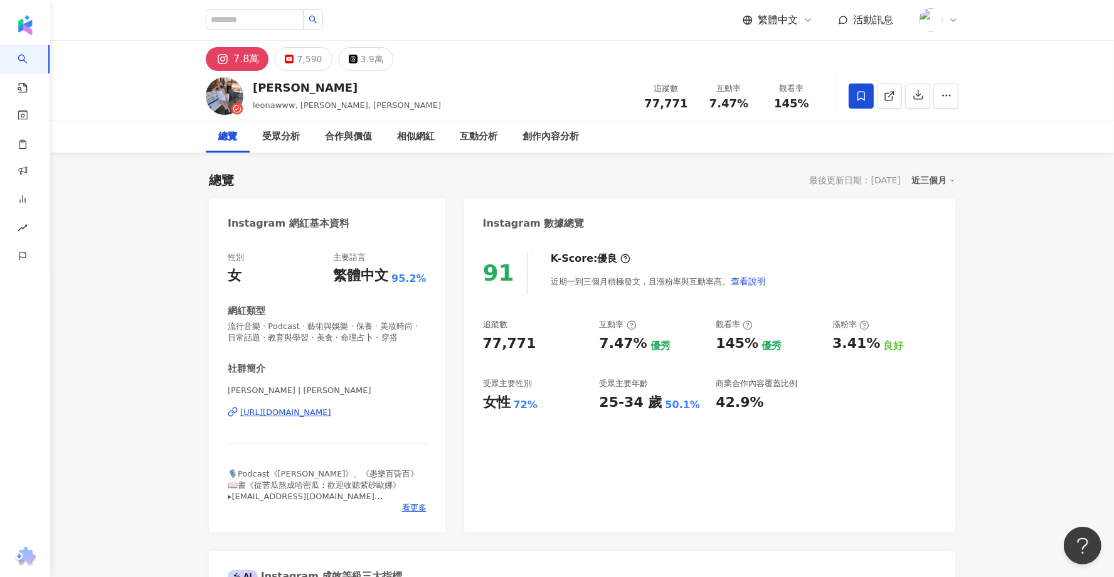
click at [321, 407] on div "https://www.instagram.com/leonawww/" at bounding box center [285, 412] width 91 height 11
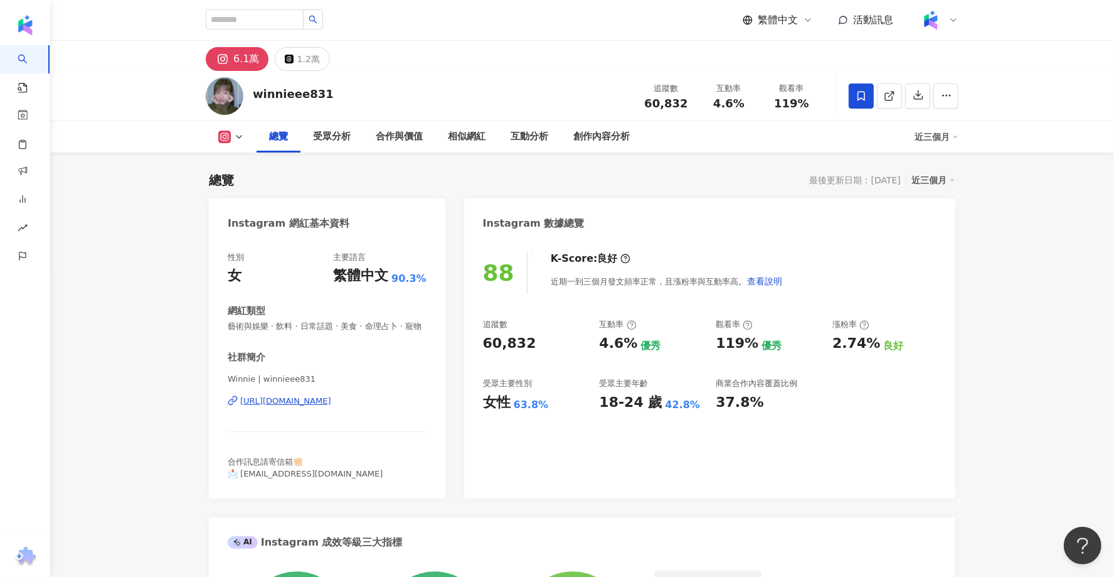
click at [252, 396] on div "[URL][DOMAIN_NAME]" at bounding box center [285, 400] width 91 height 11
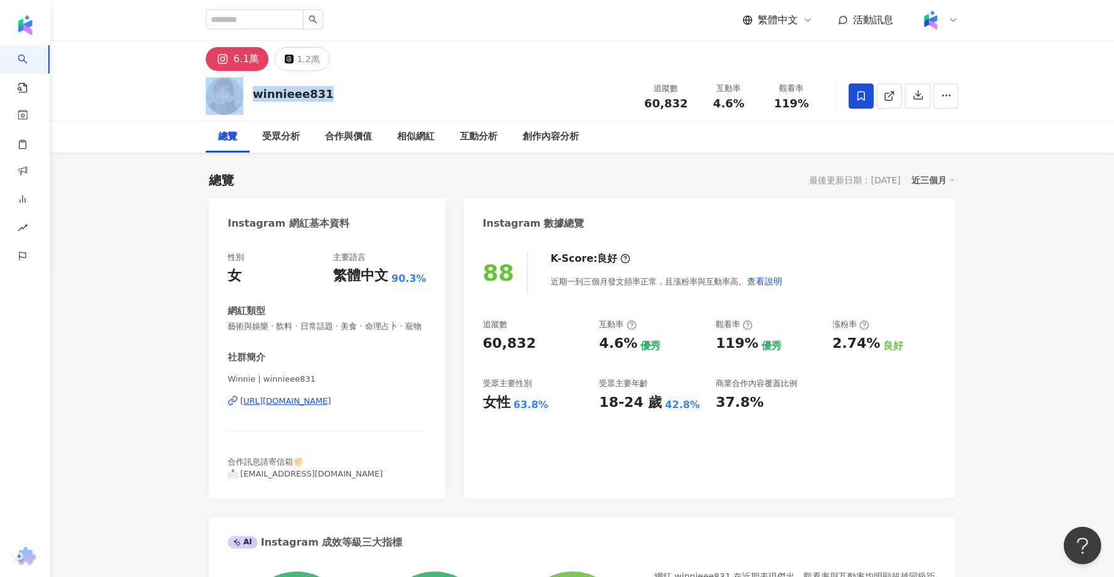
drag, startPoint x: 329, startPoint y: 95, endPoint x: 243, endPoint y: 105, distance: 86.5
click at [243, 105] on div "winnieee831 追蹤數 60,832 互動率 4.6% 觀看率 119%" at bounding box center [582, 96] width 803 height 50
click at [213, 371] on div "性別 女 主要語言 繁體中文 90.3% 網紅類型 藝術與娛樂 · 飲料 · 日常話題 · 美食 · 命理占卜 · 寵物 社群簡介 Winnie | winn…" at bounding box center [327, 368] width 237 height 259
drag, startPoint x: 223, startPoint y: 376, endPoint x: 253, endPoint y: 376, distance: 30.1
click at [254, 377] on div "性別 女 主要語言 繁體中文 90.3% 網紅類型 藝術與娛樂 · 飲料 · 日常話題 · 美食 · 命理占卜 · 寵物 社群簡介 Winnie | winn…" at bounding box center [327, 368] width 237 height 259
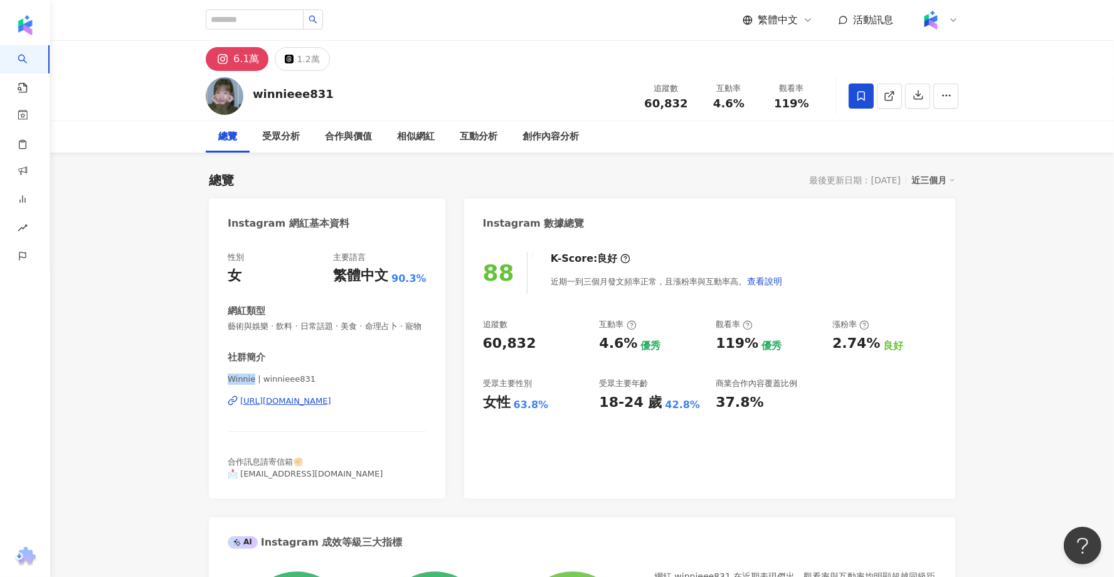
copy span "Winnie"
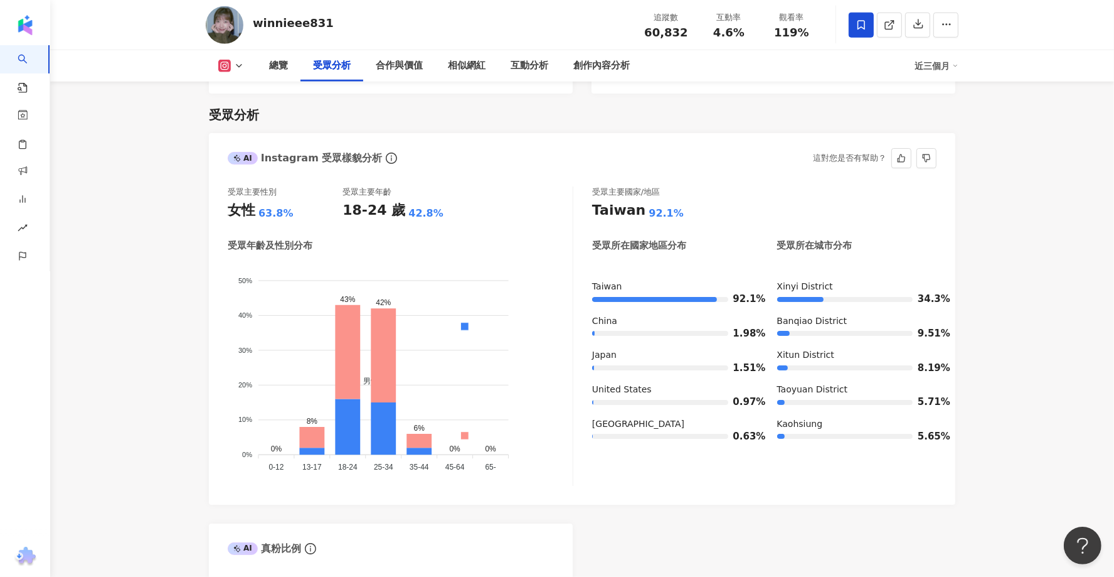
scroll to position [1048, 0]
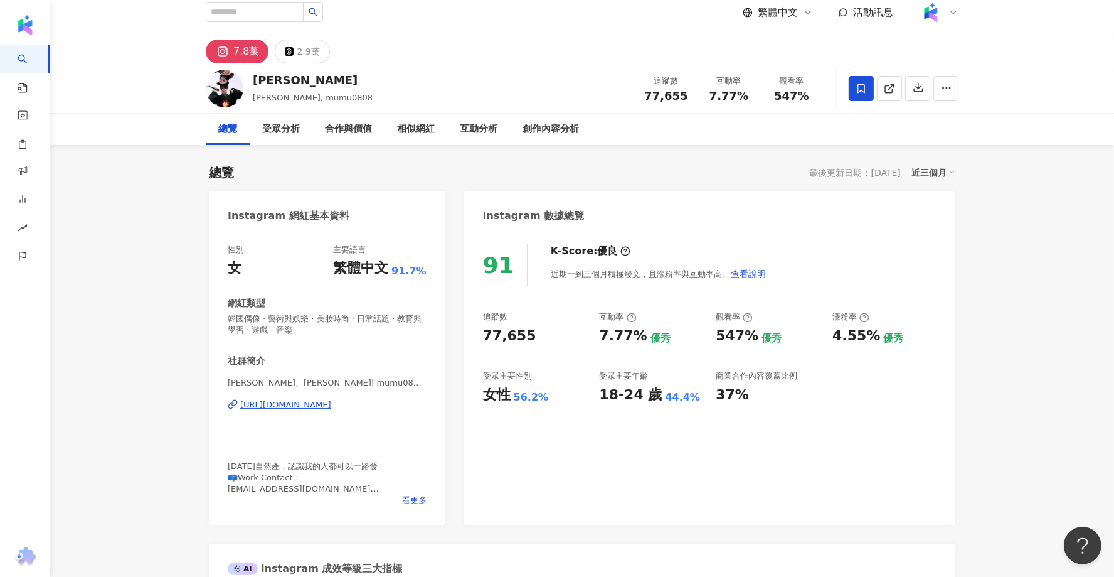
scroll to position [149, 0]
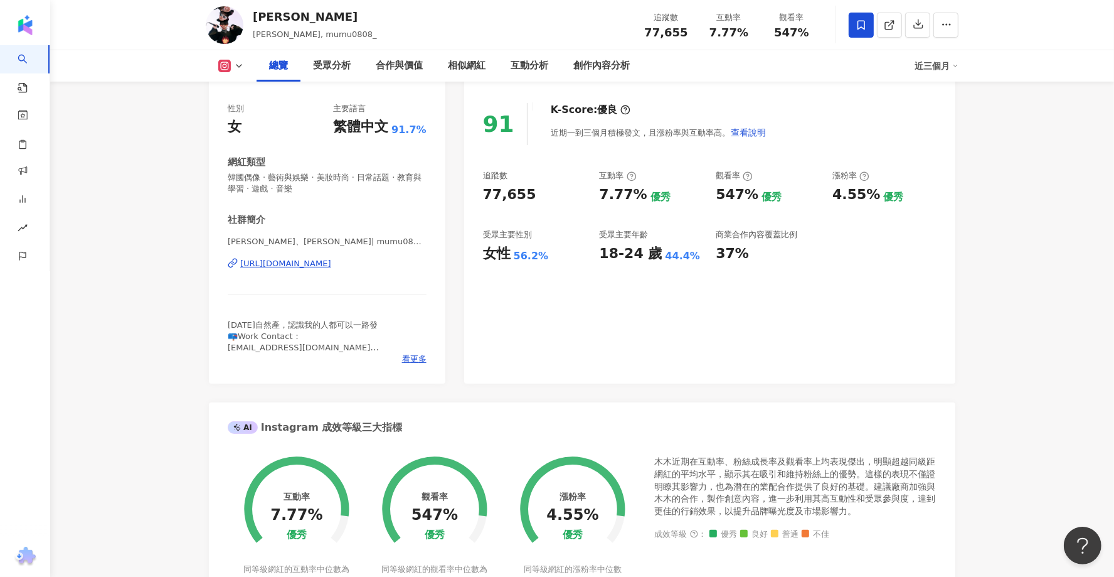
click at [306, 260] on div "https://www.instagram.com/mumu0808_/" at bounding box center [285, 263] width 91 height 11
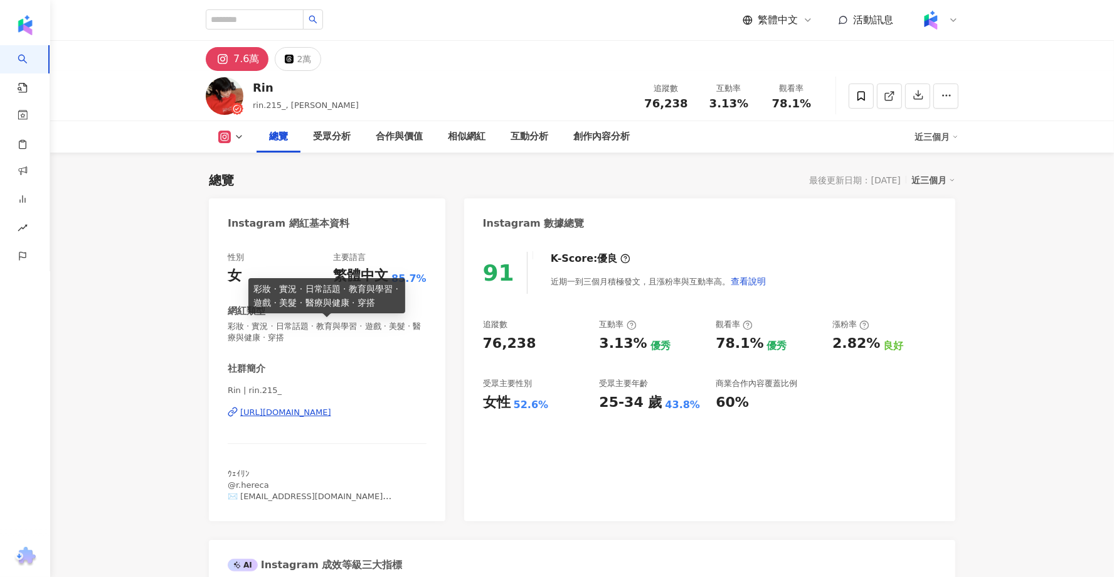
click at [302, 415] on div "[URL][DOMAIN_NAME]" at bounding box center [285, 412] width 91 height 11
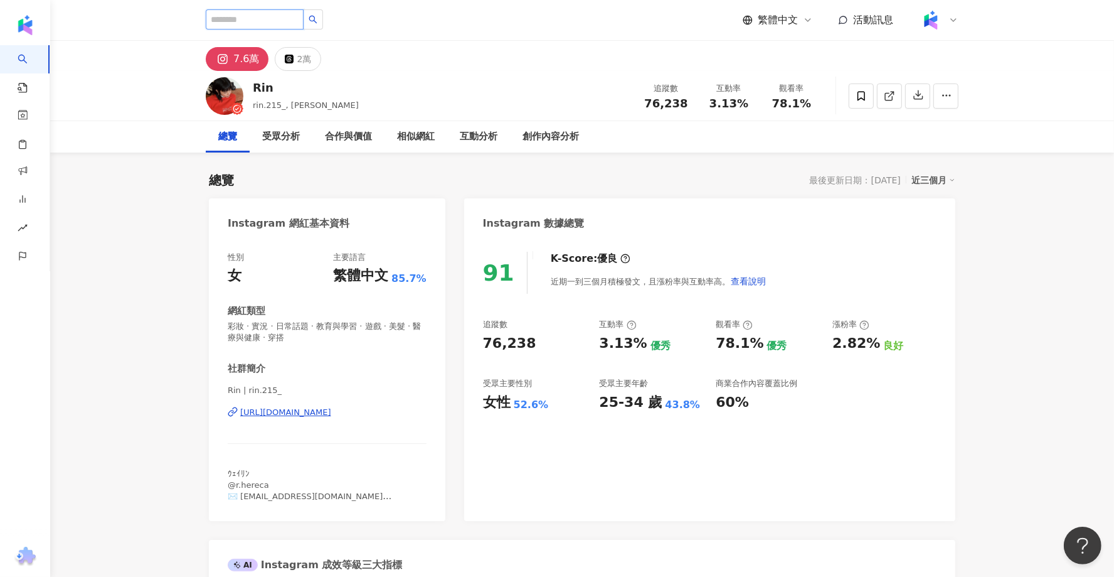
click at [279, 14] on input "search" at bounding box center [255, 19] width 98 height 20
paste input "**********"
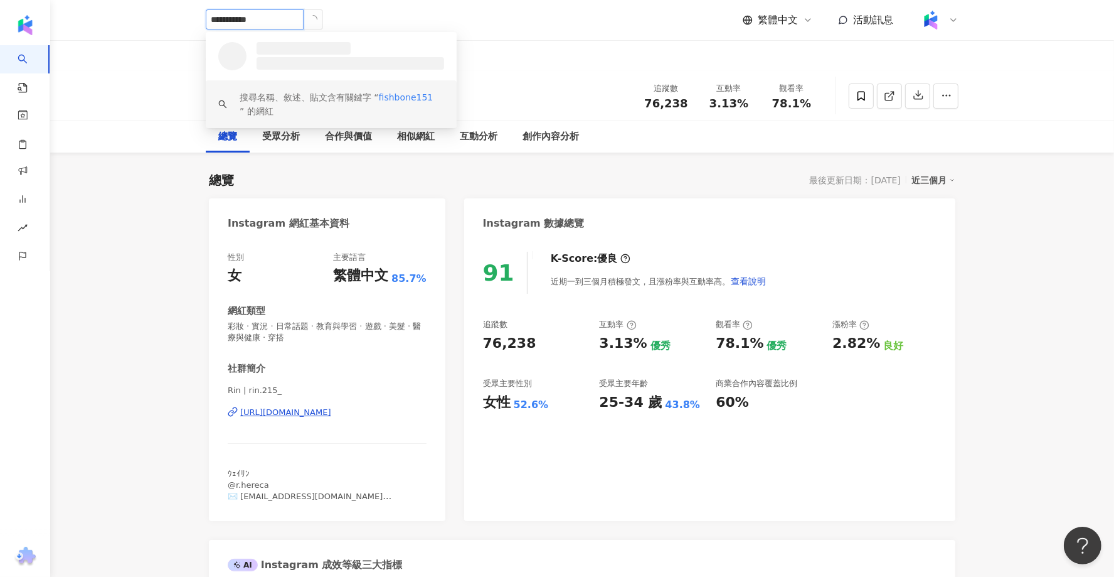
type input "**********"
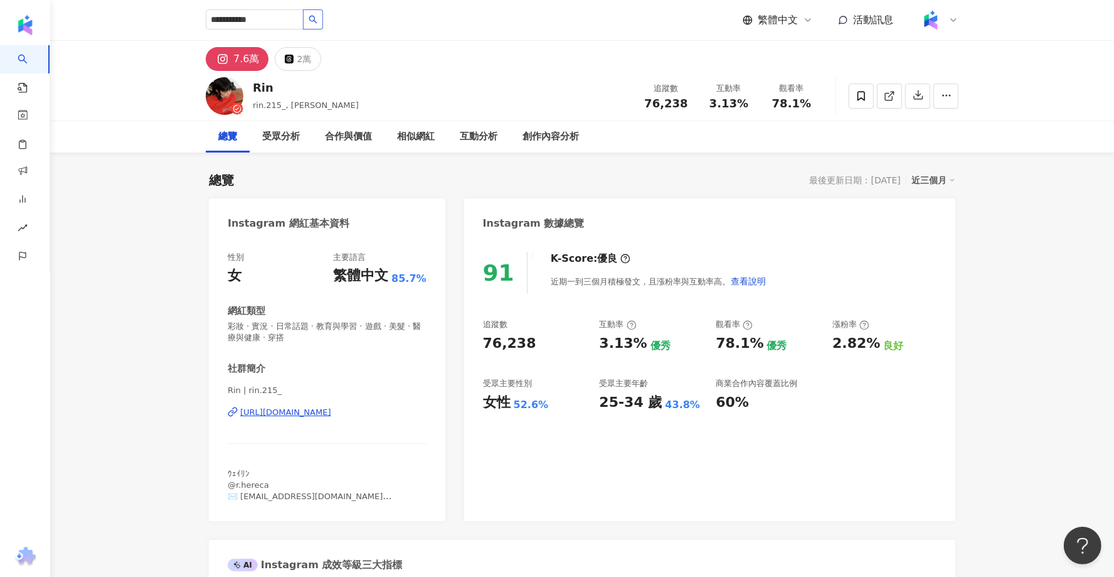
click at [313, 22] on icon "search" at bounding box center [313, 19] width 9 height 9
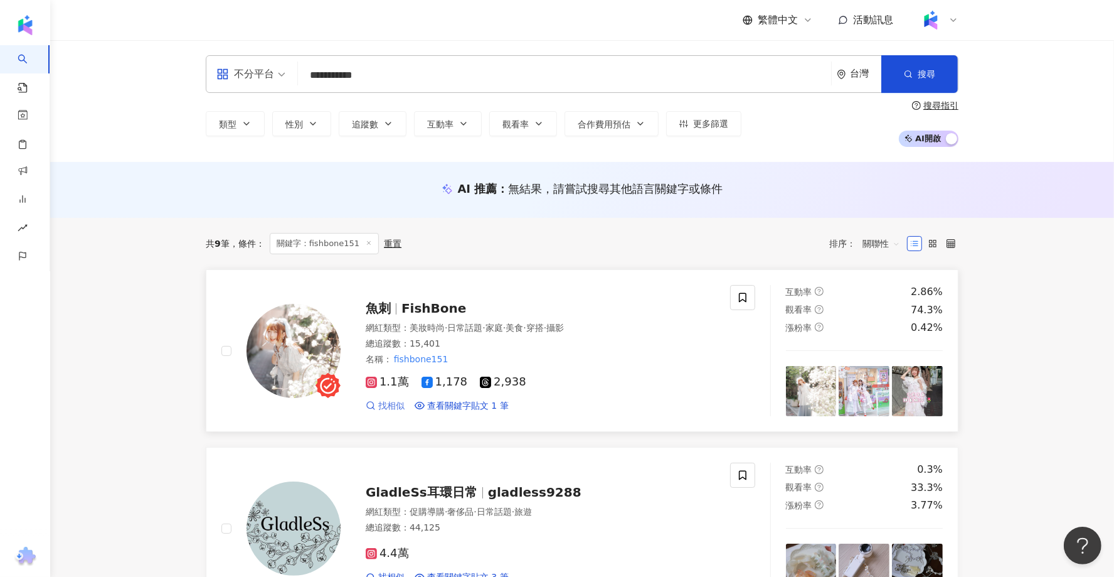
click at [395, 400] on span "找相似" at bounding box center [391, 406] width 26 height 13
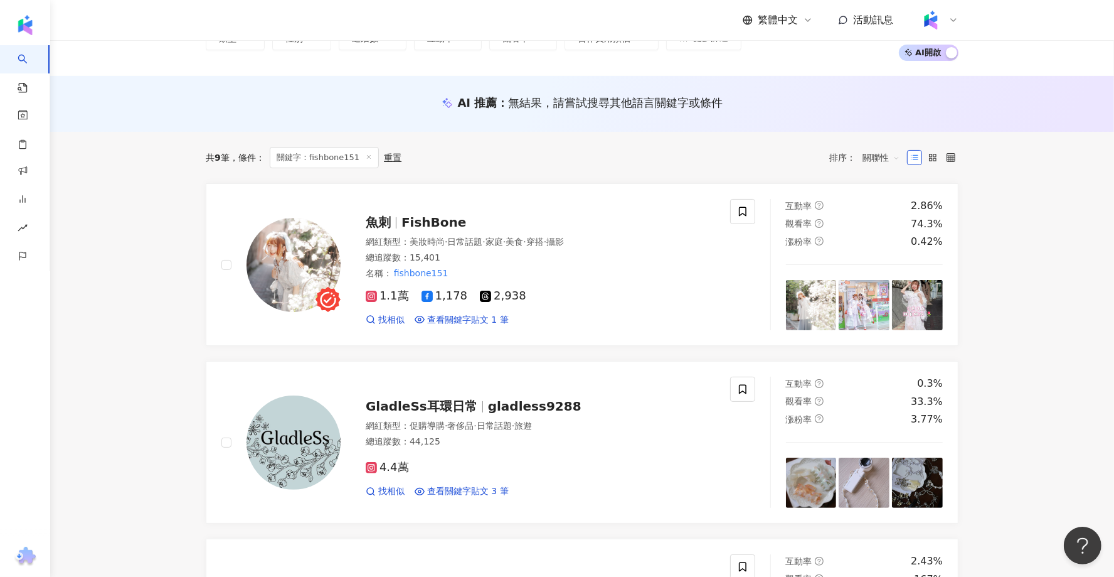
scroll to position [99, 0]
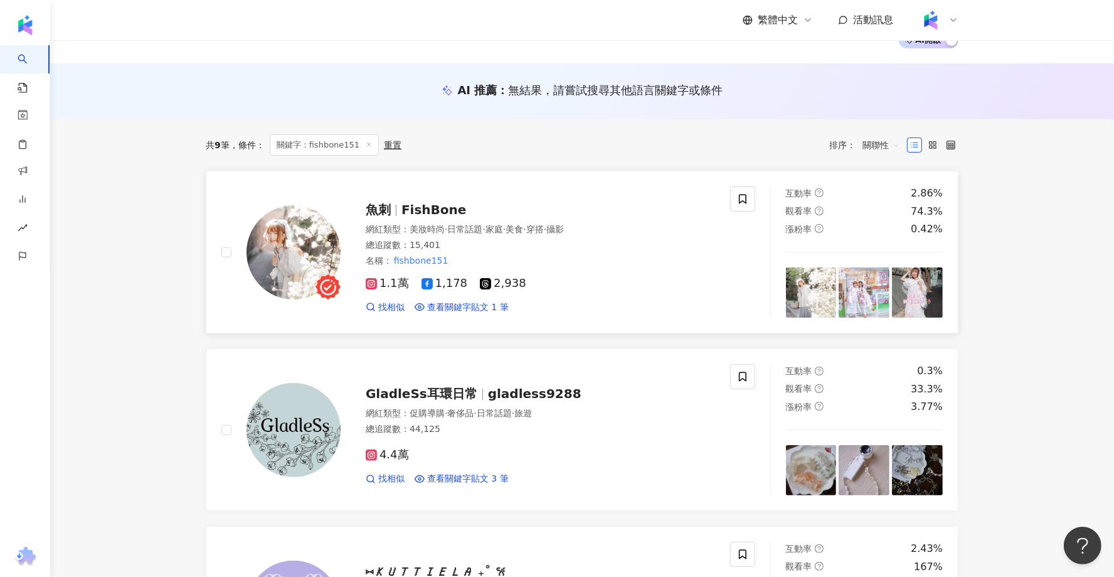
click at [437, 212] on span "FishBone" at bounding box center [434, 209] width 65 height 15
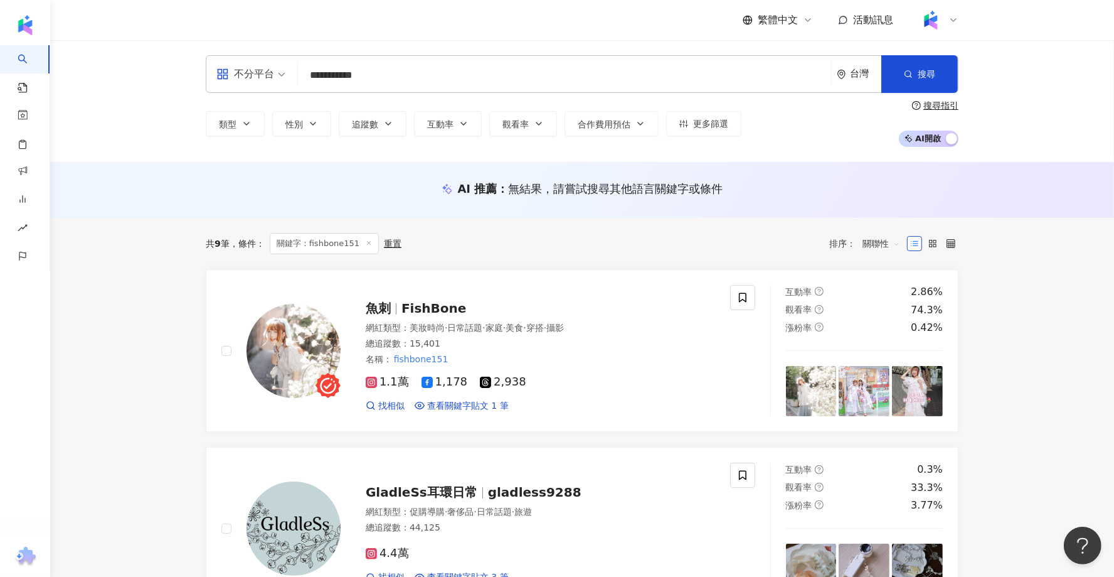
click at [412, 72] on input "**********" at bounding box center [564, 75] width 523 height 24
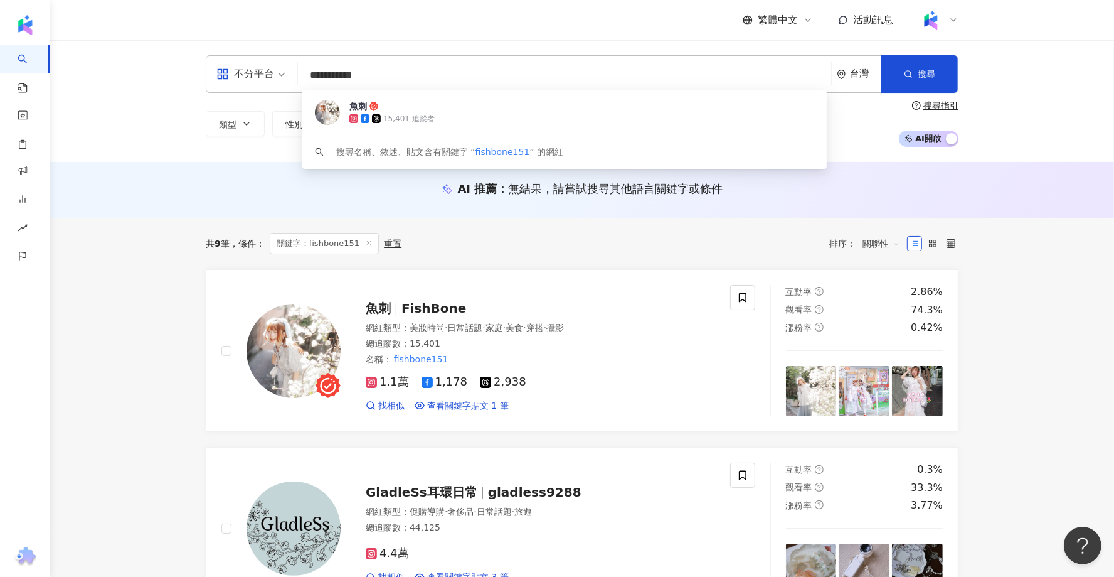
click at [412, 72] on input "**********" at bounding box center [564, 75] width 523 height 24
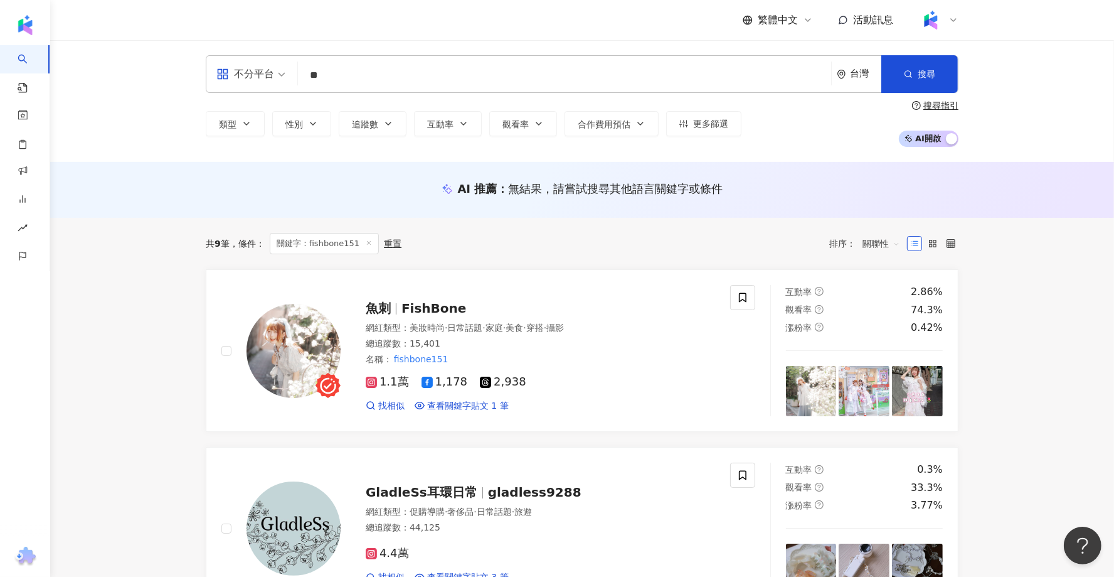
type input "**"
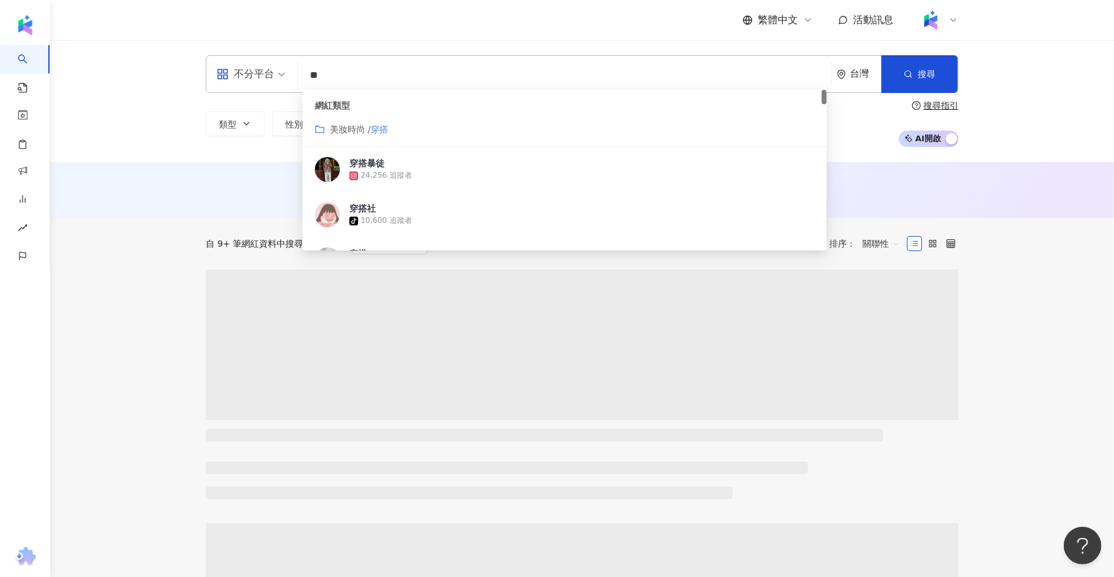
click at [240, 80] on div "不分平台" at bounding box center [245, 74] width 58 height 20
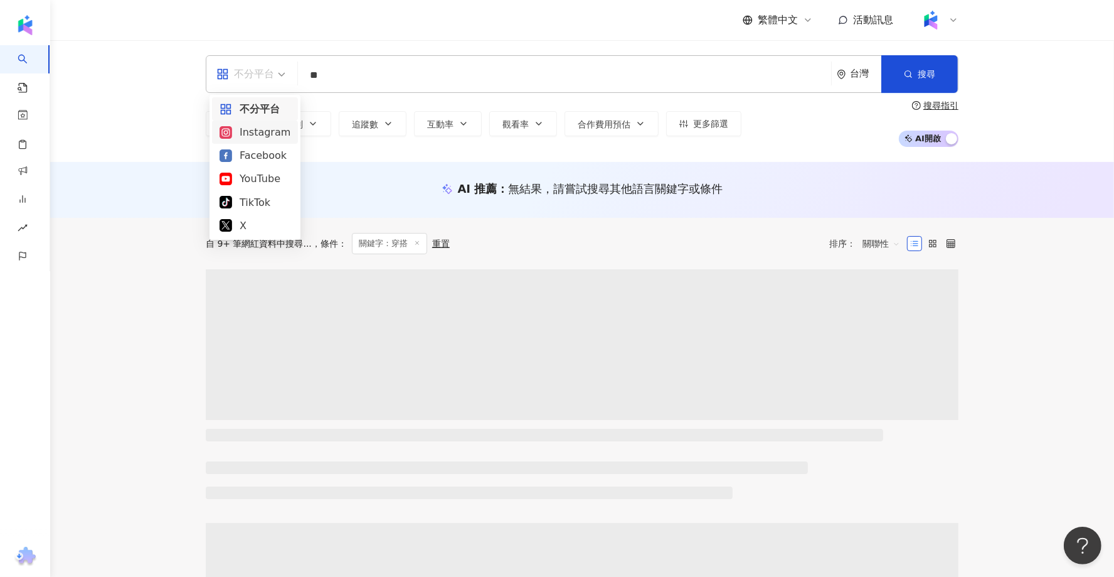
click at [256, 132] on div "Instagram" at bounding box center [255, 132] width 71 height 16
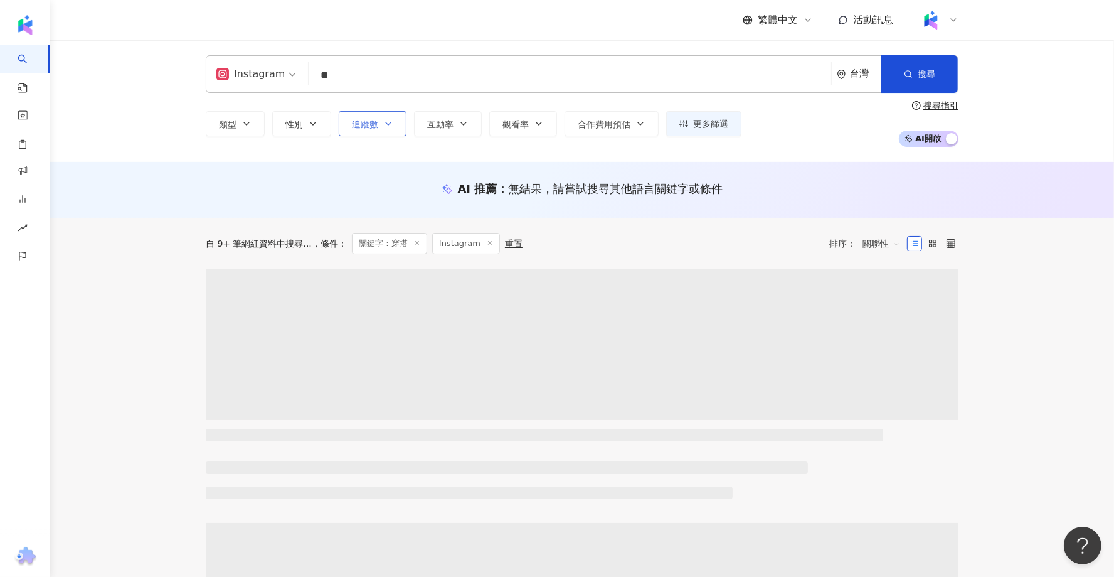
click at [352, 122] on span "追蹤數" at bounding box center [365, 124] width 26 height 10
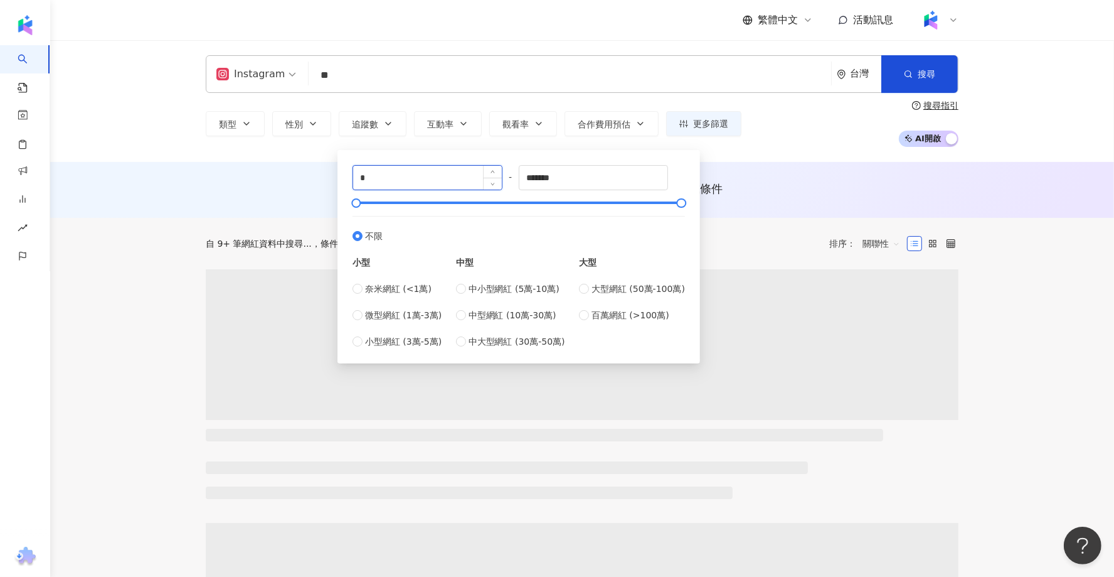
click at [420, 175] on input "*" at bounding box center [427, 178] width 149 height 24
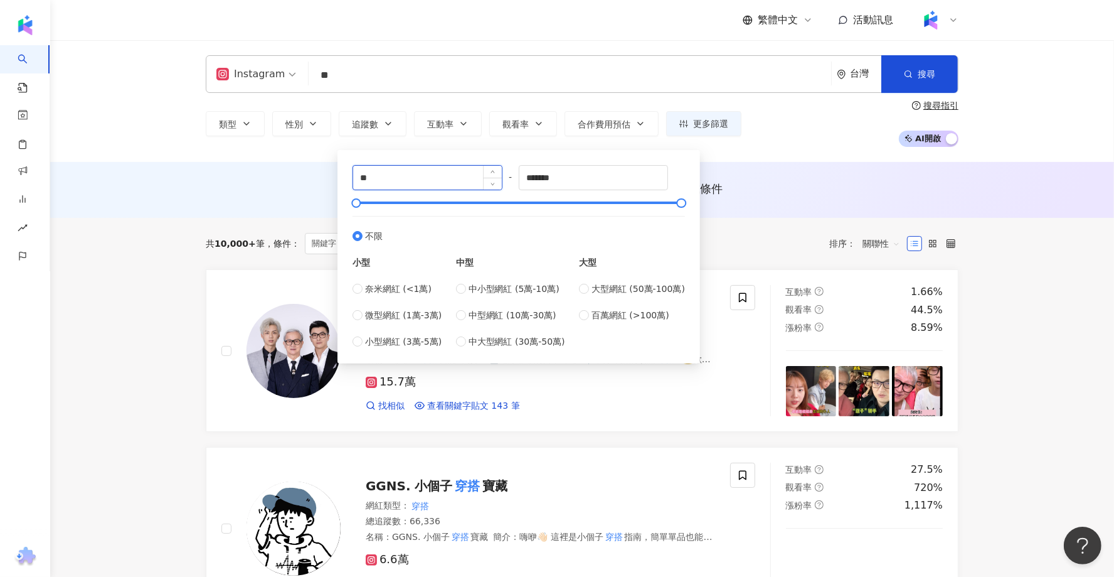
type input "*"
type input "*****"
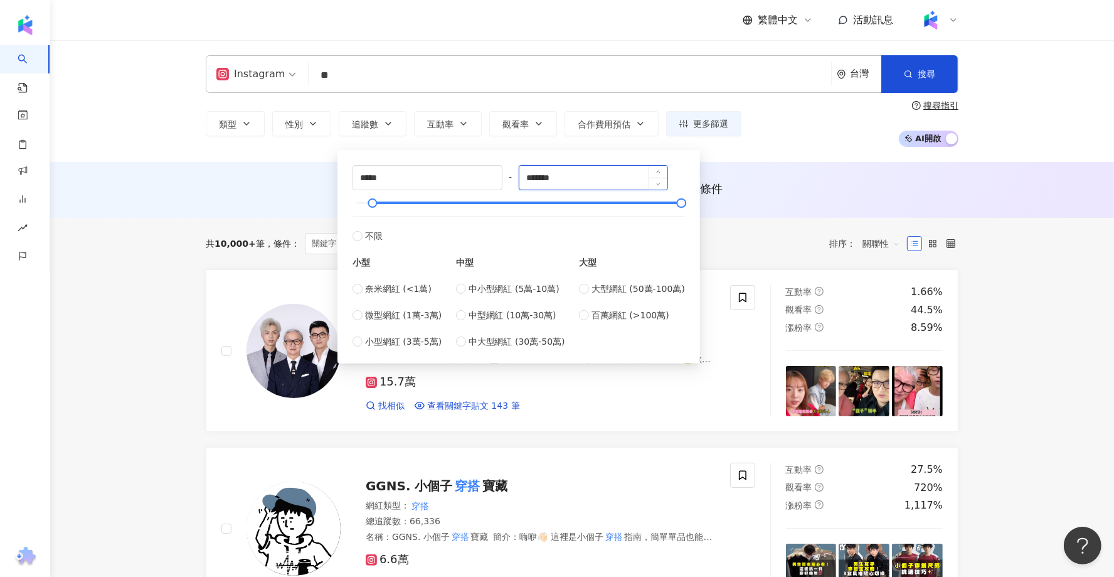
click at [599, 167] on input "*******" at bounding box center [594, 178] width 149 height 24
type input "******"
click at [208, 233] on div "共 10,000+ 筆 條件 ： 關鍵字：穿搭 Instagram 重置" at bounding box center [341, 243] width 270 height 21
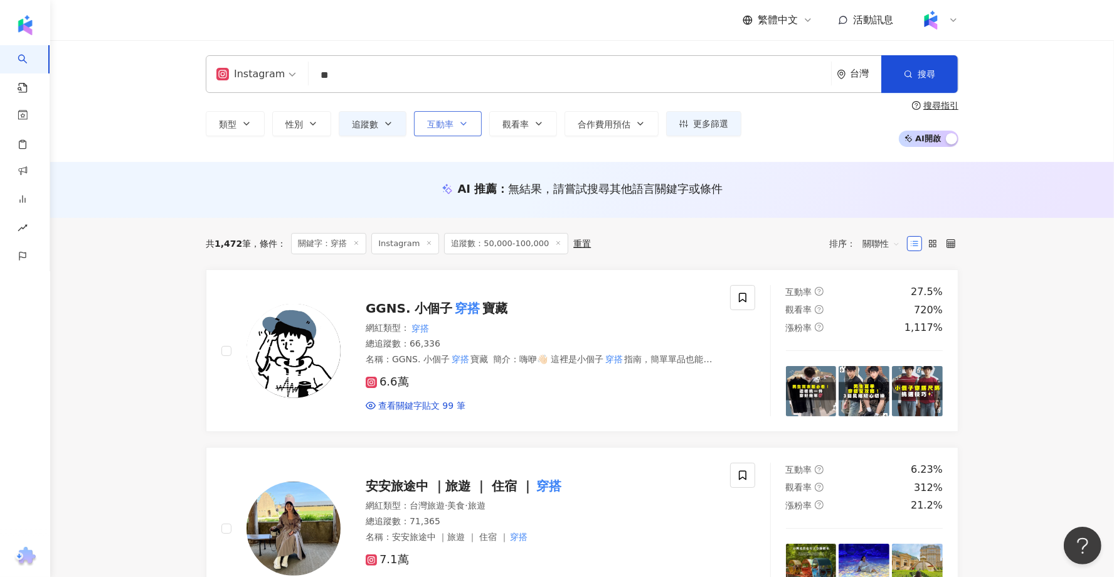
click at [457, 114] on button "互動率" at bounding box center [448, 123] width 68 height 25
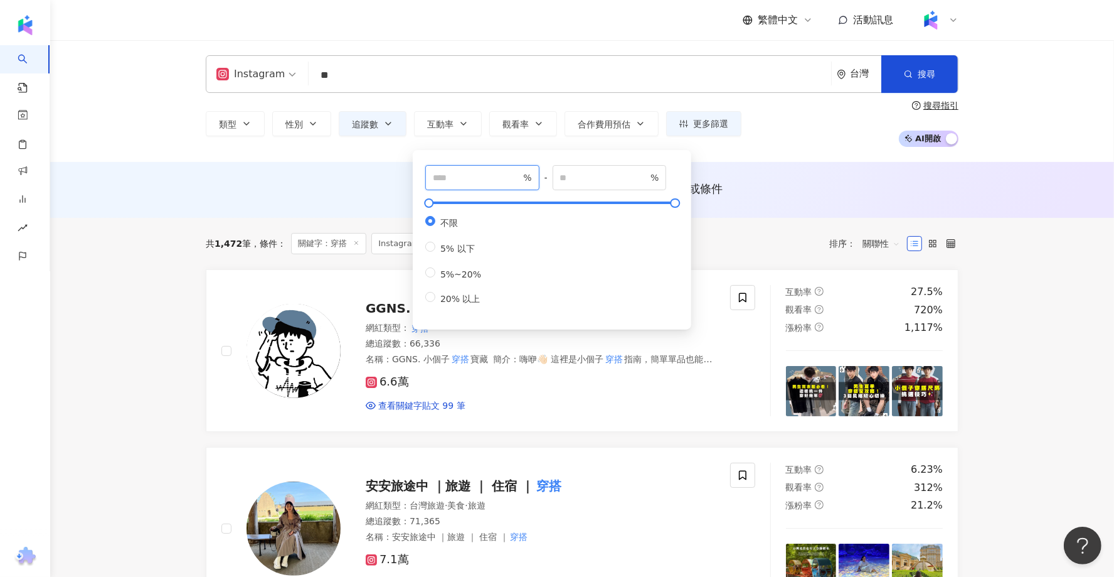
click at [486, 174] on input "number" at bounding box center [477, 178] width 88 height 14
type input "***"
click at [254, 197] on div "AI 推薦 ： 無結果，請嘗試搜尋其他語言關鍵字或條件" at bounding box center [582, 192] width 803 height 23
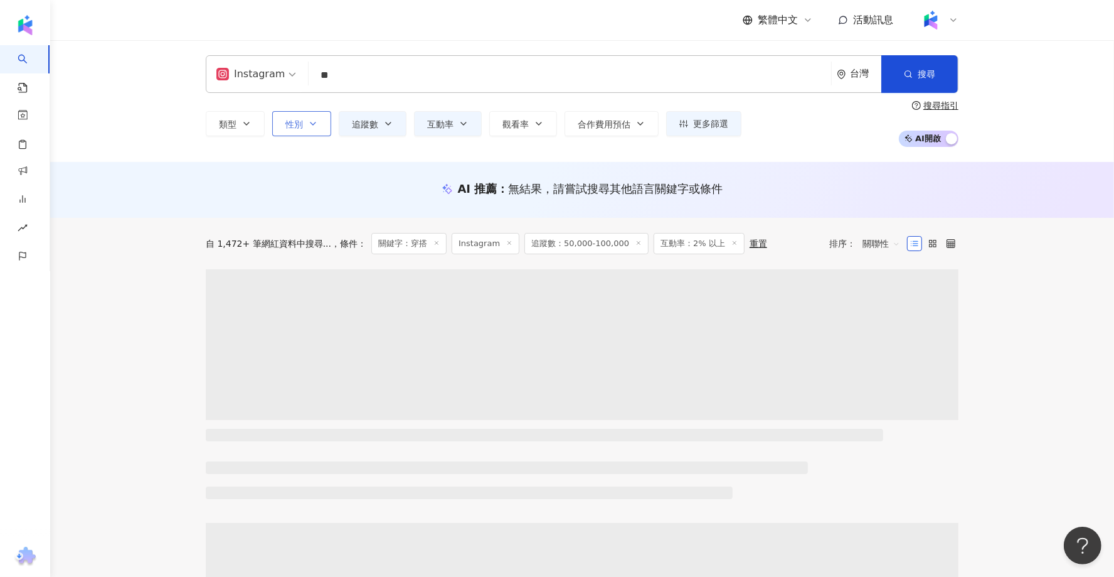
click at [306, 128] on button "性別" at bounding box center [301, 123] width 59 height 25
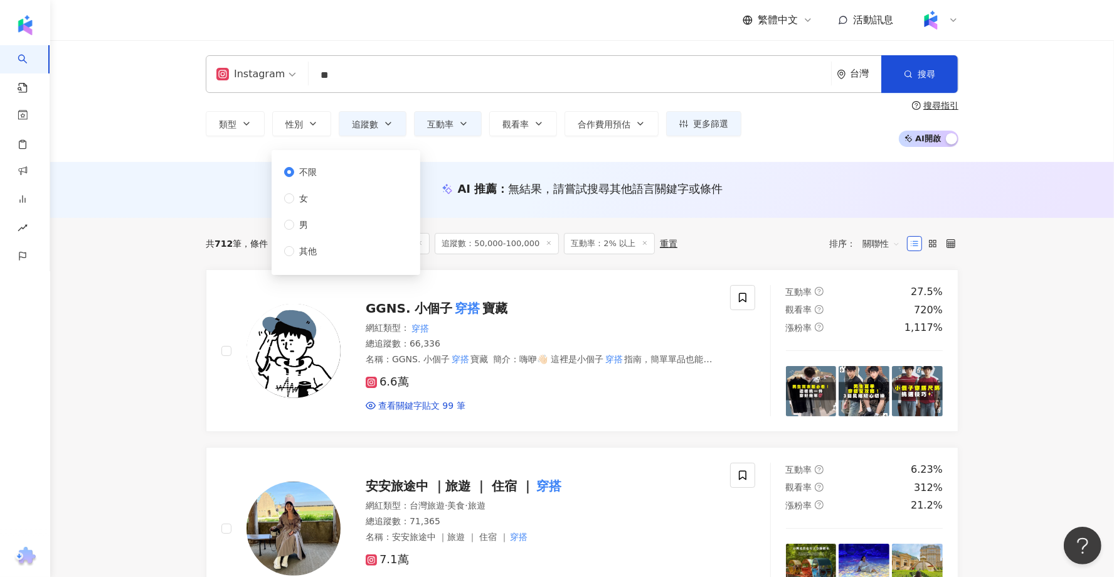
click at [342, 205] on div "不限 女 男 其他" at bounding box center [346, 212] width 134 height 110
click at [207, 193] on div "AI 推薦 ： 無結果，請嘗試搜尋其他語言關鍵字或條件" at bounding box center [582, 189] width 753 height 16
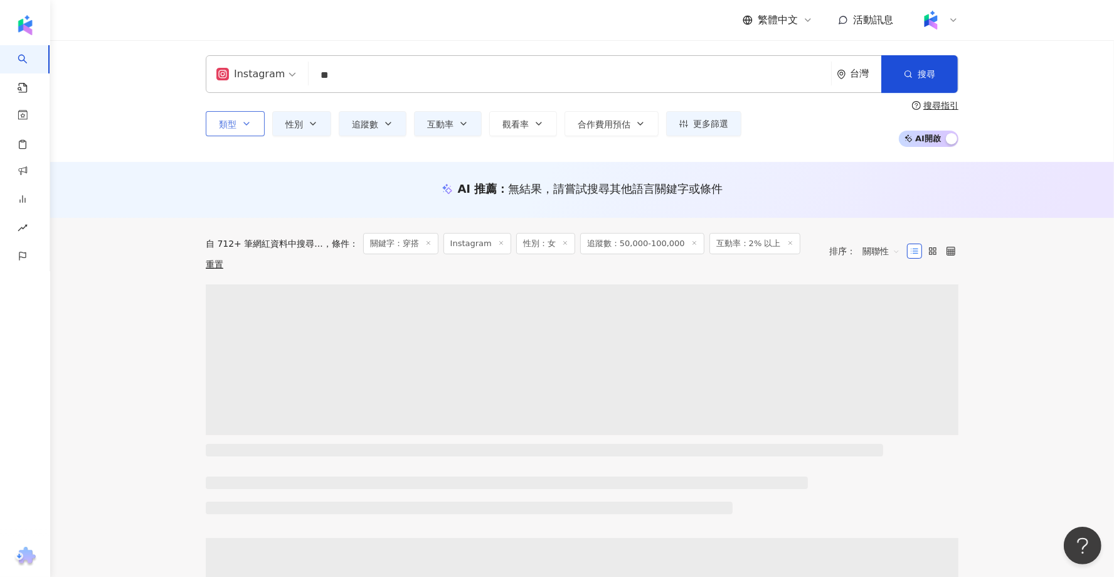
click at [237, 128] on button "類型" at bounding box center [235, 123] width 59 height 25
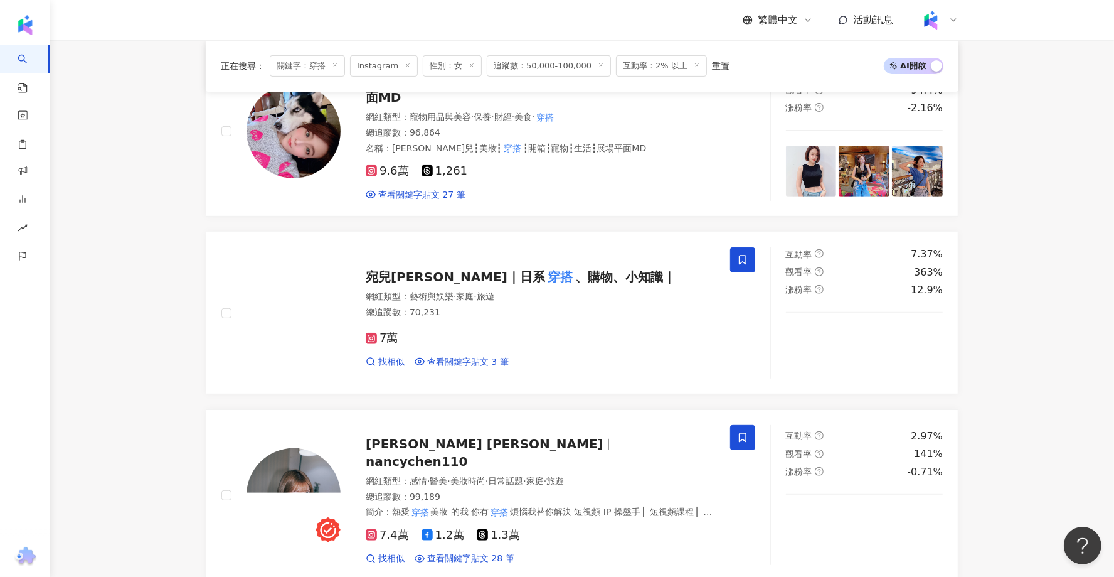
scroll to position [408, 0]
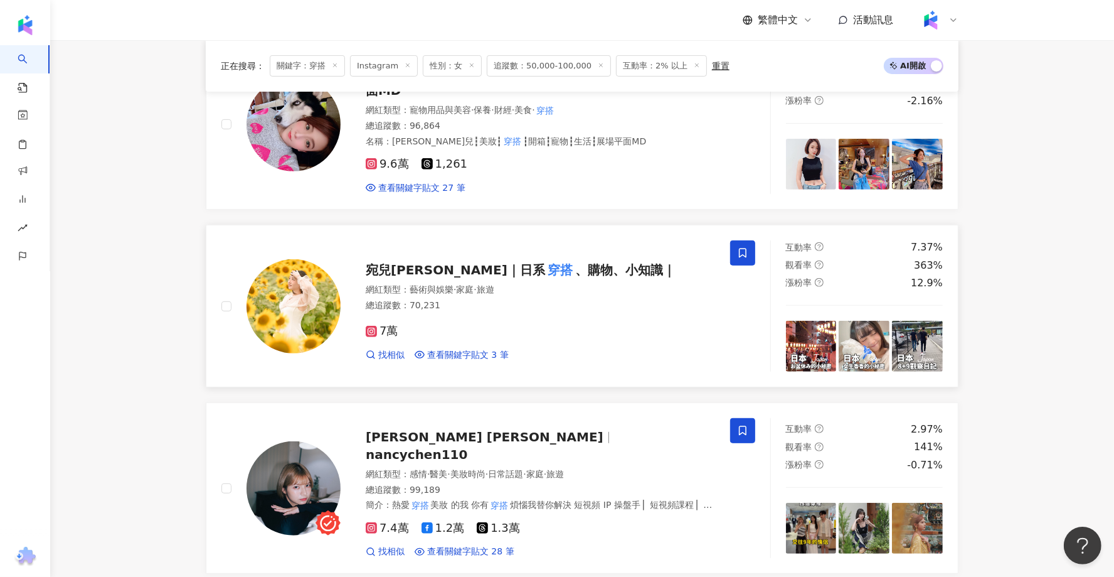
click at [435, 270] on span "宛兒ゆずき｜日系" at bounding box center [455, 269] width 179 height 15
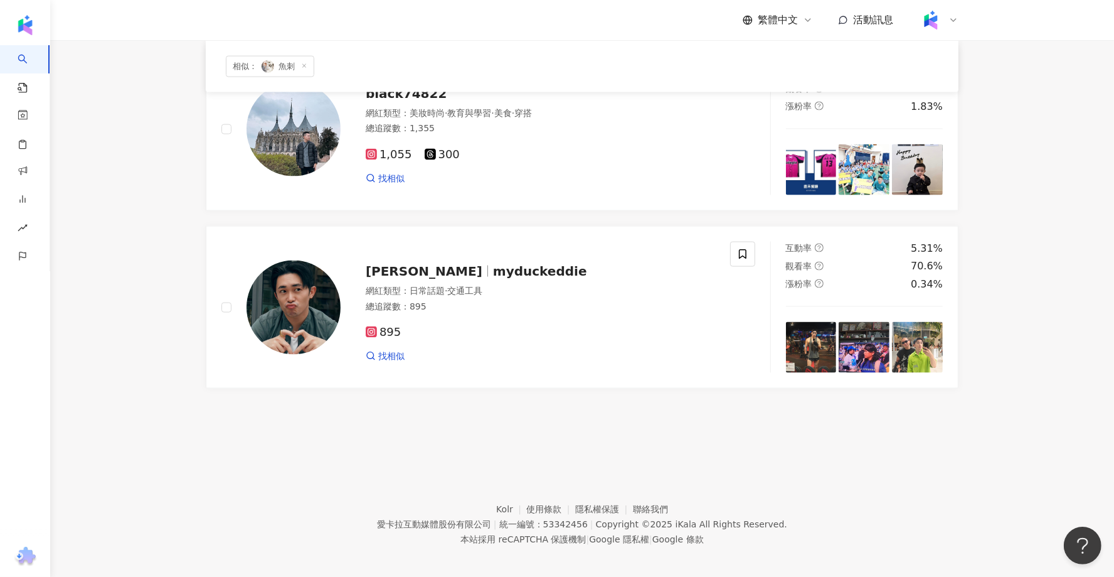
scroll to position [1591, 0]
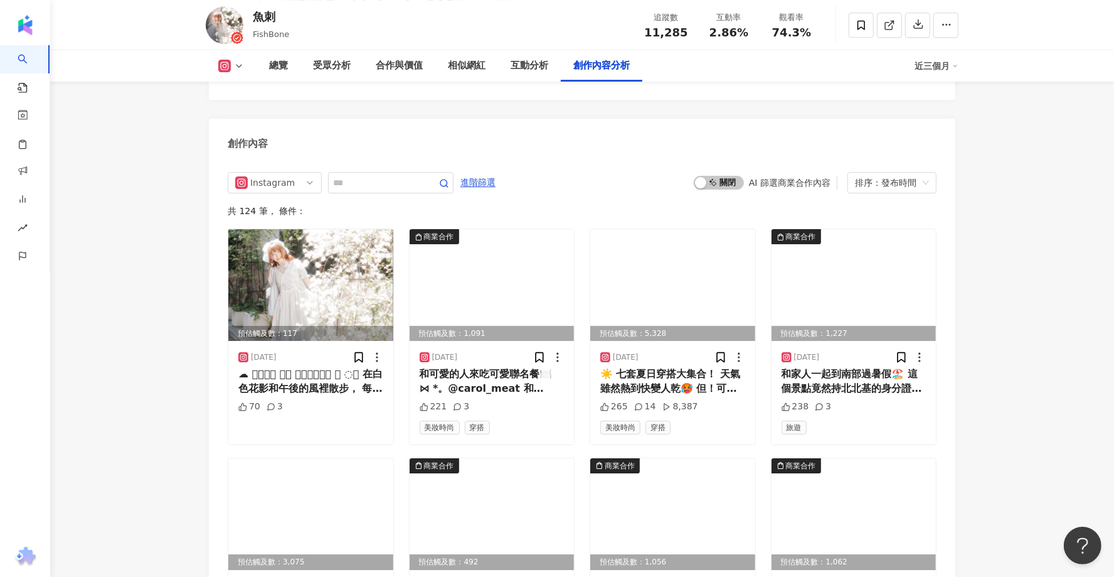
scroll to position [3726, 0]
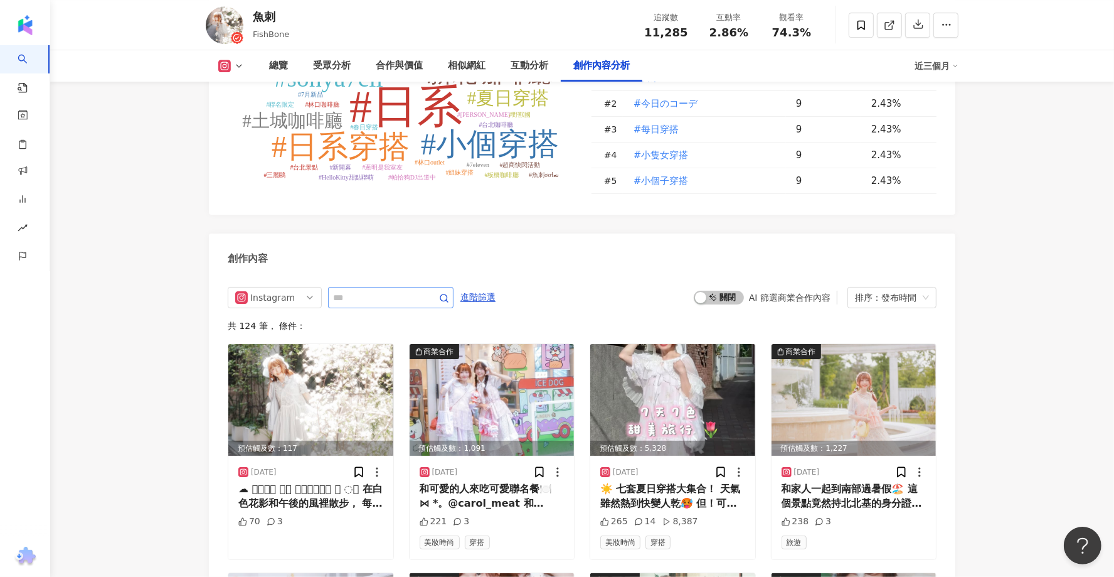
click at [365, 287] on span at bounding box center [390, 297] width 125 height 21
paste input "*********"
type input "*********"
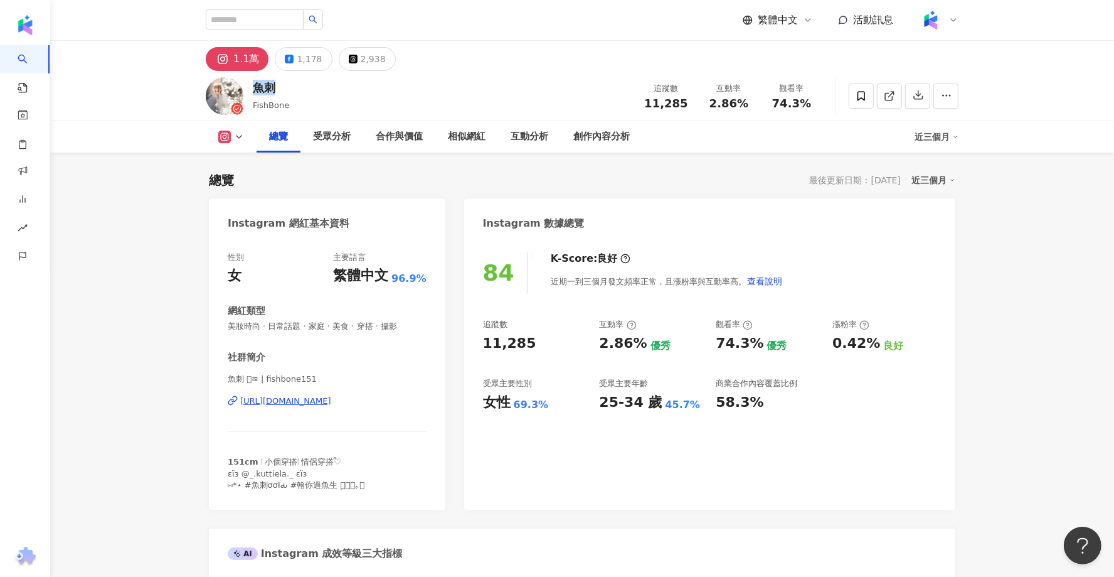
drag, startPoint x: 272, startPoint y: 86, endPoint x: 257, endPoint y: 86, distance: 15.7
click at [257, 86] on div "魚刺" at bounding box center [271, 88] width 36 height 16
copy div "魚刺"
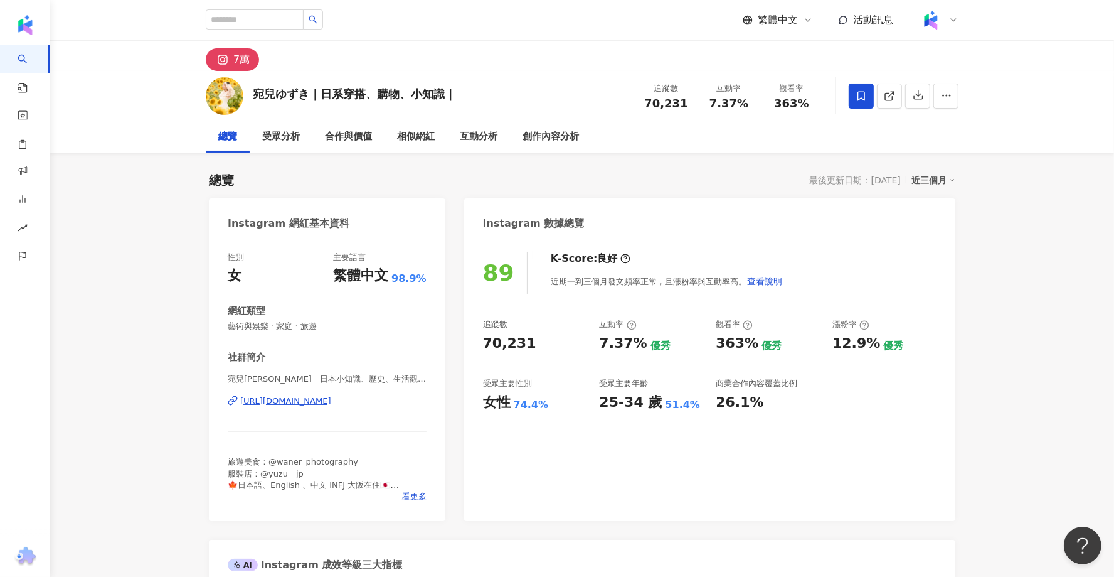
click at [331, 399] on div "[URL][DOMAIN_NAME]" at bounding box center [285, 400] width 91 height 11
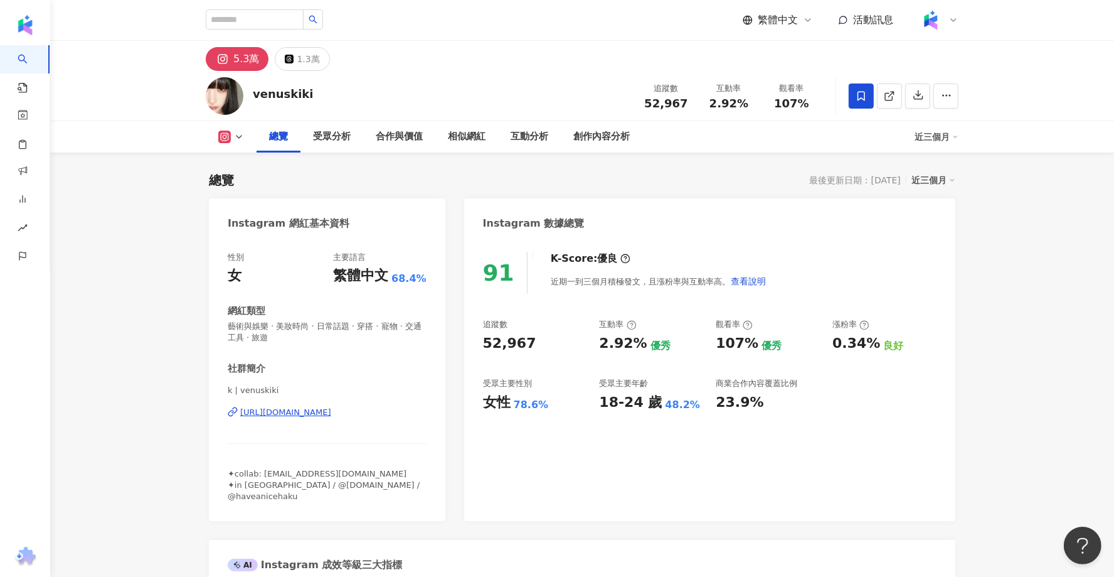
scroll to position [60, 0]
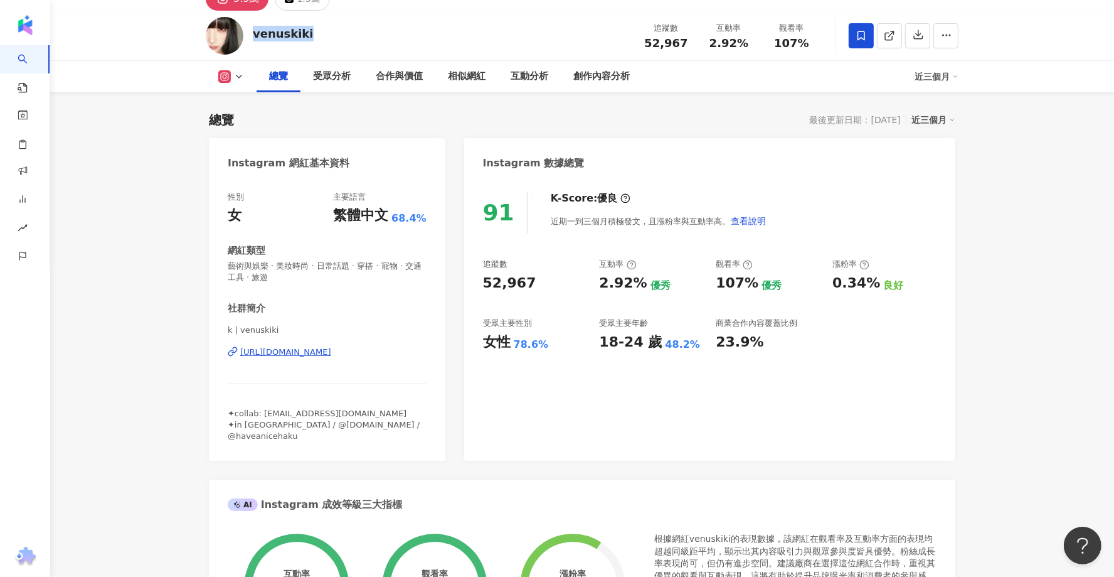
drag, startPoint x: 315, startPoint y: 36, endPoint x: 252, endPoint y: 34, distance: 62.8
click at [252, 34] on div "venuskiki 追蹤數 52,967 互動率 2.92% 觀看率 107%" at bounding box center [582, 36] width 803 height 50
copy div "venuskiki"
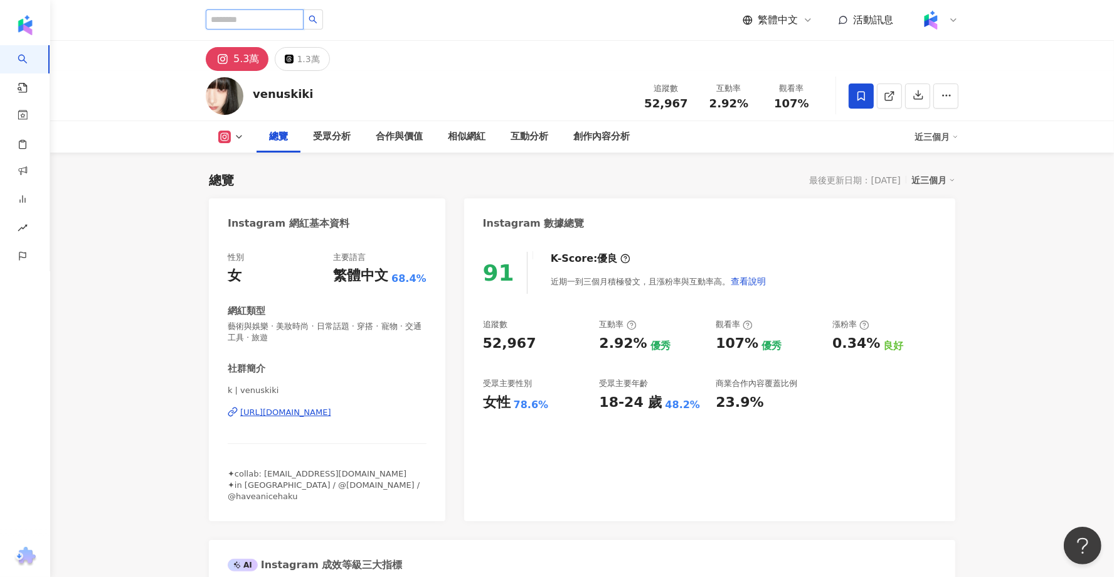
click at [272, 19] on input "search" at bounding box center [255, 19] width 98 height 20
paste input "*********"
type input "*********"
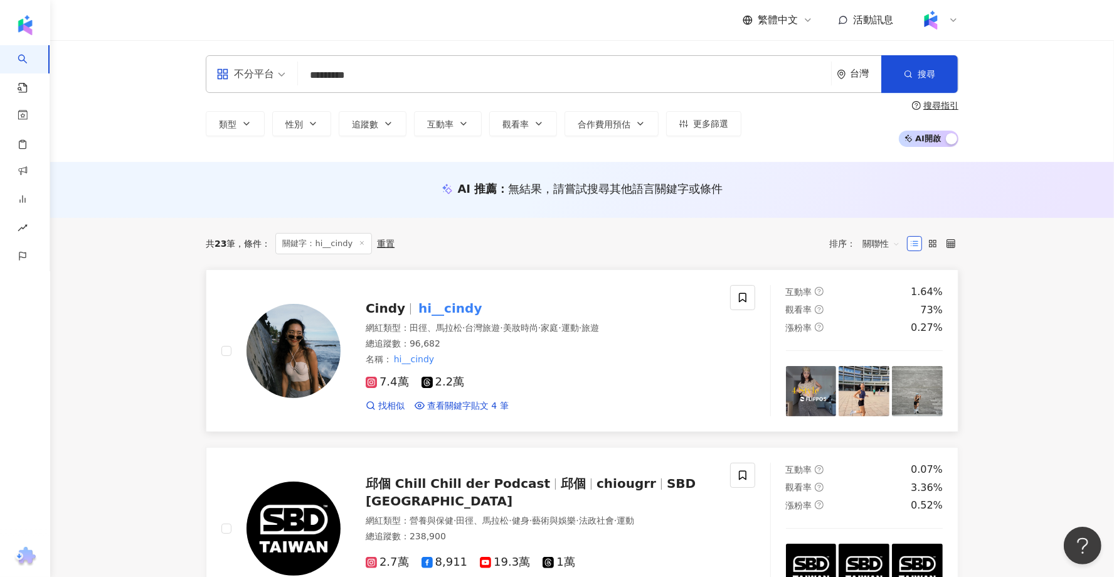
click at [442, 309] on mark "hi__cindy" at bounding box center [450, 308] width 68 height 20
click at [360, 87] on input "*********" at bounding box center [564, 75] width 523 height 24
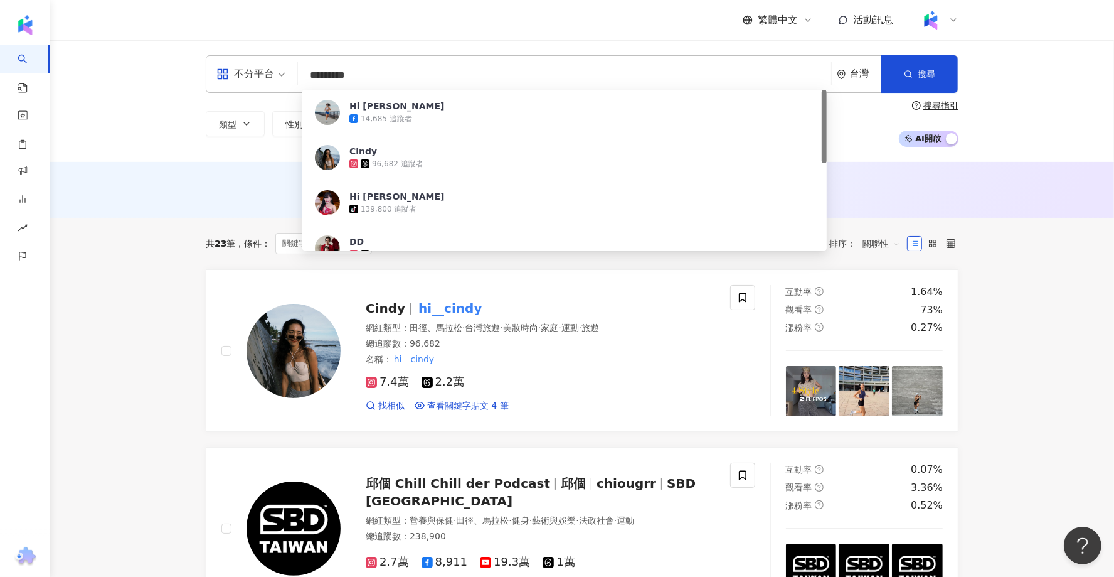
click at [360, 87] on input "*********" at bounding box center [564, 75] width 523 height 24
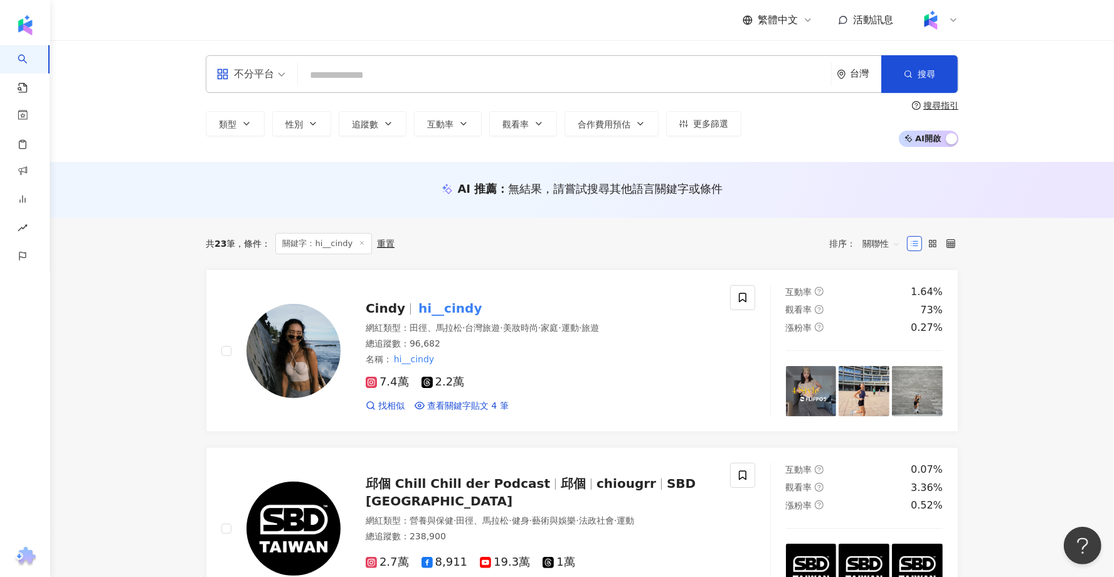
paste input "********"
type input "********"
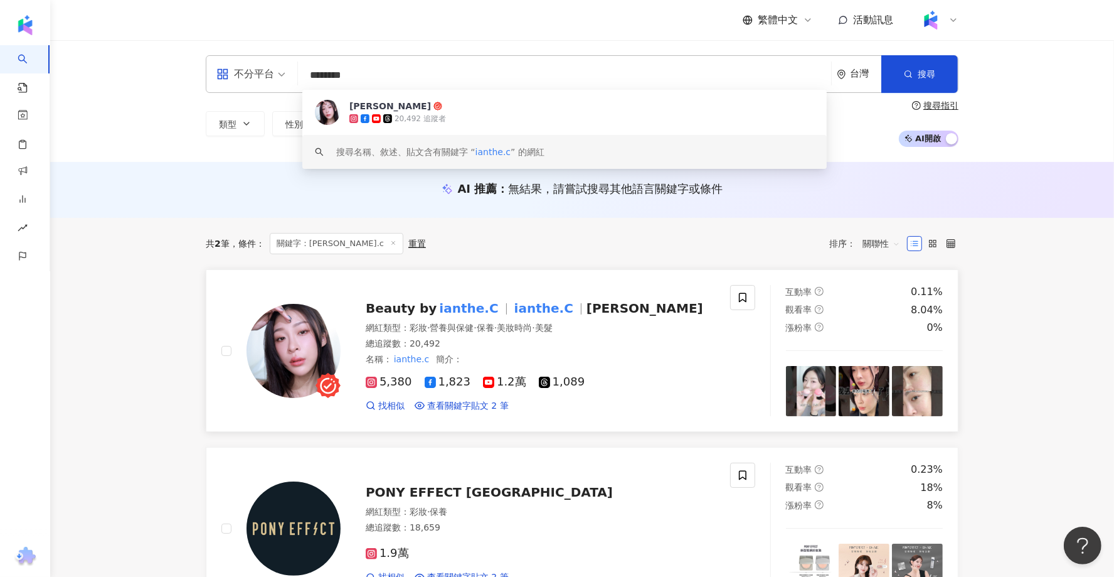
click at [420, 292] on div "Beauty by ianthe.C ianthe.C ian 網紅類型 ： 彩妝 · 營養與保健 · 保養 · 美妝時尚 · 美髮 總追蹤數 ： 20,49…" at bounding box center [528, 350] width 375 height 122
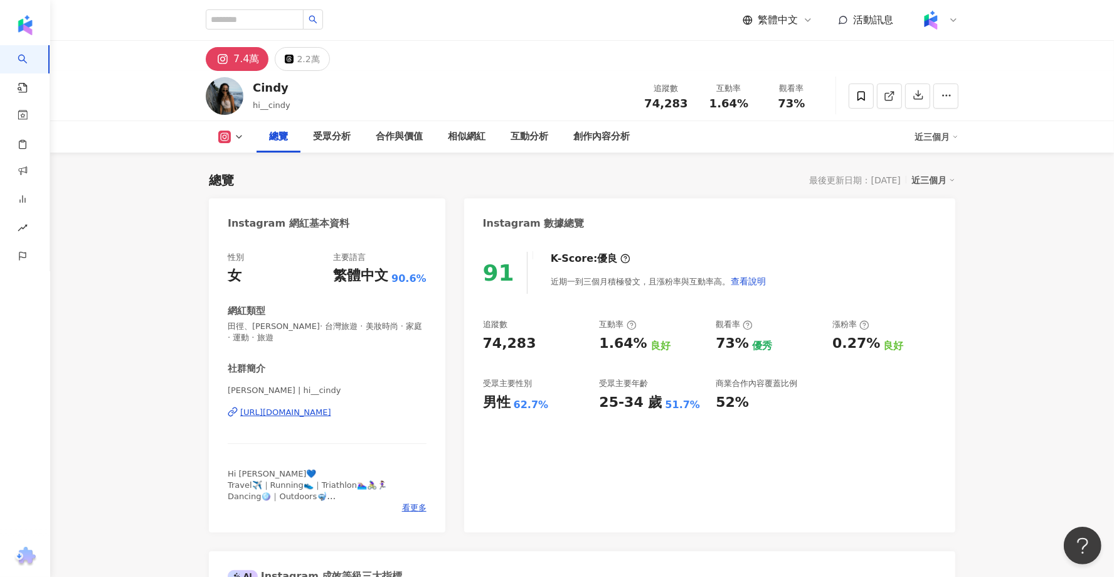
drag, startPoint x: 289, startPoint y: 91, endPoint x: 250, endPoint y: 90, distance: 38.3
click at [250, 90] on div "[PERSON_NAME] hi__cindy 追蹤數 74,283 互動率 1.64% 觀看率 73%" at bounding box center [582, 96] width 803 height 50
copy div "Cindy"
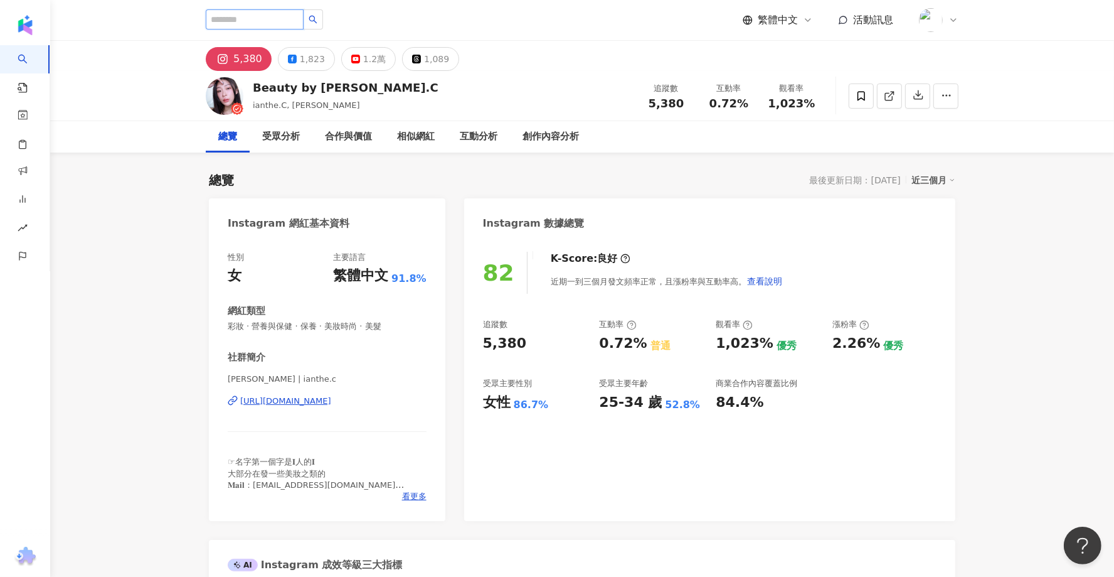
click at [224, 22] on input "search" at bounding box center [255, 19] width 98 height 20
paste input "*******"
type input "*******"
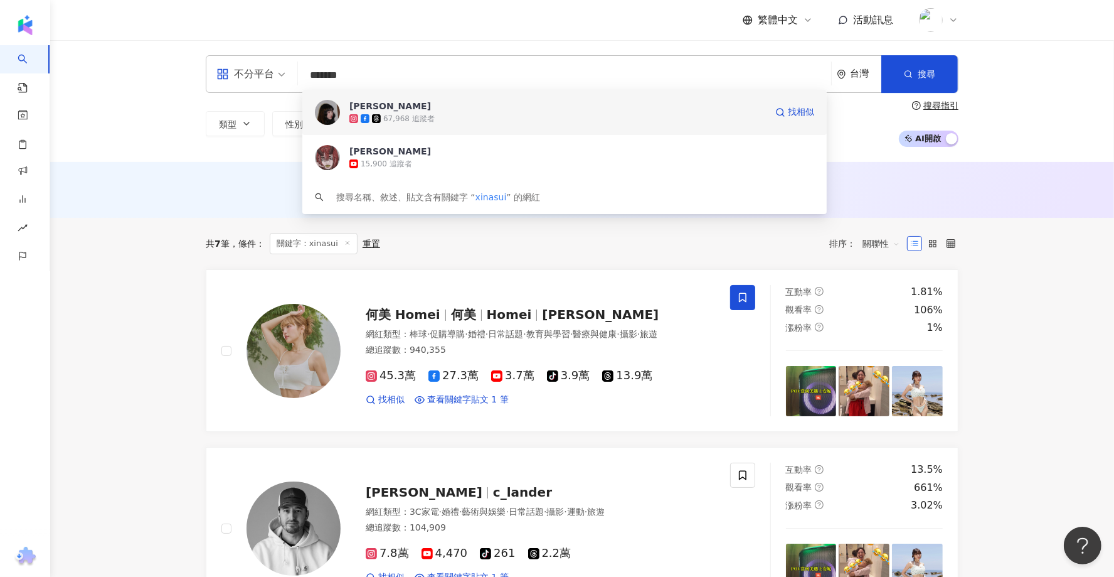
click at [410, 110] on span "[PERSON_NAME]" at bounding box center [557, 106] width 417 height 13
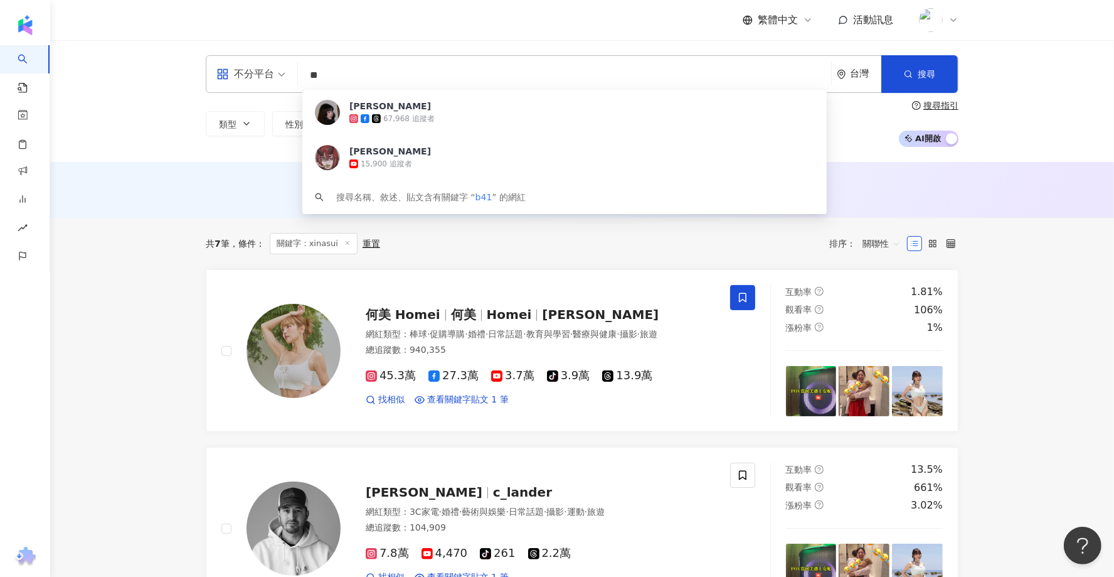
type input "*"
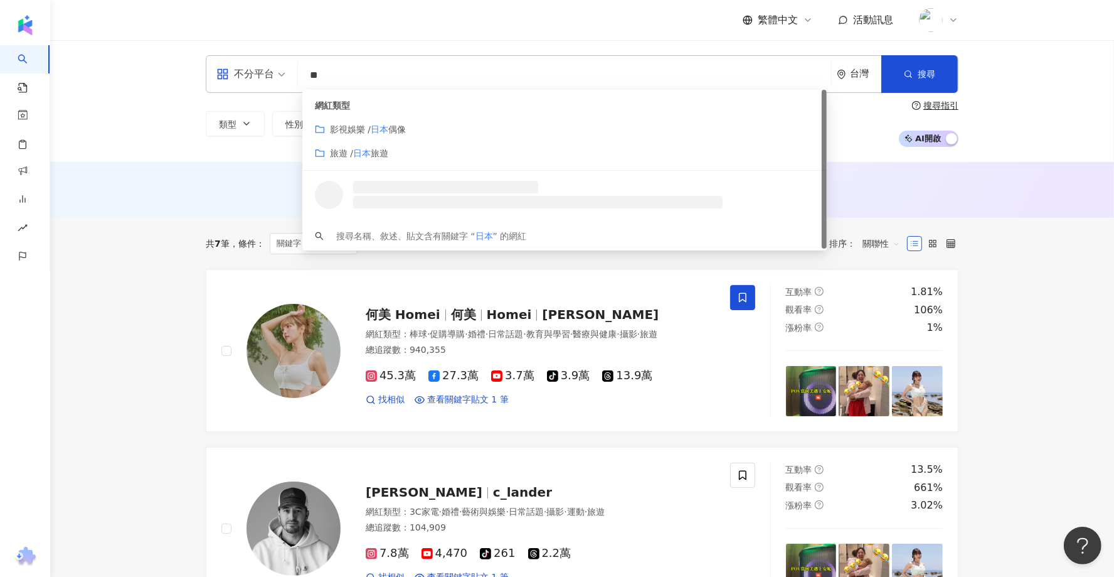
click at [278, 79] on span "不分平台" at bounding box center [250, 74] width 69 height 20
type input "**"
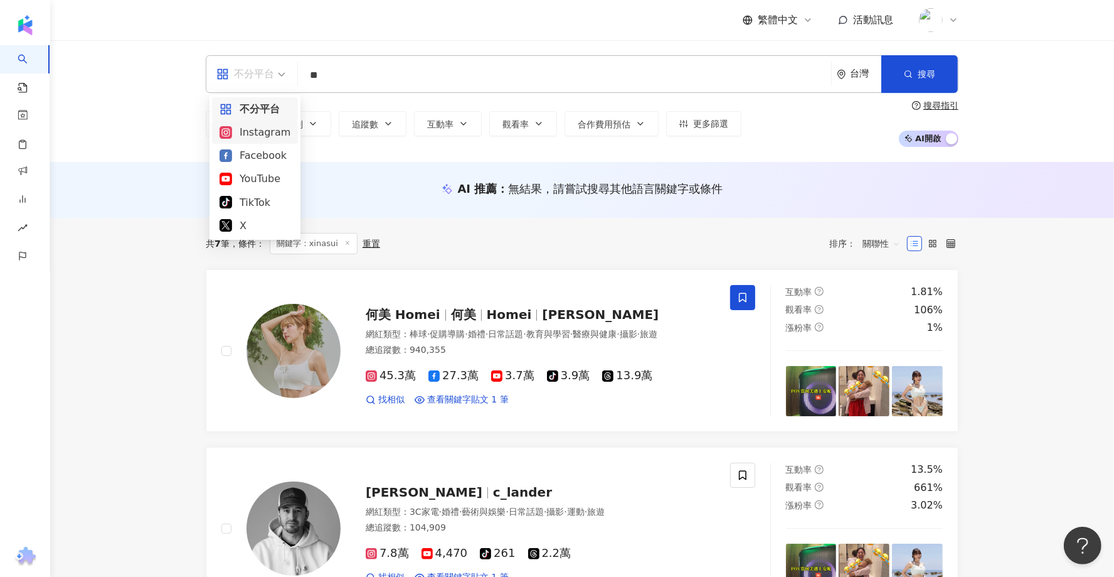
click at [269, 129] on div "Instagram" at bounding box center [255, 132] width 71 height 16
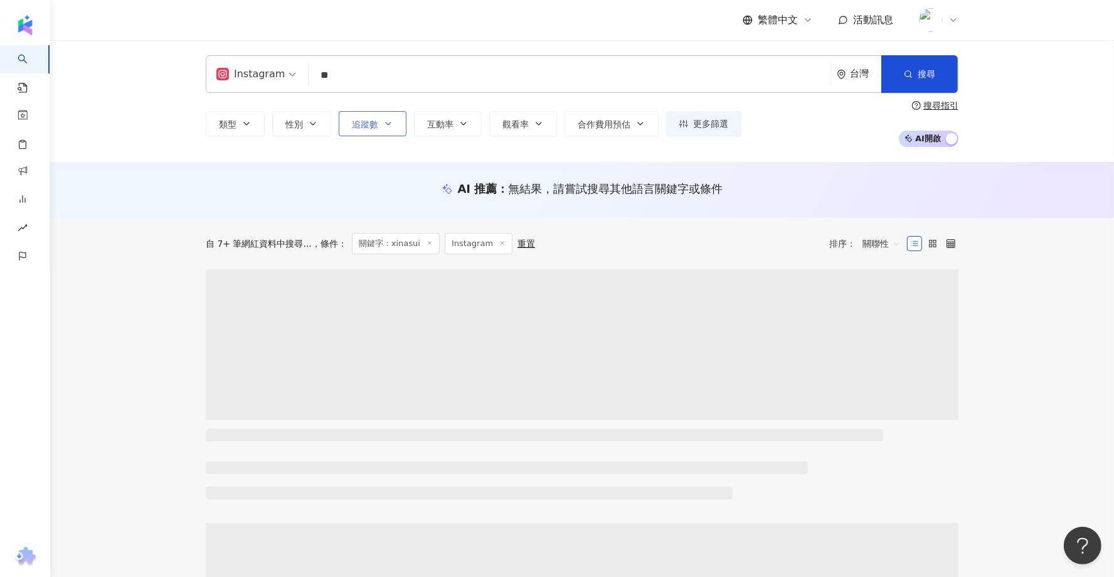
click at [382, 129] on button "追蹤數" at bounding box center [373, 123] width 68 height 25
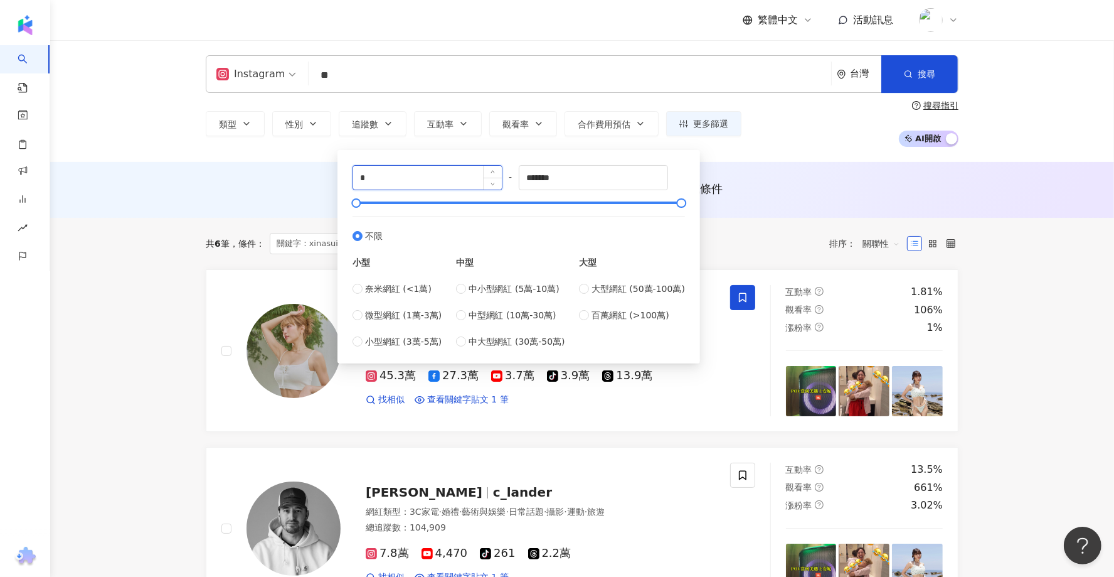
click at [444, 180] on input "*" at bounding box center [427, 178] width 149 height 24
type input "*"
type input "****"
click at [571, 176] on input "*******" at bounding box center [594, 178] width 149 height 24
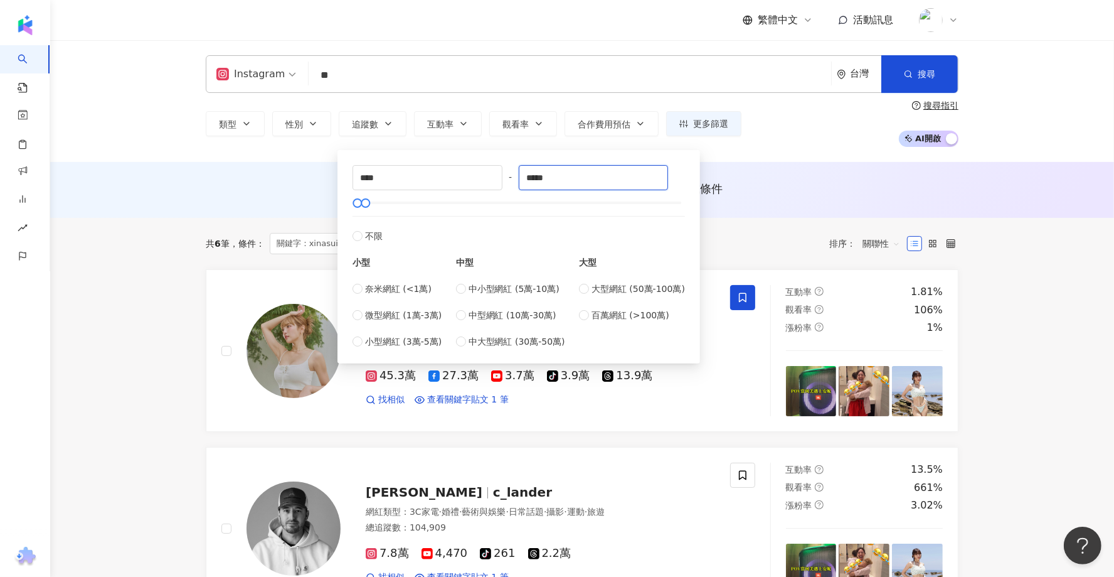
type input "*****"
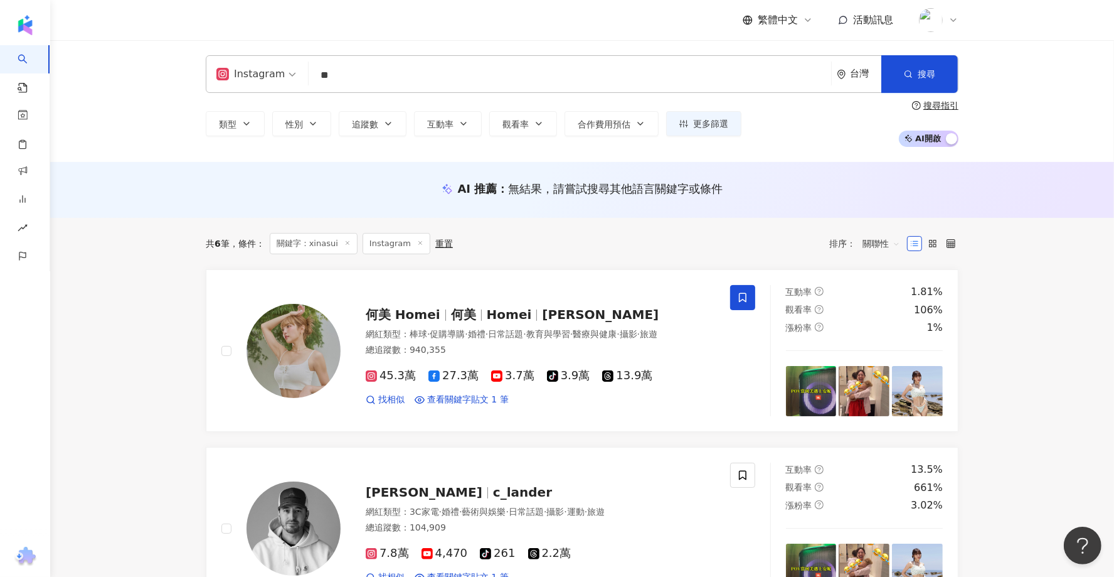
click at [262, 205] on div "AI 推薦 ： 無結果，請嘗試搜尋其他語言關鍵字或條件" at bounding box center [582, 190] width 1064 height 56
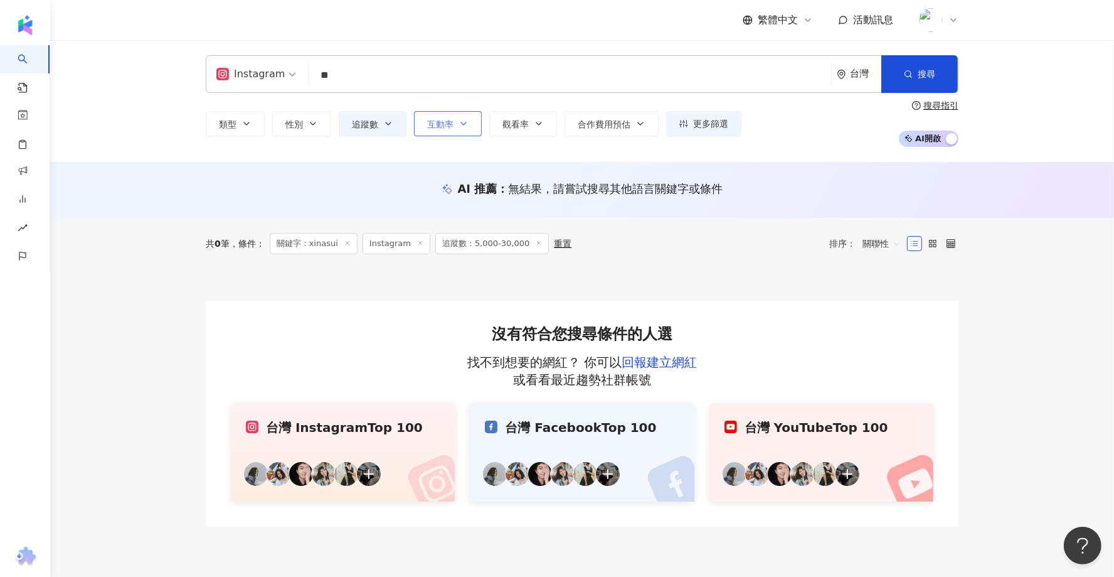
click at [464, 124] on icon "button" at bounding box center [464, 124] width 10 height 10
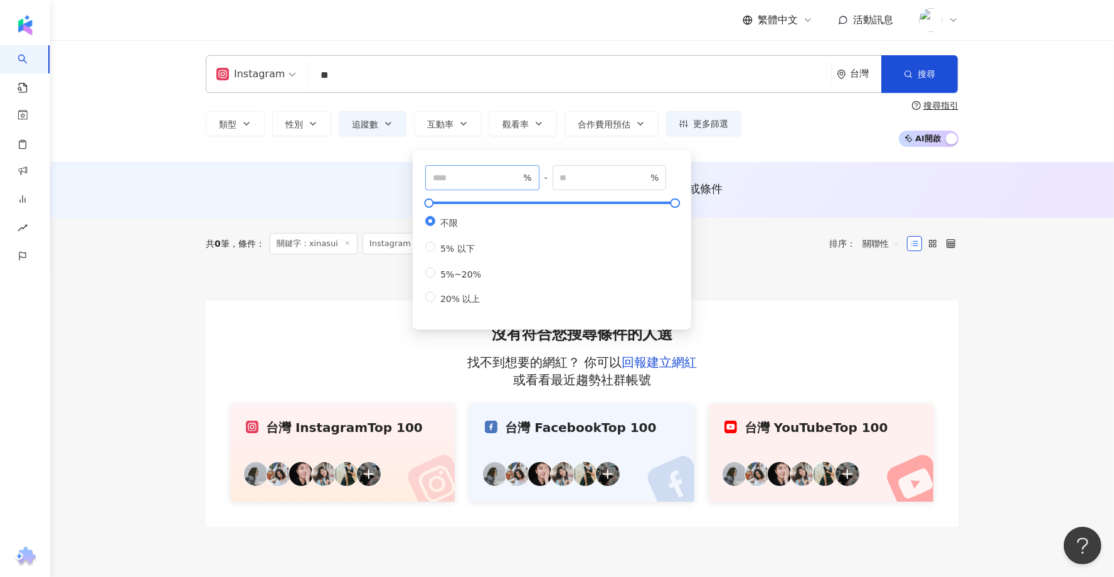
click at [466, 188] on span "%" at bounding box center [482, 177] width 114 height 25
type input "***"
click at [193, 216] on div "AI 推薦 ： 無結果，請嘗試搜尋其他語言關鍵字或條件" at bounding box center [582, 190] width 1064 height 56
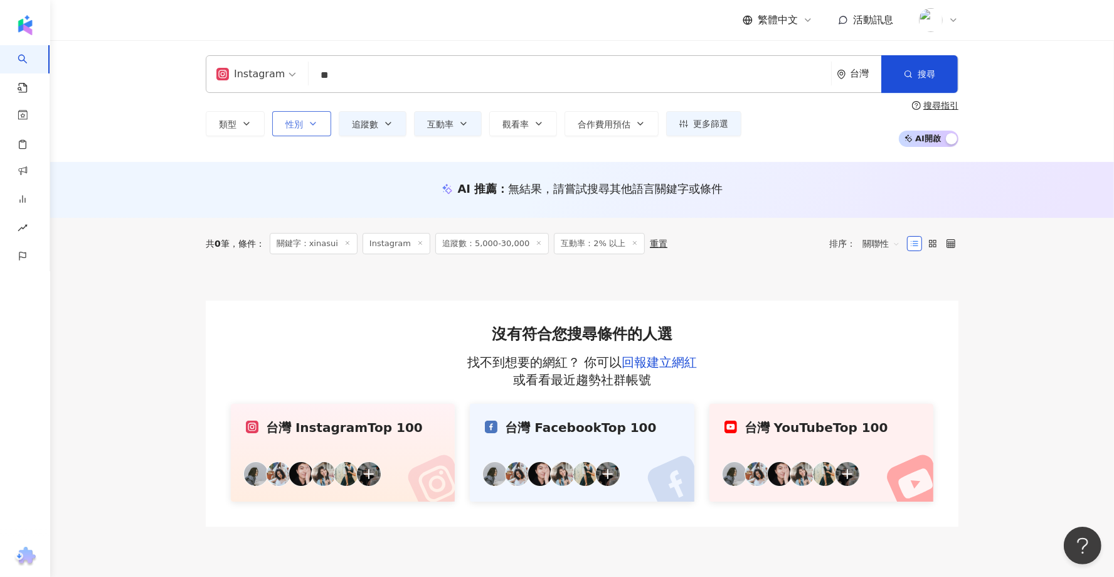
click at [302, 126] on button "性別" at bounding box center [301, 123] width 59 height 25
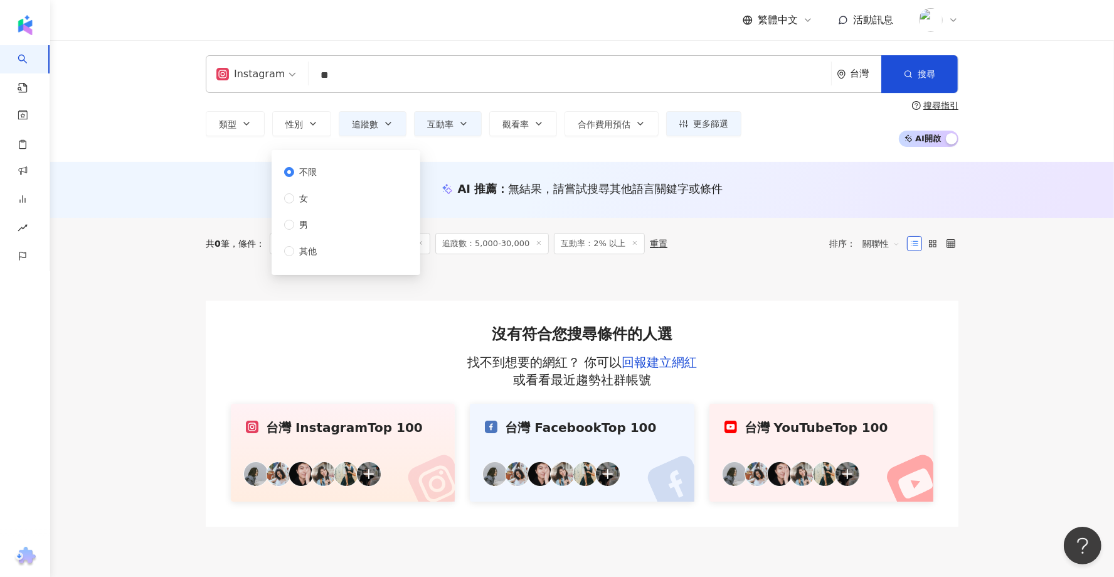
click at [332, 198] on div "不限 女 男 其他" at bounding box center [346, 212] width 134 height 110
click at [297, 198] on span "女" at bounding box center [303, 198] width 19 height 14
click at [181, 221] on div "共 0 筆 條件 ： 關鍵字：xinasui Instagram 追蹤數：5,000-30,000 互動率：2% 以上 重置 排序： 關聯性 沒有符合您搜尋條…" at bounding box center [582, 372] width 803 height 309
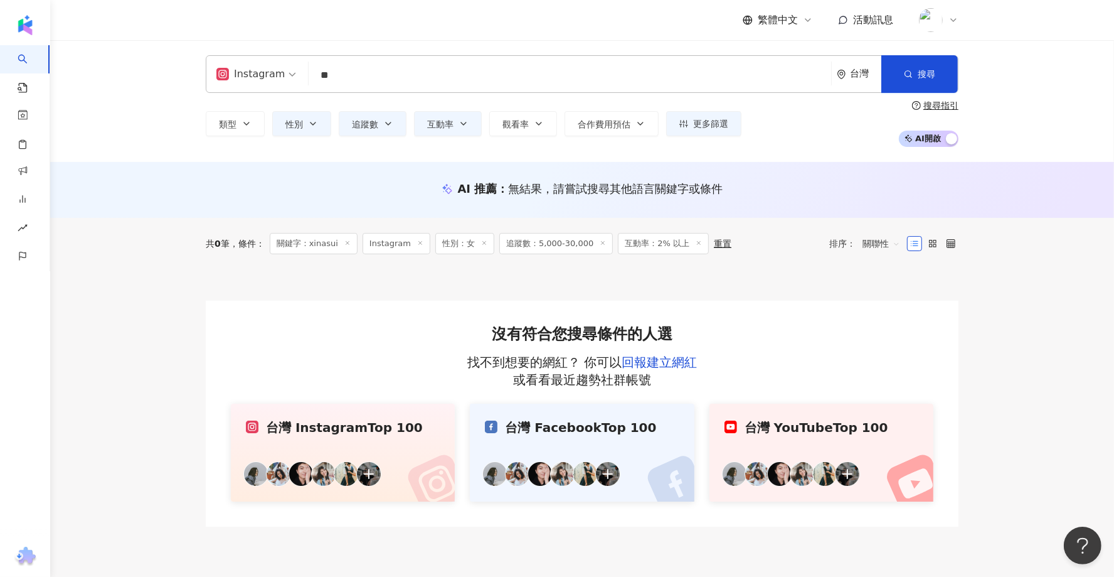
scroll to position [29, 0]
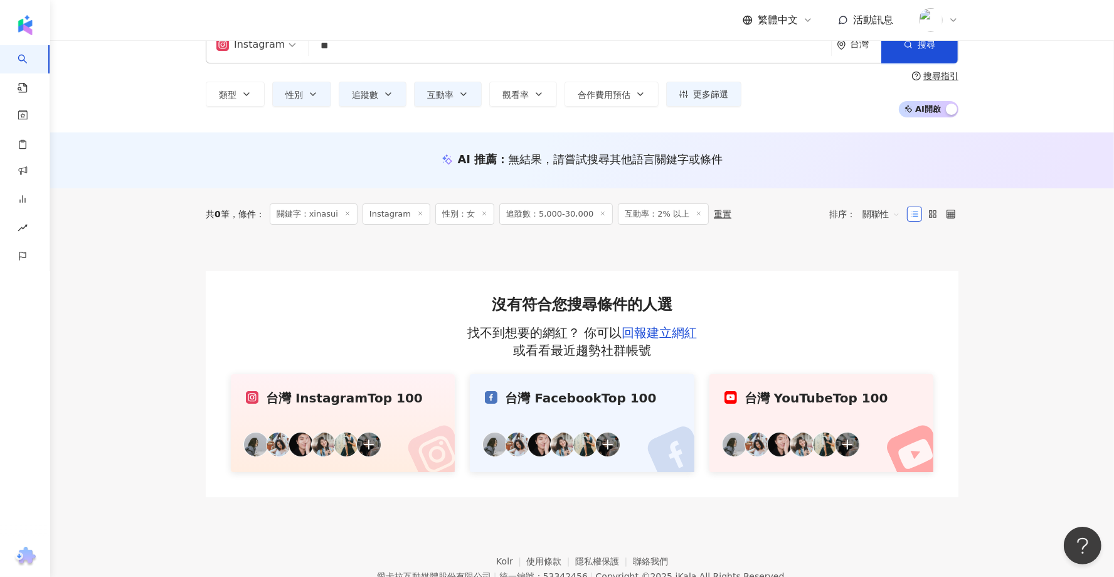
click at [343, 208] on span "關鍵字：xinasui" at bounding box center [314, 213] width 88 height 21
click at [349, 214] on line at bounding box center [347, 213] width 3 height 3
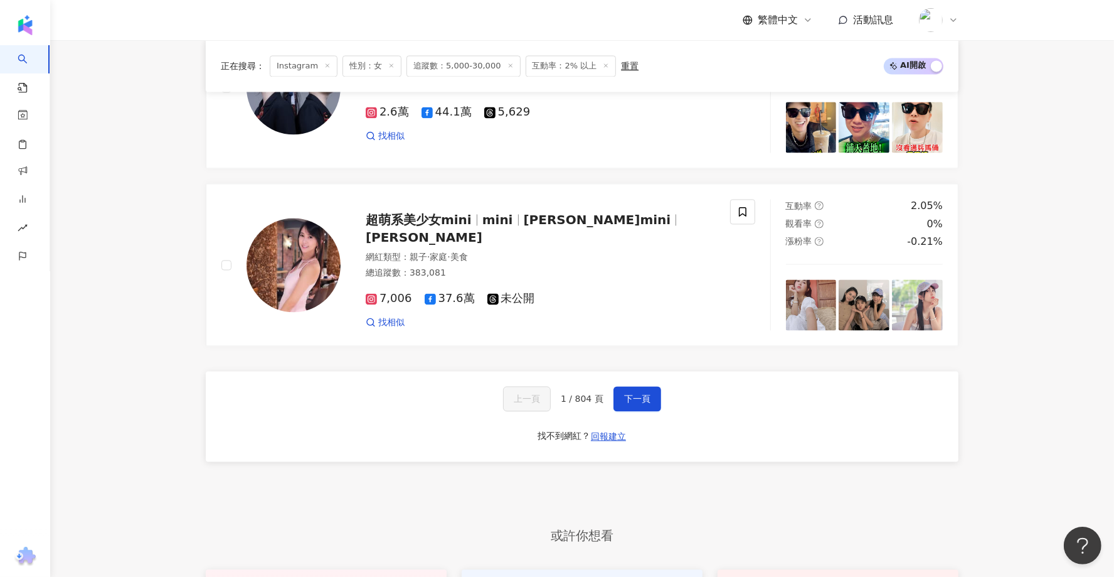
scroll to position [2291, 0]
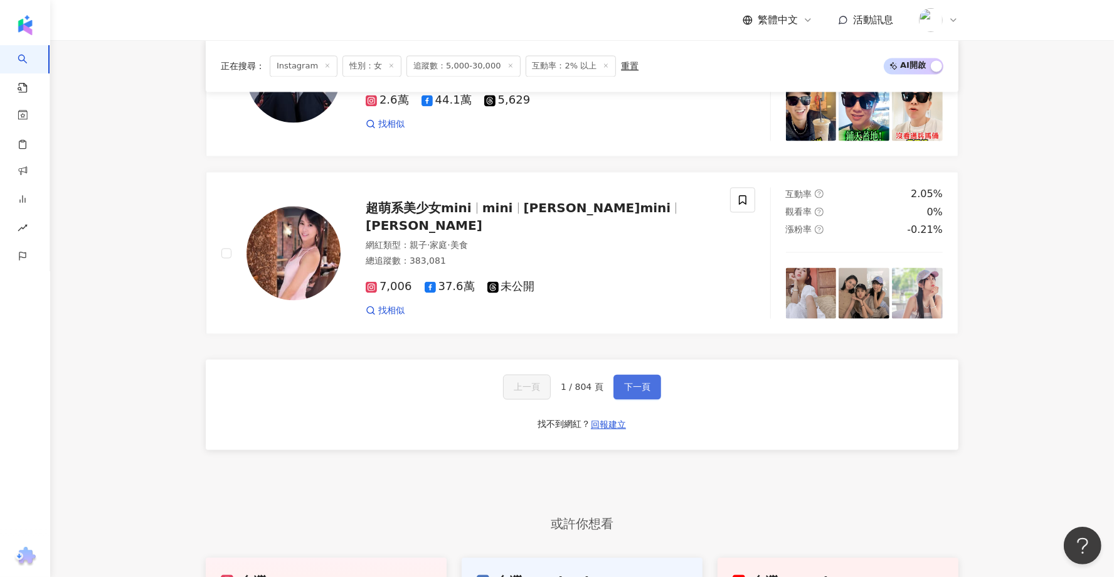
click at [645, 374] on button "下一頁" at bounding box center [638, 386] width 48 height 25
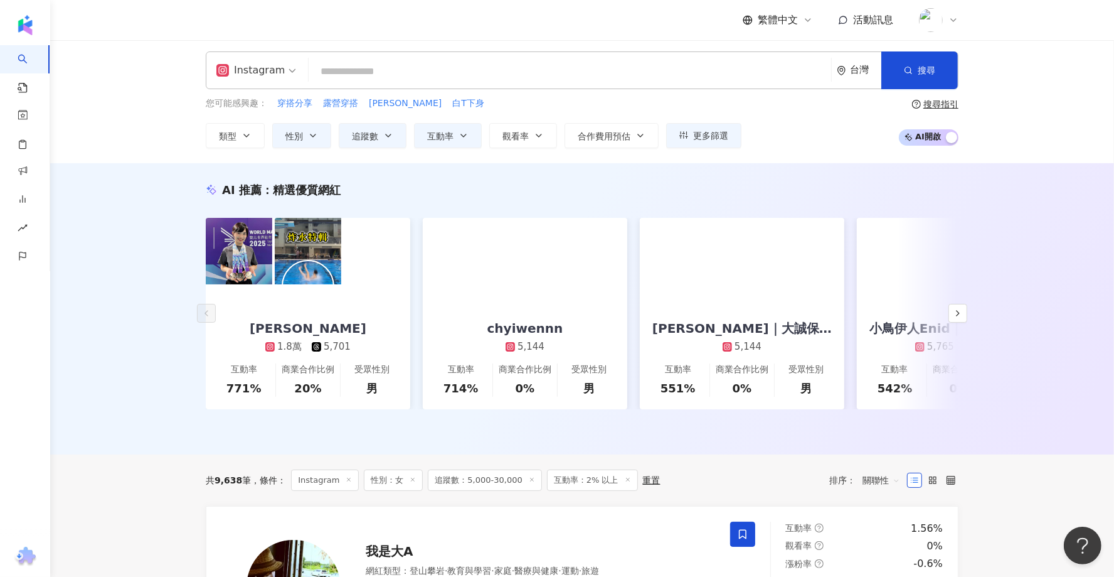
scroll to position [0, 0]
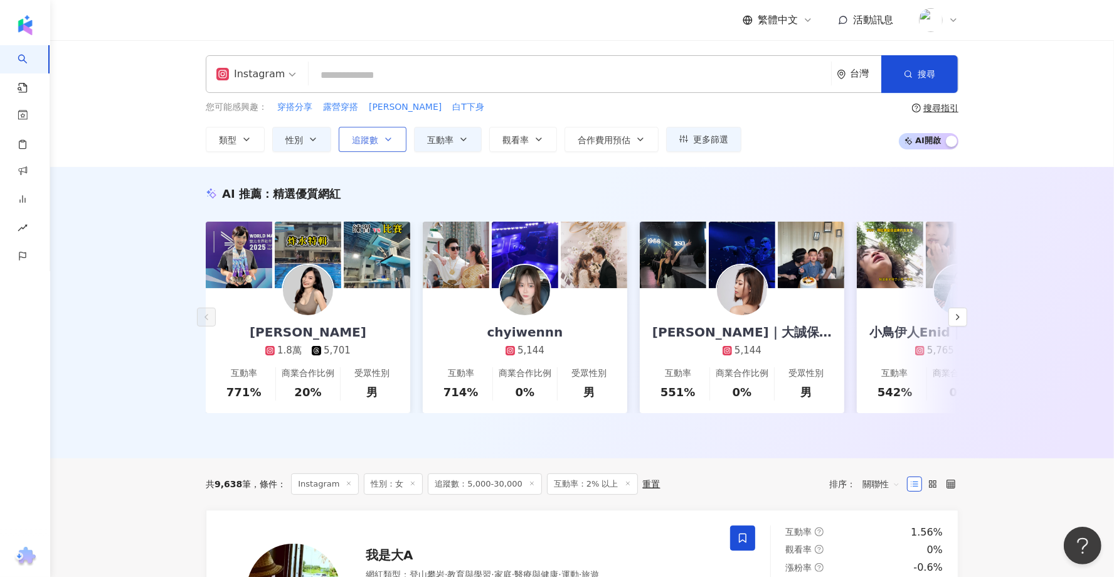
click at [353, 140] on span "追蹤數" at bounding box center [365, 140] width 26 height 10
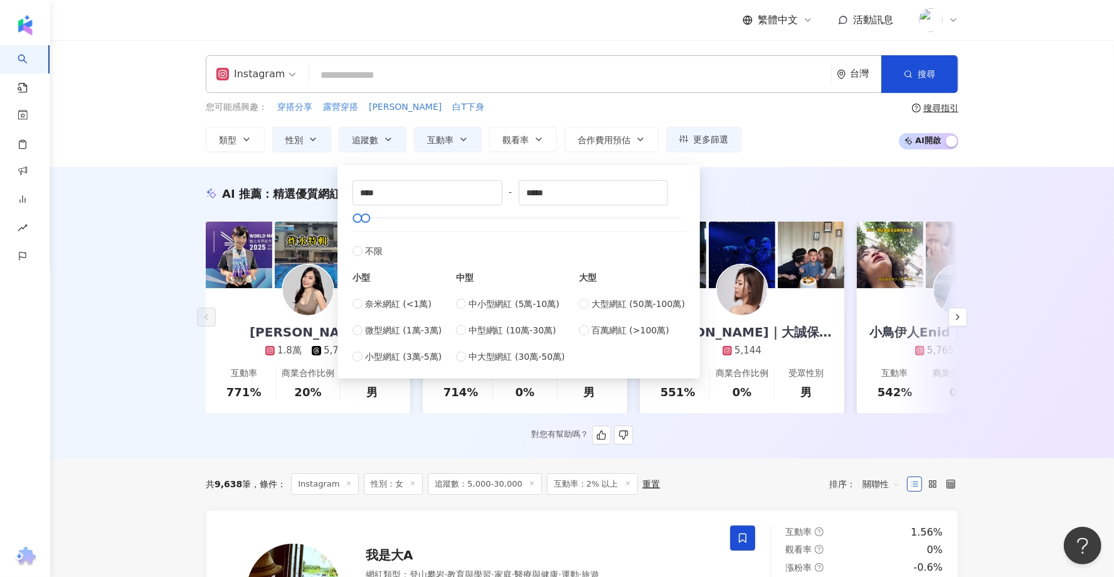
click at [213, 247] on img at bounding box center [239, 254] width 67 height 67
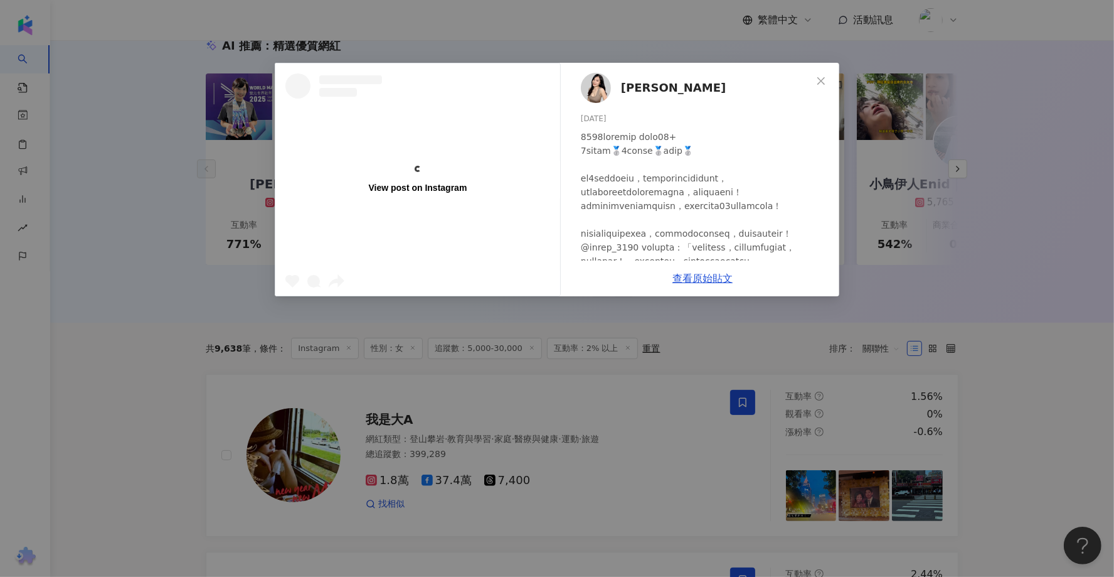
scroll to position [152, 0]
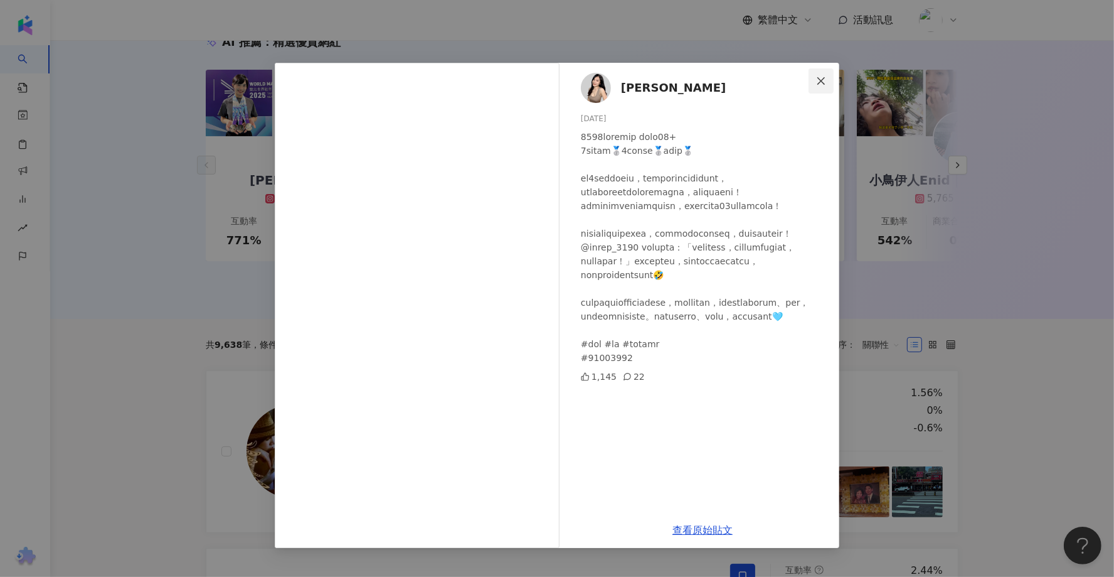
click at [818, 80] on icon "close" at bounding box center [821, 81] width 10 height 10
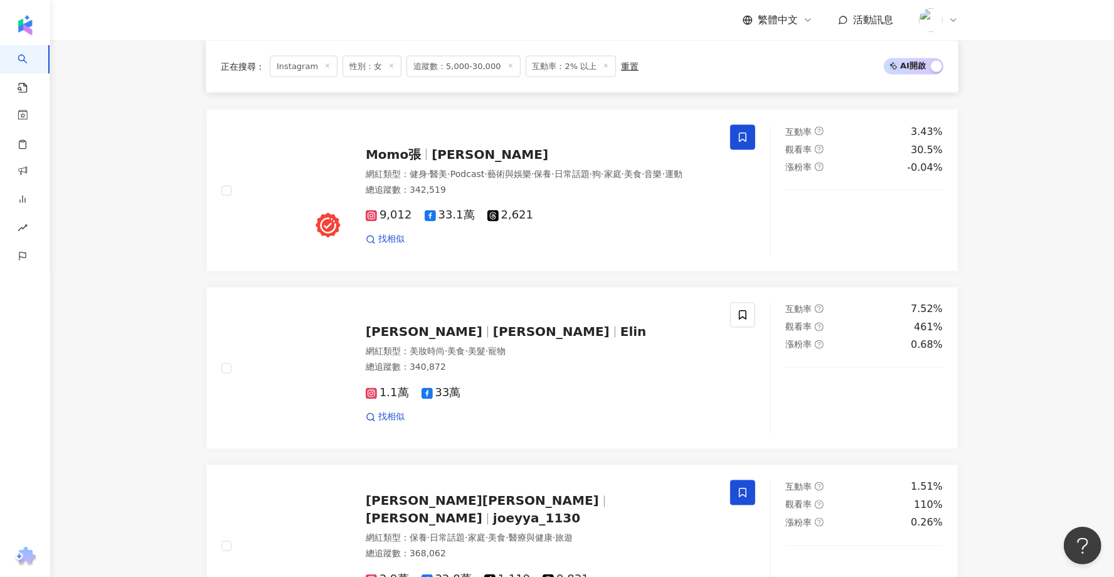
scroll to position [2015, 0]
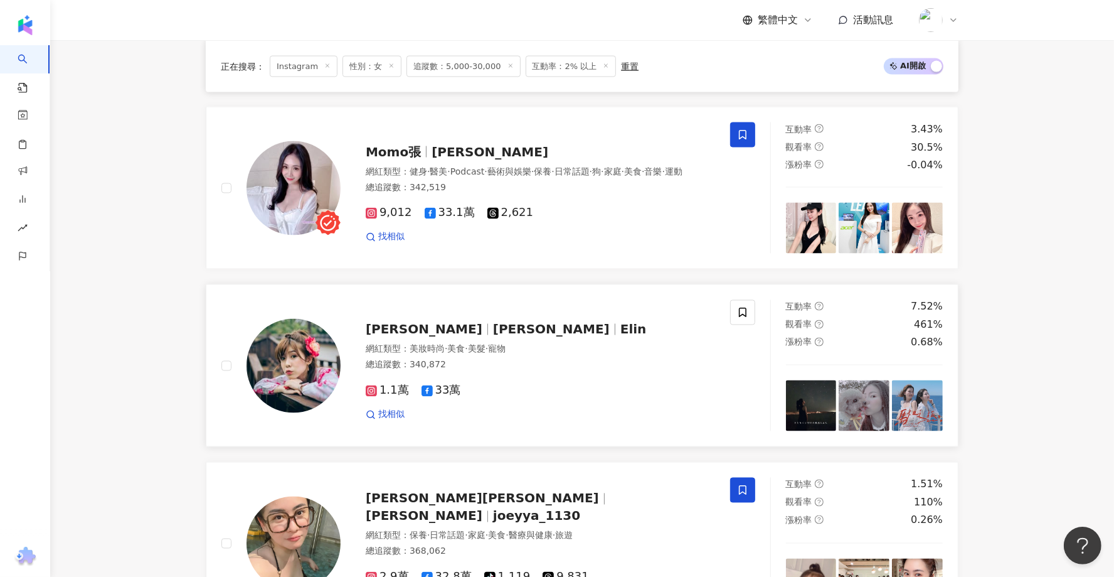
click at [420, 322] on span "藍妍寧 Elin" at bounding box center [424, 329] width 117 height 15
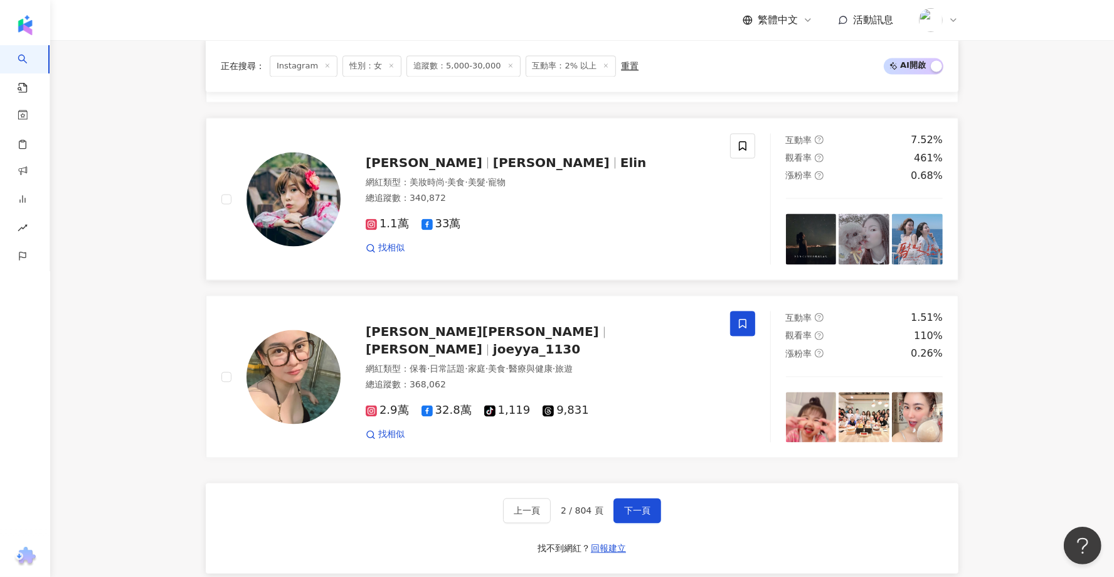
scroll to position [2334, 0]
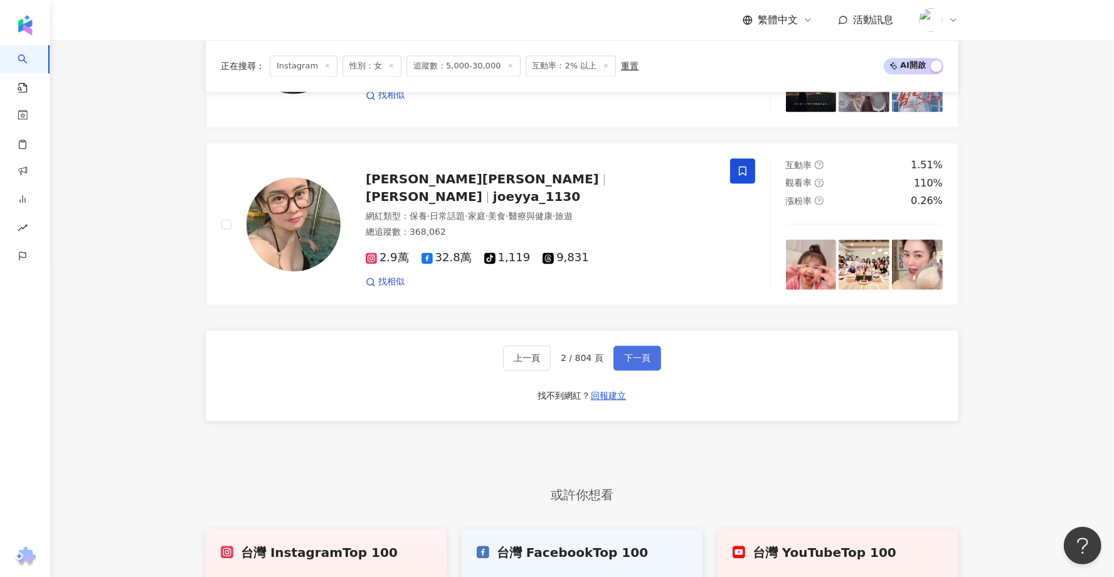
click at [627, 353] on span "下一頁" at bounding box center [637, 358] width 26 height 10
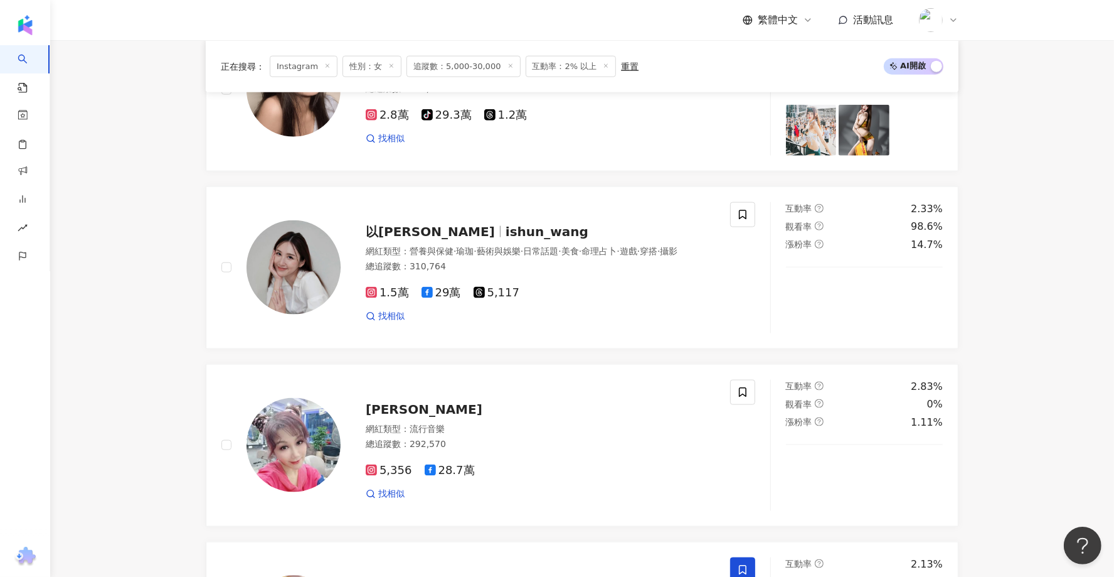
scroll to position [1387, 0]
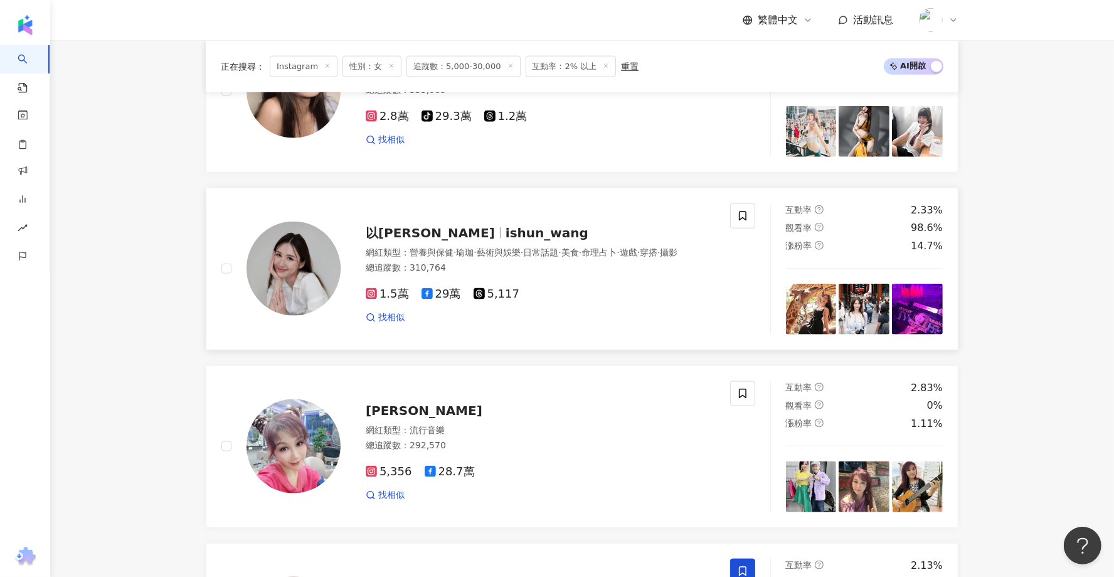
click at [316, 266] on img at bounding box center [294, 268] width 94 height 94
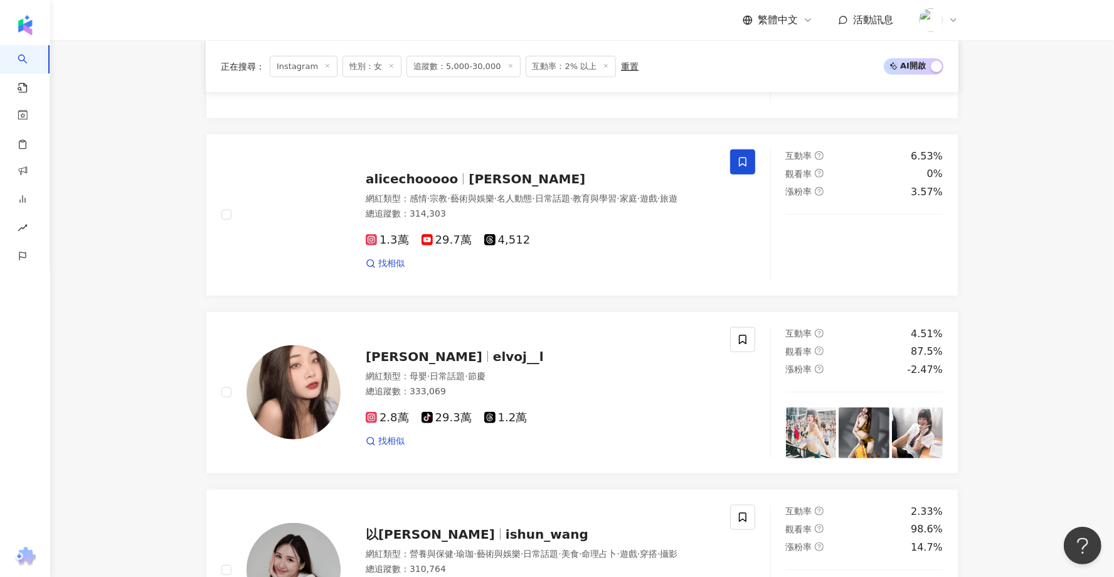
scroll to position [1083, 0]
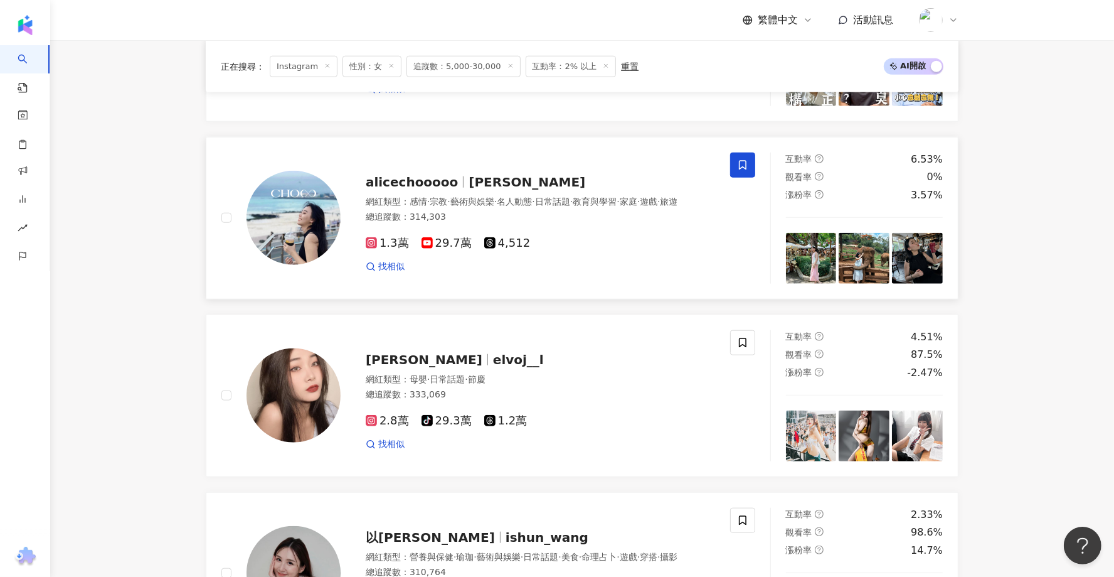
click at [385, 179] on span "alicechooooo" at bounding box center [412, 181] width 92 height 15
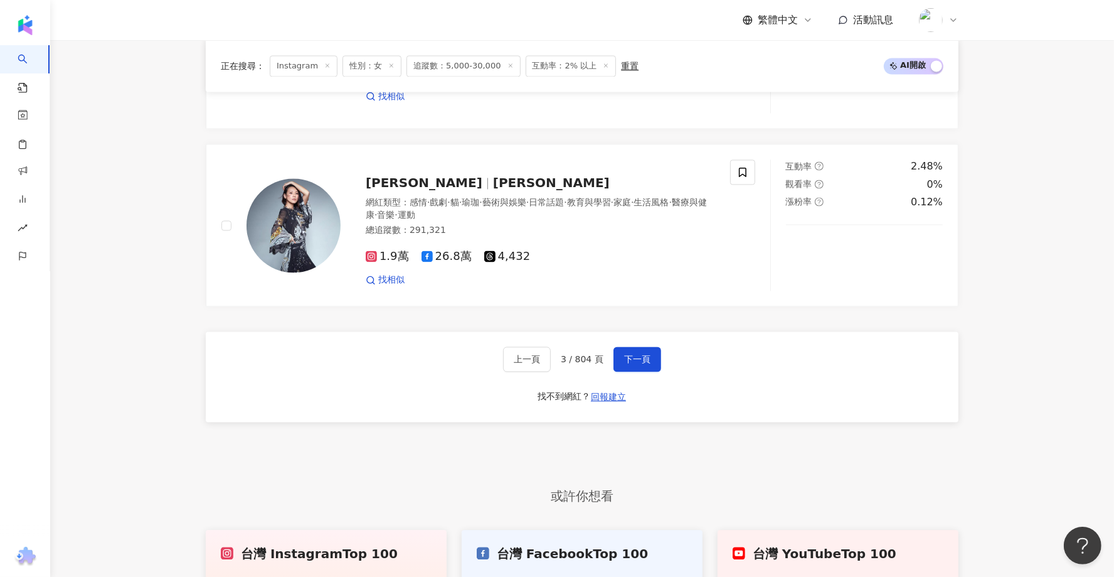
scroll to position [2500, 0]
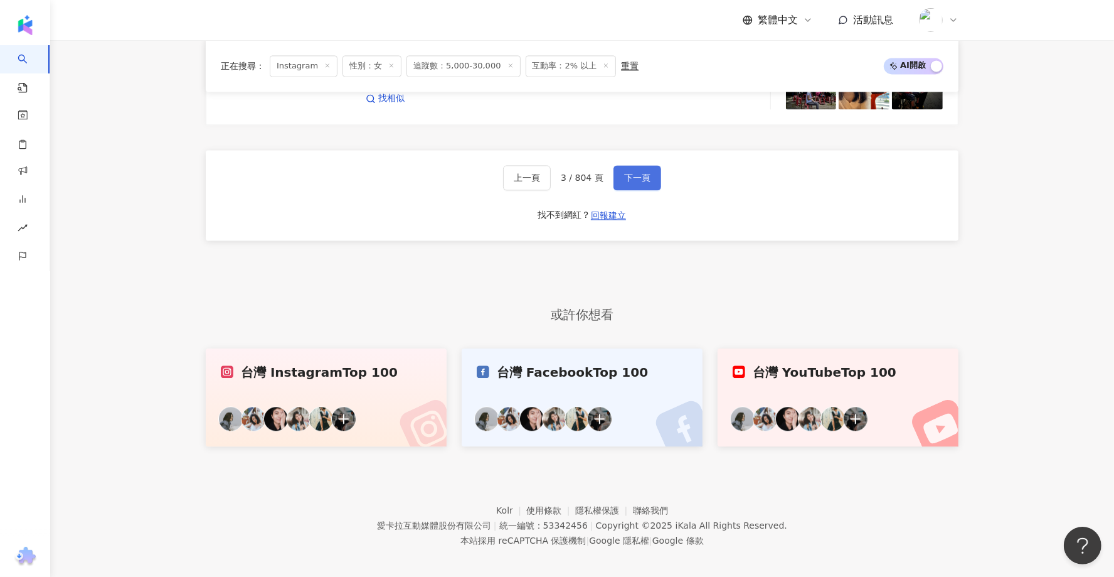
click at [632, 174] on button "下一頁" at bounding box center [638, 177] width 48 height 25
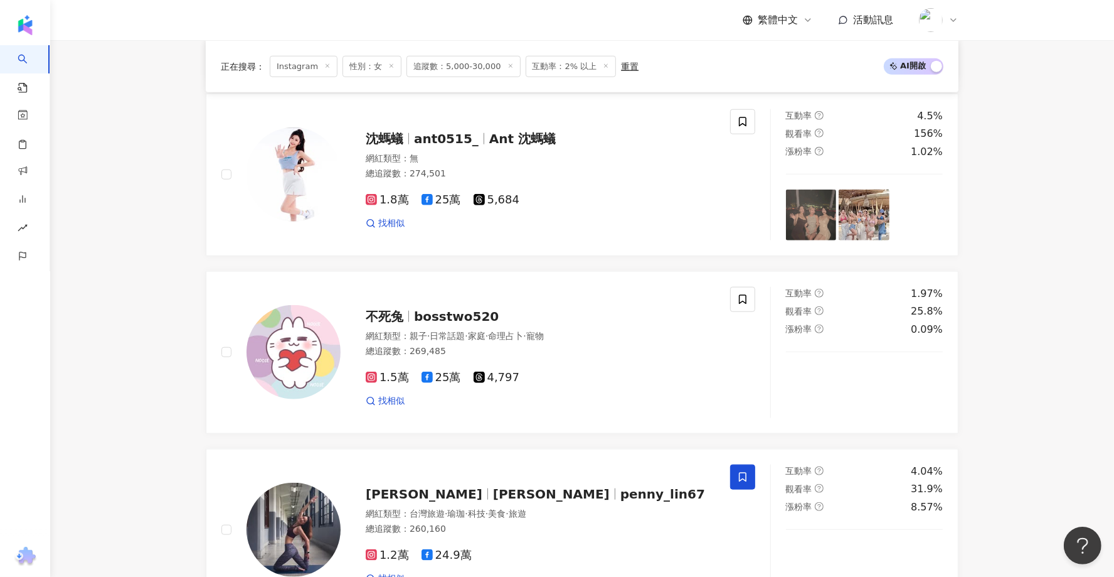
scroll to position [1121, 0]
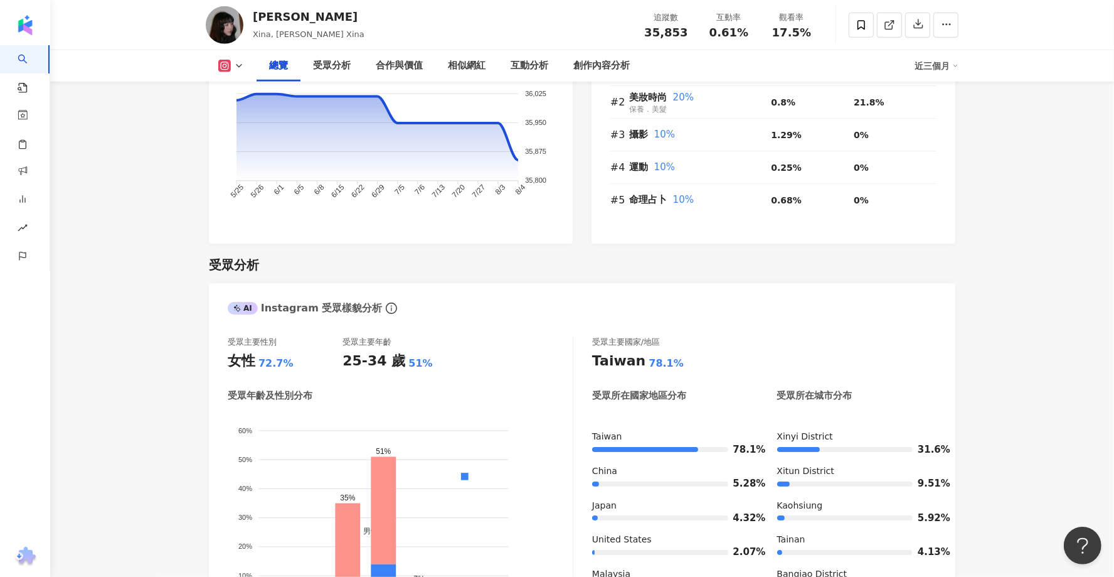
scroll to position [1020, 0]
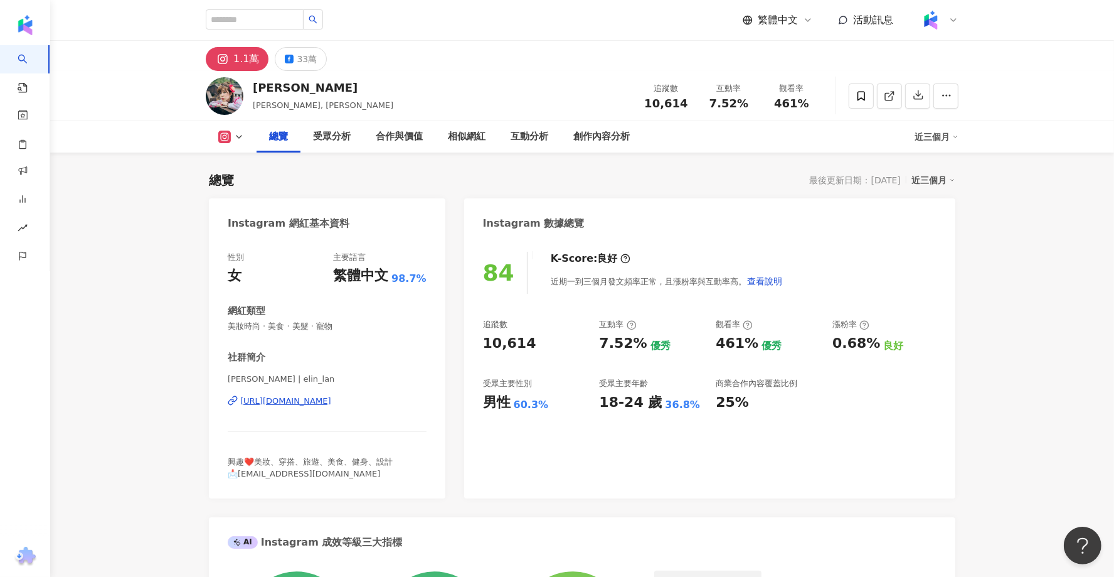
click at [326, 400] on div "https://www.instagram.com/elin_lan/" at bounding box center [285, 400] width 91 height 11
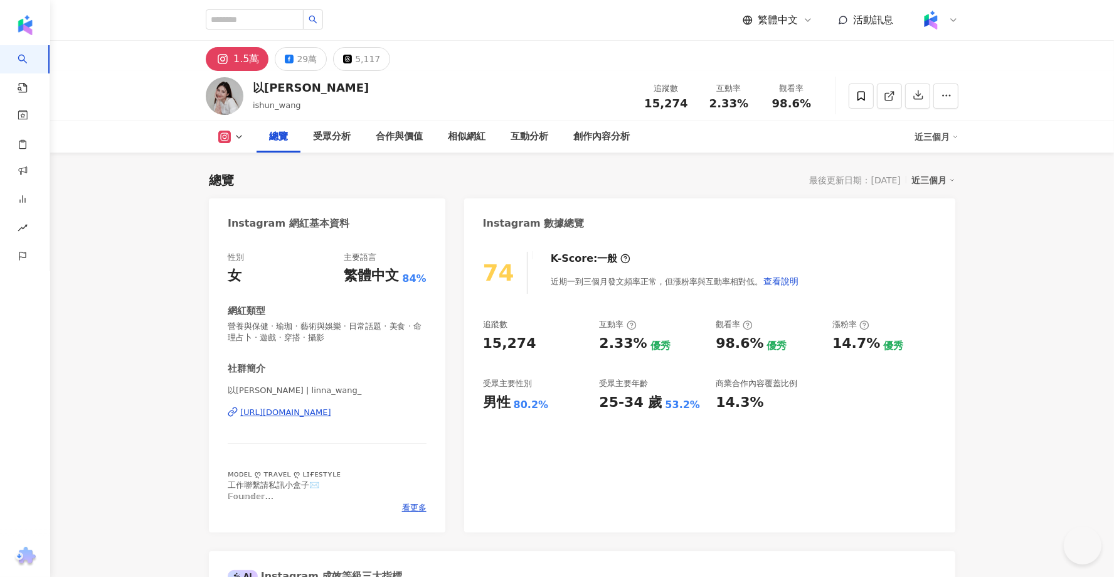
click at [284, 412] on div "[URL][DOMAIN_NAME]" at bounding box center [285, 412] width 91 height 11
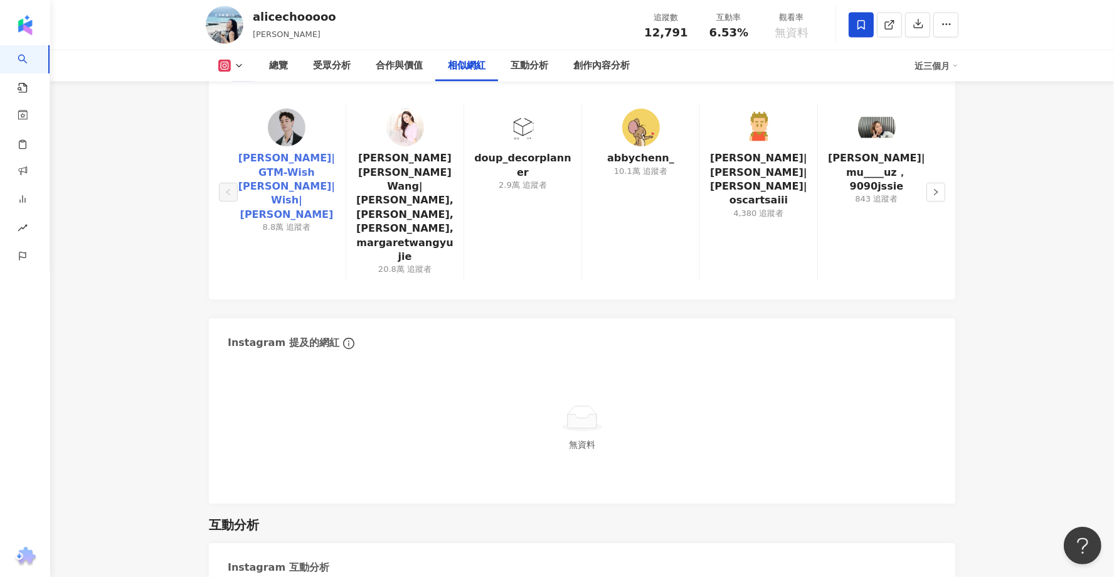
scroll to position [2118, 0]
